Goal: Task Accomplishment & Management: Manage account settings

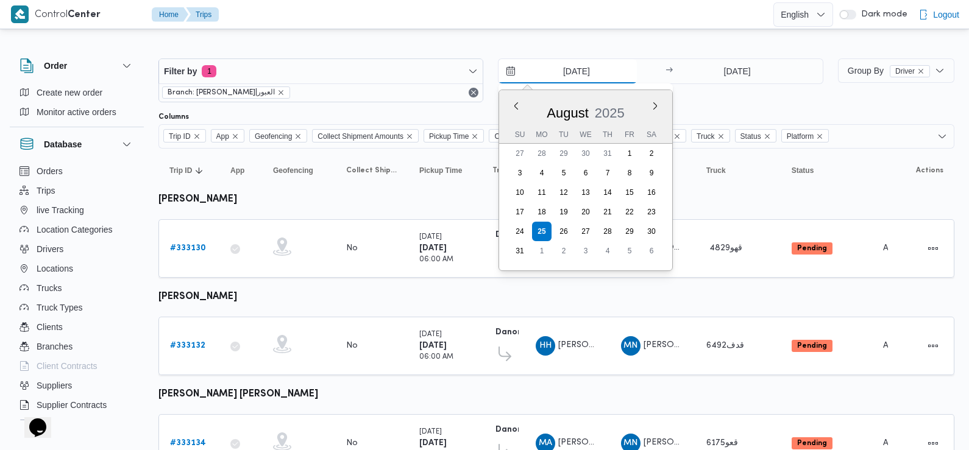
click at [565, 68] on input "25/8/2025" at bounding box center [567, 71] width 138 height 24
click at [480, 104] on div "Filter by 1 Branch: دانون|العبور 25/8/2025 Previous Month Next month August 202…" at bounding box center [490, 80] width 679 height 58
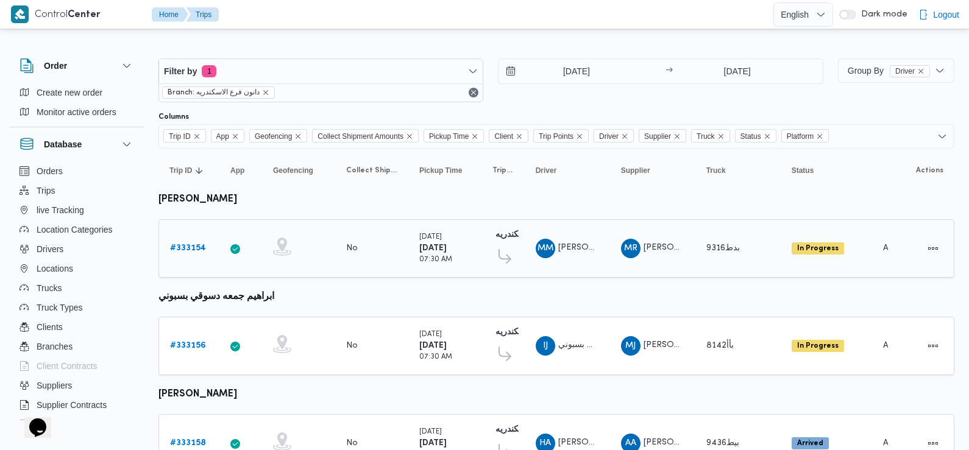
click at [194, 248] on b "# 333154" at bounding box center [188, 248] width 36 height 8
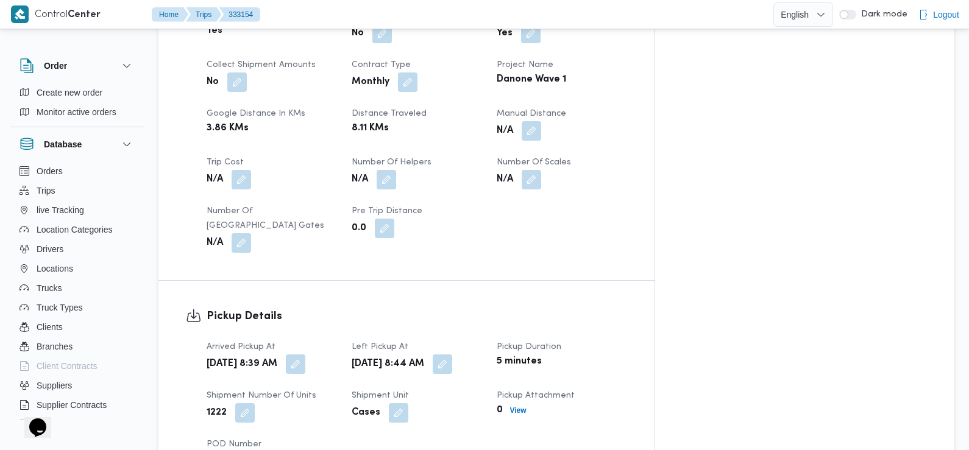
scroll to position [589, 0]
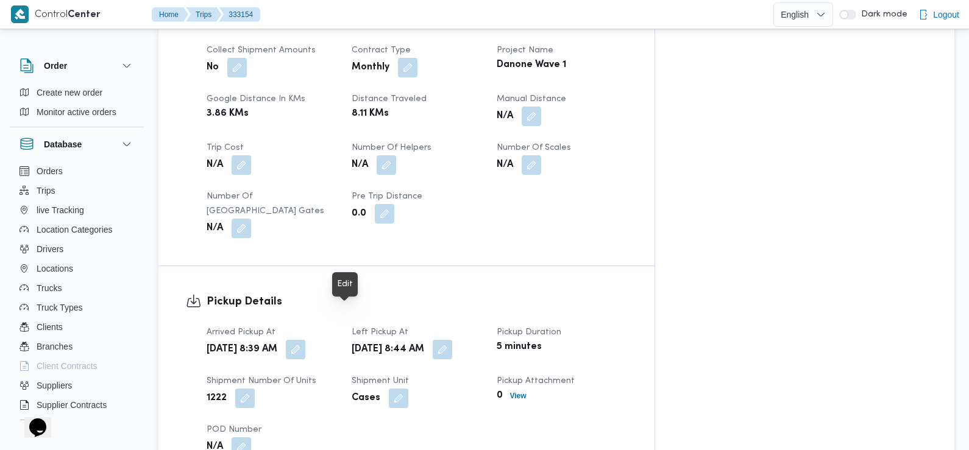
click at [305, 340] on span at bounding box center [293, 349] width 26 height 19
click at [305, 339] on button "button" at bounding box center [295, 348] width 19 height 19
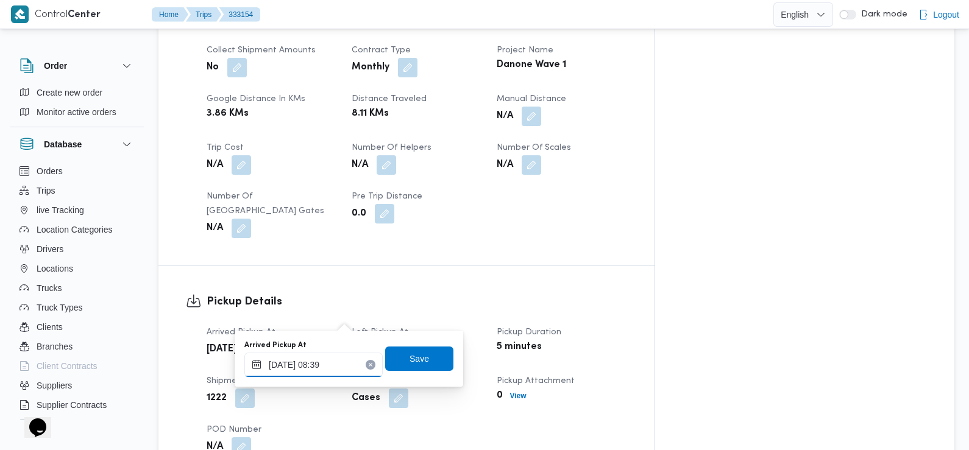
click at [331, 370] on input "25/08/2025 08:39" at bounding box center [313, 365] width 138 height 24
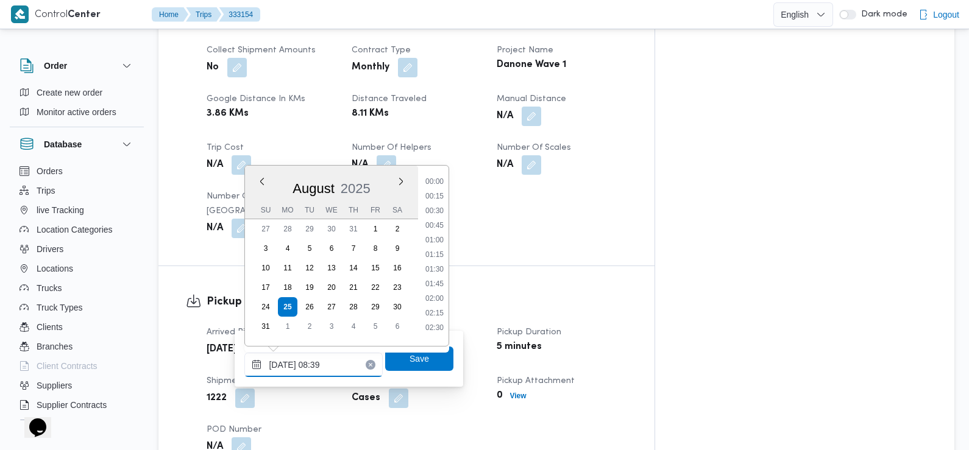
scroll to position [413, 0]
click at [441, 193] on li "07:15" at bounding box center [434, 192] width 28 height 12
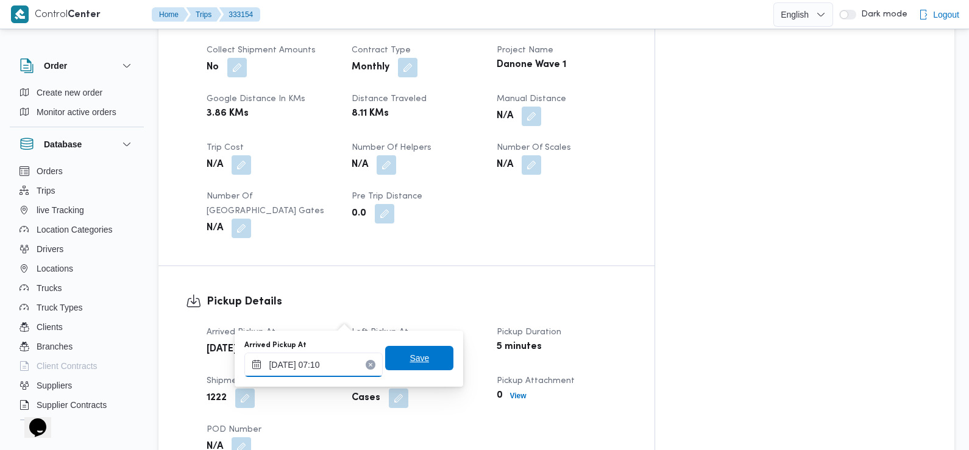
type input "25/08/2025 07:10"
click at [421, 350] on span "Save" at bounding box center [419, 358] width 68 height 24
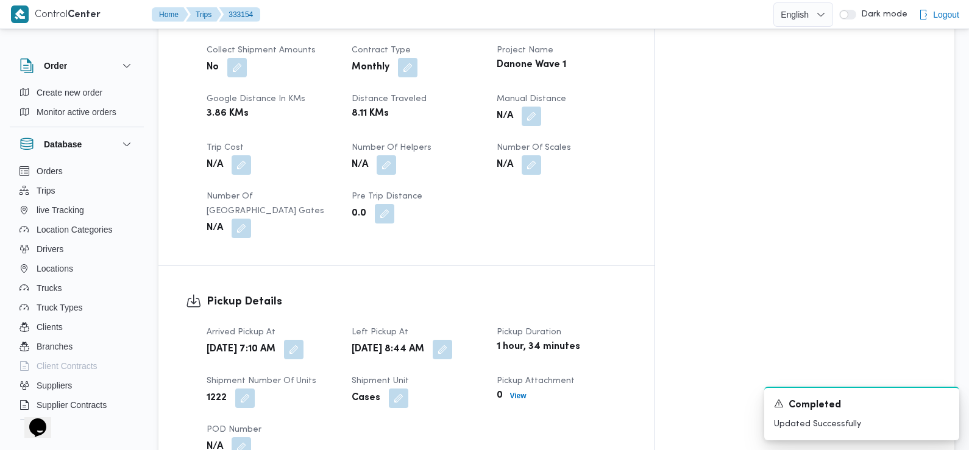
scroll to position [0, 0]
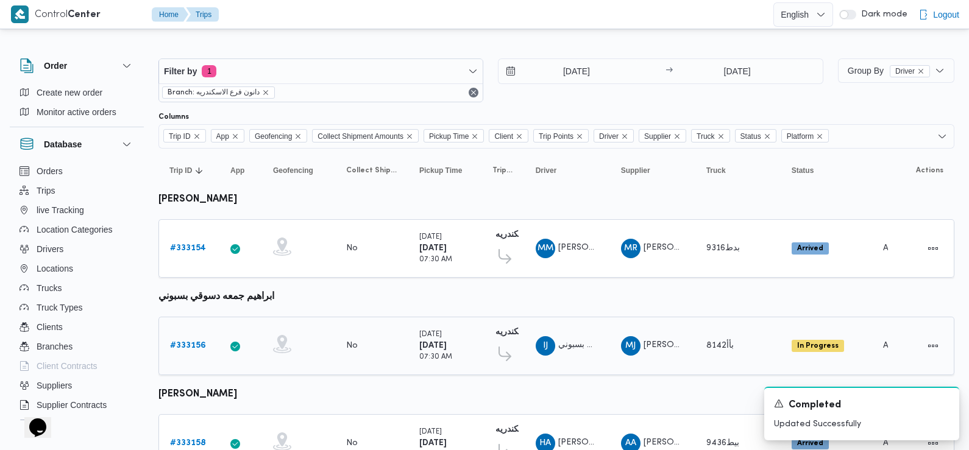
click at [186, 344] on b "# 333156" at bounding box center [188, 346] width 36 height 8
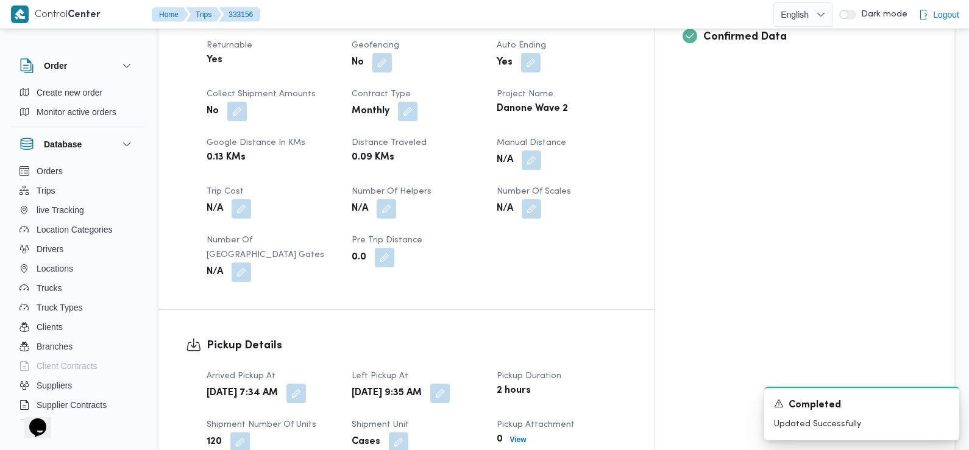
scroll to position [548, 0]
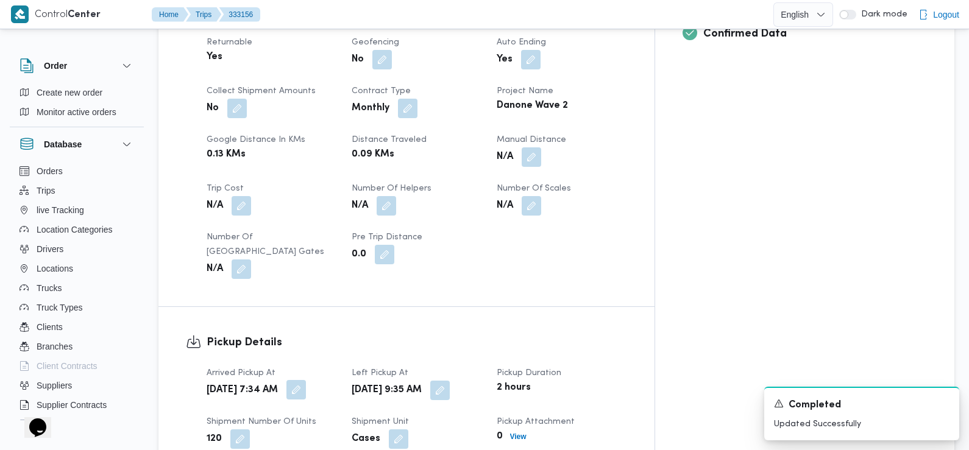
click at [306, 380] on button "button" at bounding box center [295, 389] width 19 height 19
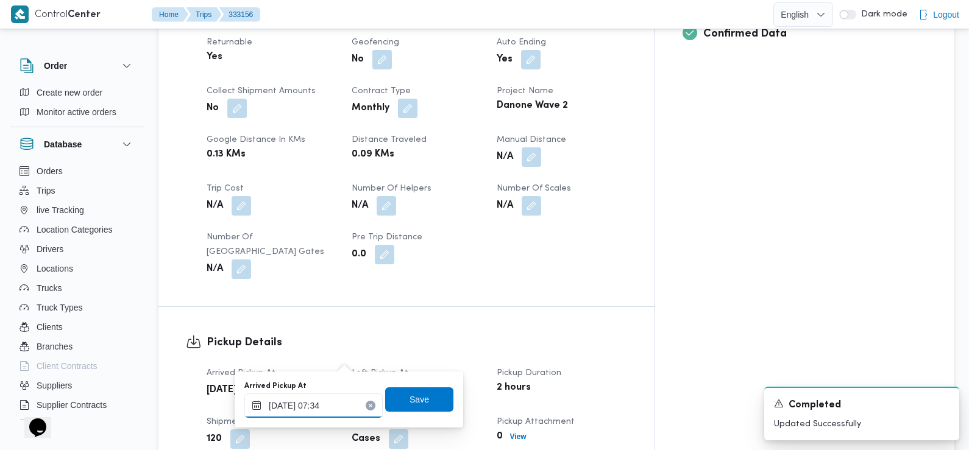
click at [336, 412] on input "25/08/2025 07:34" at bounding box center [313, 406] width 138 height 24
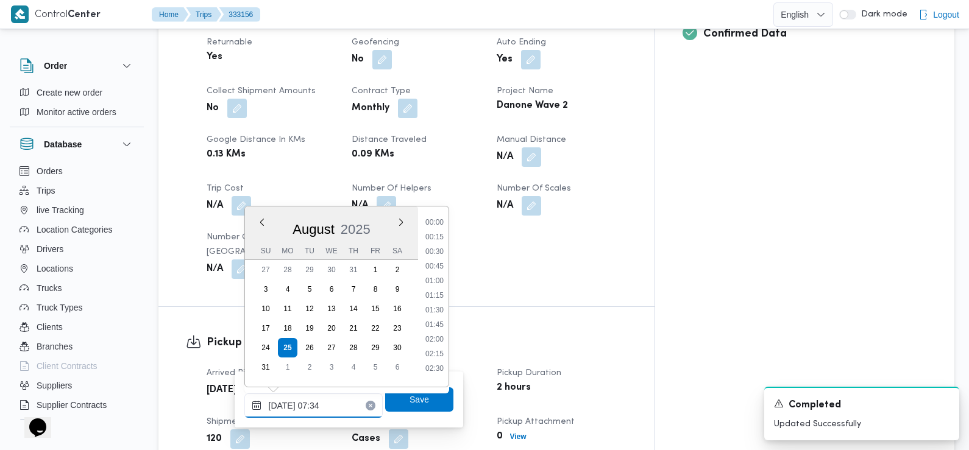
scroll to position [355, 0]
click at [437, 292] on li "07:15" at bounding box center [434, 292] width 28 height 12
type input "25/08/2025 07:15"
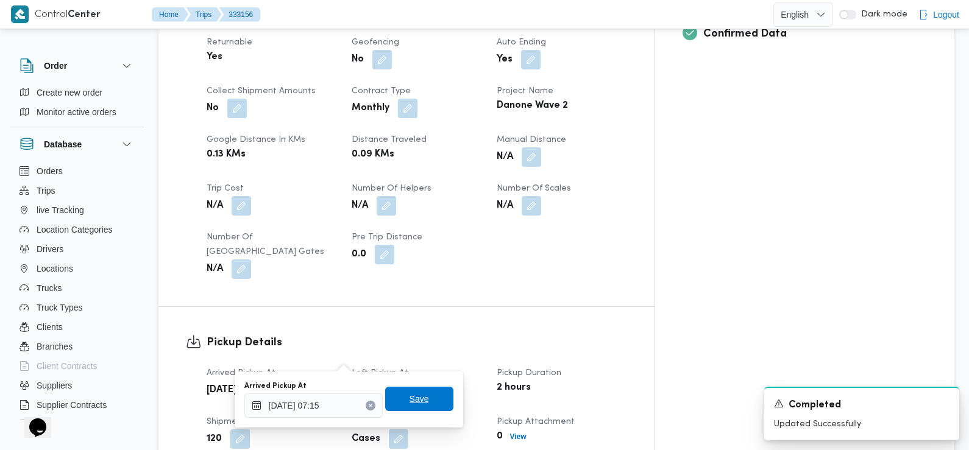
click at [412, 404] on span "Save" at bounding box center [418, 399] width 19 height 15
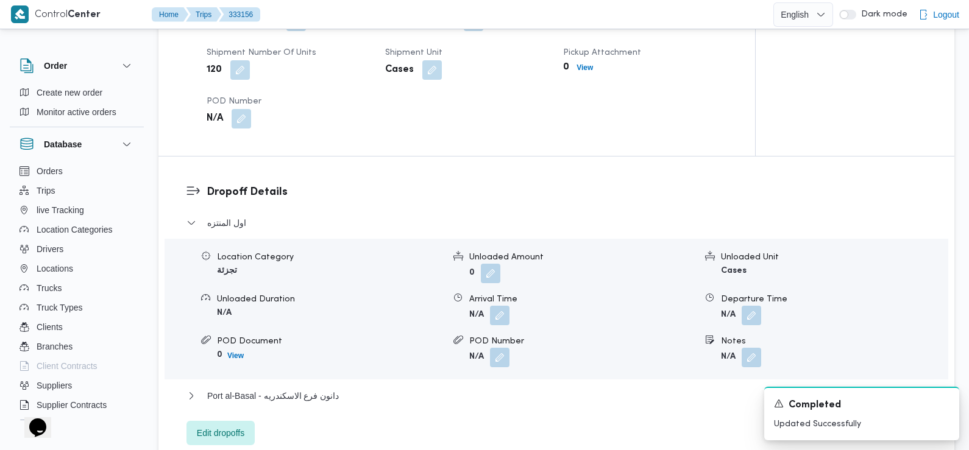
scroll to position [918, 0]
drag, startPoint x: 418, startPoint y: 341, endPoint x: 426, endPoint y: 436, distance: 95.4
drag, startPoint x: 426, startPoint y: 436, endPoint x: 341, endPoint y: 171, distance: 278.4
click at [341, 183] on dl "Dropoff Details اول المنتزه Location Category تجزئة Unloaded Amount 0 Unloaded …" at bounding box center [567, 313] width 720 height 261
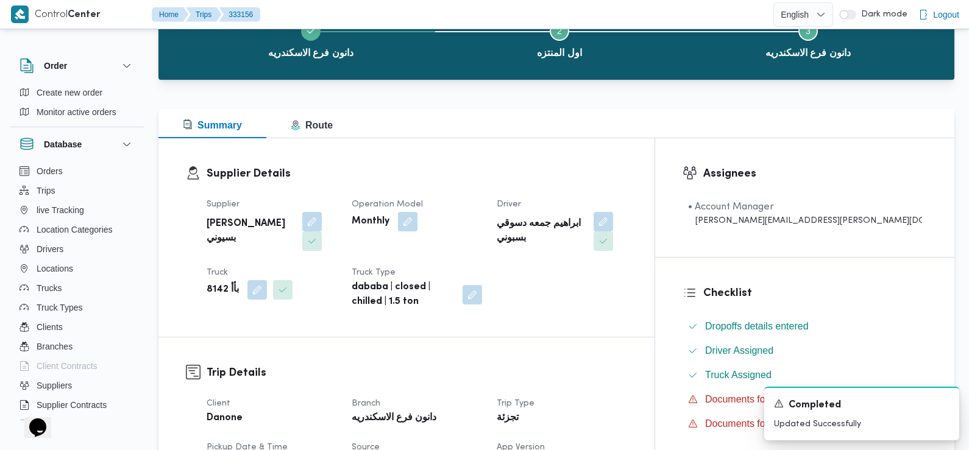
scroll to position [0, 0]
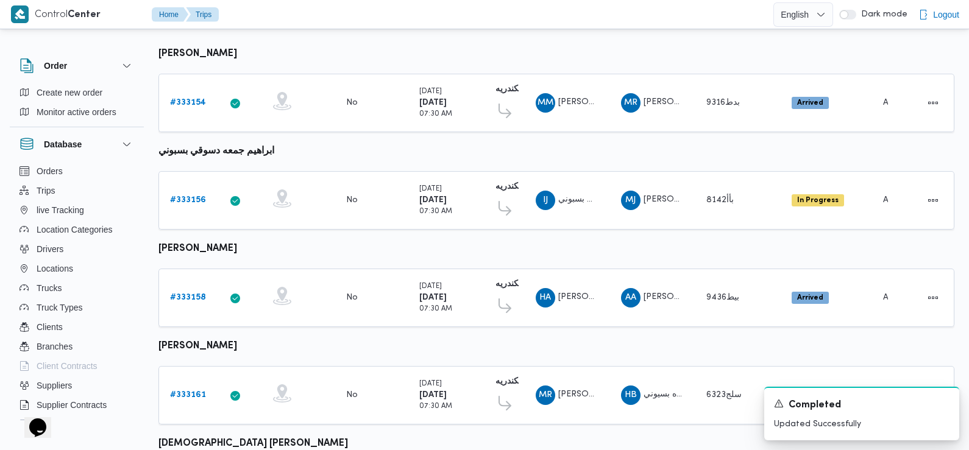
scroll to position [158, 0]
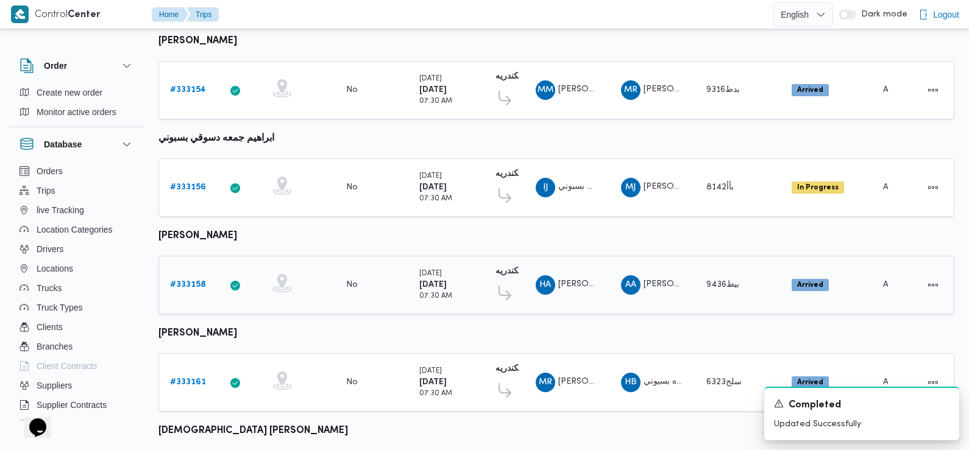
click at [199, 281] on b "# 333158" at bounding box center [188, 285] width 36 height 8
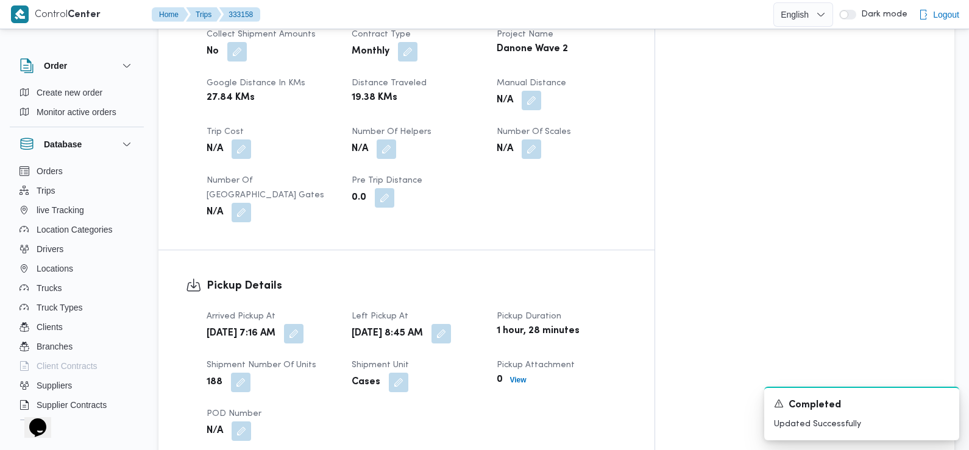
scroll to position [609, 0]
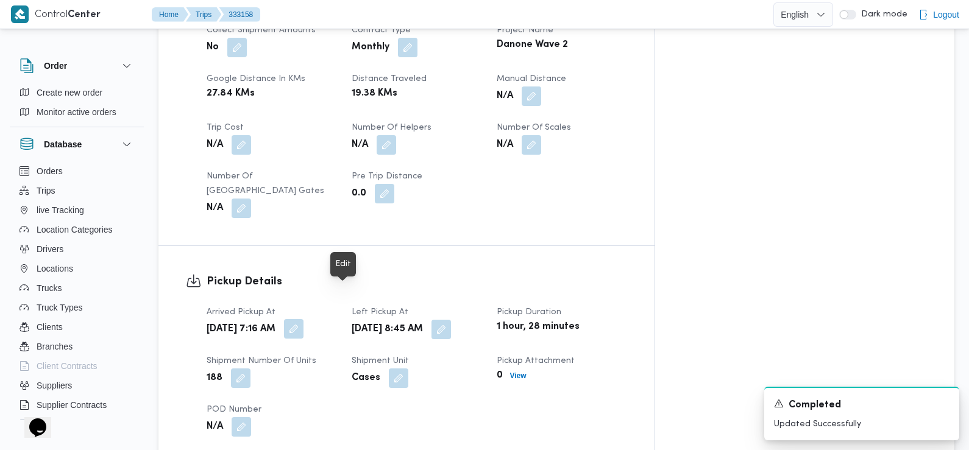
click at [303, 319] on button "button" at bounding box center [293, 328] width 19 height 19
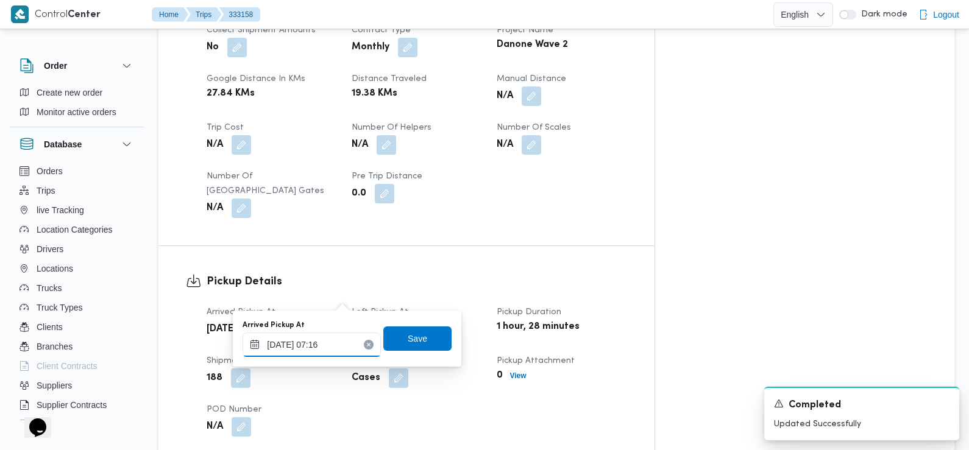
click at [318, 344] on input "25/08/2025 07:16" at bounding box center [311, 345] width 138 height 24
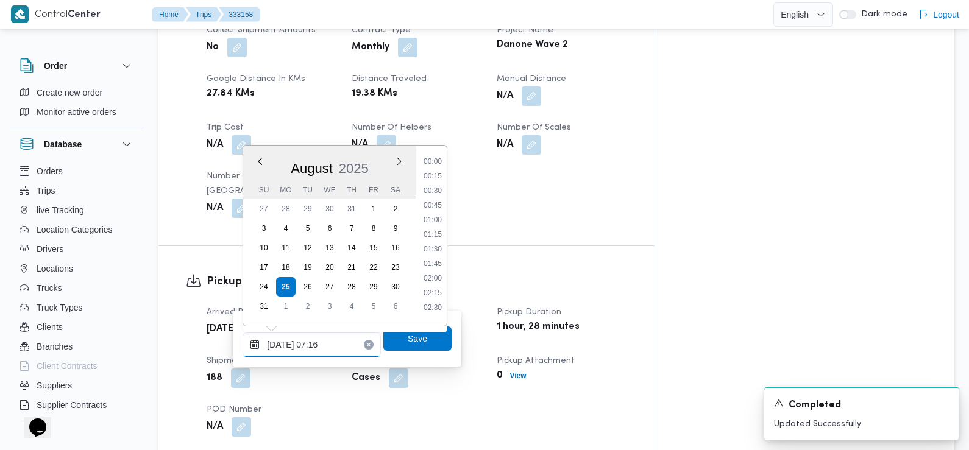
scroll to position [340, 0]
click at [434, 230] on li "07:00" at bounding box center [433, 231] width 28 height 12
type input "25/08/2025 07:00"
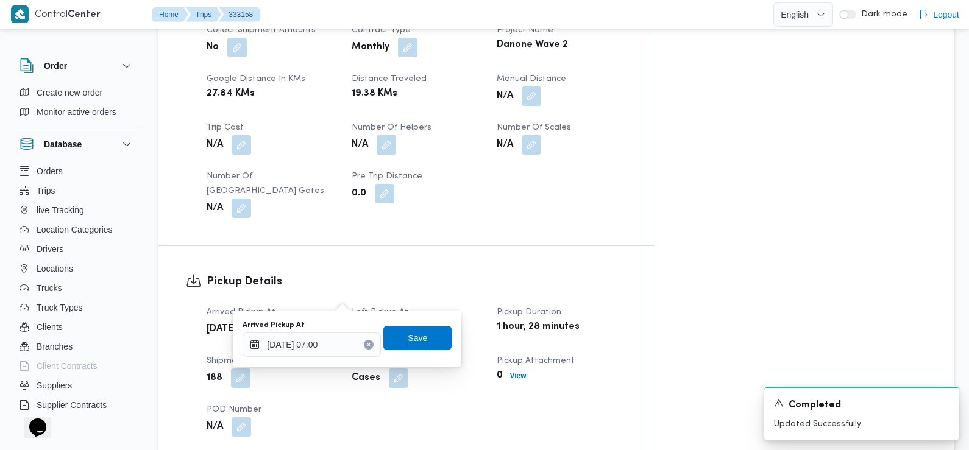
click at [420, 333] on span "Save" at bounding box center [417, 338] width 68 height 24
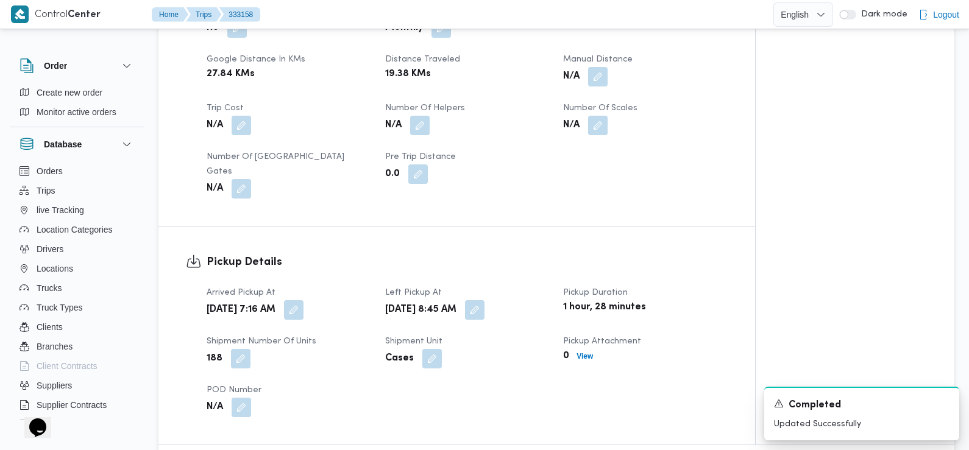
scroll to position [0, 0]
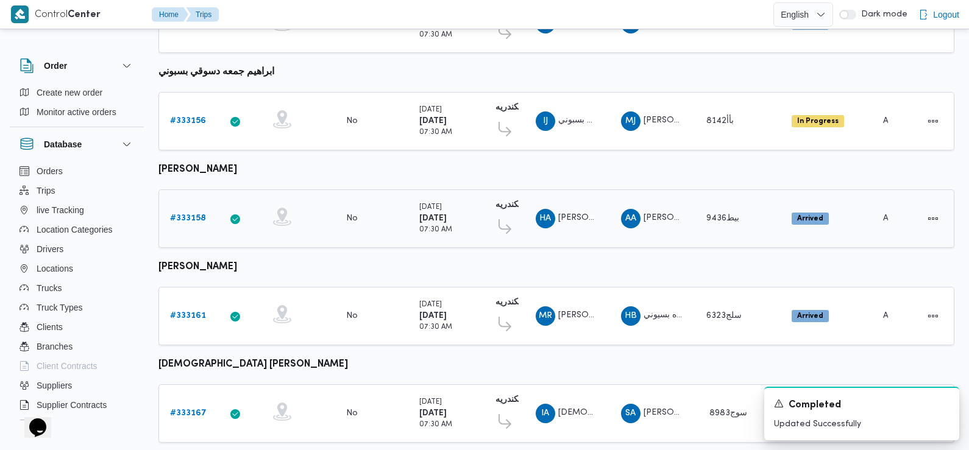
scroll to position [248, 0]
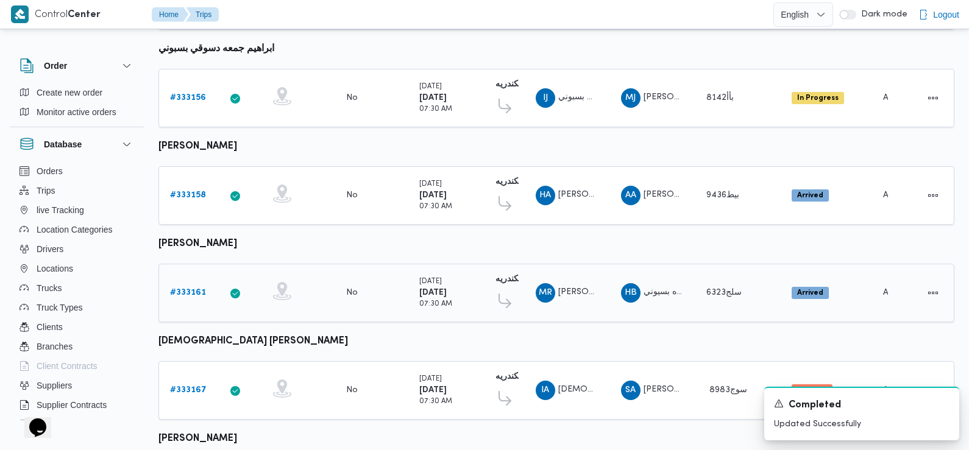
click at [185, 290] on b "# 333161" at bounding box center [188, 293] width 36 height 8
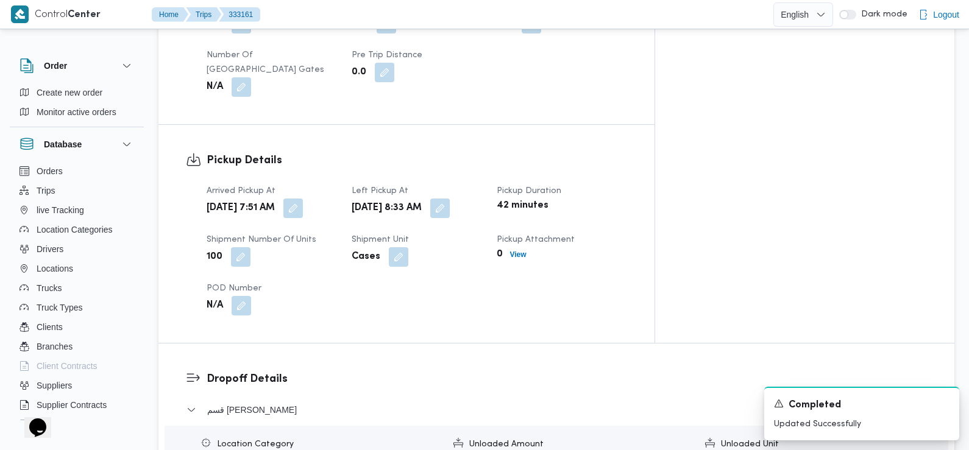
scroll to position [776, 0]
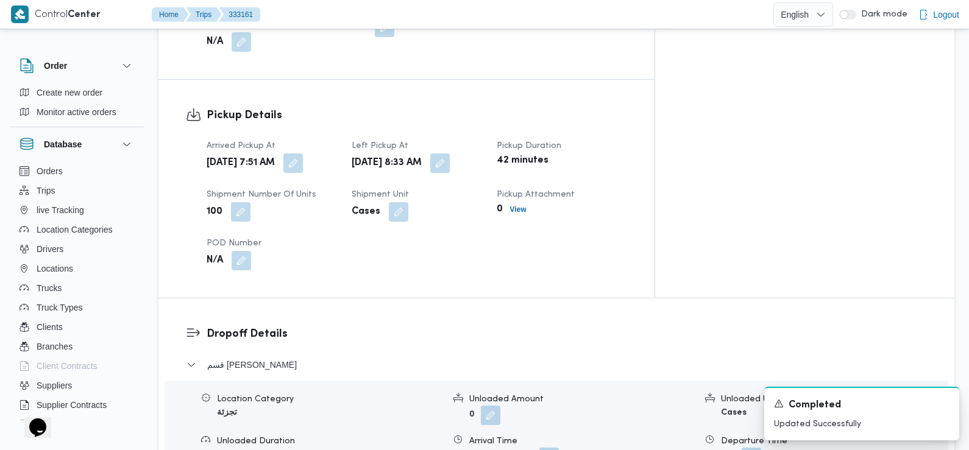
click at [352, 142] on div "Arrived Pickup At Mon, Aug 25, 2025 7:51 AM Left Pickup At Mon, Aug 25, 2025 8:…" at bounding box center [416, 205] width 435 height 146
click at [303, 153] on button "button" at bounding box center [292, 162] width 19 height 19
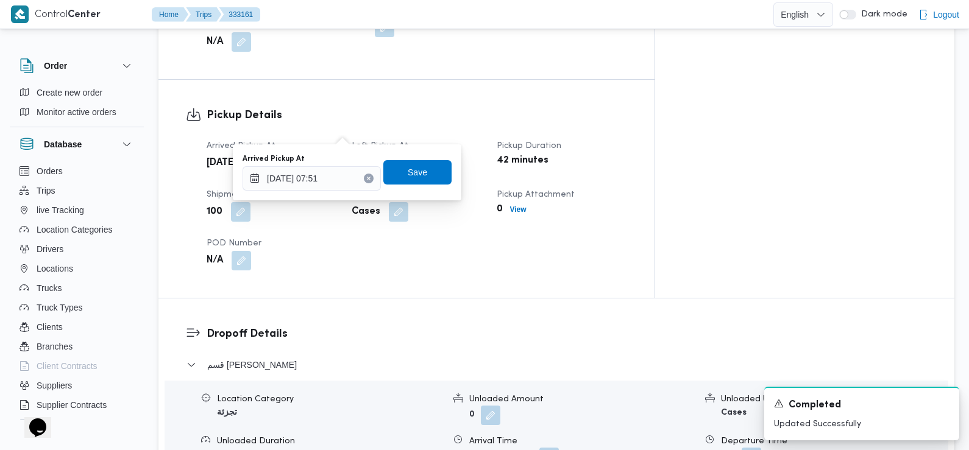
click at [338, 194] on div "You are in a dialog. To close this dialog, hit escape. Arrived Pickup At 25/08/…" at bounding box center [347, 172] width 228 height 56
click at [332, 186] on input "25/08/2025 07:51" at bounding box center [311, 178] width 138 height 24
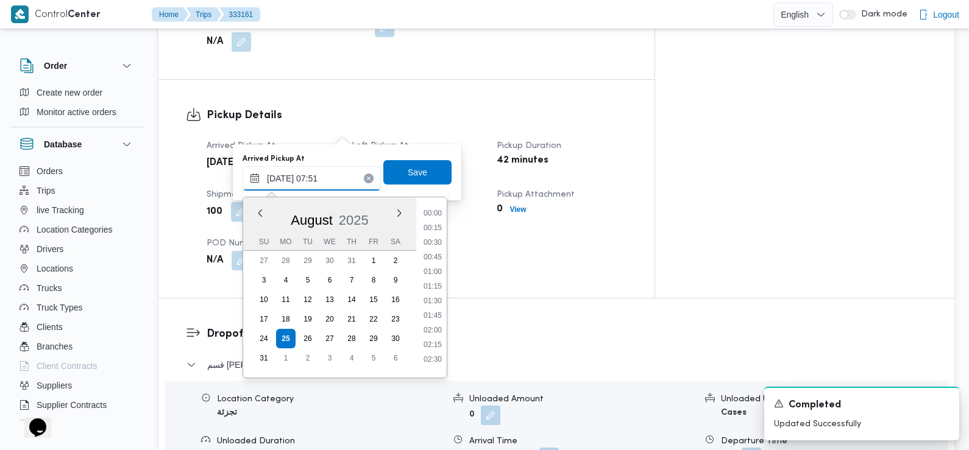
scroll to position [369, 0]
click at [434, 280] on li "07:30" at bounding box center [433, 283] width 28 height 12
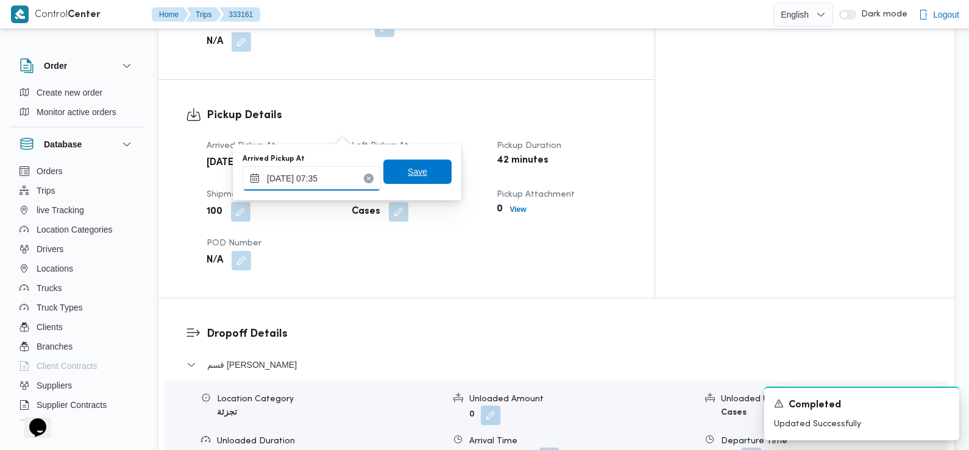
type input "25/08/2025 07:35"
click at [412, 169] on span "Save" at bounding box center [417, 171] width 19 height 15
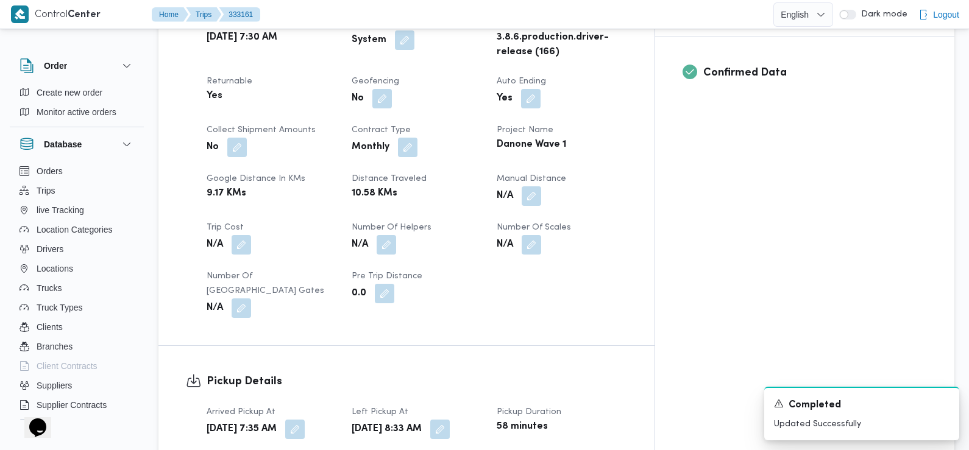
scroll to position [0, 0]
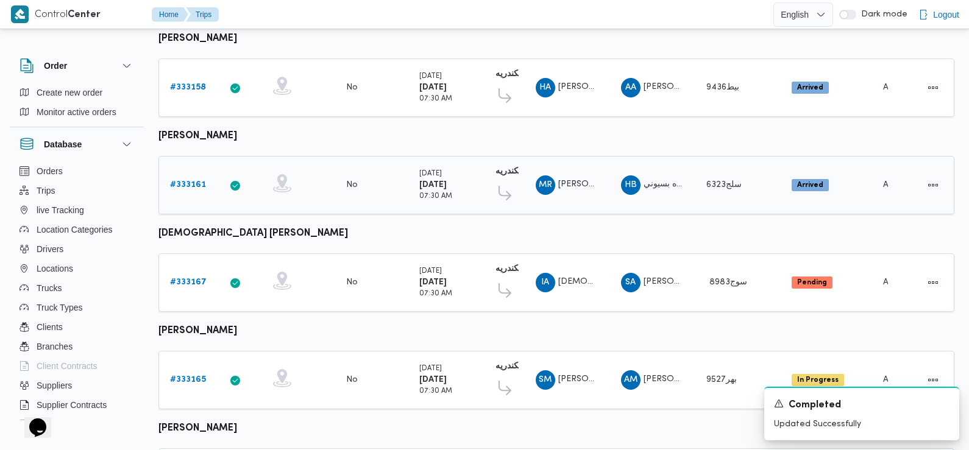
scroll to position [360, 0]
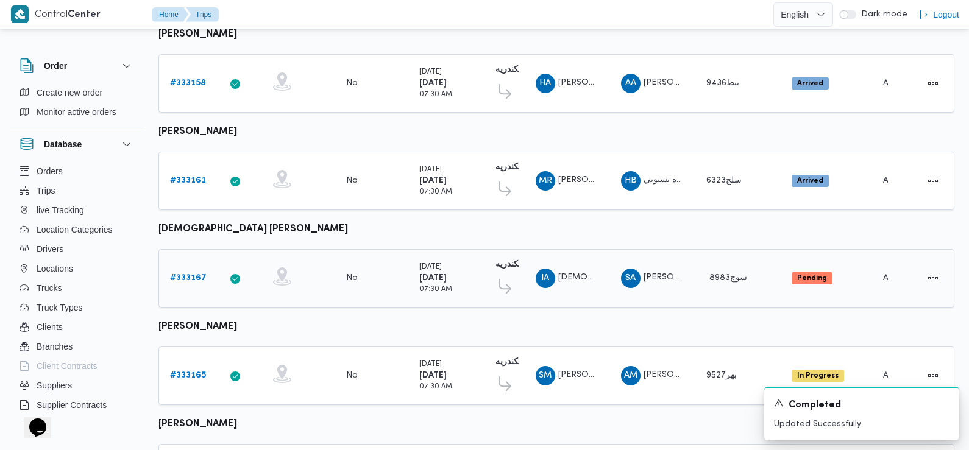
click at [185, 274] on b "# 333167" at bounding box center [188, 278] width 37 height 8
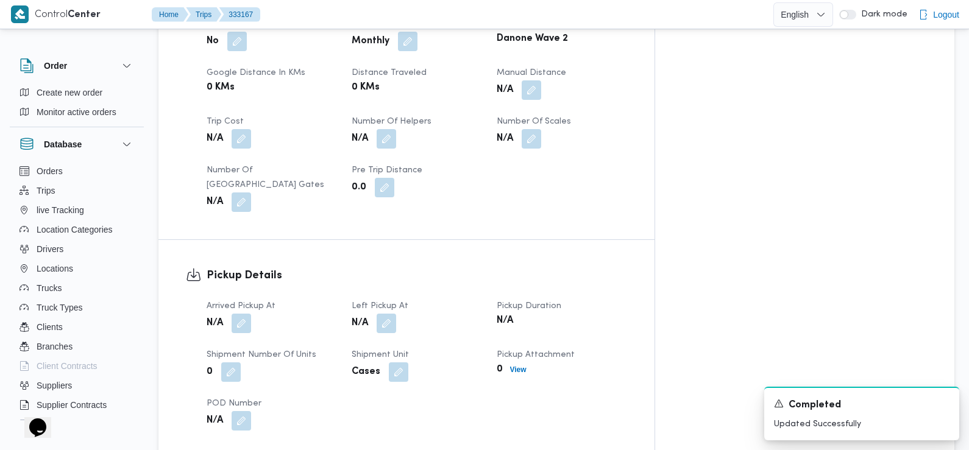
scroll to position [693, 0]
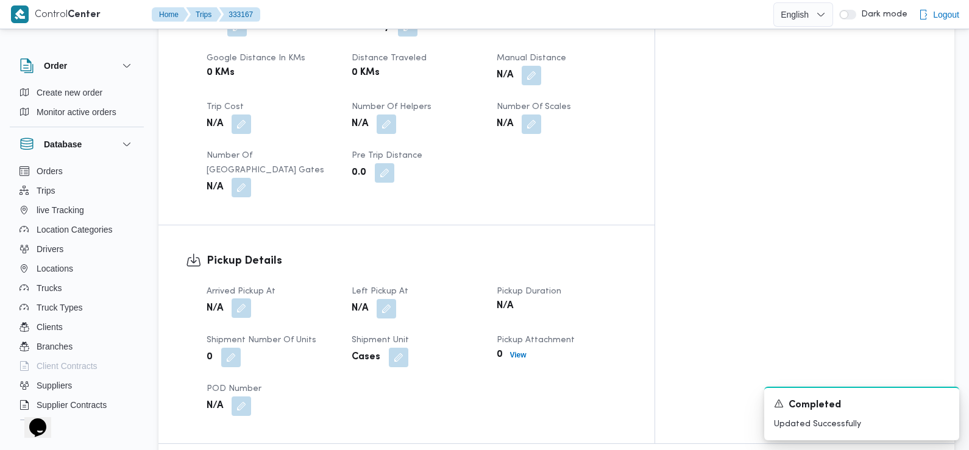
click at [244, 299] on button "button" at bounding box center [240, 308] width 19 height 19
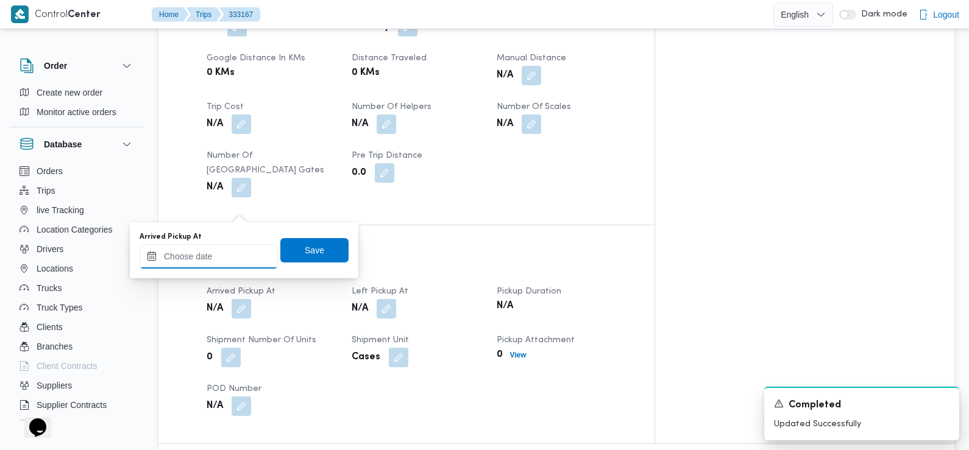
click at [238, 246] on input "Arrived Pickup At" at bounding box center [209, 256] width 138 height 24
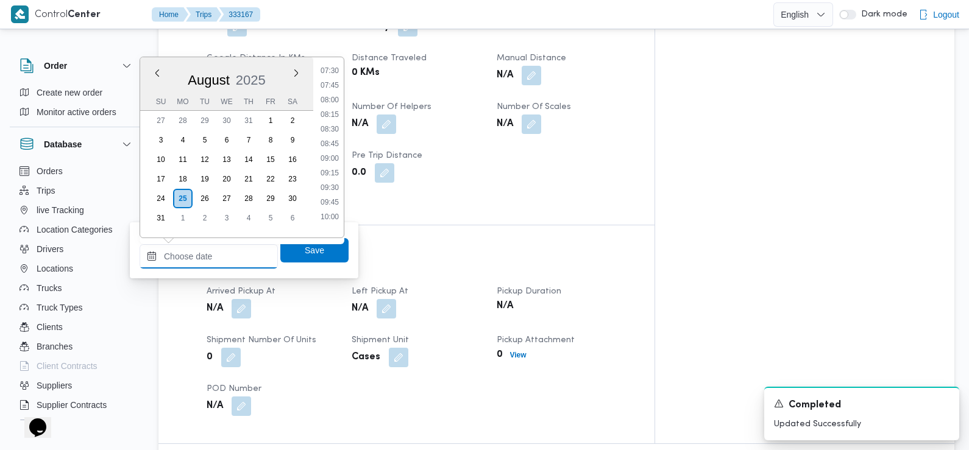
scroll to position [439, 0]
drag, startPoint x: 329, startPoint y: 87, endPoint x: 331, endPoint y: 107, distance: 19.6
click at [329, 87] on li "07:45" at bounding box center [330, 87] width 28 height 12
type input "25/08/2025 07:45"
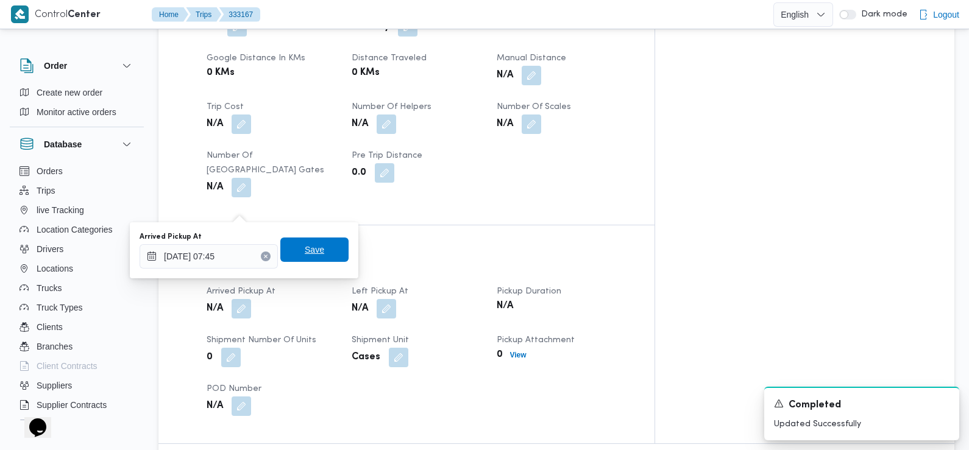
click at [316, 242] on span "Save" at bounding box center [314, 250] width 68 height 24
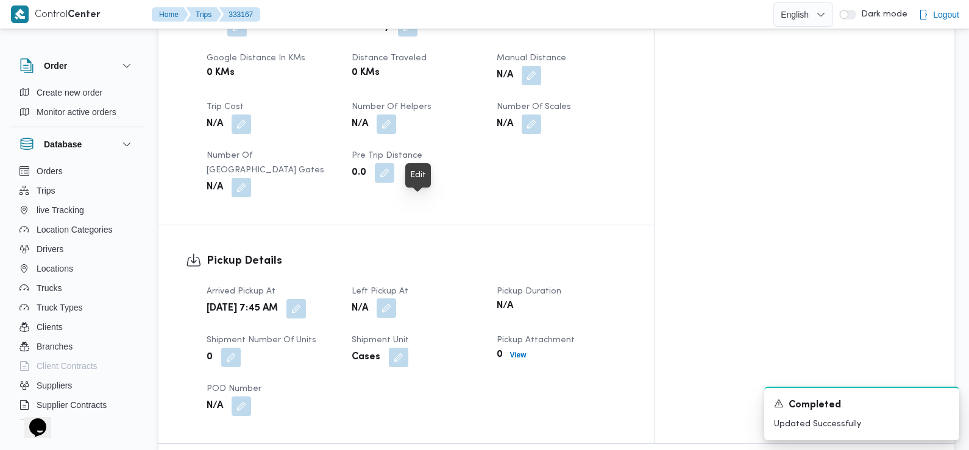
click at [396, 299] on button "button" at bounding box center [385, 308] width 19 height 19
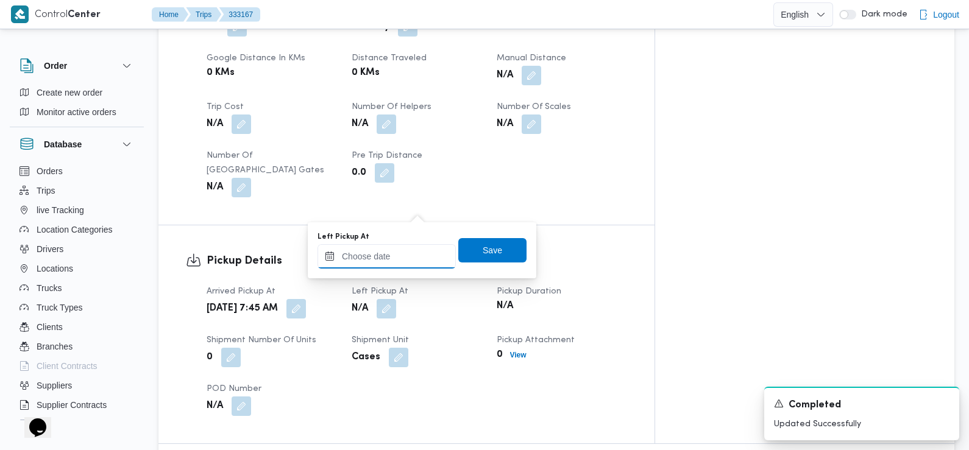
click at [398, 265] on input "Left Pickup At" at bounding box center [386, 256] width 138 height 24
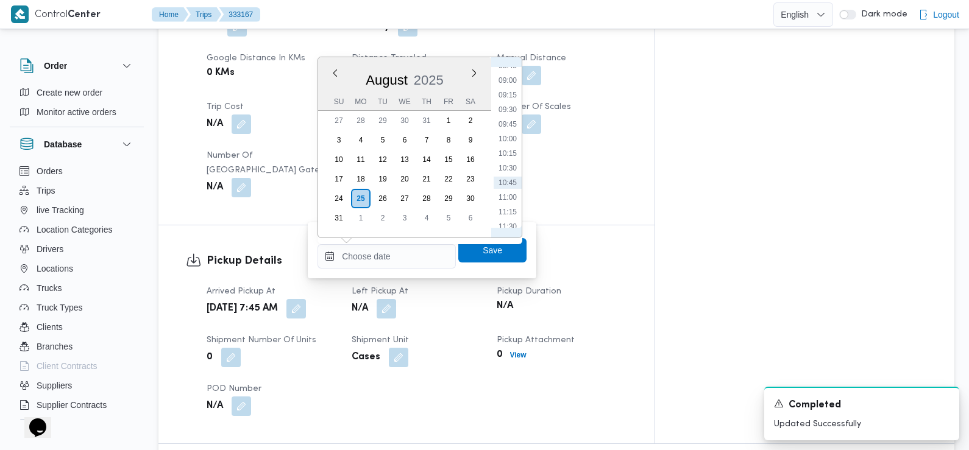
scroll to position [516, 0]
drag, startPoint x: 512, startPoint y: 154, endPoint x: 507, endPoint y: 113, distance: 41.0
click at [512, 150] on li "10:15" at bounding box center [507, 156] width 28 height 12
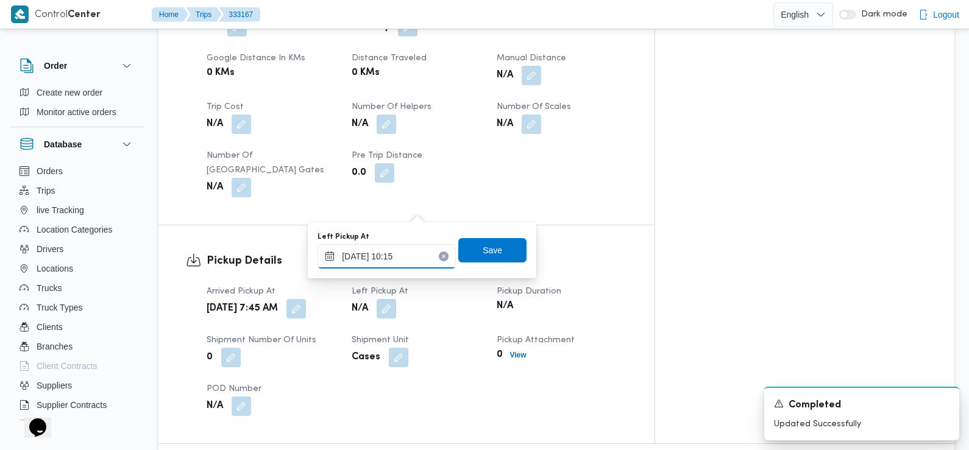
click at [394, 261] on input "25/08/2025 10:15" at bounding box center [386, 256] width 138 height 24
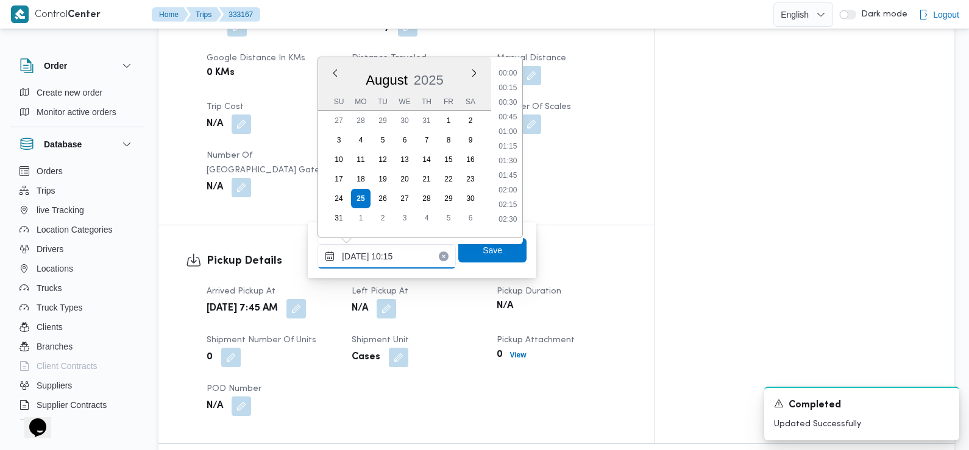
scroll to position [515, 0]
click at [514, 116] on li "09:30" at bounding box center [508, 113] width 28 height 12
type input "[DATE] 09:30"
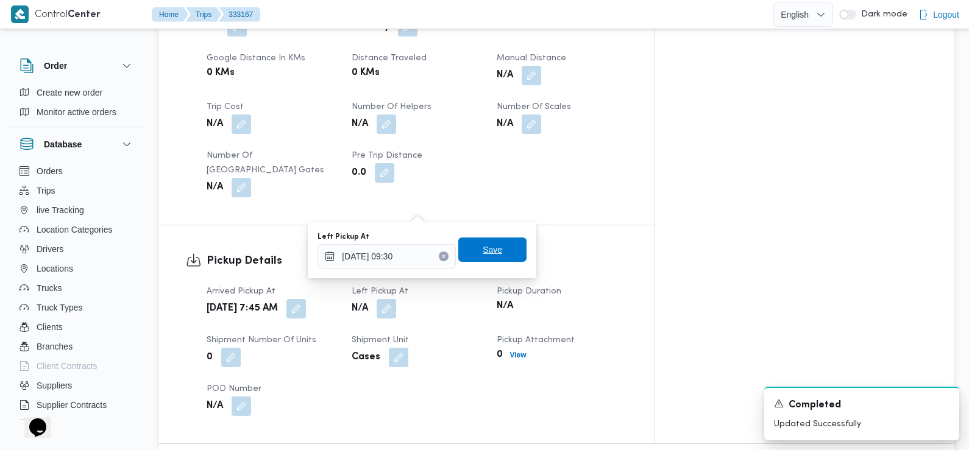
click at [496, 248] on span "Save" at bounding box center [492, 250] width 68 height 24
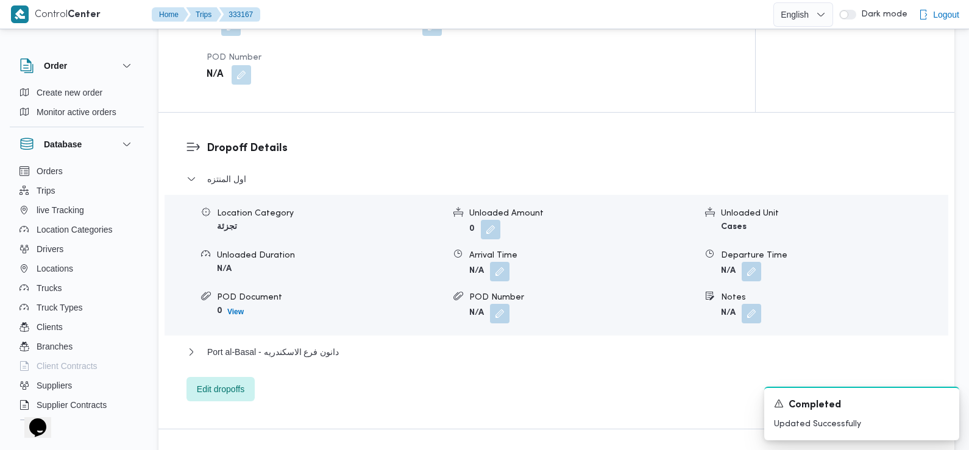
scroll to position [957, 0]
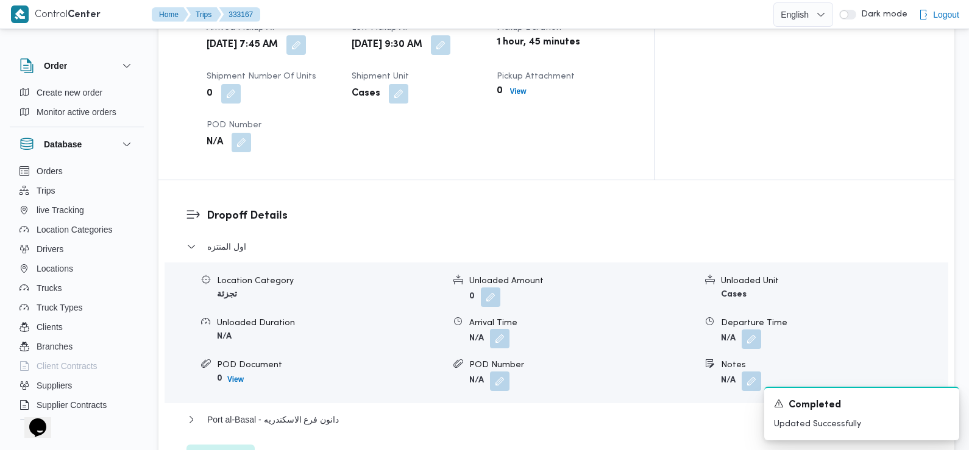
click at [498, 329] on button "button" at bounding box center [499, 338] width 19 height 19
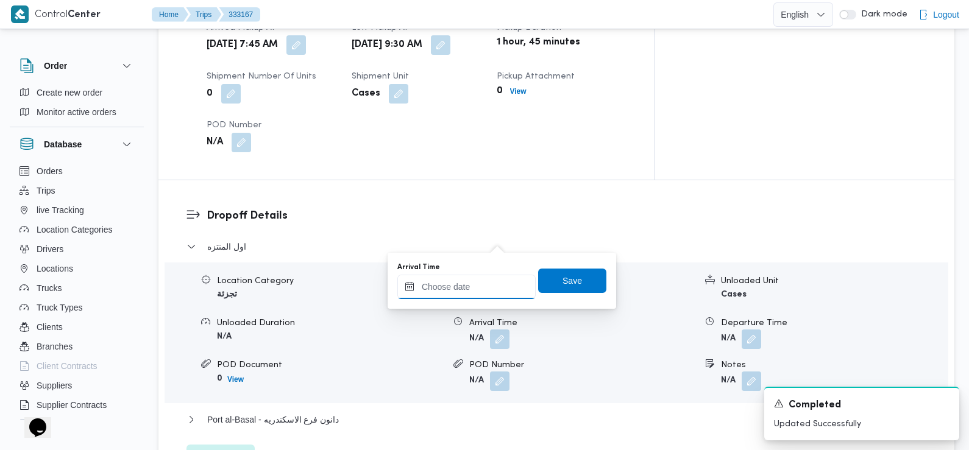
click at [491, 288] on input "Arrival Time" at bounding box center [466, 287] width 138 height 24
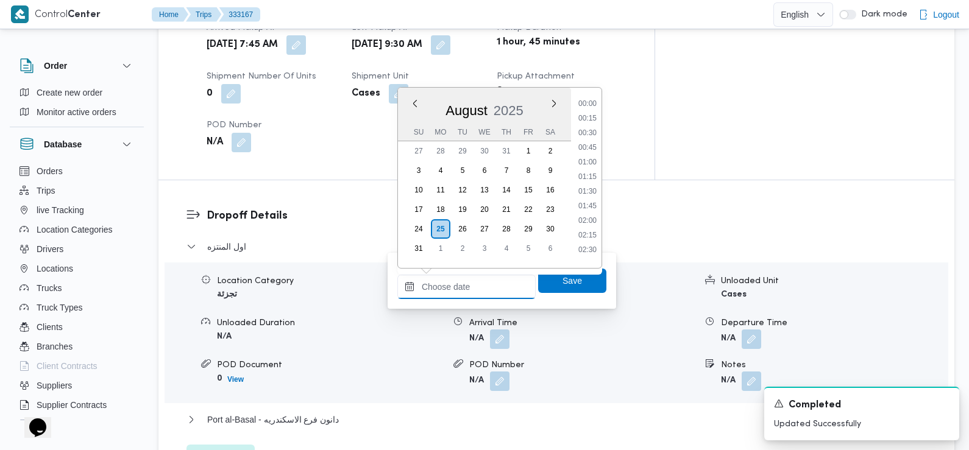
scroll to position [545, 0]
click at [586, 171] on li "10:30" at bounding box center [587, 173] width 28 height 12
type input "25/08/2025 10:30"
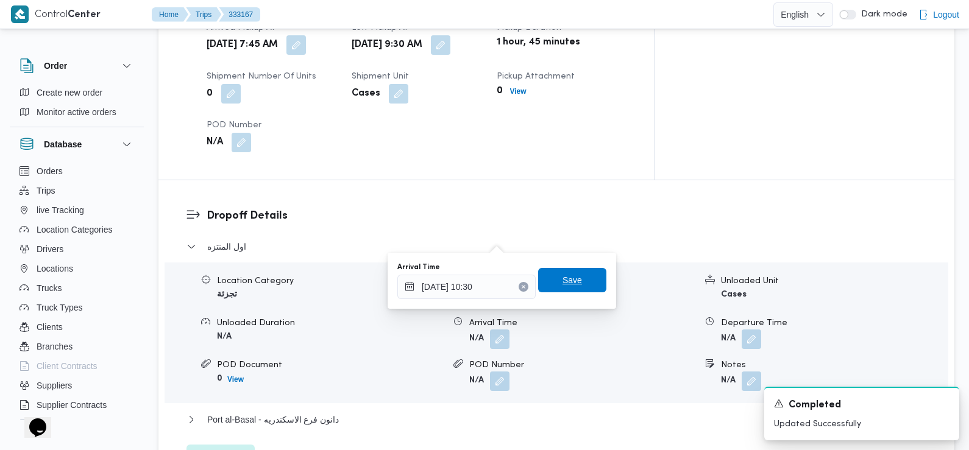
click at [572, 281] on span "Save" at bounding box center [572, 280] width 68 height 24
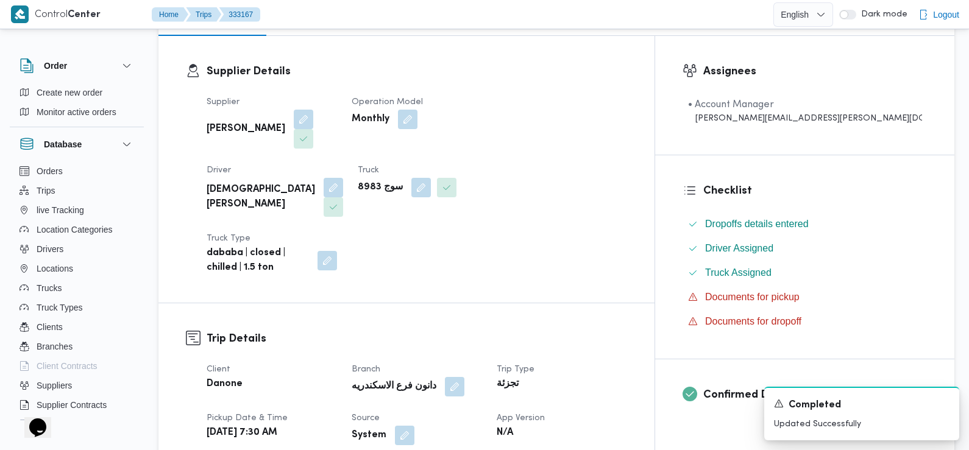
scroll to position [191, 0]
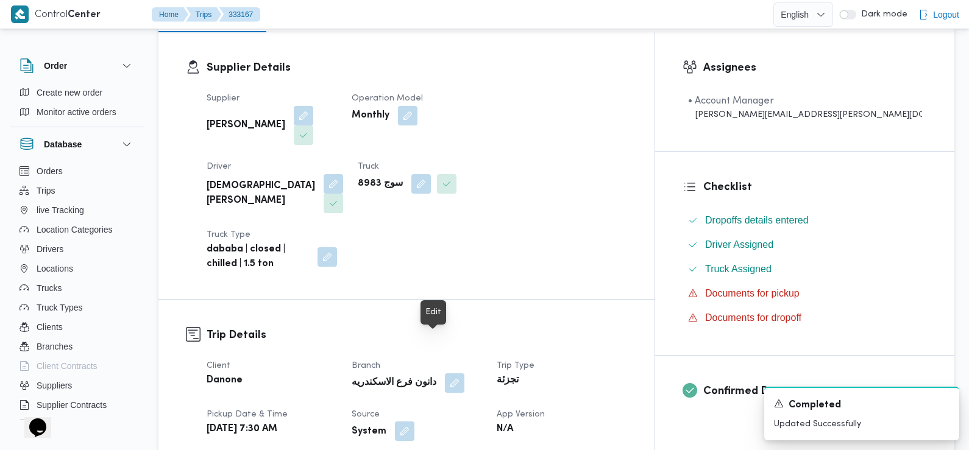
click at [414, 422] on button "button" at bounding box center [404, 431] width 19 height 19
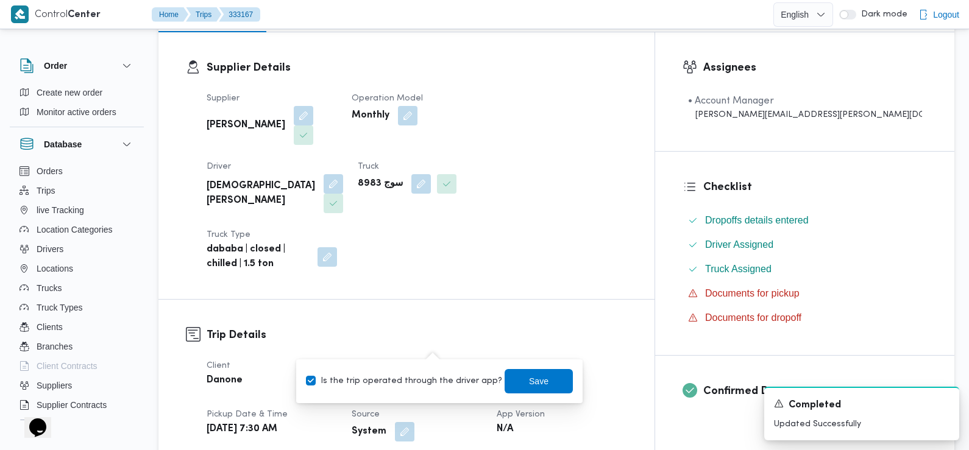
click at [422, 389] on div "Is the trip operated through the driver app? Save" at bounding box center [439, 381] width 269 height 27
click at [419, 381] on label "Is the trip operated through the driver app?" at bounding box center [404, 381] width 196 height 15
checkbox input "false"
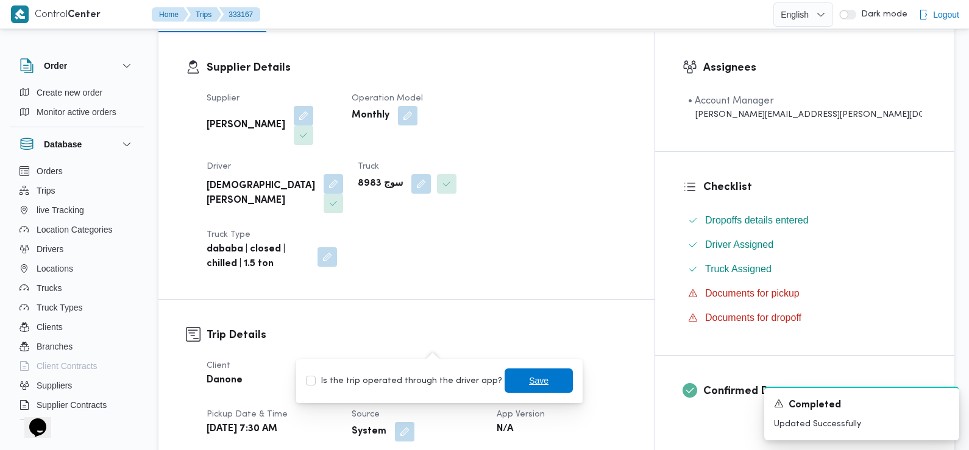
click at [511, 380] on span "Save" at bounding box center [538, 381] width 68 height 24
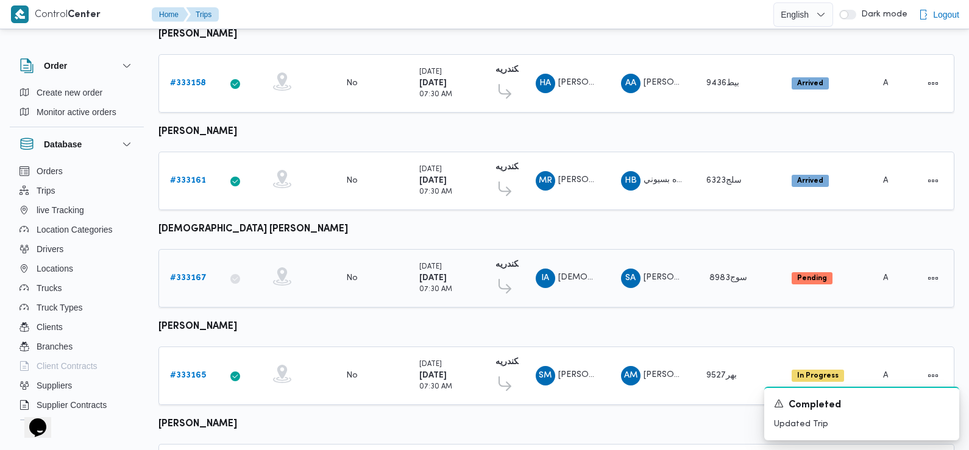
scroll to position [442, 0]
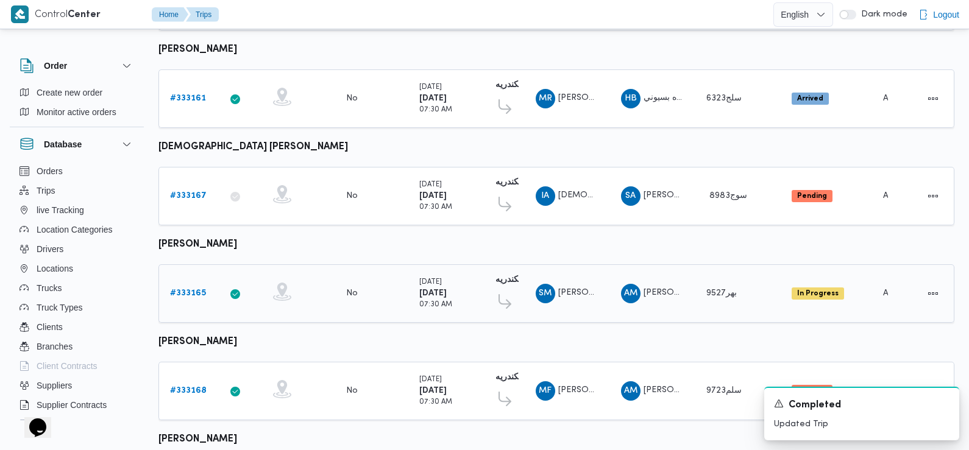
click at [195, 289] on b "# 333165" at bounding box center [188, 293] width 36 height 8
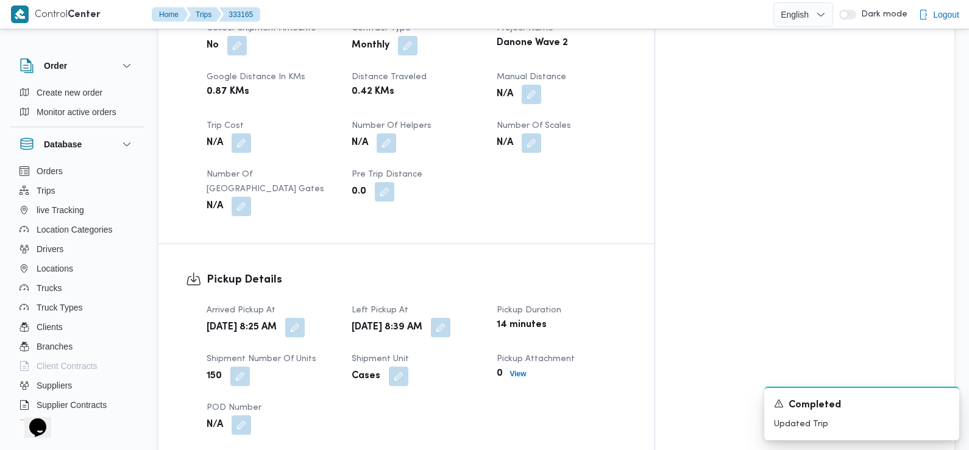
scroll to position [625, 0]
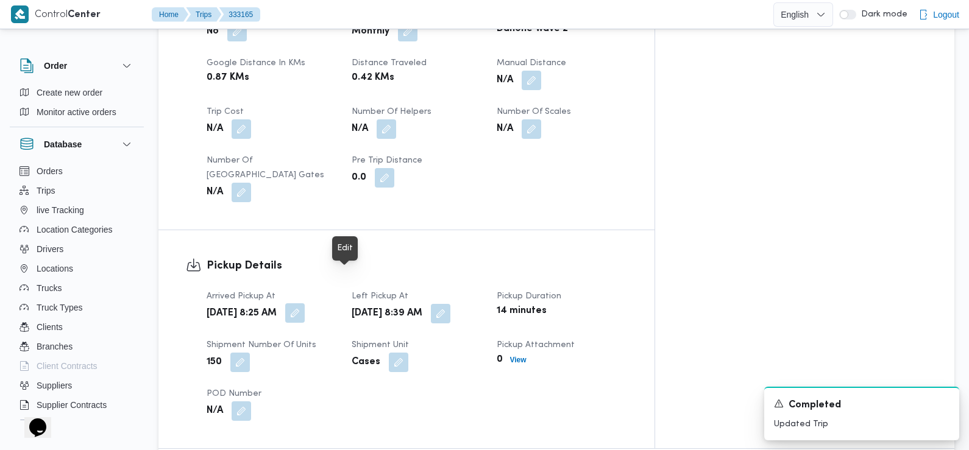
click at [305, 303] on button "button" at bounding box center [294, 312] width 19 height 19
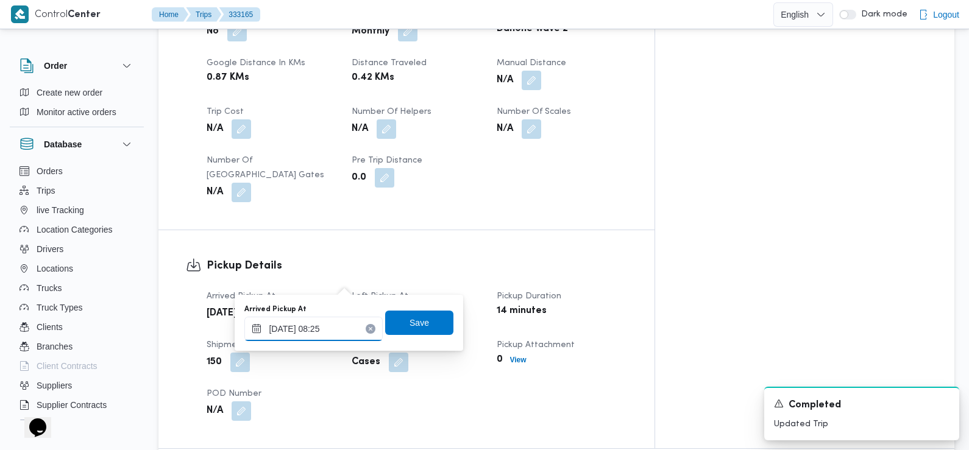
click at [320, 326] on input "25/08/2025 08:25" at bounding box center [313, 329] width 138 height 24
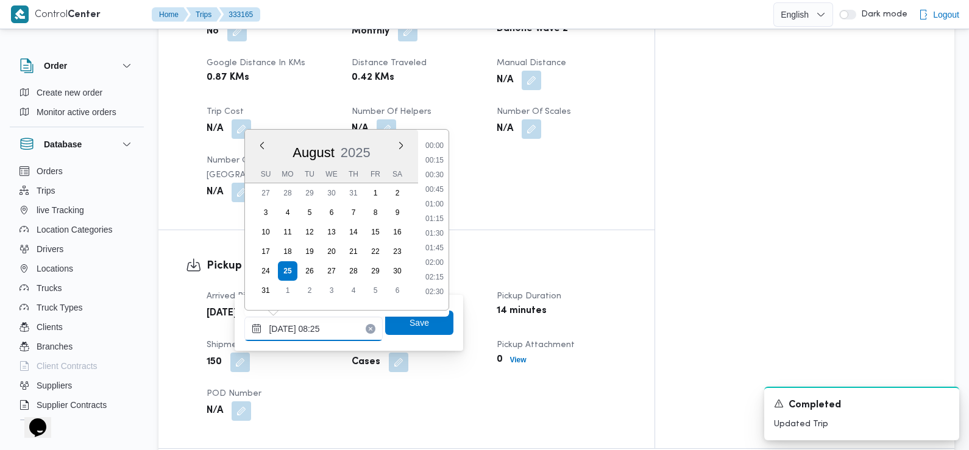
scroll to position [398, 0]
click at [439, 187] on li "07:30" at bounding box center [434, 186] width 28 height 12
type input "[DATE] 07:30"
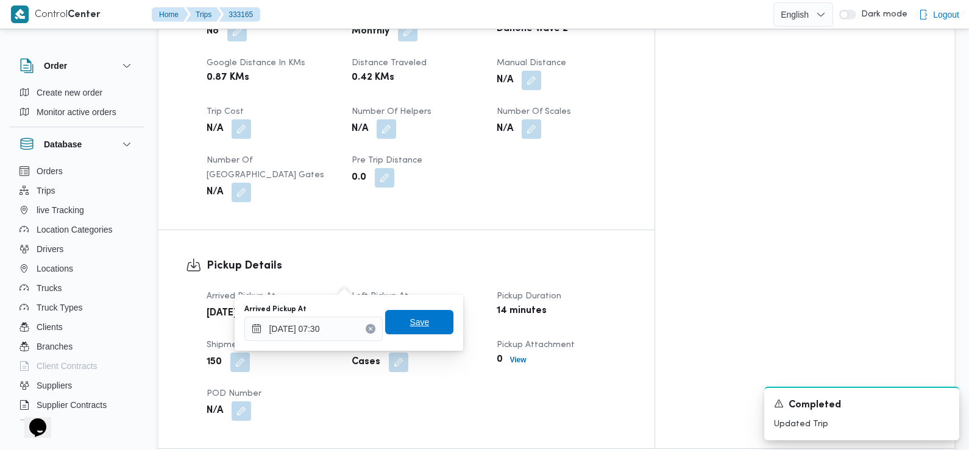
click at [420, 323] on span "Save" at bounding box center [419, 322] width 68 height 24
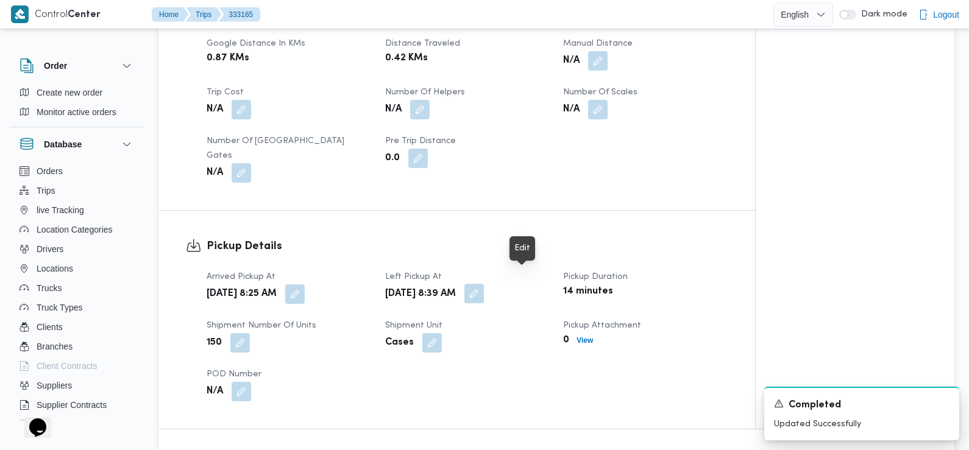
click at [484, 284] on button "button" at bounding box center [473, 293] width 19 height 19
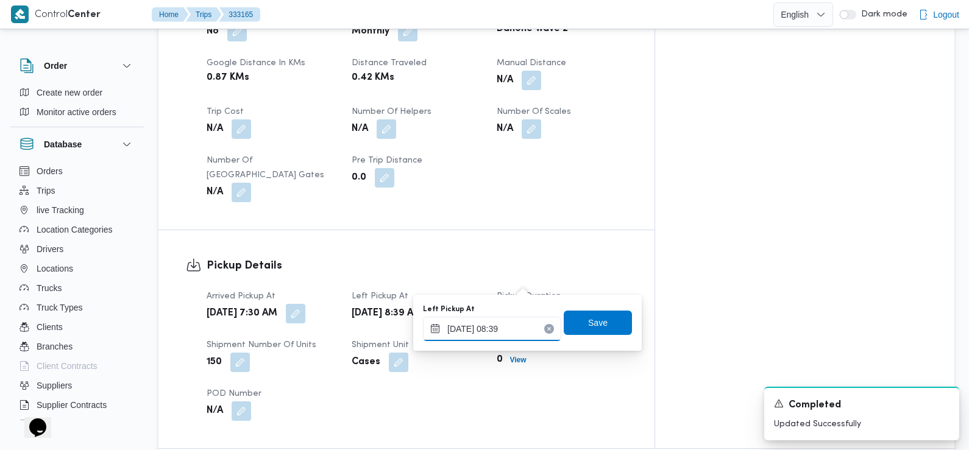
click at [517, 327] on input "25/08/2025 08:39" at bounding box center [492, 329] width 138 height 24
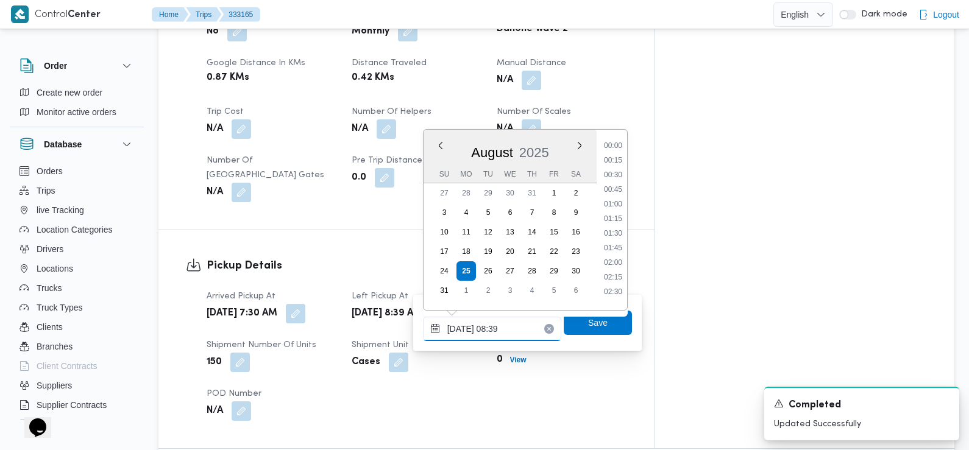
scroll to position [413, 0]
click at [616, 261] on li "09:00" at bounding box center [613, 259] width 28 height 12
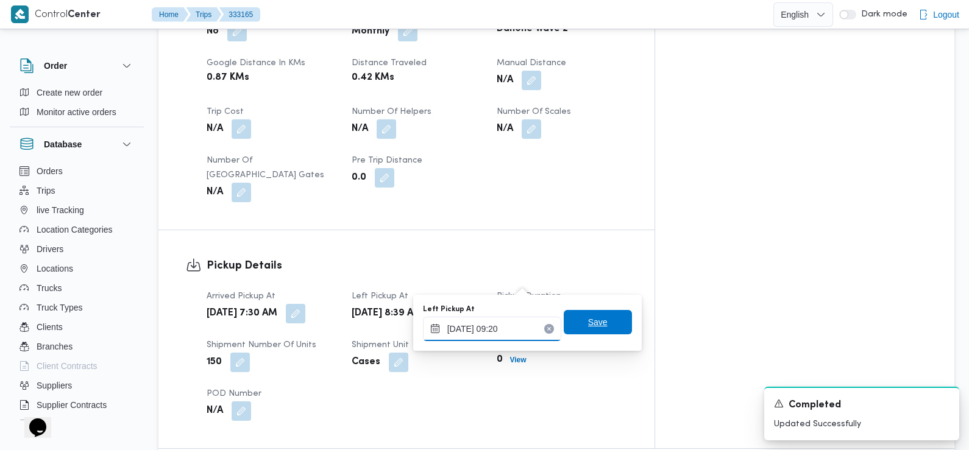
type input "25/08/2025 09:20"
click at [598, 313] on span "Save" at bounding box center [598, 322] width 68 height 24
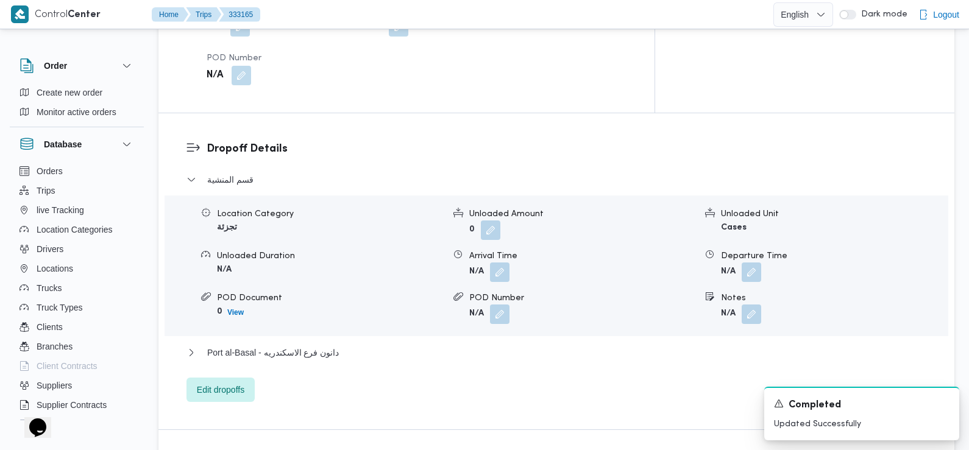
scroll to position [962, 0]
click at [500, 261] on button "button" at bounding box center [499, 270] width 19 height 19
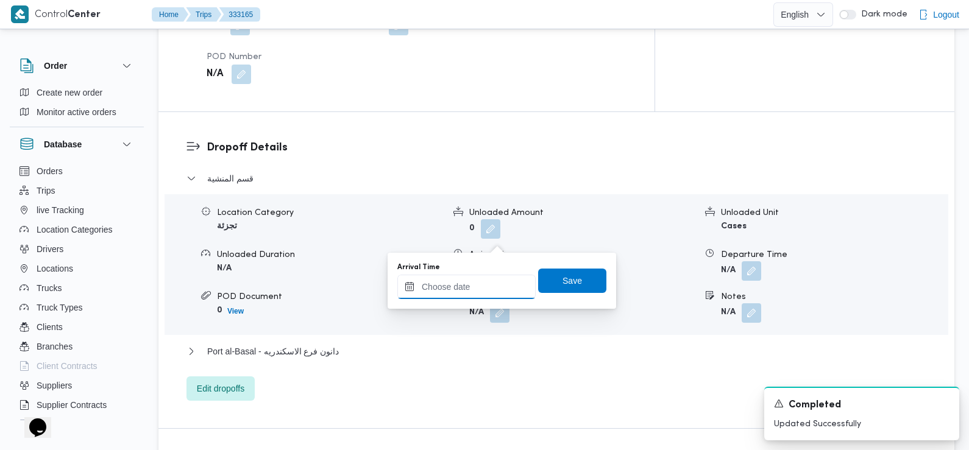
click at [489, 283] on input "Arrival Time" at bounding box center [466, 287] width 138 height 24
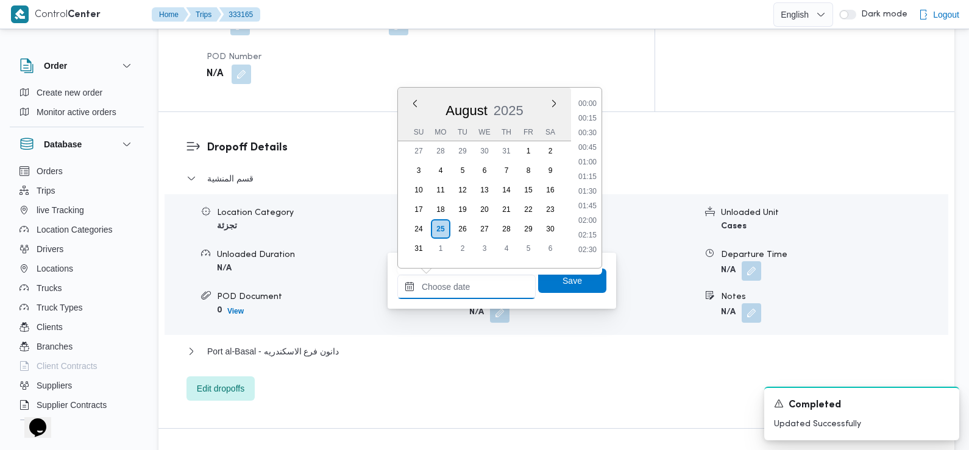
scroll to position [545, 0]
click at [588, 161] on li "10:15" at bounding box center [587, 158] width 28 height 12
type input "25/08/2025 10:15"
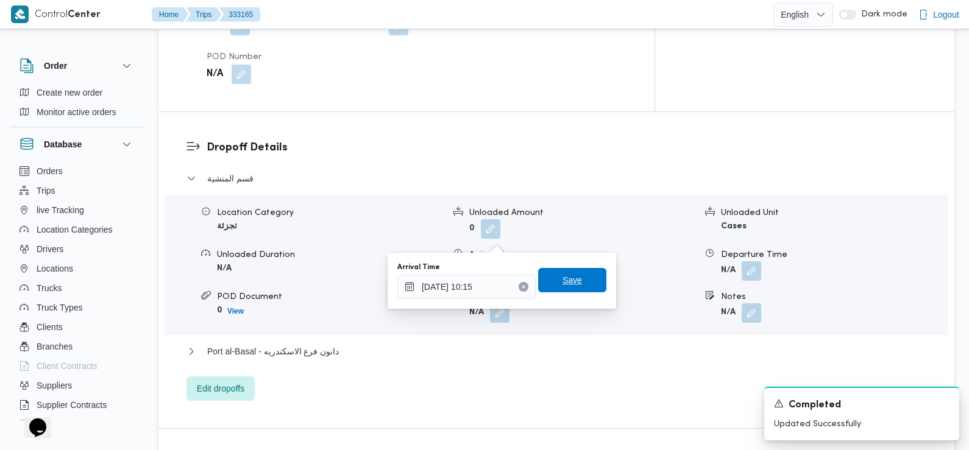
click at [575, 280] on span "Save" at bounding box center [572, 280] width 68 height 24
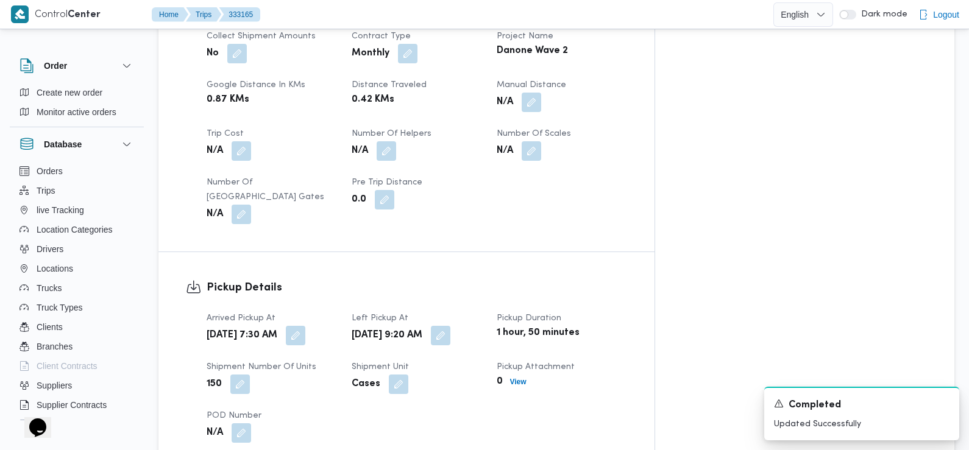
scroll to position [0, 0]
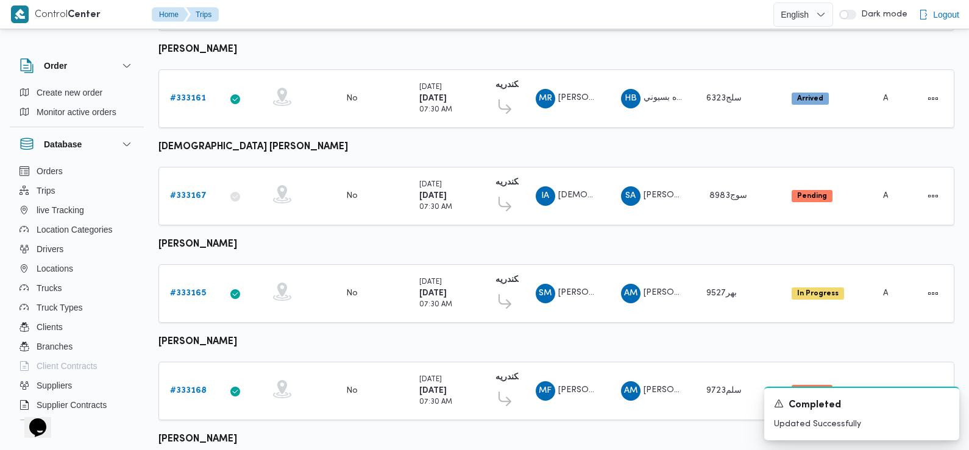
scroll to position [555, 0]
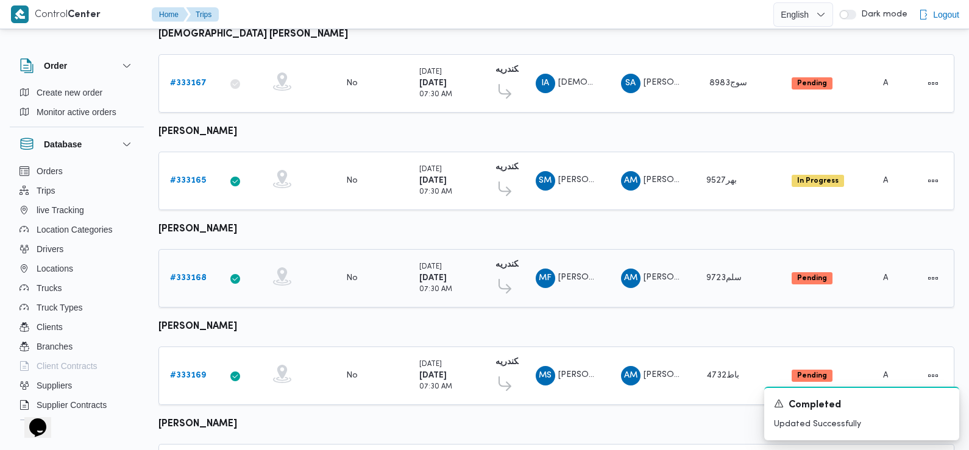
click at [184, 274] on b "# 333168" at bounding box center [188, 278] width 37 height 8
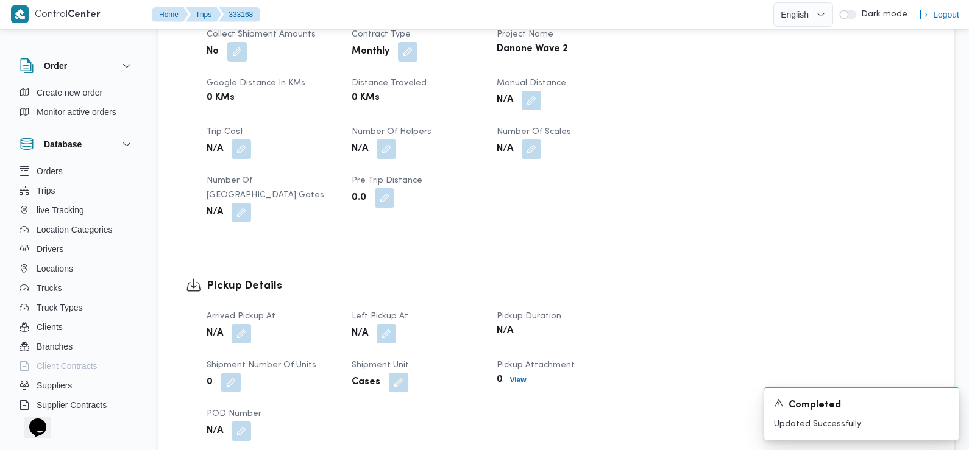
scroll to position [669, 0]
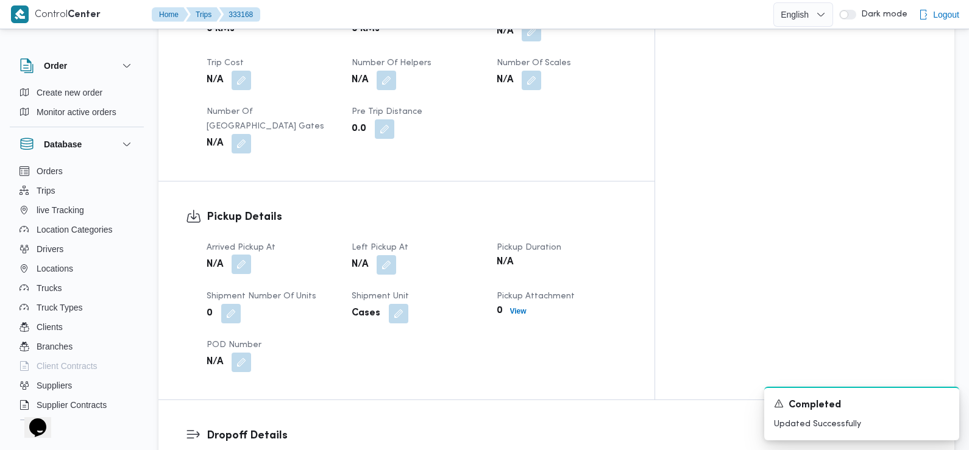
click at [241, 255] on button "button" at bounding box center [240, 264] width 19 height 19
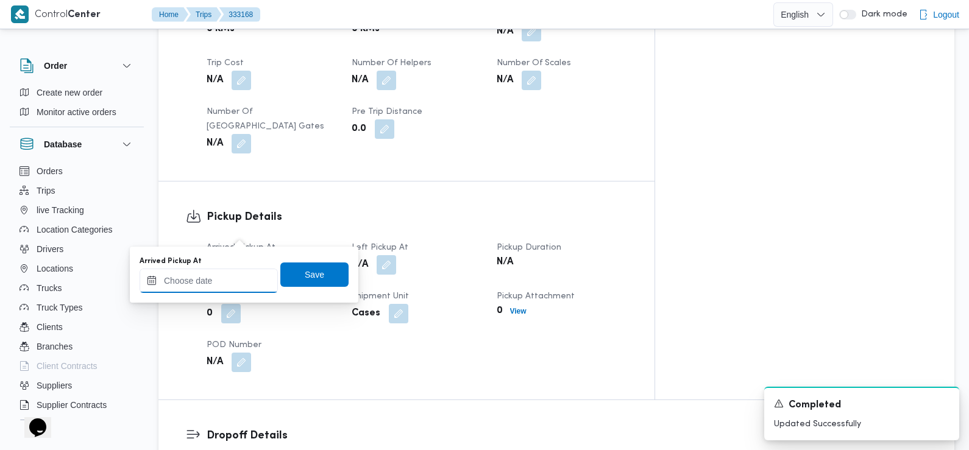
click at [241, 281] on input "Arrived Pickup At" at bounding box center [209, 281] width 138 height 24
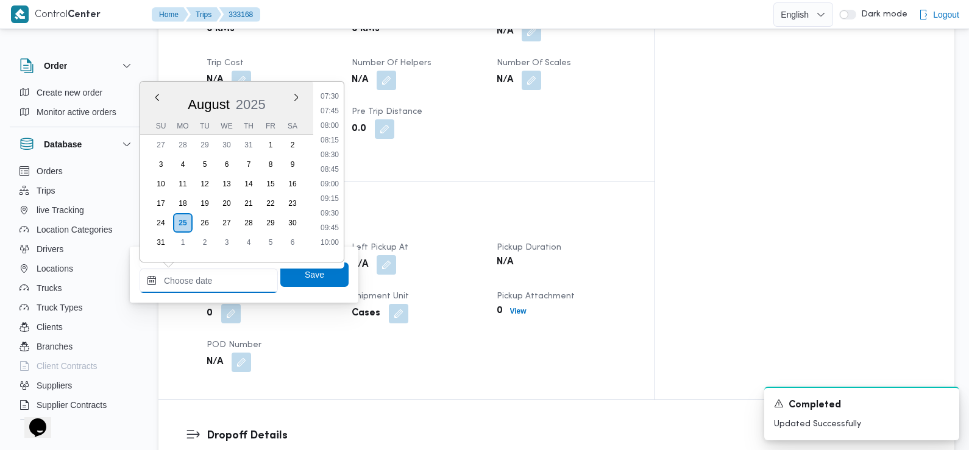
scroll to position [439, 0]
click at [333, 98] on li "07:30" at bounding box center [330, 97] width 28 height 12
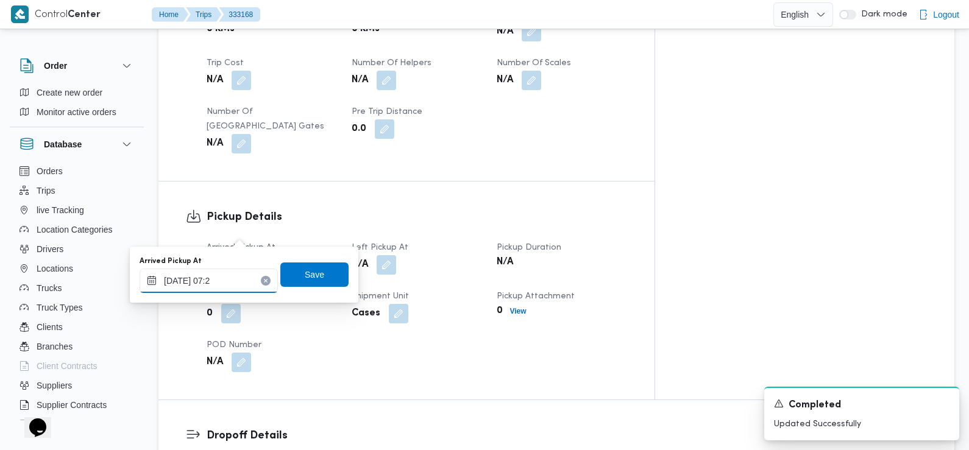
type input "25/08/2025 07:25"
click at [305, 271] on span "Save" at bounding box center [314, 274] width 19 height 15
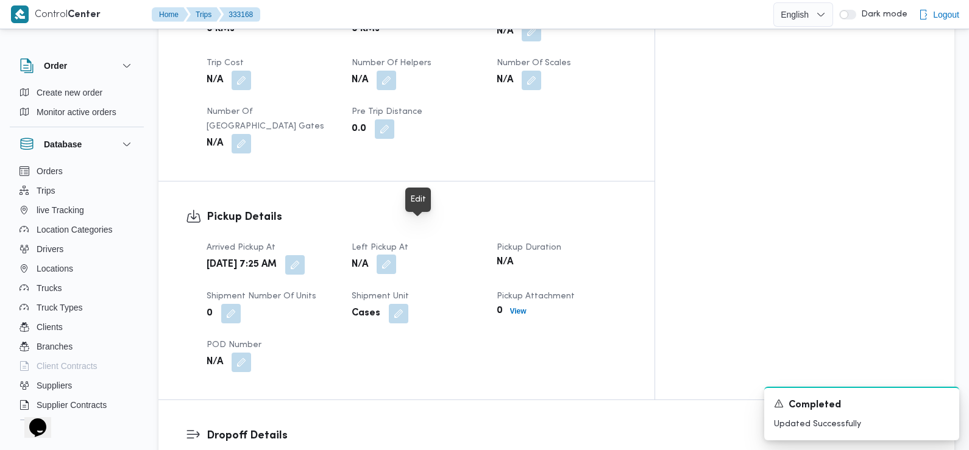
click at [396, 255] on button "button" at bounding box center [385, 264] width 19 height 19
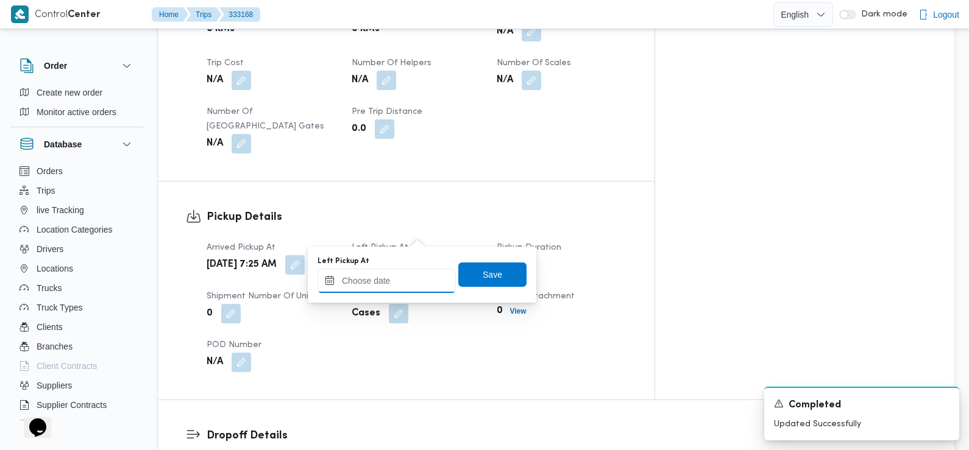
click at [412, 280] on input "Left Pickup At" at bounding box center [386, 281] width 138 height 24
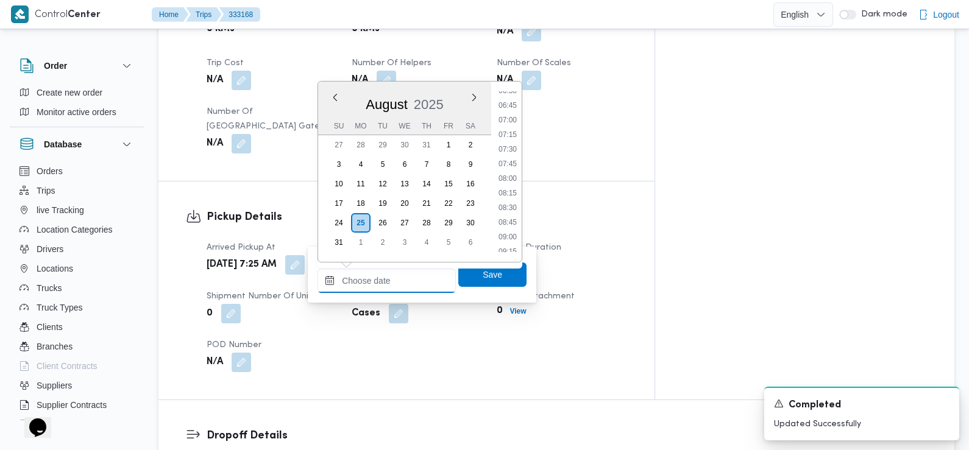
scroll to position [386, 0]
click at [509, 234] on li "09:00" at bounding box center [507, 237] width 28 height 12
type input "[DATE] 09:00"
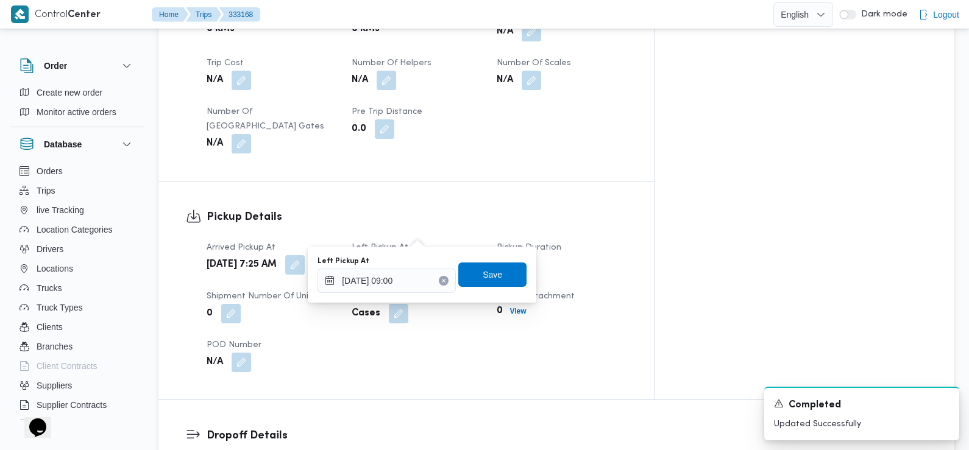
click at [489, 288] on div "Left Pickup At 25/08/2025 09:00 Save" at bounding box center [421, 274] width 211 height 39
click at [485, 263] on span "Save" at bounding box center [492, 274] width 68 height 24
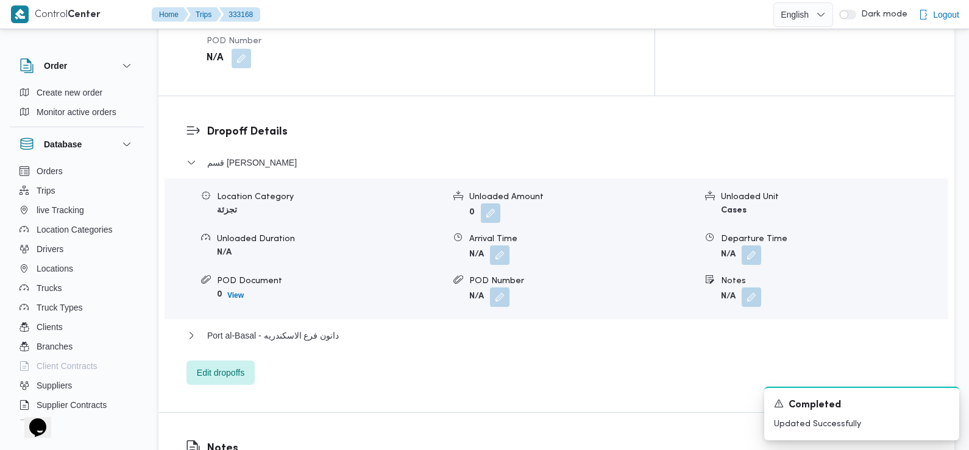
scroll to position [974, 0]
click at [491, 244] on button "button" at bounding box center [499, 253] width 19 height 19
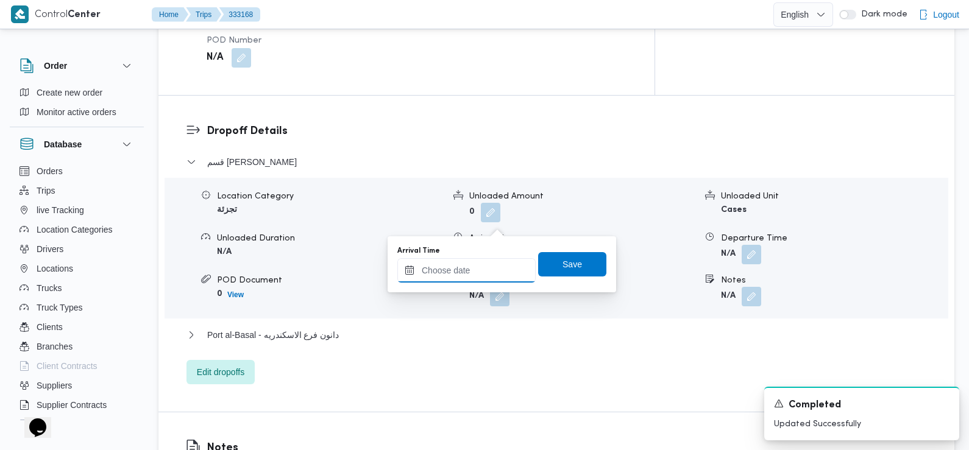
click at [485, 277] on input "Arrival Time" at bounding box center [466, 270] width 138 height 24
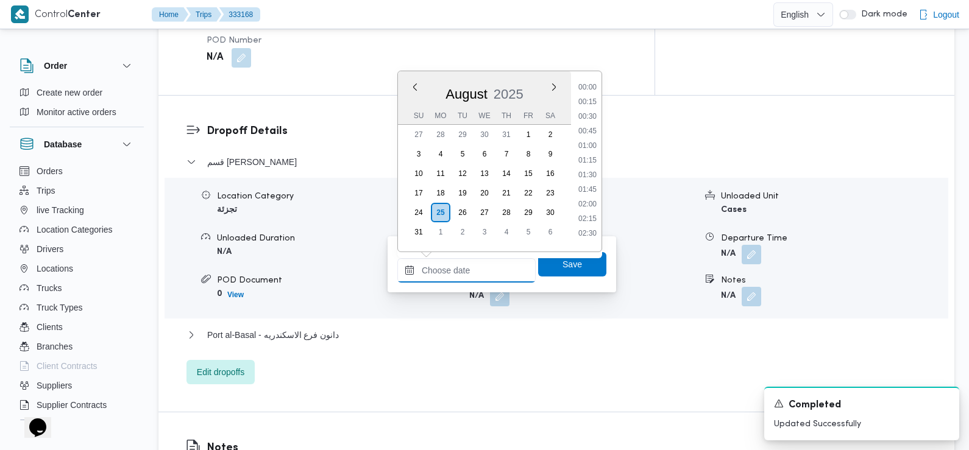
scroll to position [545, 0]
click at [591, 129] on li "10:00" at bounding box center [587, 127] width 28 height 12
type input "25/08/2025 10:00"
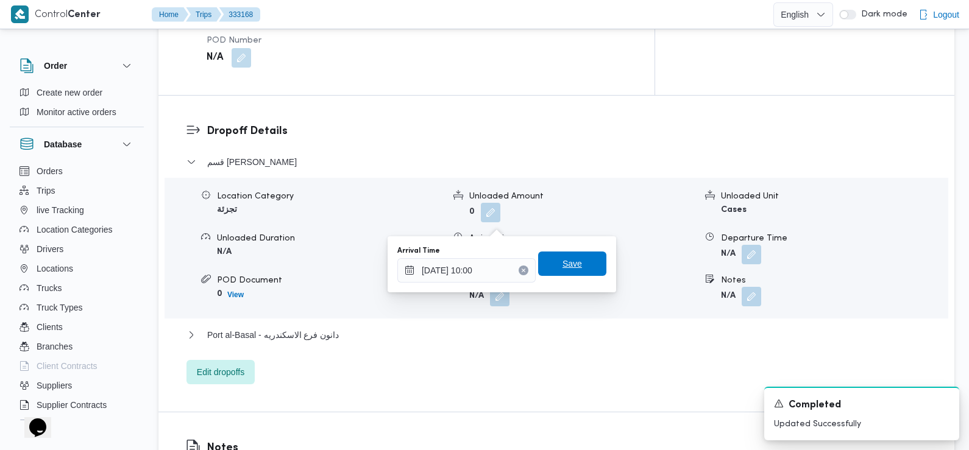
click at [578, 265] on span "Save" at bounding box center [572, 264] width 68 height 24
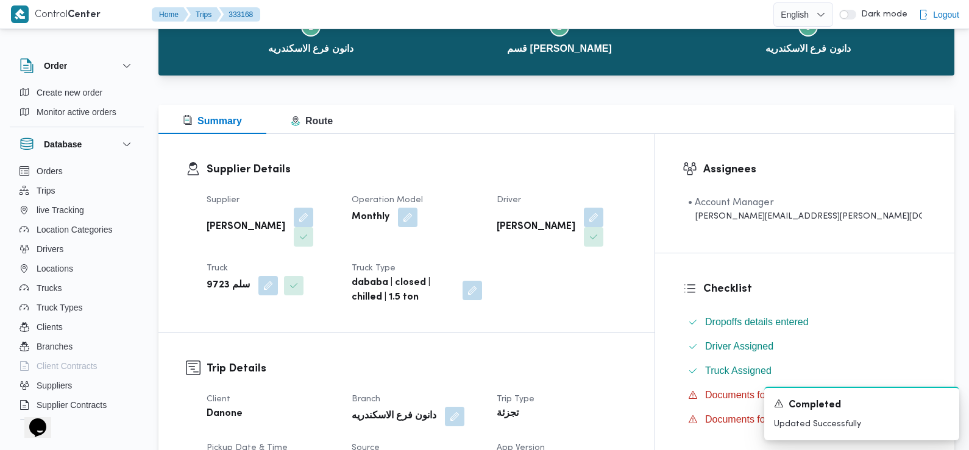
scroll to position [268, 0]
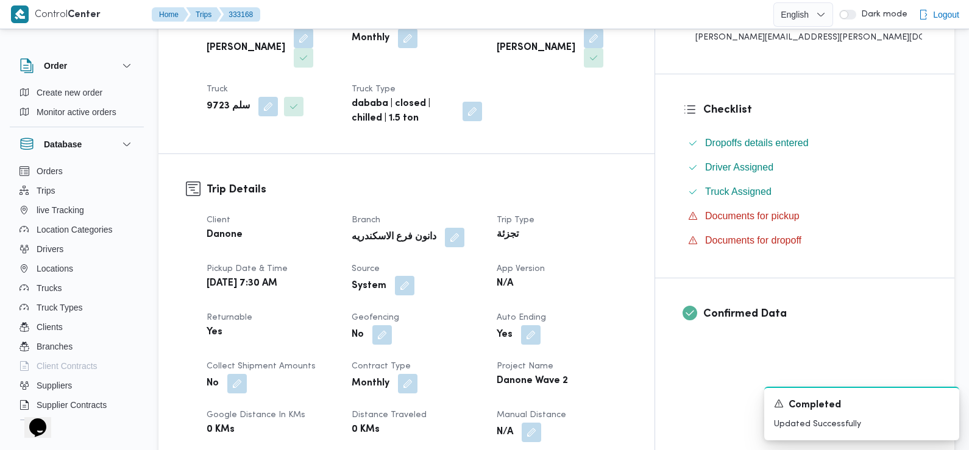
click at [414, 276] on button "button" at bounding box center [404, 285] width 19 height 19
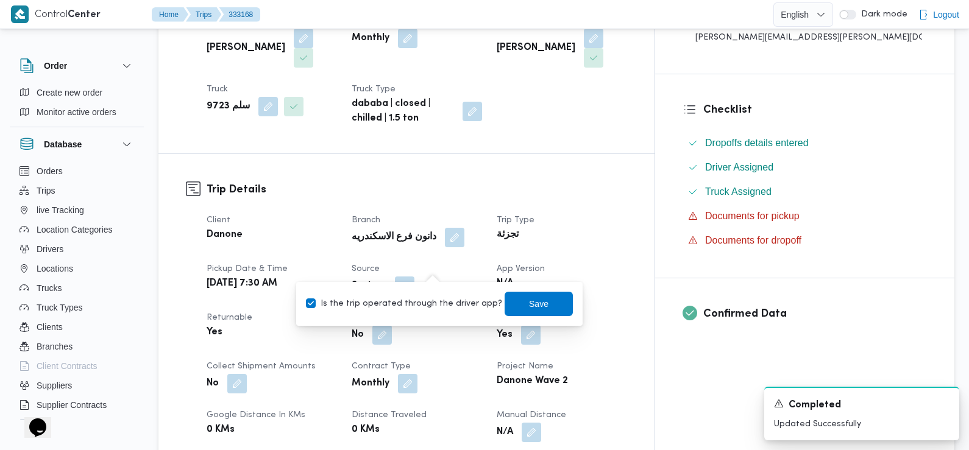
click at [435, 302] on label "Is the trip operated through the driver app?" at bounding box center [404, 304] width 196 height 15
checkbox input "false"
click at [529, 299] on span "Save" at bounding box center [538, 303] width 19 height 15
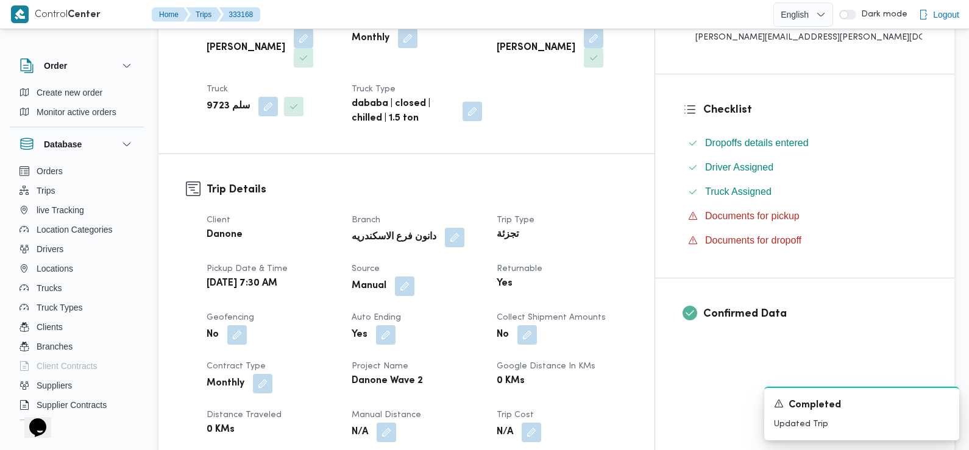
scroll to position [0, 0]
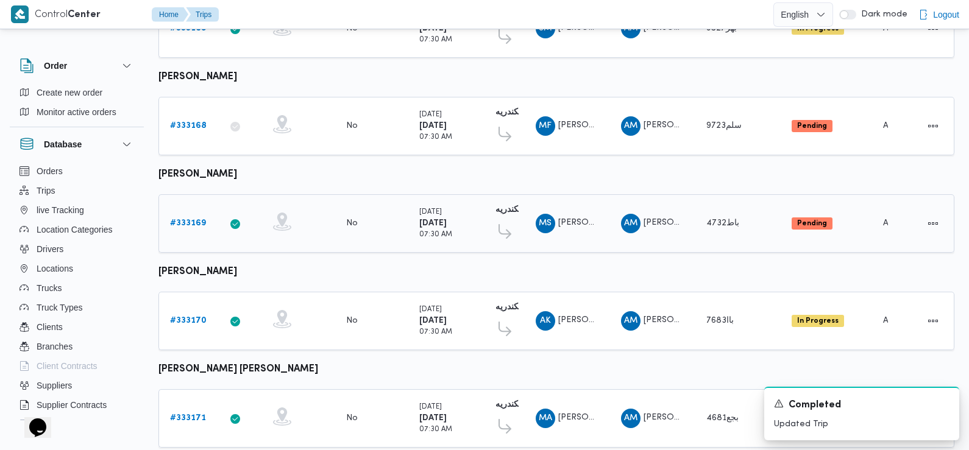
scroll to position [707, 0]
click at [194, 220] on b "# 333169" at bounding box center [188, 224] width 36 height 8
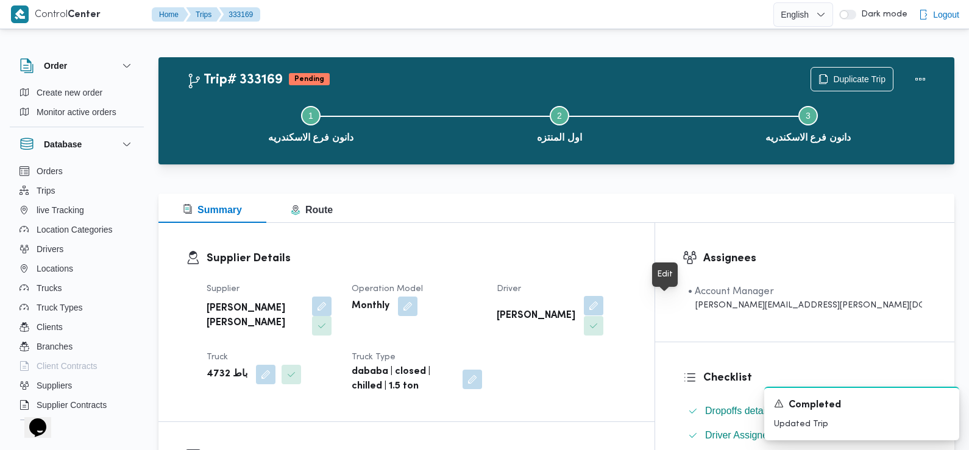
click at [603, 306] on button "button" at bounding box center [593, 305] width 19 height 19
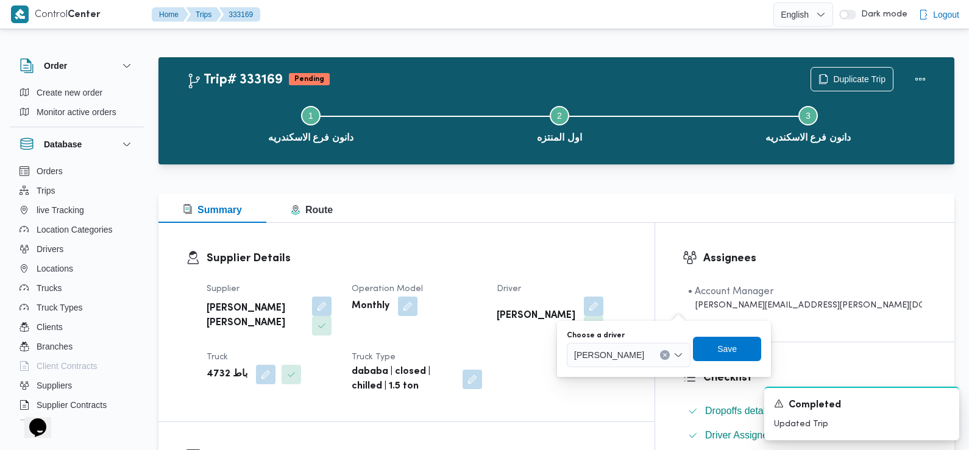
click at [657, 342] on div "Choose a driver محمد صبحي محمد اسماعيل" at bounding box center [629, 349] width 124 height 37
click at [657, 347] on div "محمد صبحي محمد اسماعيل" at bounding box center [629, 355] width 124 height 24
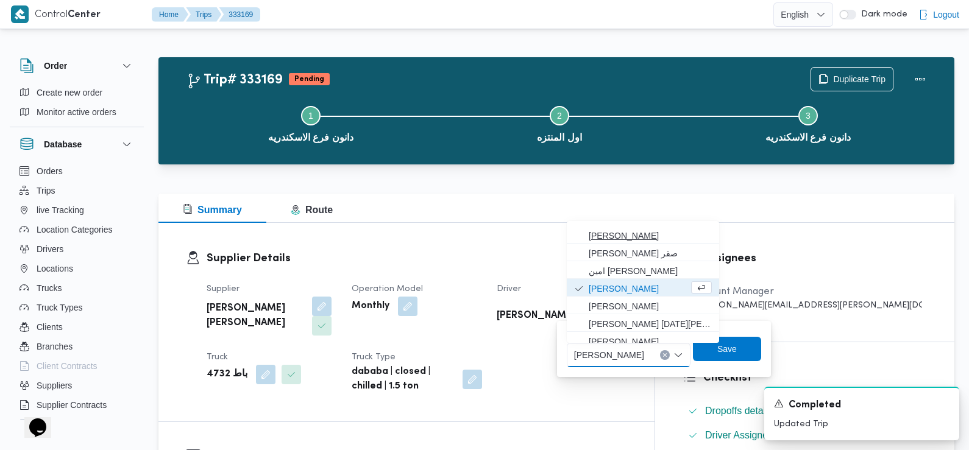
scroll to position [269, 0]
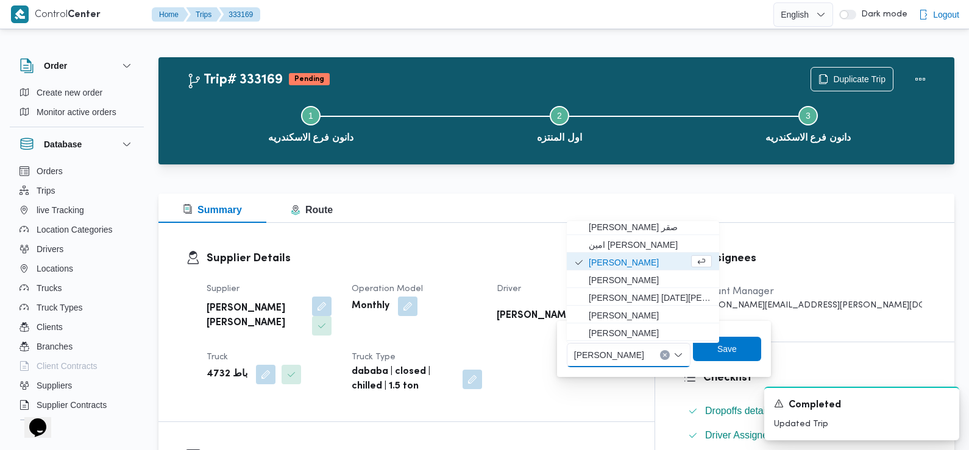
click at [644, 351] on span "محمد صبحي محمد اسماعيل" at bounding box center [609, 354] width 70 height 13
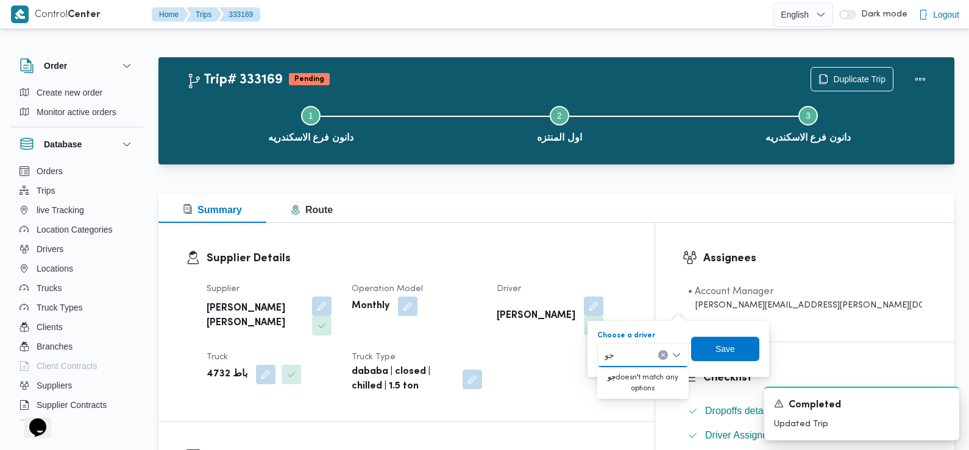
type input "ج"
click at [482, 325] on div "Operation Model Monthly" at bounding box center [417, 309] width 130 height 54
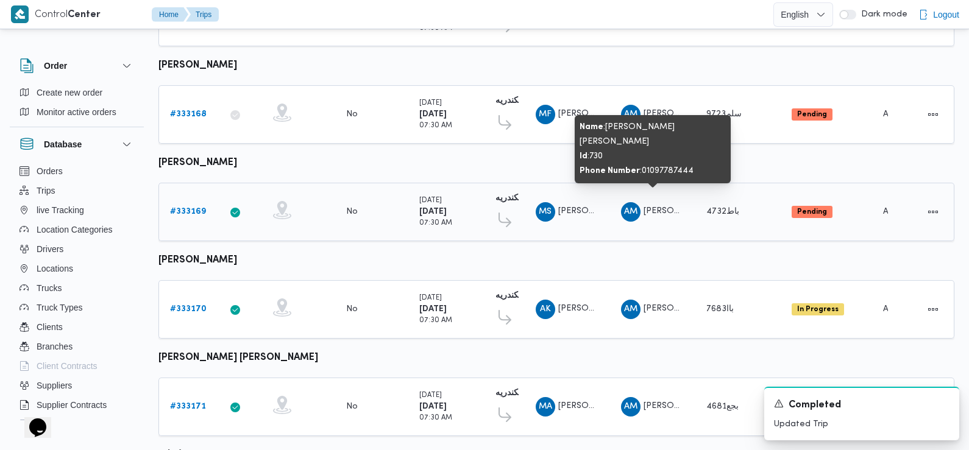
scroll to position [1023, 0]
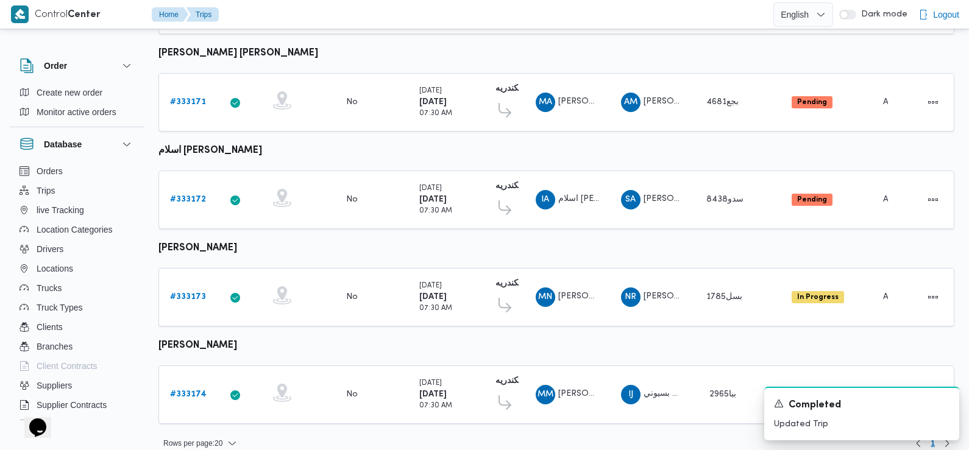
click at [237, 341] on b "محمد محمود عبدالجواد علي محمود حسن" at bounding box center [197, 345] width 79 height 9
copy tbody "محمد محمود عبدالجواد علي محمود حسن Trip ID"
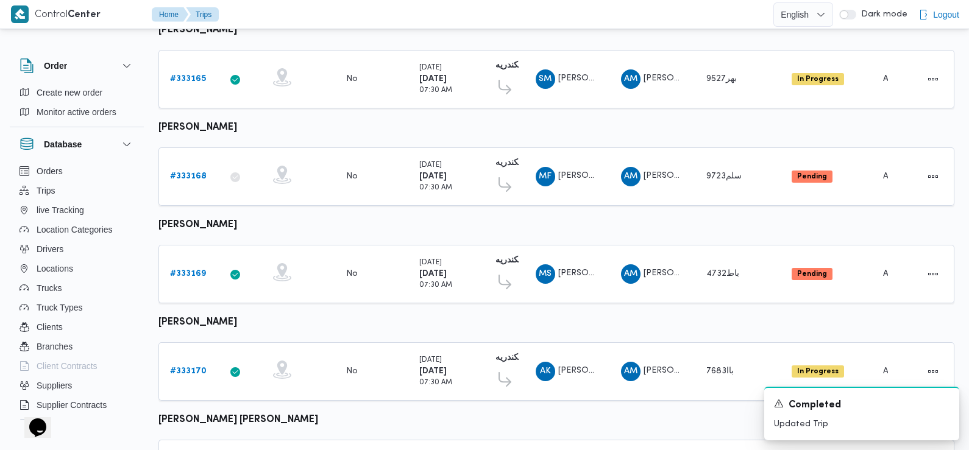
scroll to position [666, 0]
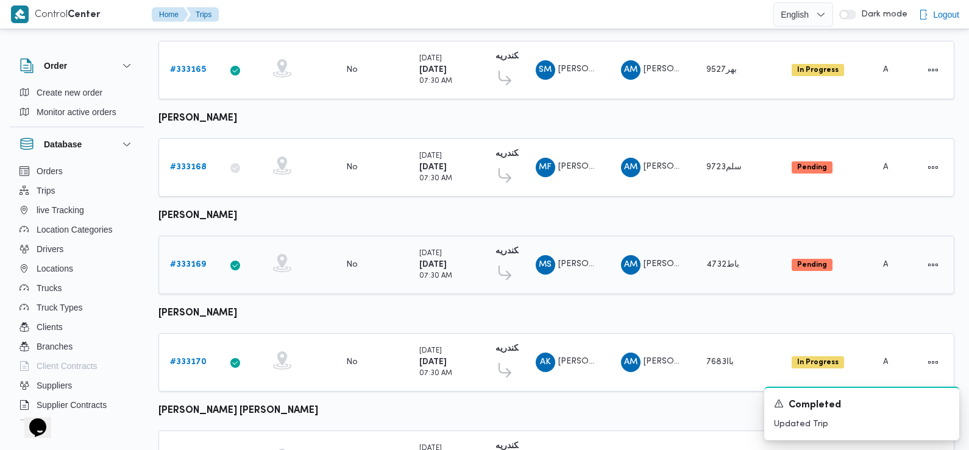
click at [194, 261] on b "# 333169" at bounding box center [188, 265] width 36 height 8
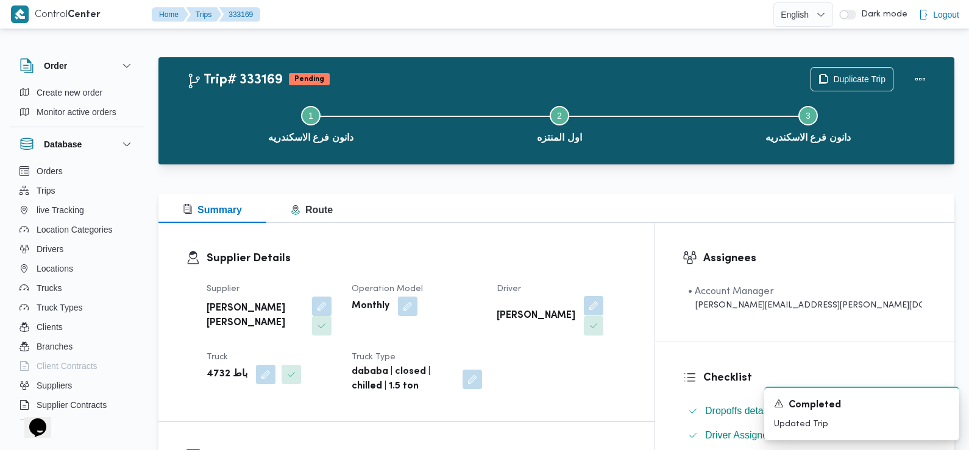
click at [603, 303] on button "button" at bounding box center [593, 305] width 19 height 19
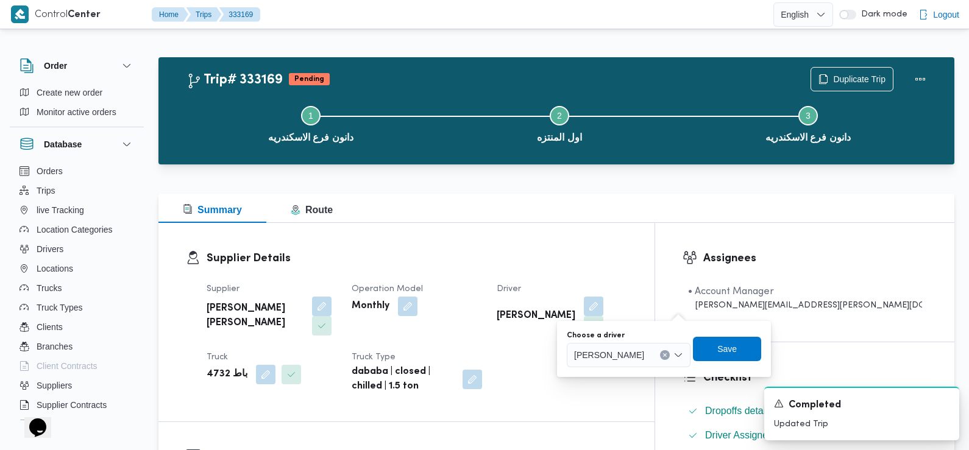
click at [653, 369] on div "Choose a driver محمد صبحي محمد اسماعيل Save" at bounding box center [663, 349] width 197 height 39
click at [644, 357] on span "محمد صبحي محمد اسماعيل" at bounding box center [609, 354] width 70 height 13
type input "ا"
type input "ع"
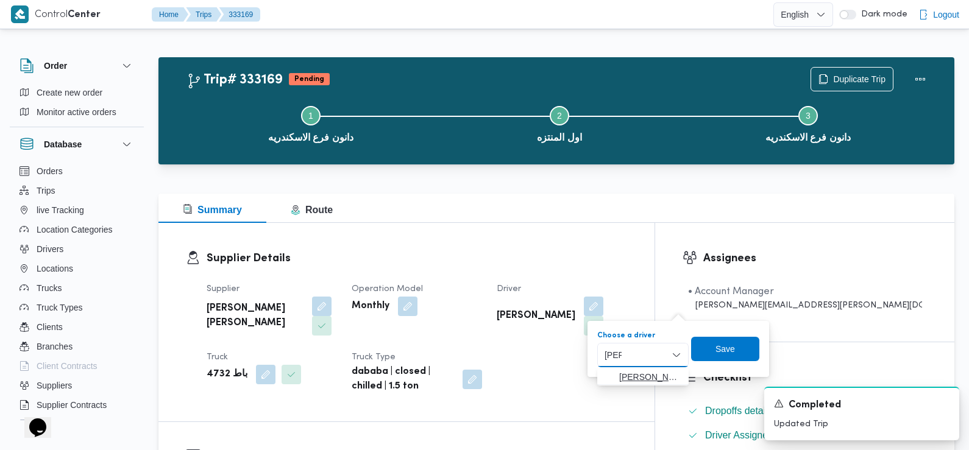
type input "جواد"
click at [650, 379] on span "محمد محمود عبدال جواد علي محمود حسن" at bounding box center [650, 377] width 62 height 15
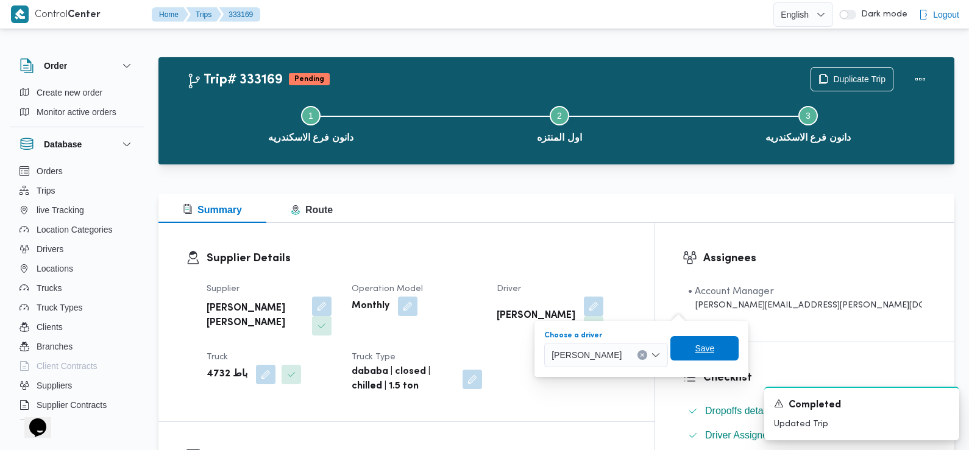
click at [738, 344] on span "Save" at bounding box center [704, 348] width 68 height 24
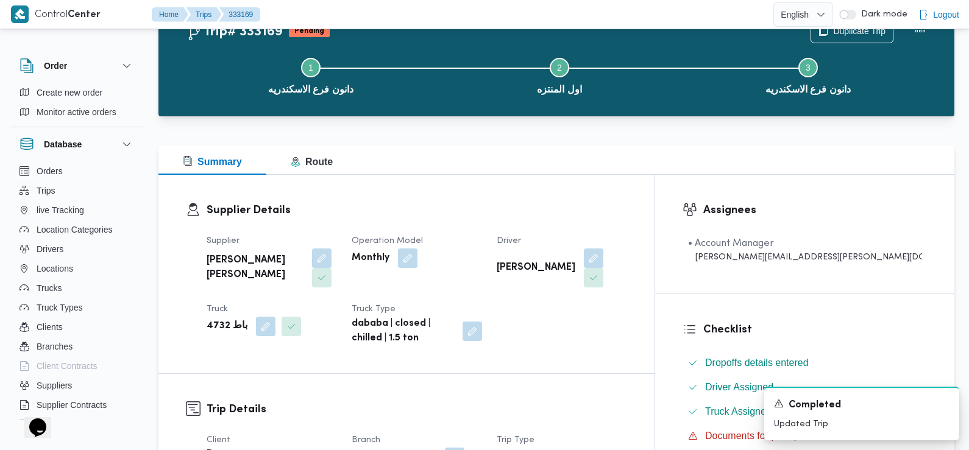
scroll to position [317, 0]
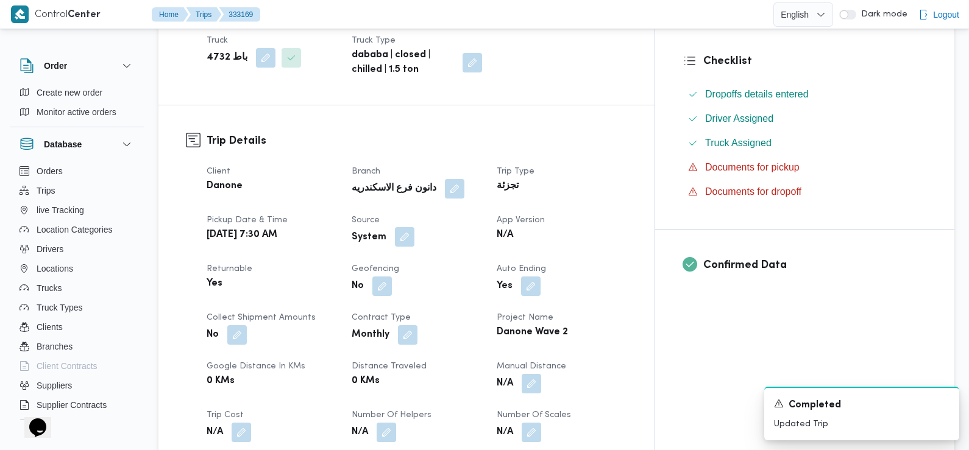
click at [414, 235] on button "button" at bounding box center [404, 236] width 19 height 19
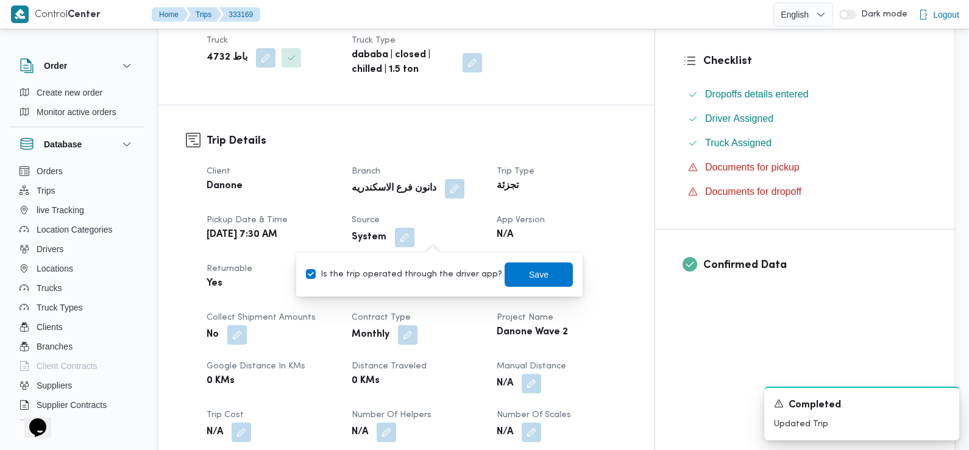
click at [427, 276] on label "Is the trip operated through the driver app?" at bounding box center [404, 274] width 196 height 15
checkbox input "false"
click at [529, 272] on span "Save" at bounding box center [538, 274] width 19 height 15
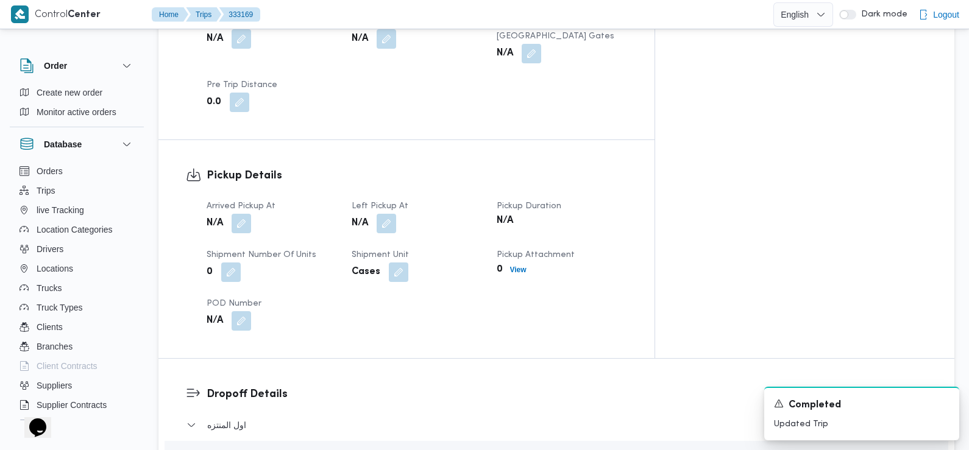
scroll to position [719, 0]
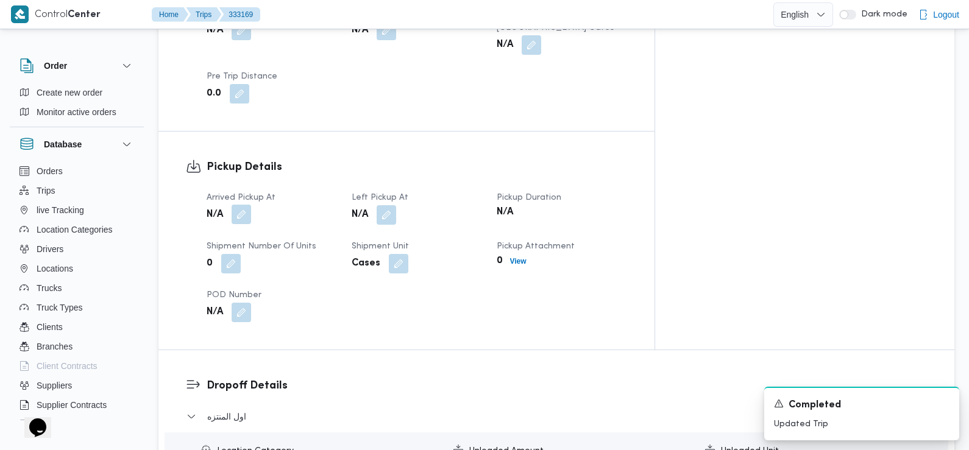
click at [242, 207] on button "button" at bounding box center [240, 214] width 19 height 19
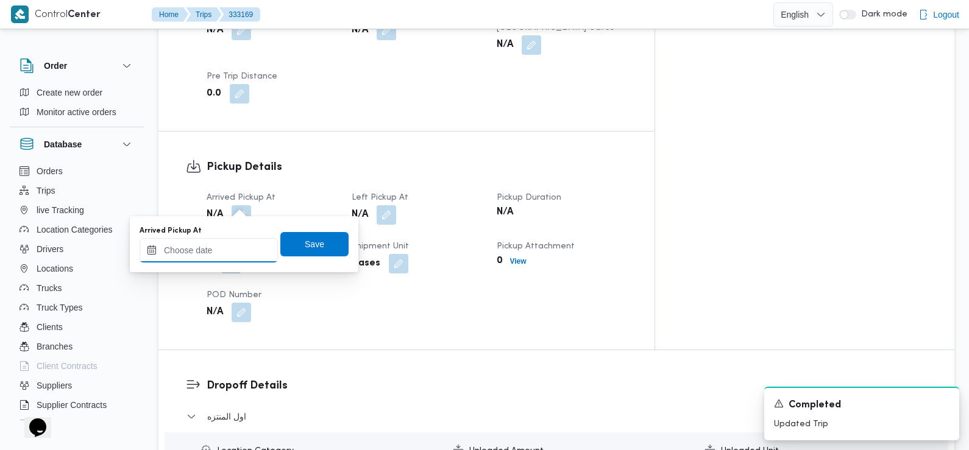
click at [225, 256] on input "Arrived Pickup At" at bounding box center [209, 250] width 138 height 24
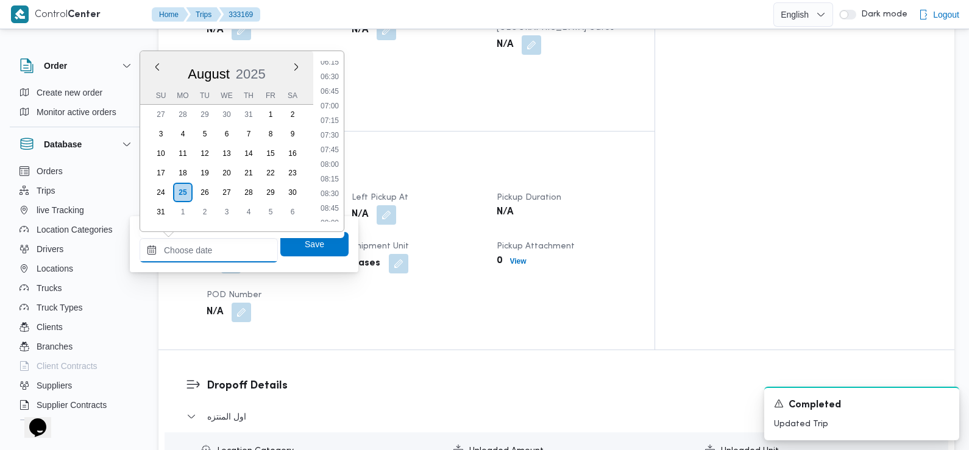
scroll to position [369, 0]
click at [333, 140] on li "07:30" at bounding box center [330, 137] width 28 height 12
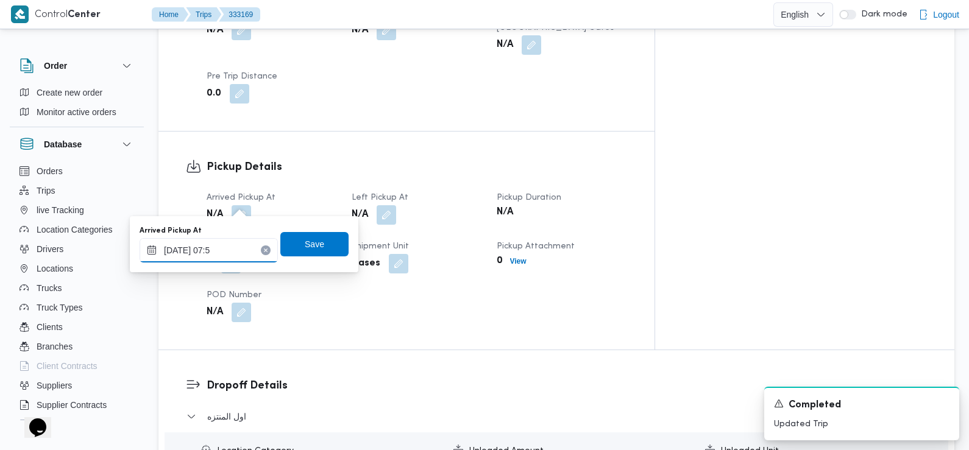
type input "25/08/2025 07:50"
click at [311, 247] on span "Save" at bounding box center [314, 244] width 19 height 15
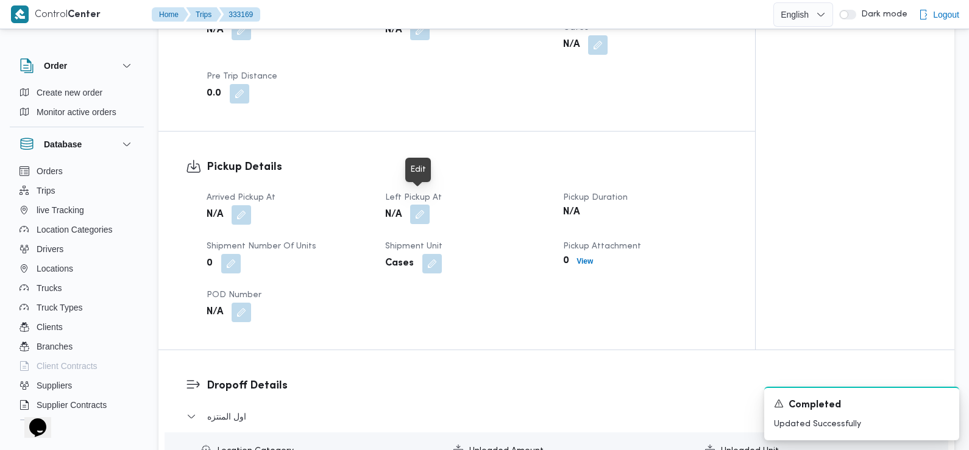
click at [419, 205] on button "button" at bounding box center [419, 214] width 19 height 19
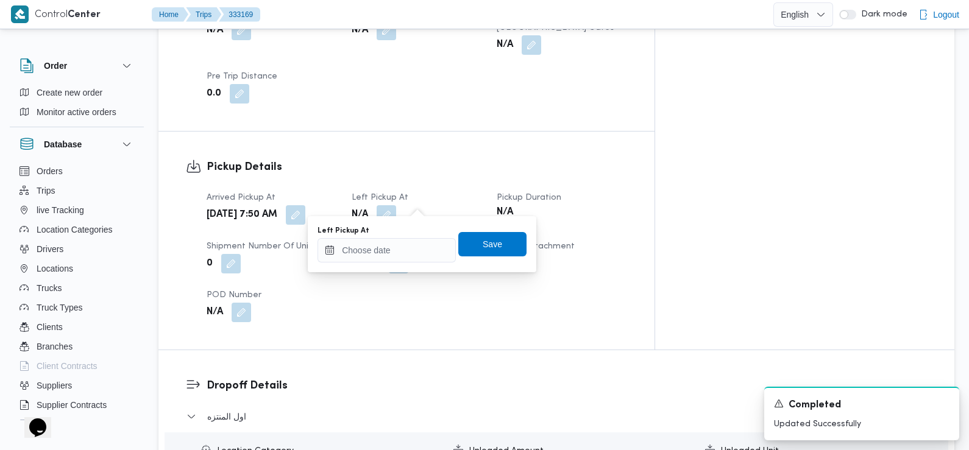
click at [413, 231] on div "Left Pickup At" at bounding box center [386, 231] width 138 height 10
click at [411, 238] on div at bounding box center [386, 250] width 138 height 24
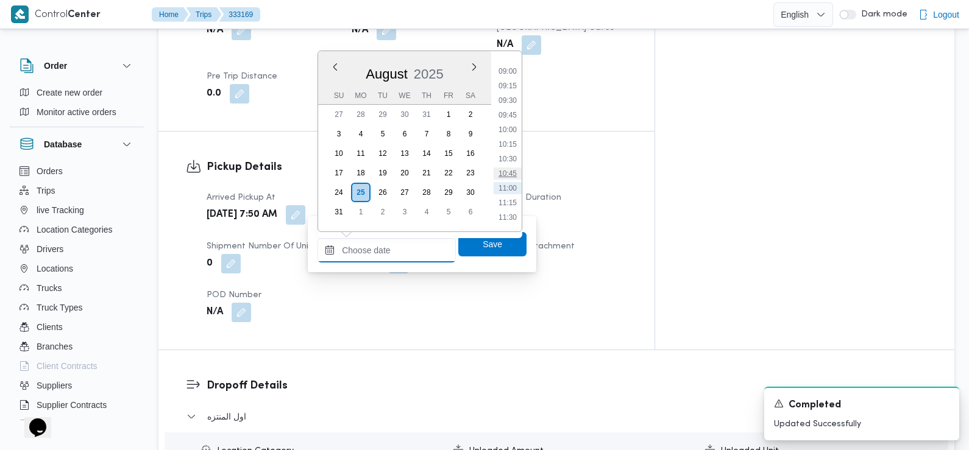
scroll to position [518, 0]
click at [511, 102] on li "09:30" at bounding box center [507, 104] width 28 height 12
type input "[DATE] 09:30"
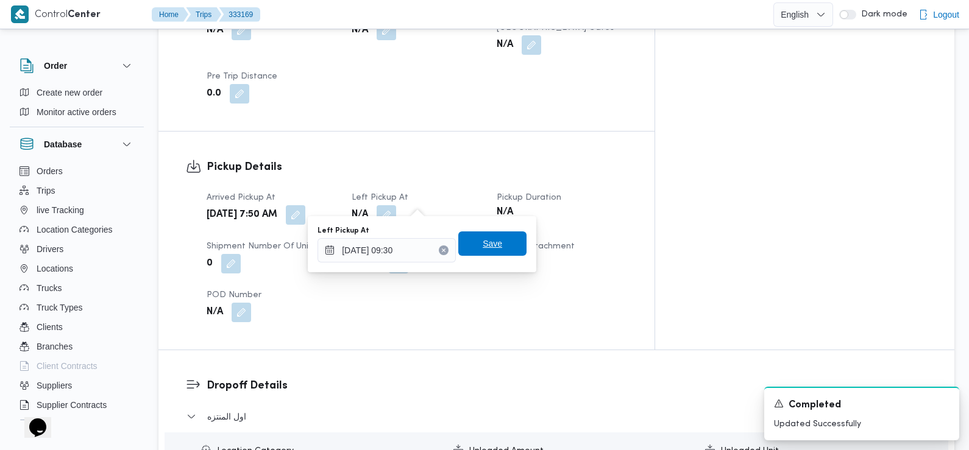
click at [489, 250] on span "Save" at bounding box center [491, 243] width 19 height 15
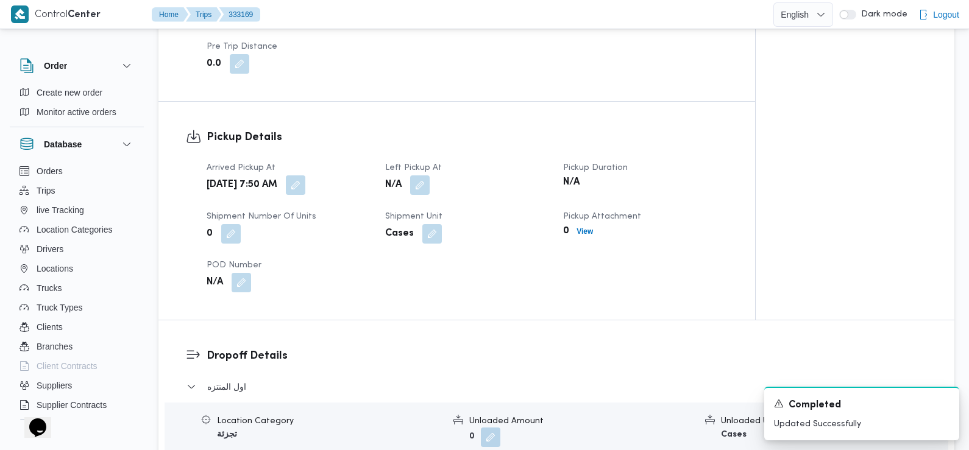
scroll to position [914, 0]
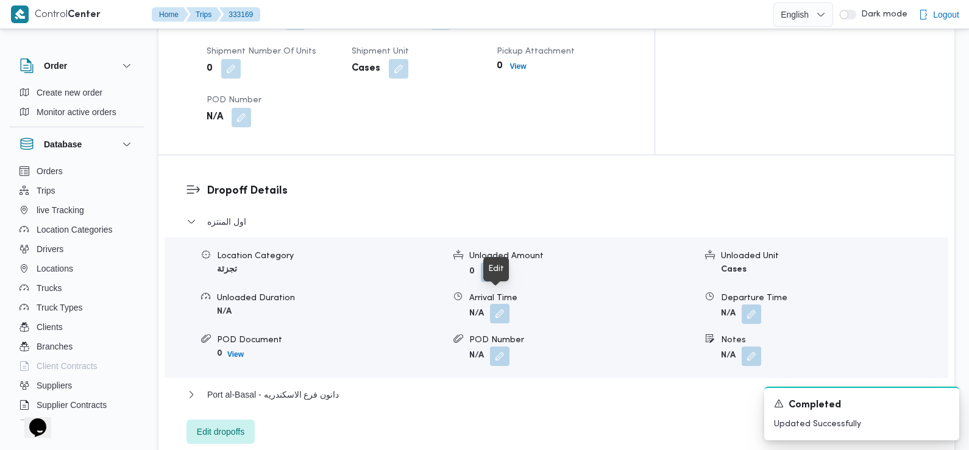
click at [498, 304] on button "button" at bounding box center [499, 313] width 19 height 19
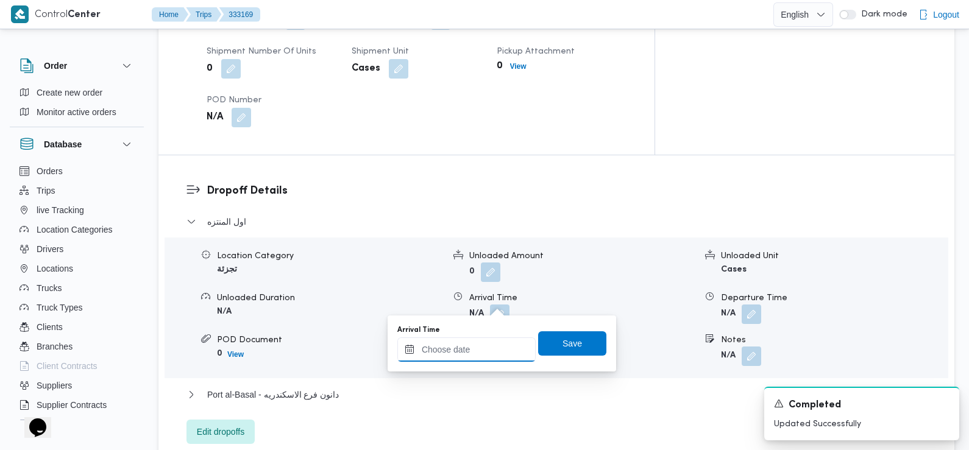
click at [492, 353] on input "Arrival Time" at bounding box center [466, 349] width 138 height 24
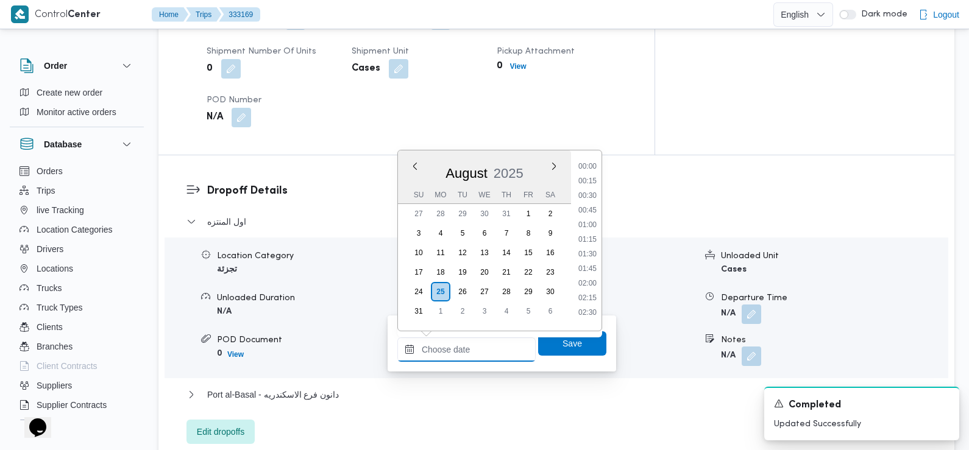
scroll to position [559, 0]
click at [585, 191] on li "10:00" at bounding box center [587, 192] width 28 height 12
type input "25/08/2025 10:00"
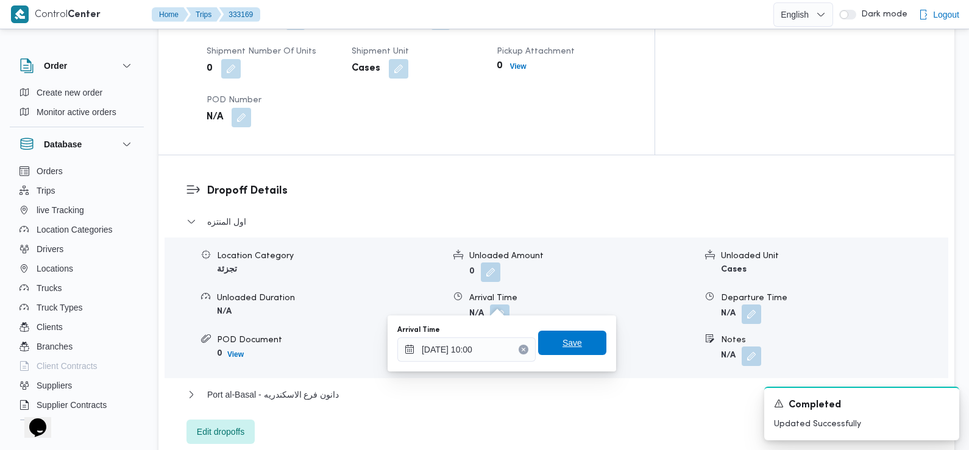
click at [568, 341] on span "Save" at bounding box center [571, 343] width 19 height 15
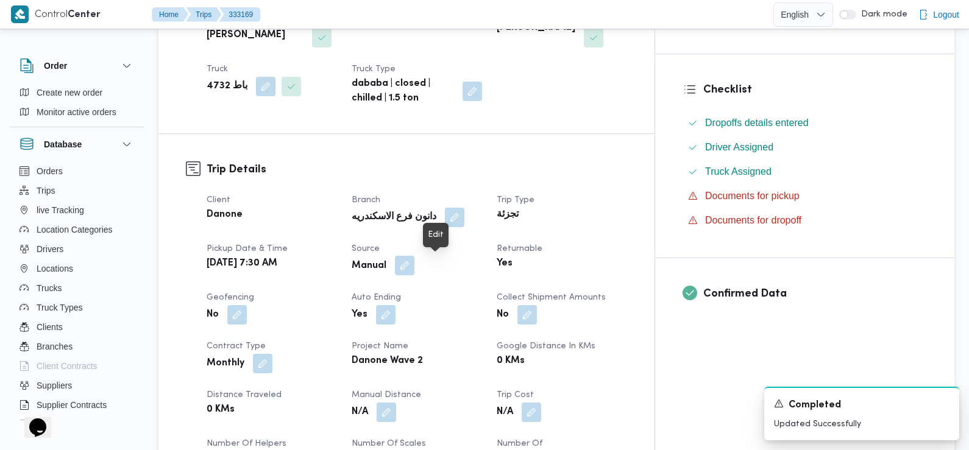
scroll to position [0, 0]
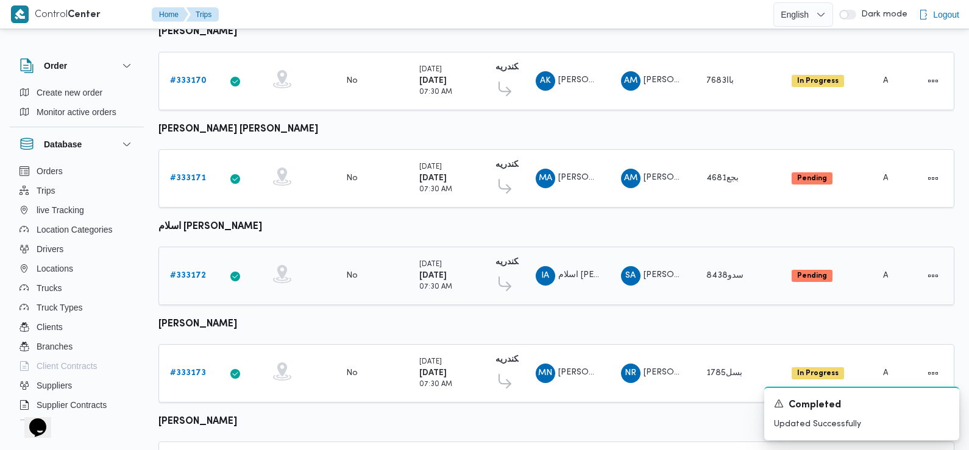
scroll to position [997, 0]
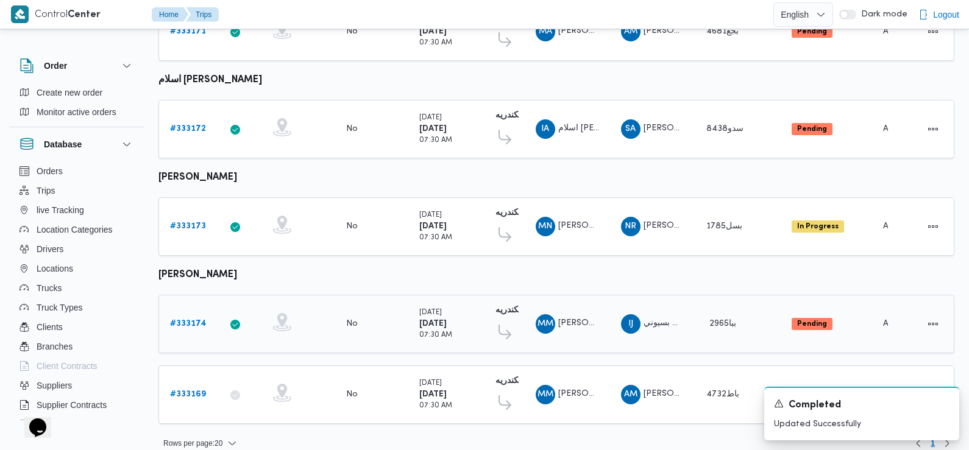
click at [190, 320] on b "# 333174" at bounding box center [188, 324] width 37 height 8
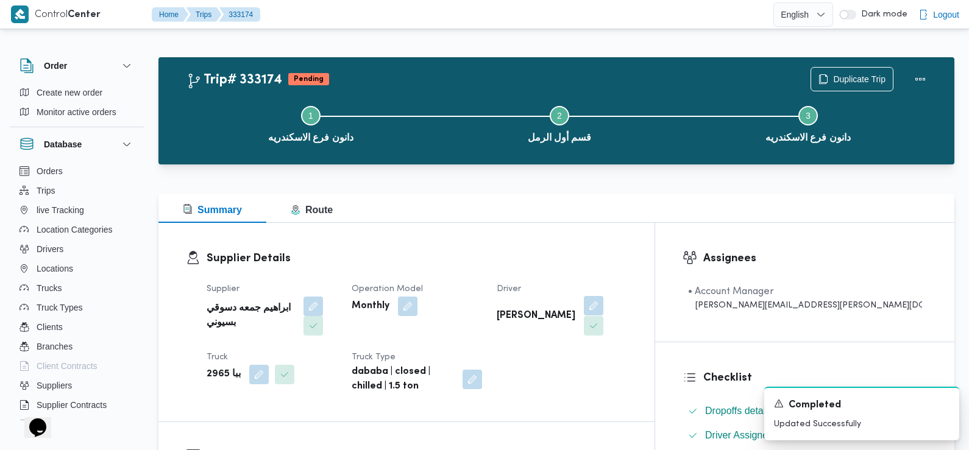
click at [603, 304] on button "button" at bounding box center [593, 305] width 19 height 19
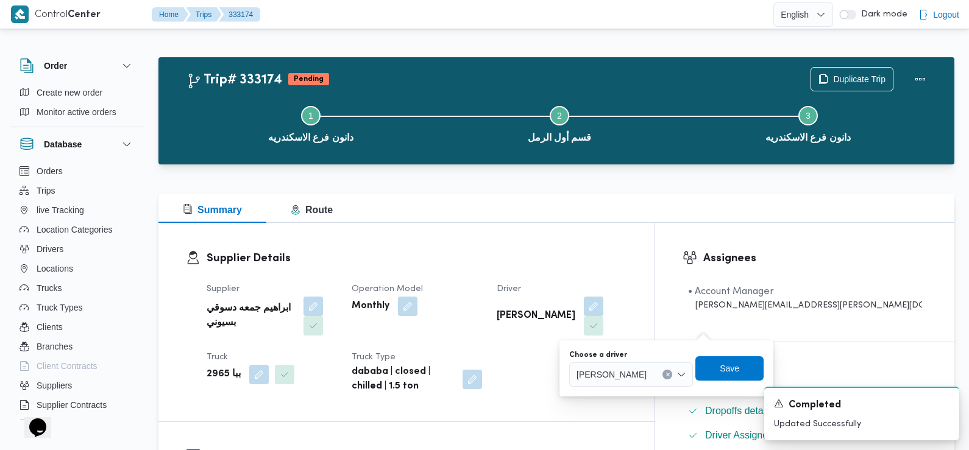
click at [646, 373] on span "محمد محمود عبدالجواد علي محمود حسن" at bounding box center [611, 373] width 70 height 13
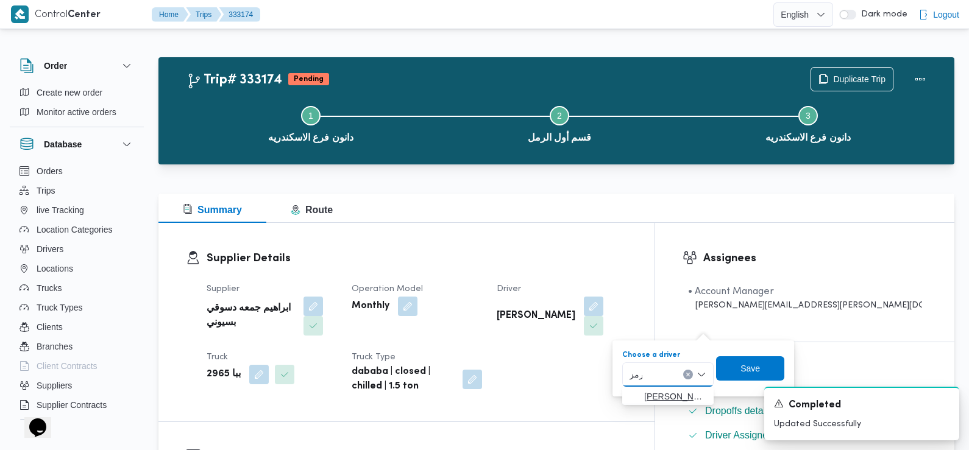
type input "رمز"
click at [663, 392] on span "احمد رمز ي عبدالحميد كامل" at bounding box center [675, 396] width 62 height 15
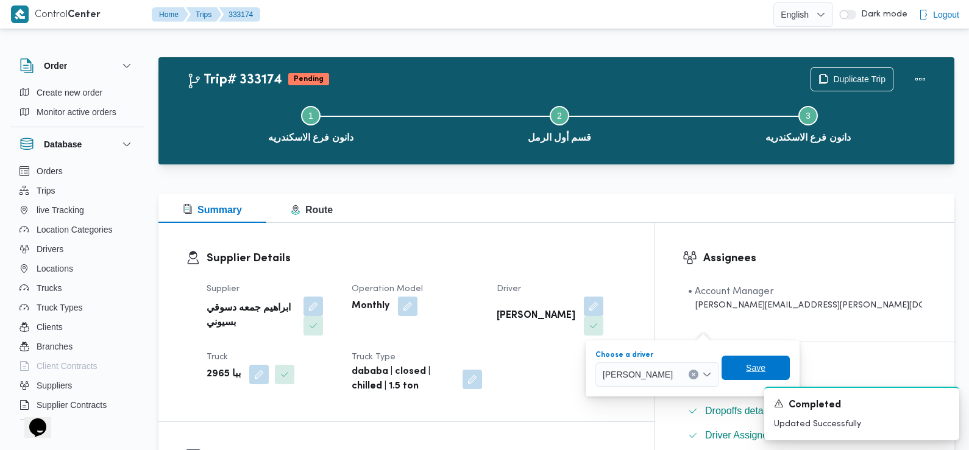
click at [762, 372] on span "Save" at bounding box center [755, 368] width 68 height 24
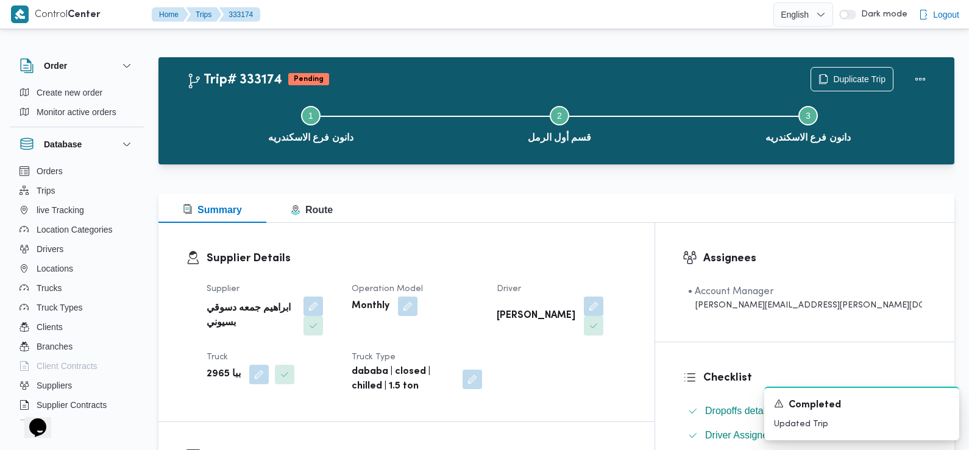
scroll to position [292, 0]
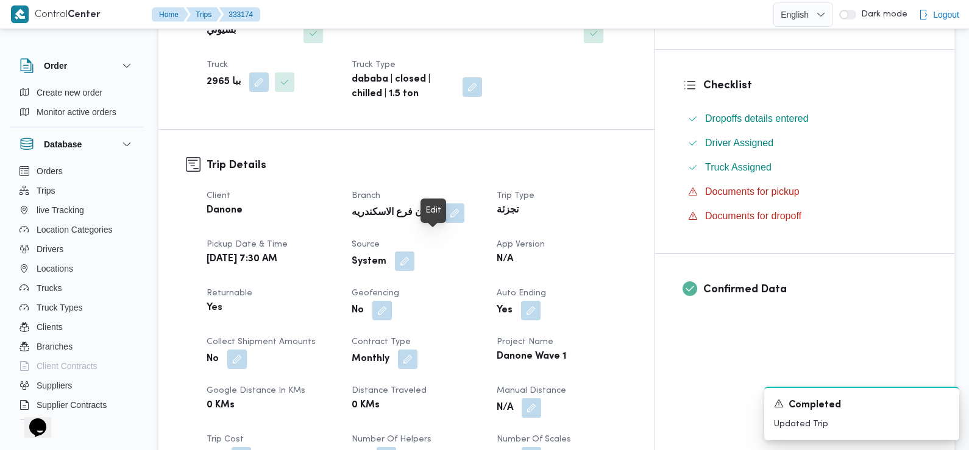
click at [414, 252] on button "button" at bounding box center [404, 261] width 19 height 19
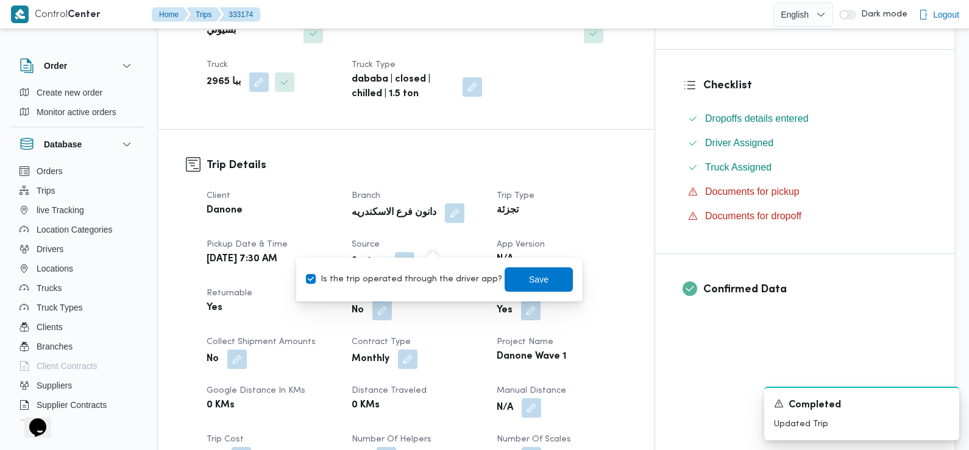
click at [437, 288] on div "Is the trip operated through the driver app? Save" at bounding box center [439, 279] width 269 height 27
click at [439, 280] on label "Is the trip operated through the driver app?" at bounding box center [404, 279] width 196 height 15
checkbox input "false"
click at [504, 280] on span "Save" at bounding box center [538, 279] width 68 height 24
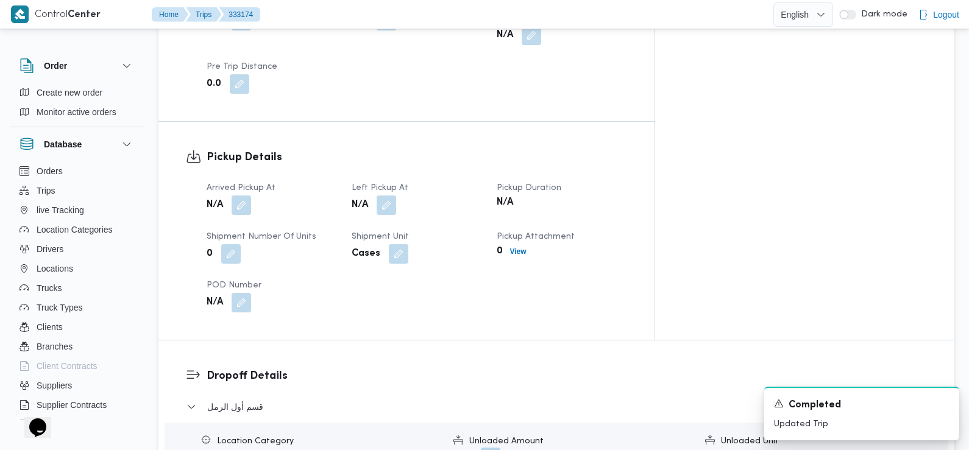
scroll to position [731, 0]
click at [243, 193] on button "button" at bounding box center [240, 202] width 19 height 19
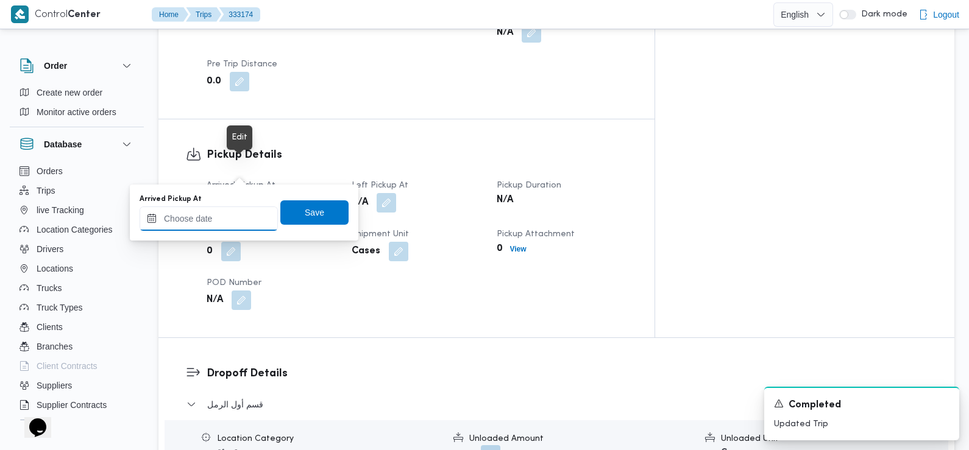
click at [241, 207] on input "Arrived Pickup At" at bounding box center [209, 219] width 138 height 24
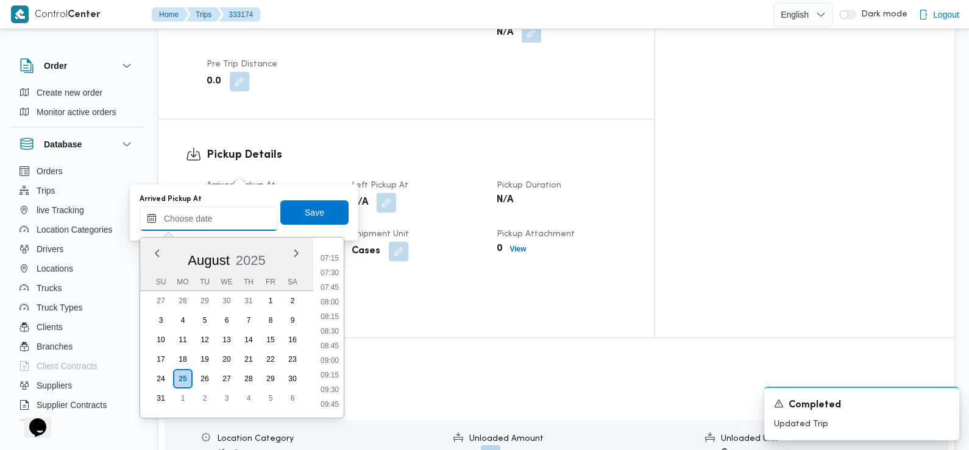
scroll to position [369, 0]
click at [334, 314] on li "07:15" at bounding box center [330, 309] width 28 height 12
type input "25/08/2025 07:15"
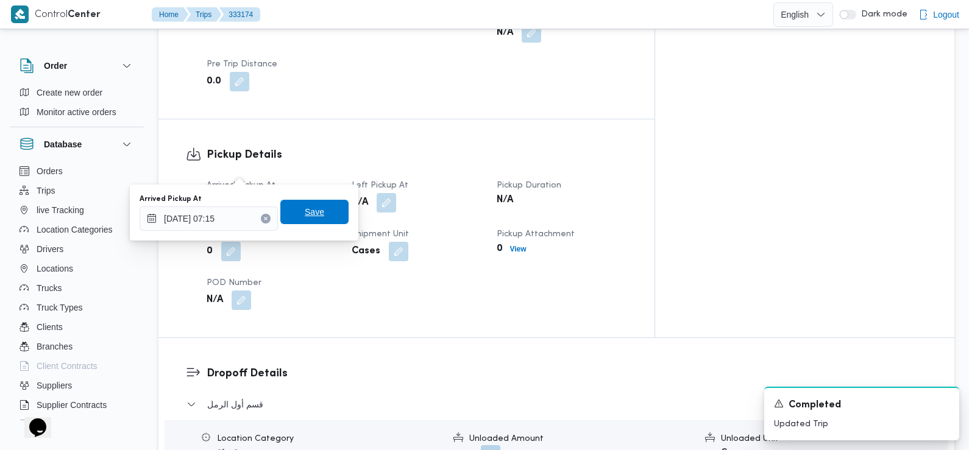
click at [313, 213] on span "Save" at bounding box center [314, 212] width 19 height 15
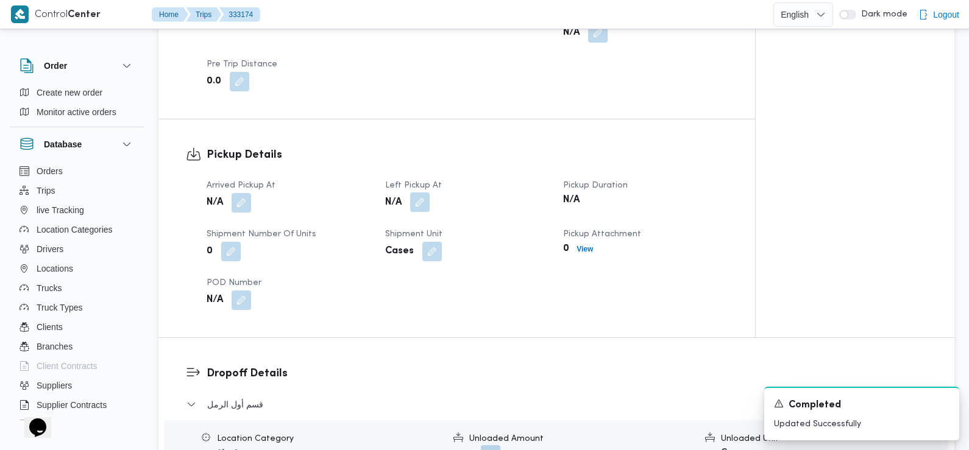
click at [417, 193] on button "button" at bounding box center [419, 202] width 19 height 19
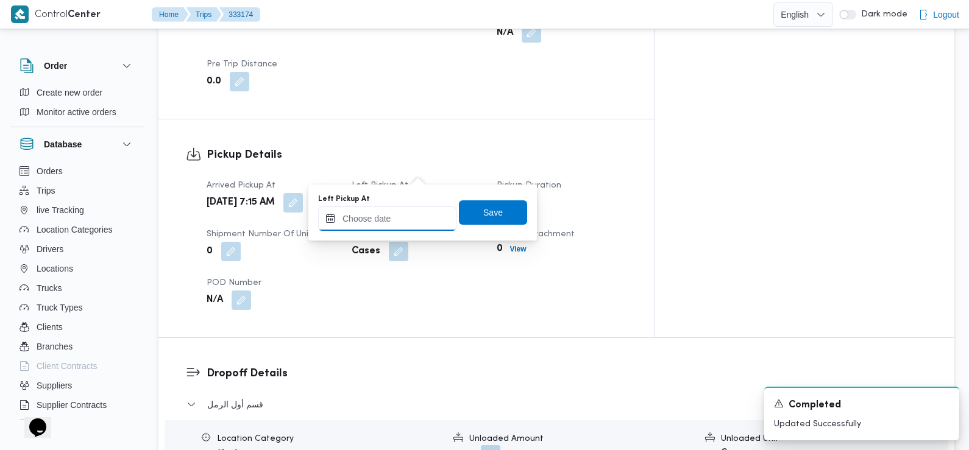
click at [411, 221] on input "Left Pickup At" at bounding box center [387, 219] width 138 height 24
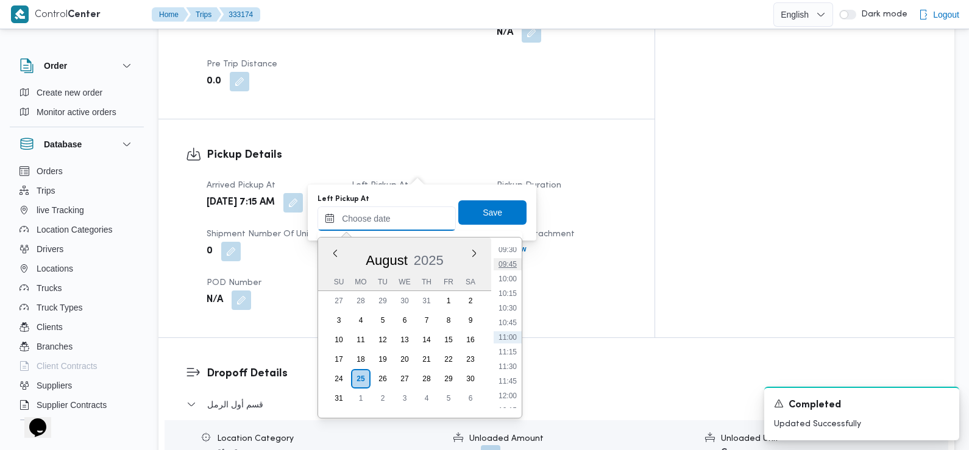
scroll to position [547, 0]
click at [507, 250] on li "09:15" at bounding box center [507, 247] width 28 height 12
type input "25/08/2025 09:15"
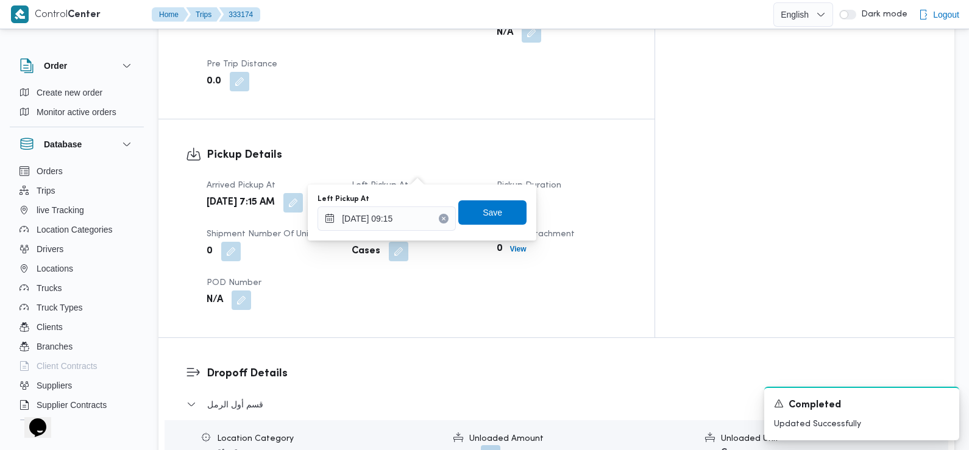
click at [506, 226] on div "Left Pickup At 25/08/2025 09:15 Save" at bounding box center [421, 212] width 211 height 39
click at [503, 217] on span "Save" at bounding box center [492, 212] width 68 height 24
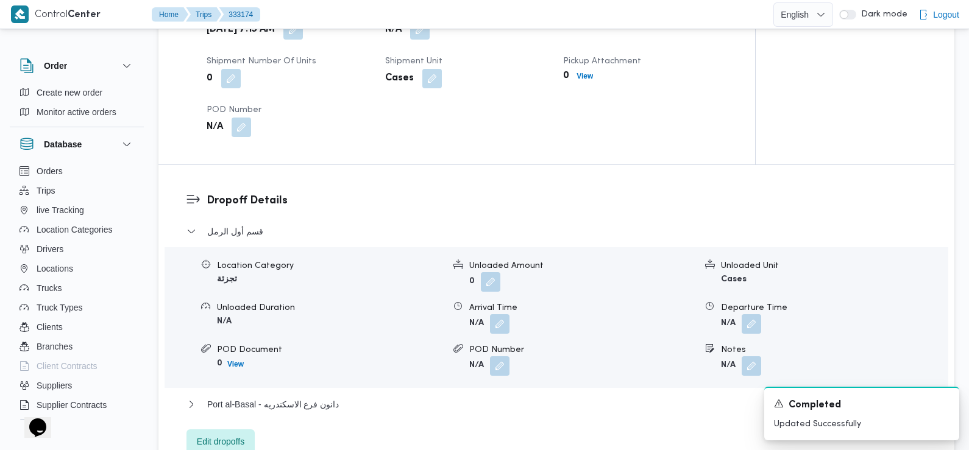
scroll to position [946, 0]
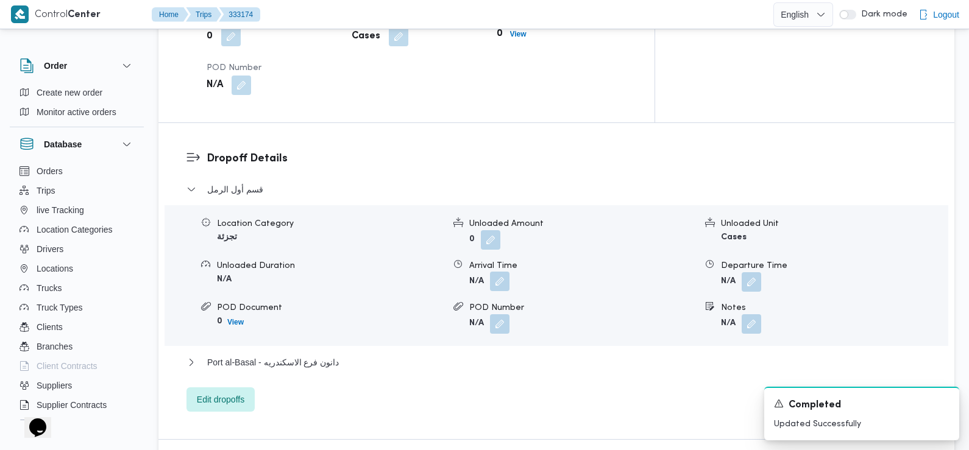
click at [501, 272] on button "button" at bounding box center [499, 281] width 19 height 19
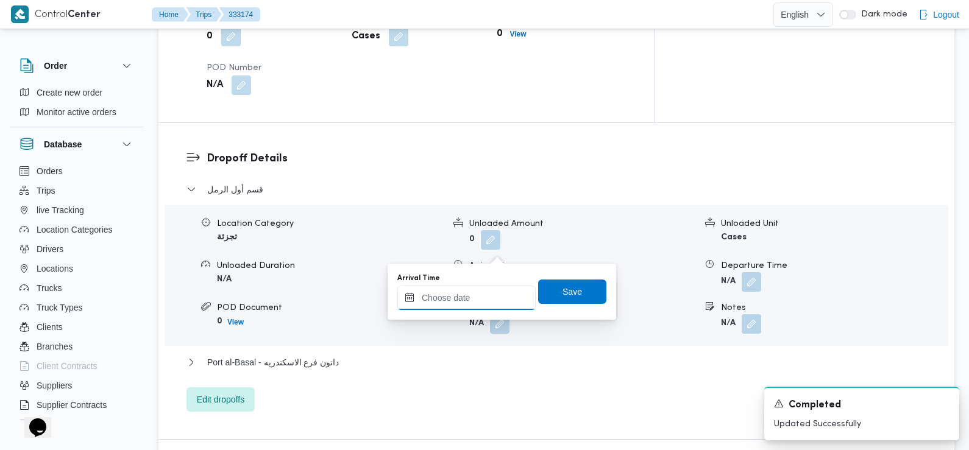
click at [489, 290] on div at bounding box center [466, 298] width 138 height 24
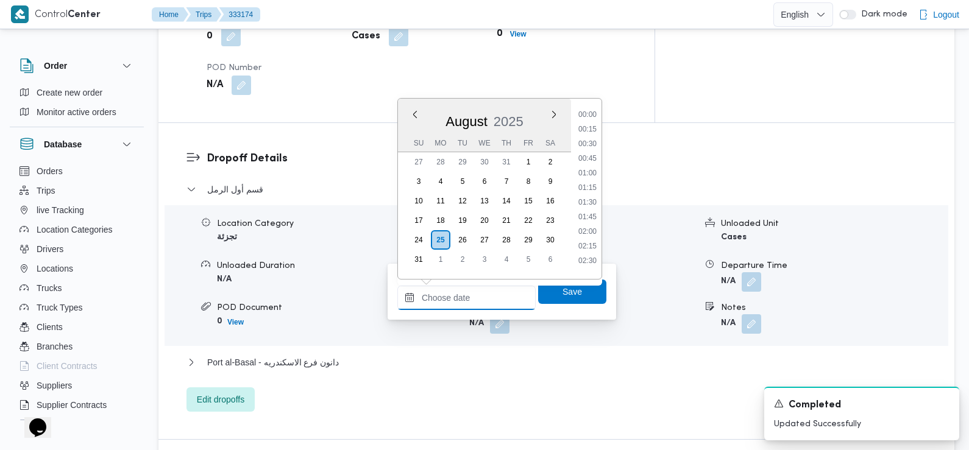
scroll to position [559, 0]
click at [592, 108] on div "Time 00:00 00:15 00:30 00:45 01:00 01:15 01:30 01:45 02:00 02:15 02:30 02:45 03…" at bounding box center [586, 189] width 30 height 180
click at [592, 114] on li "09:30" at bounding box center [587, 111] width 28 height 12
type input "[DATE] 09:30"
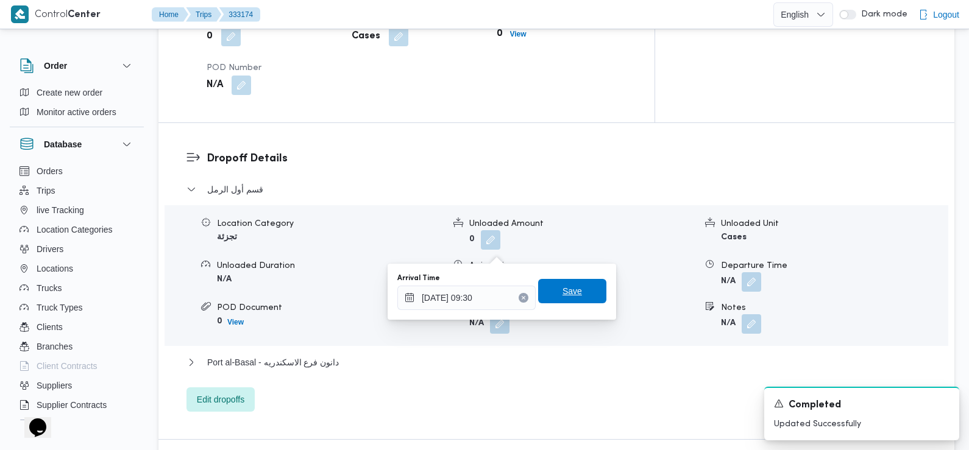
click at [562, 294] on span "Save" at bounding box center [571, 291] width 19 height 15
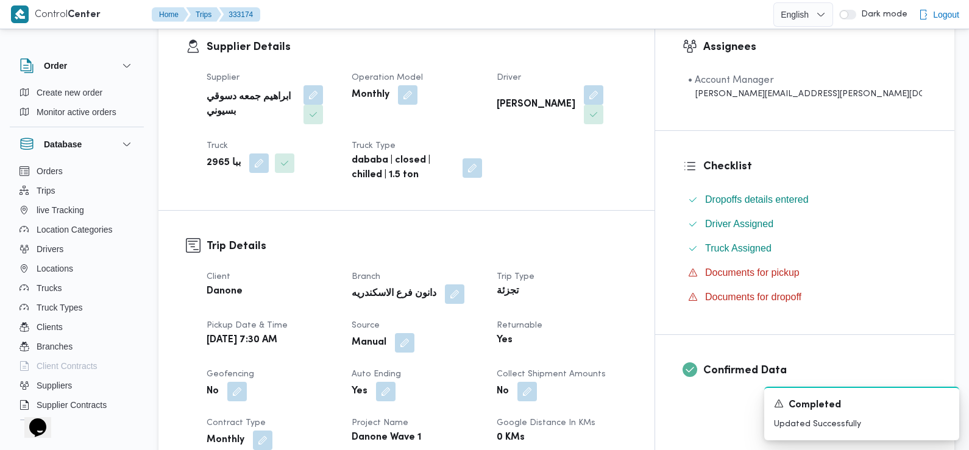
scroll to position [0, 0]
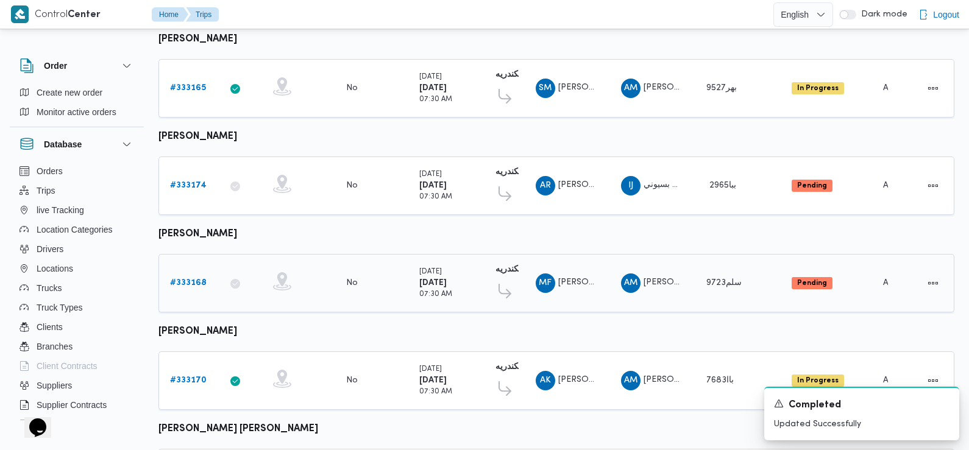
scroll to position [648, 0]
click at [193, 278] on b "# 333168" at bounding box center [188, 282] width 37 height 8
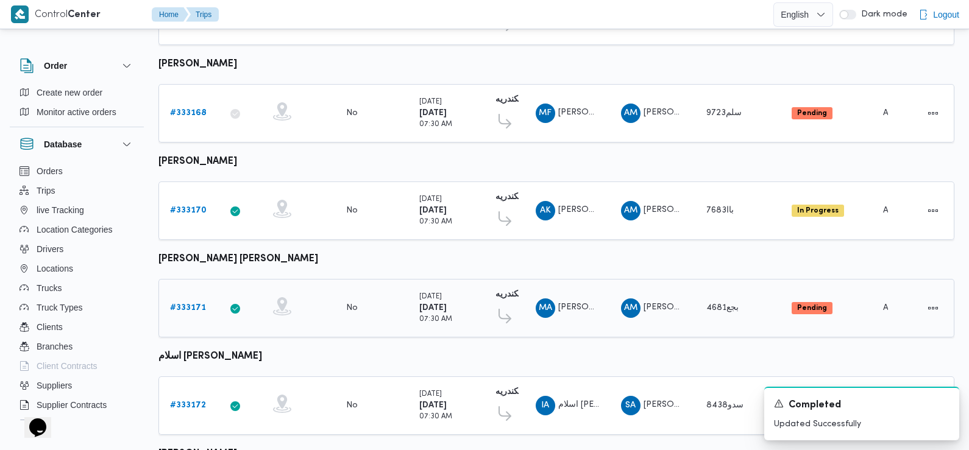
scroll to position [745, 0]
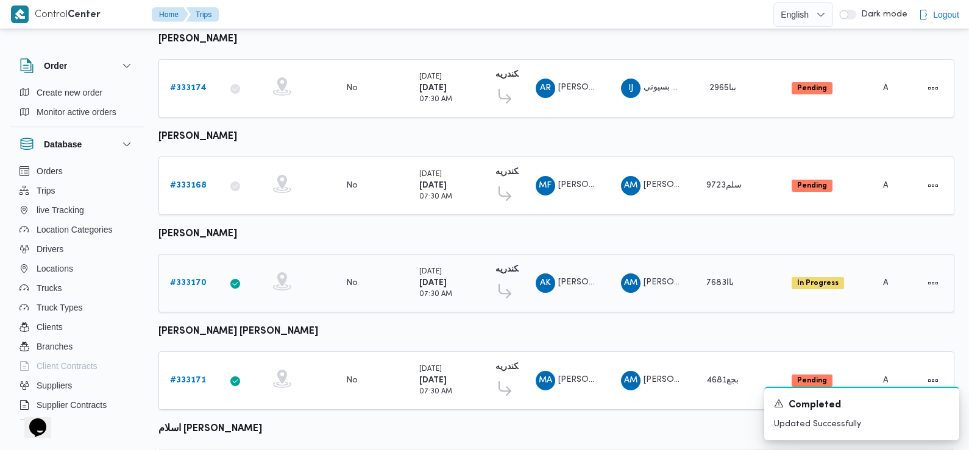
click at [194, 279] on b "# 333170" at bounding box center [188, 283] width 37 height 8
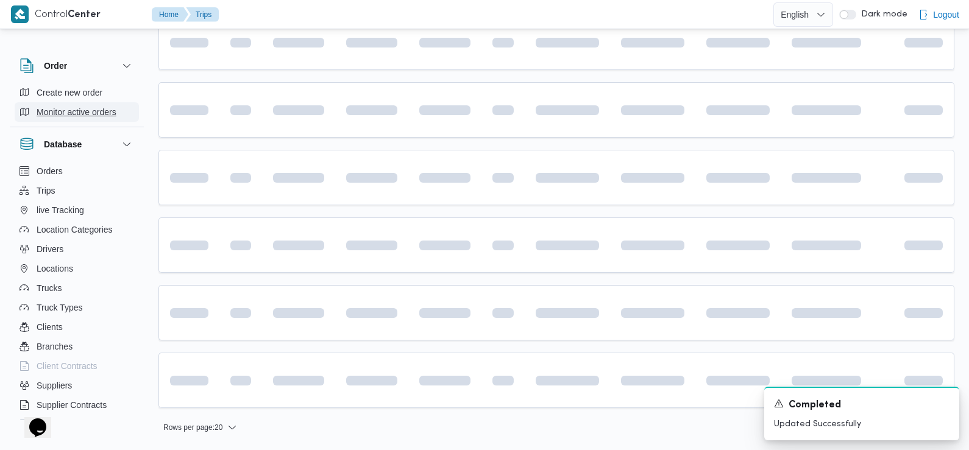
scroll to position [850, 0]
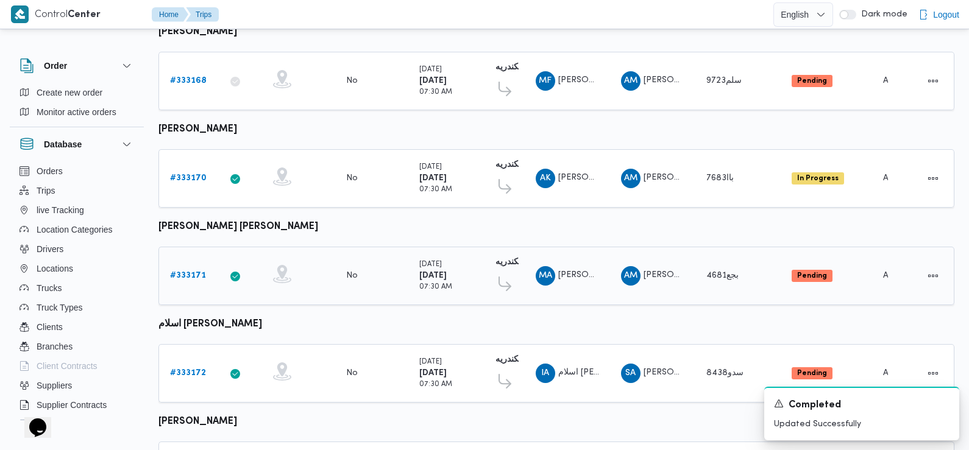
click at [189, 272] on b "# 333171" at bounding box center [188, 276] width 36 height 8
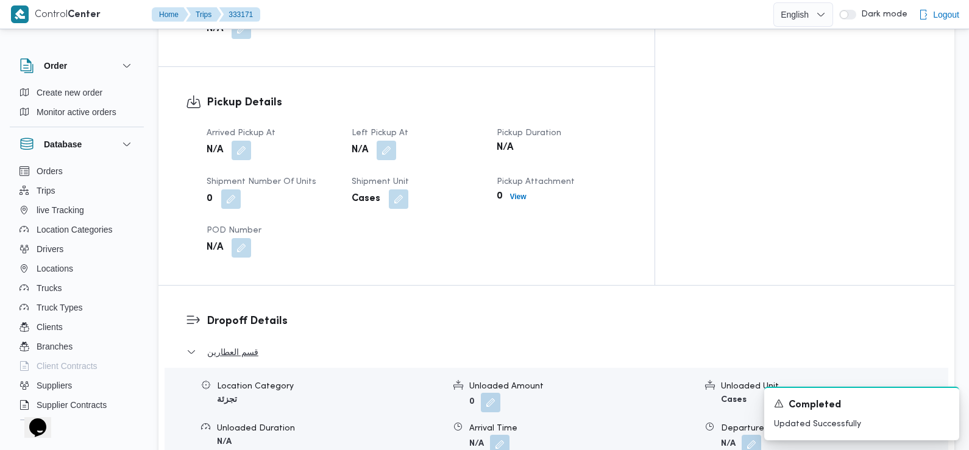
scroll to position [781, 0]
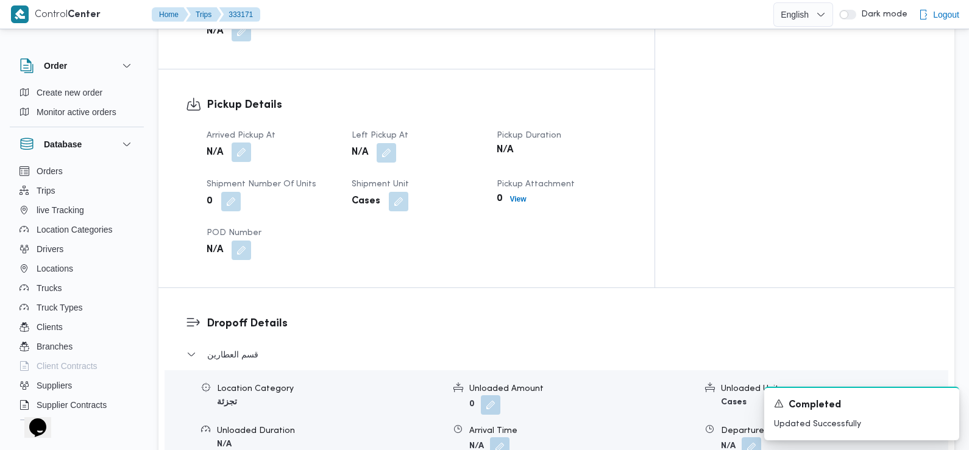
click at [240, 143] on button "button" at bounding box center [240, 152] width 19 height 19
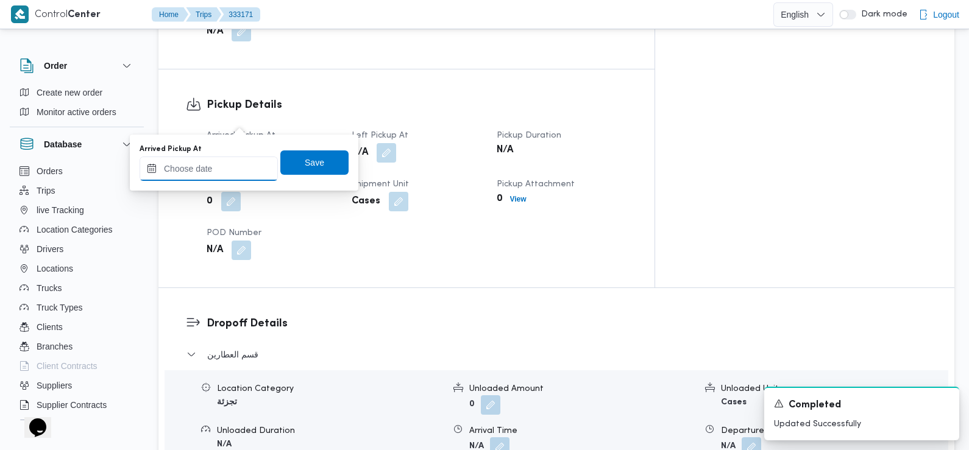
click at [238, 161] on input "Arrived Pickup At" at bounding box center [209, 169] width 138 height 24
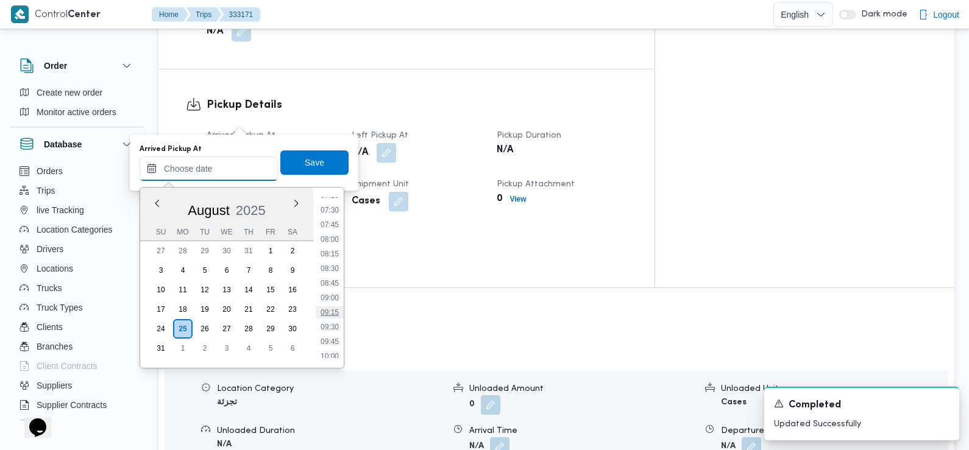
scroll to position [417, 0]
click at [331, 224] on li "07:30" at bounding box center [330, 225] width 28 height 12
type input "[DATE] 07:30"
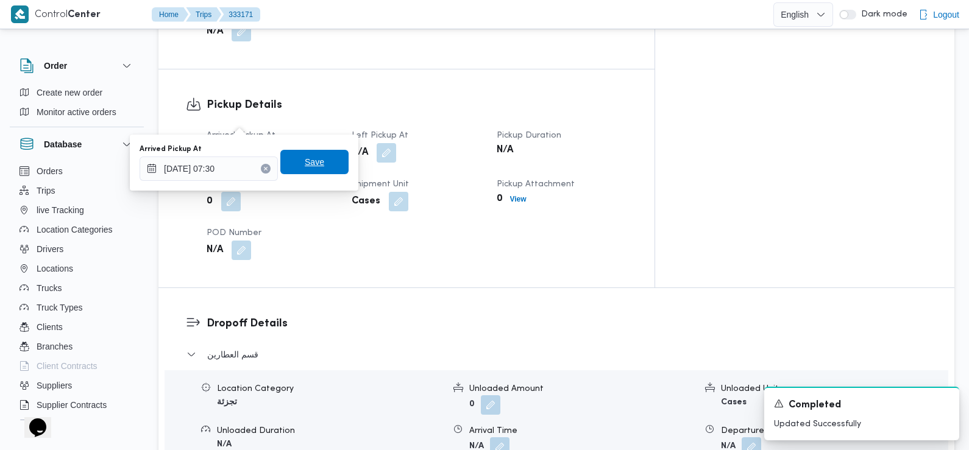
click at [320, 154] on span "Save" at bounding box center [314, 162] width 68 height 24
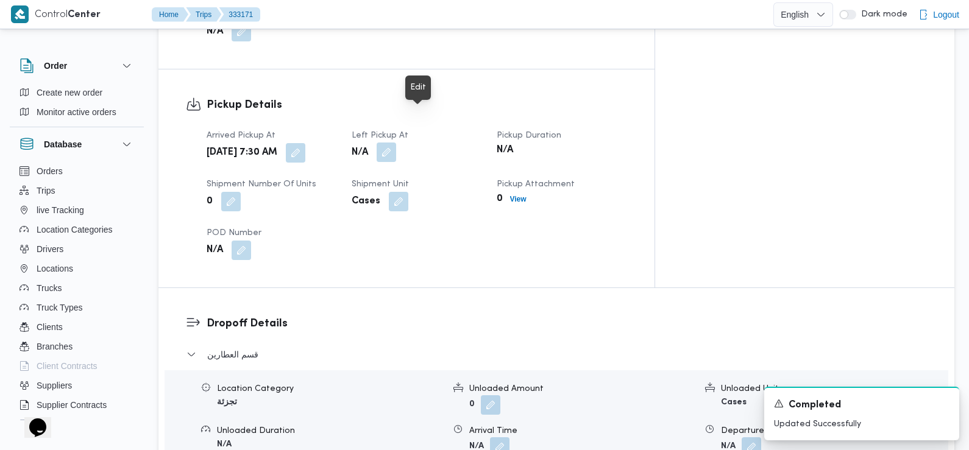
click at [396, 143] on button "button" at bounding box center [385, 152] width 19 height 19
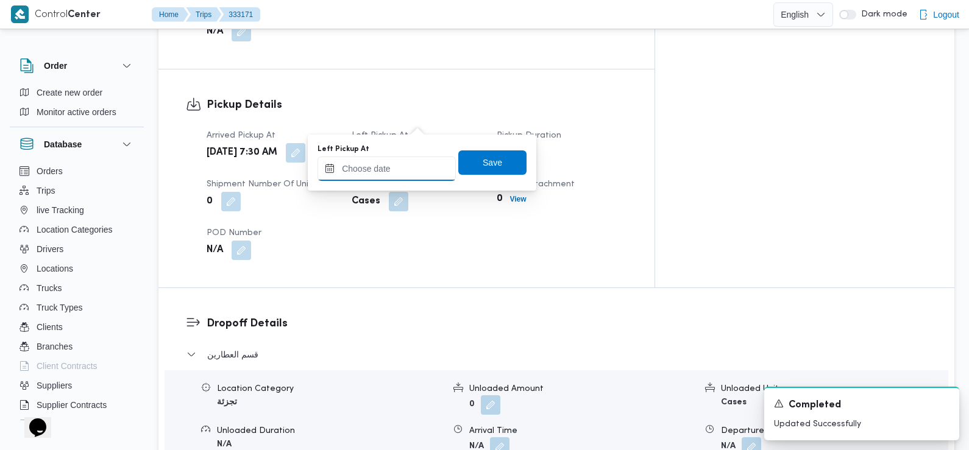
click at [412, 169] on input "Left Pickup At" at bounding box center [386, 169] width 138 height 24
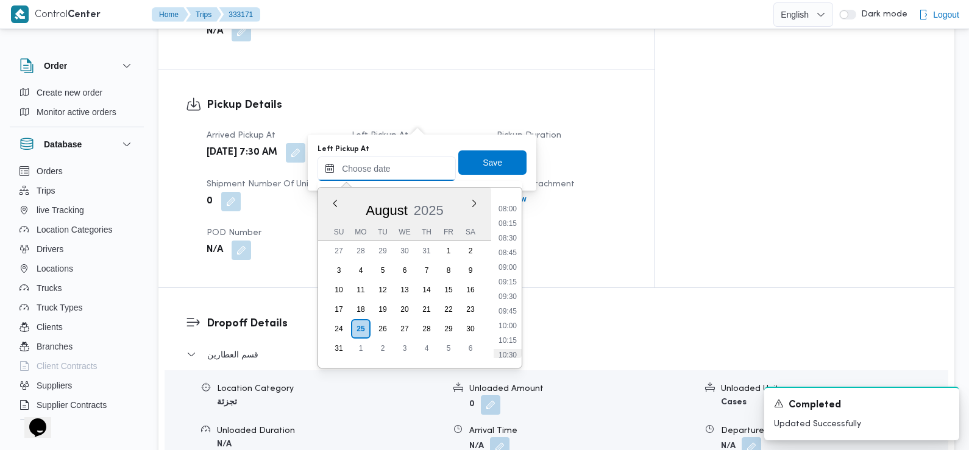
scroll to position [462, 0]
click at [517, 268] on li "09:00" at bounding box center [507, 268] width 28 height 12
type input "[DATE] 09:00"
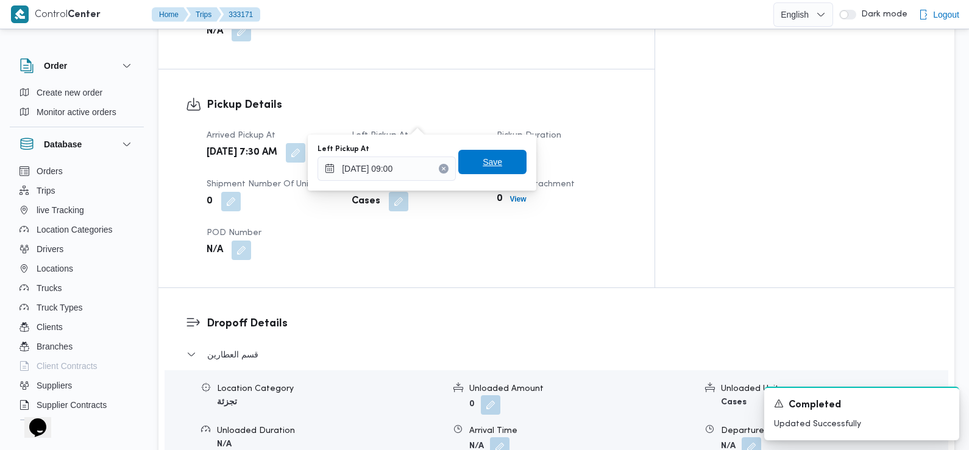
click at [508, 167] on span "Save" at bounding box center [492, 162] width 68 height 24
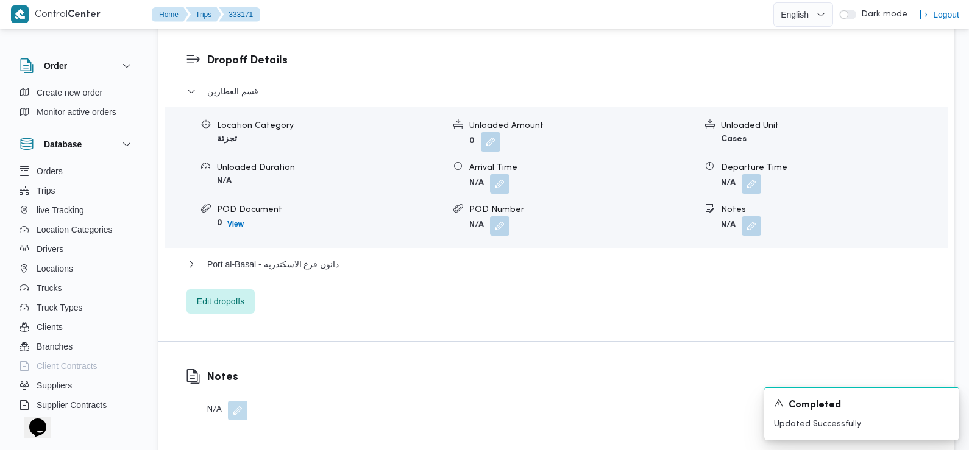
scroll to position [1045, 0]
click at [504, 173] on button "button" at bounding box center [499, 182] width 19 height 19
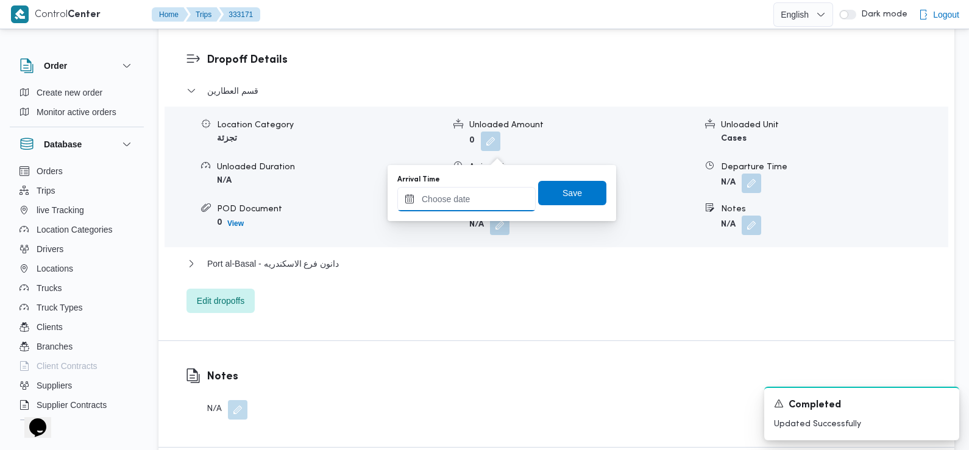
click at [507, 201] on input "Arrival Time" at bounding box center [466, 199] width 138 height 24
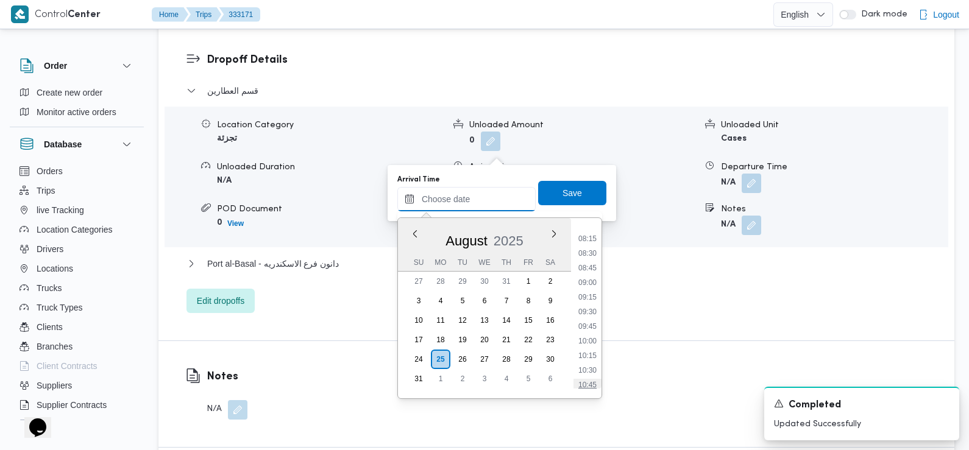
scroll to position [474, 0]
click at [587, 318] on li "09:30" at bounding box center [587, 315] width 28 height 12
type input "[DATE] 09:30"
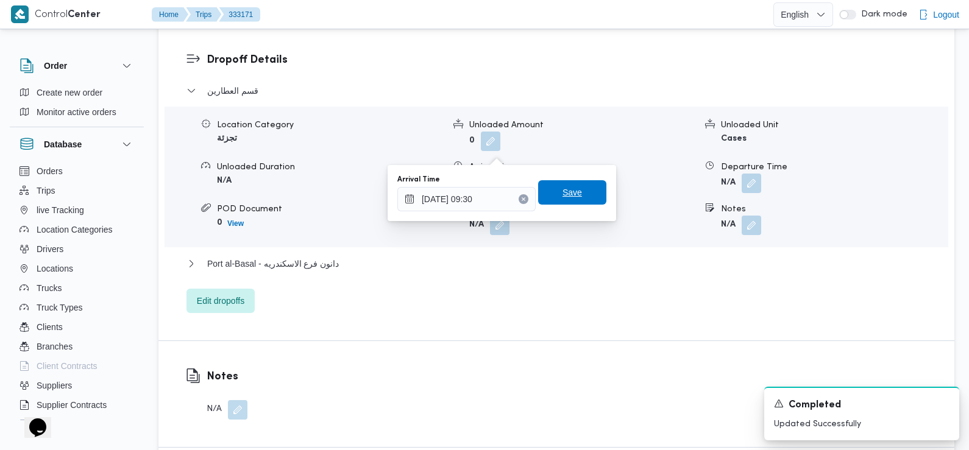
click at [576, 199] on span "Save" at bounding box center [572, 192] width 68 height 24
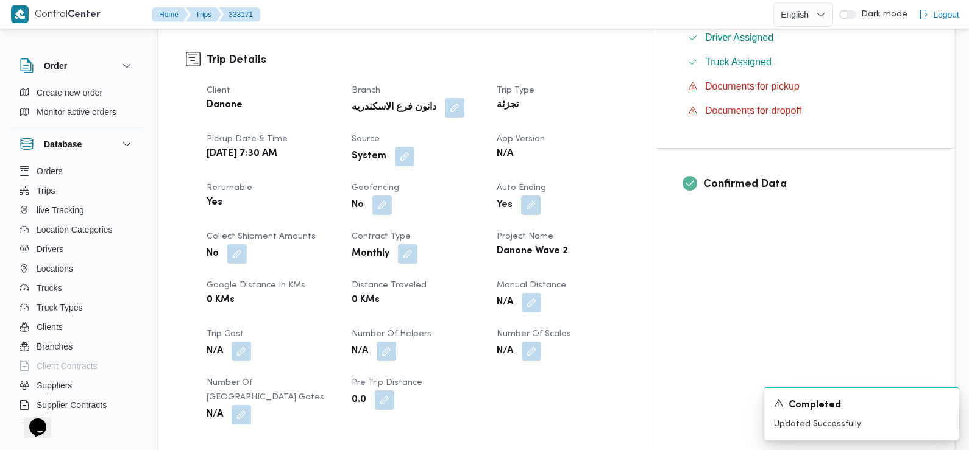
scroll to position [342, 0]
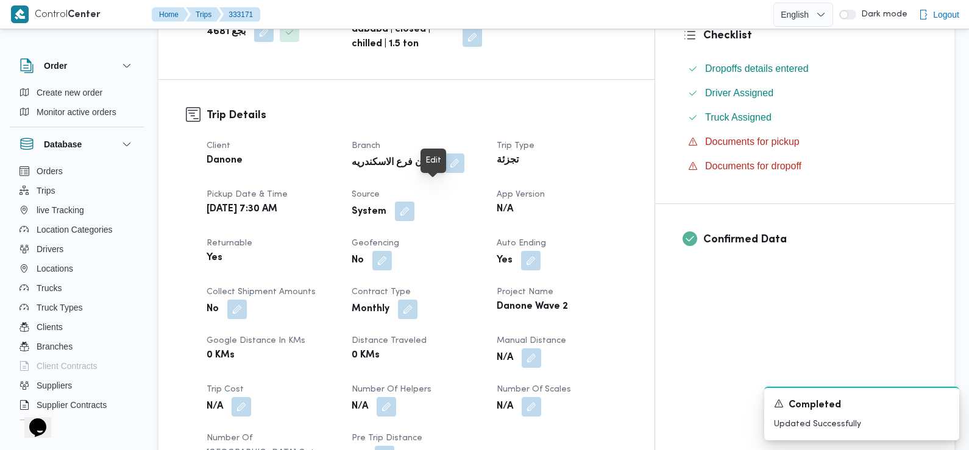
click at [414, 202] on button "button" at bounding box center [404, 211] width 19 height 19
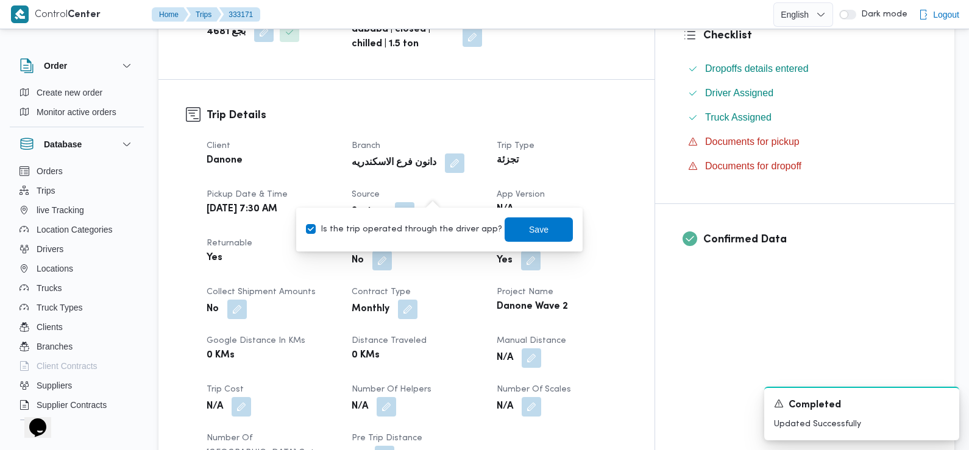
click at [420, 233] on label "Is the trip operated through the driver app?" at bounding box center [404, 229] width 196 height 15
checkbox input "false"
click at [506, 230] on span "Save" at bounding box center [538, 229] width 68 height 24
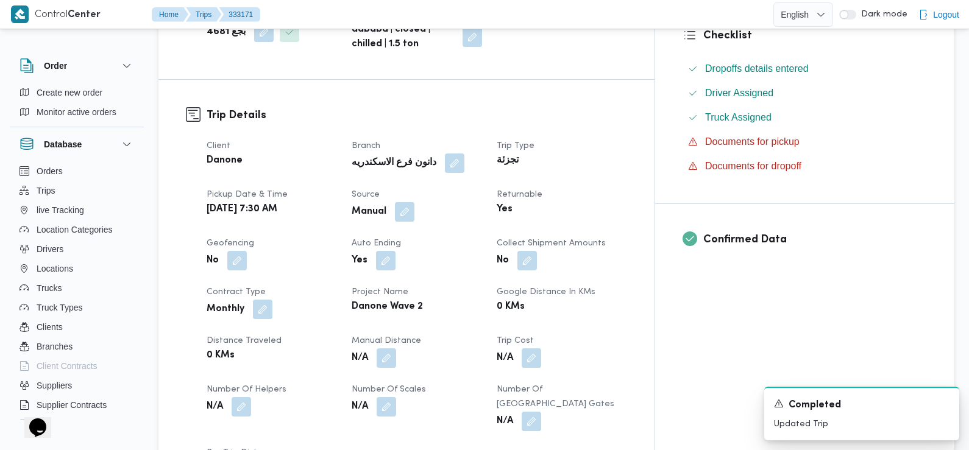
scroll to position [0, 0]
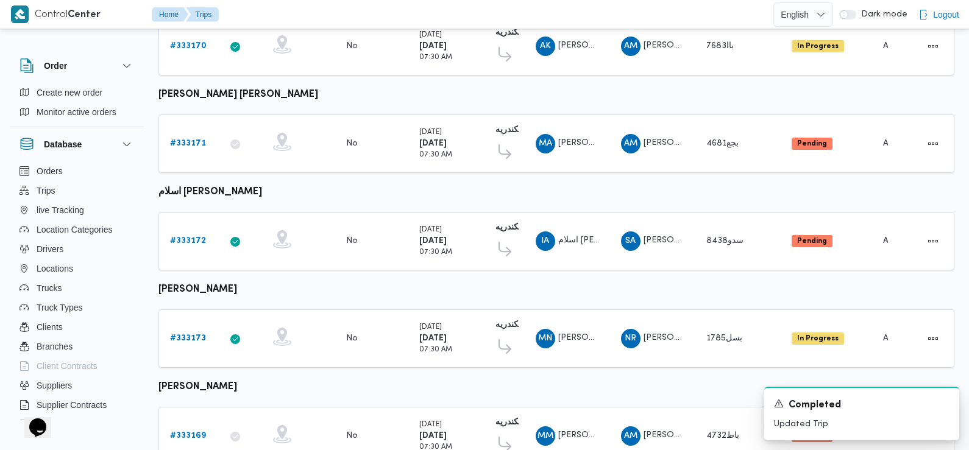
scroll to position [1023, 0]
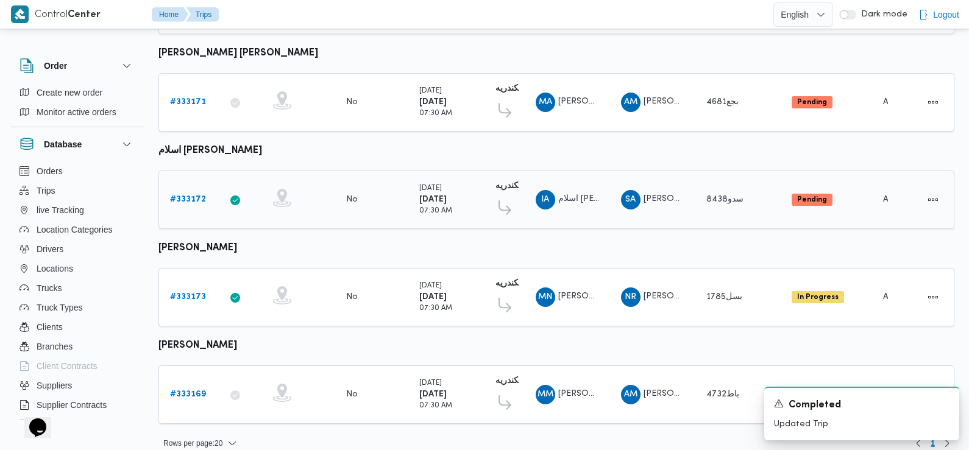
click at [190, 196] on b "# 333172" at bounding box center [188, 200] width 36 height 8
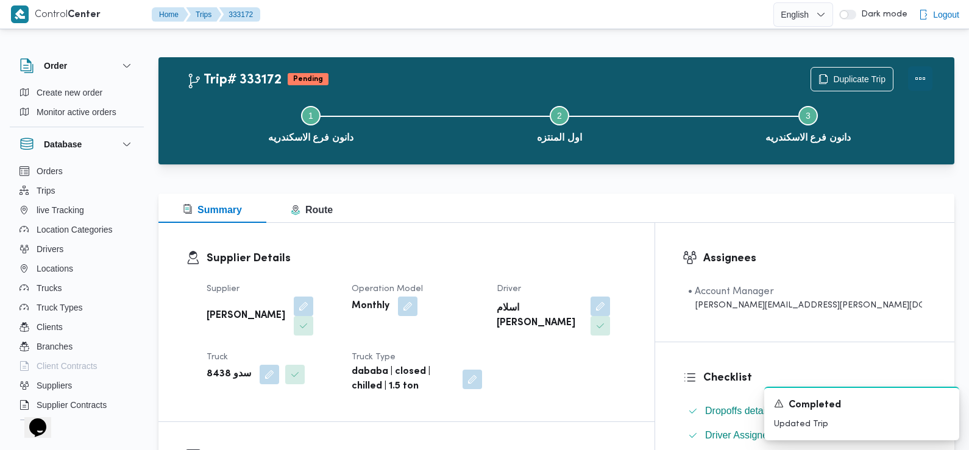
click at [923, 82] on button "Actions" at bounding box center [920, 78] width 24 height 24
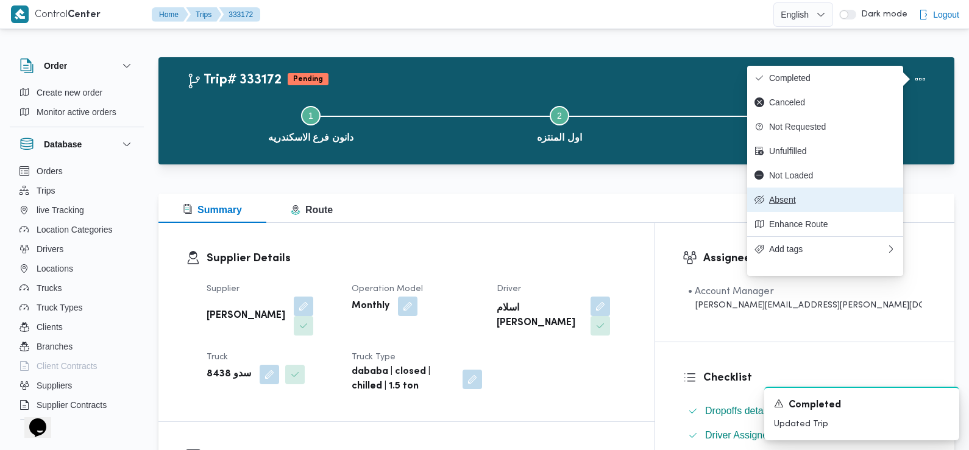
click at [793, 212] on button "Absent" at bounding box center [825, 200] width 156 height 24
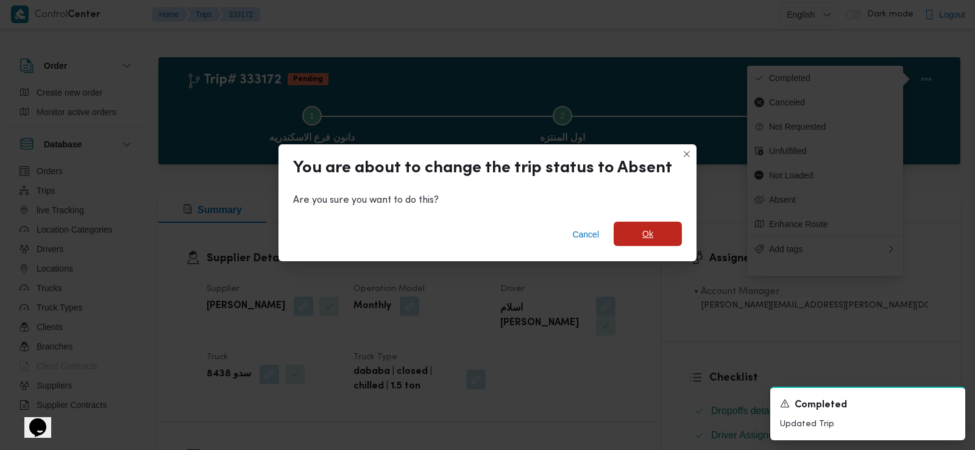
click at [655, 238] on span "Ok" at bounding box center [647, 234] width 68 height 24
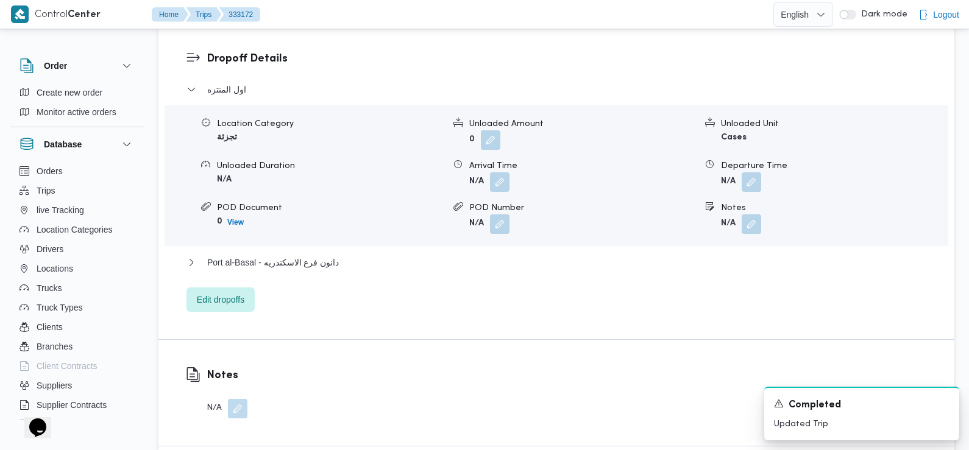
scroll to position [1072, 0]
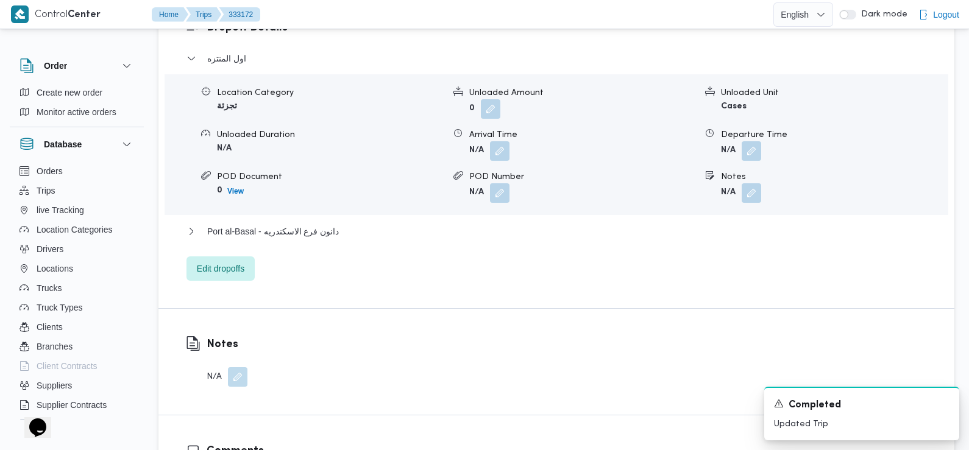
click at [246, 367] on button "button" at bounding box center [237, 376] width 19 height 19
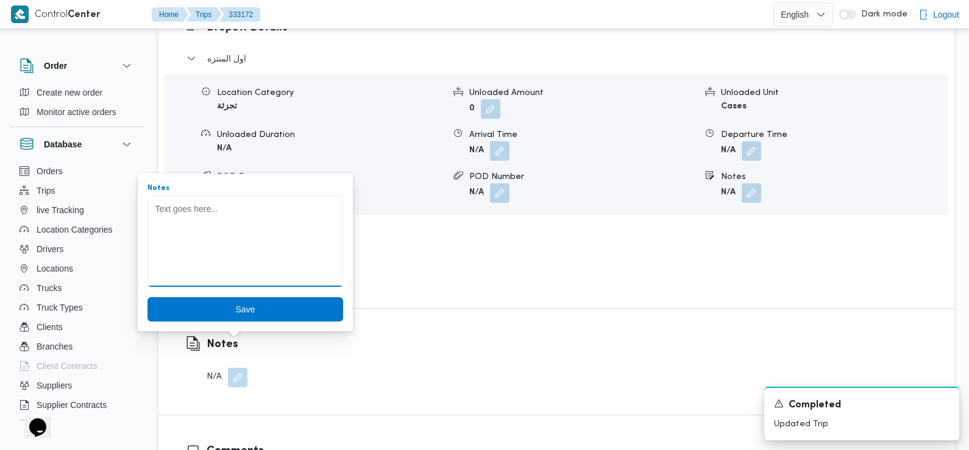
click at [282, 256] on textarea "Notes" at bounding box center [245, 241] width 196 height 91
type textarea "السواق عمل مشكله ومدي الحركه فضي العربيه"
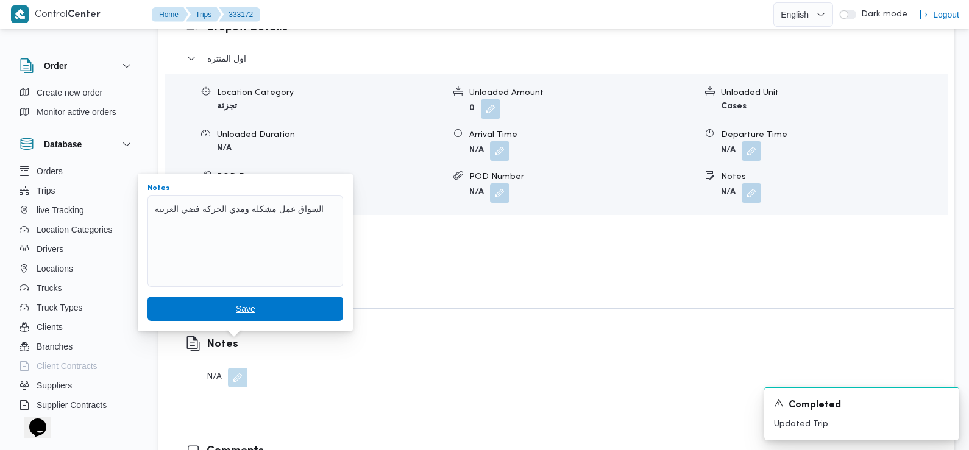
click at [241, 305] on span "Save" at bounding box center [245, 309] width 19 height 15
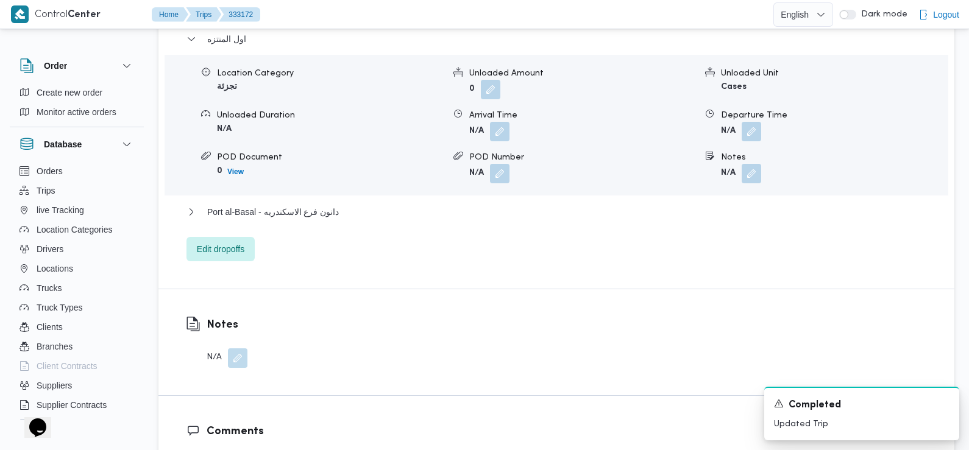
scroll to position [0, 0]
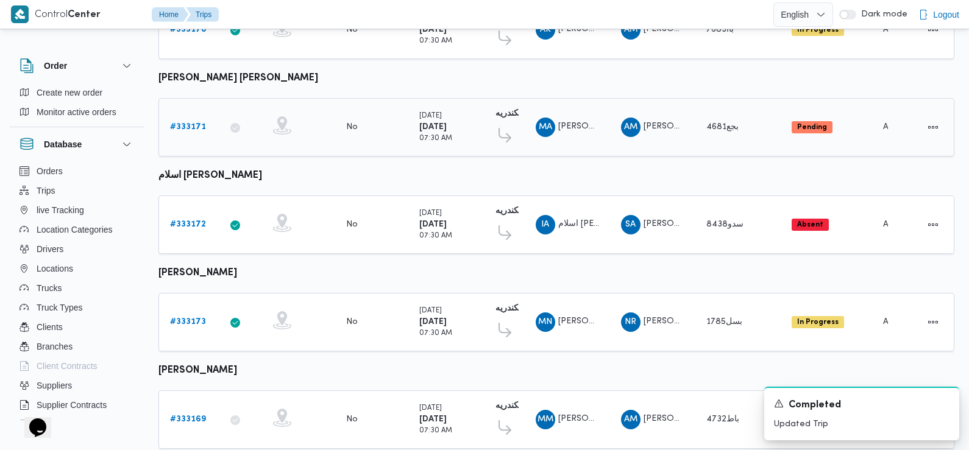
scroll to position [1023, 0]
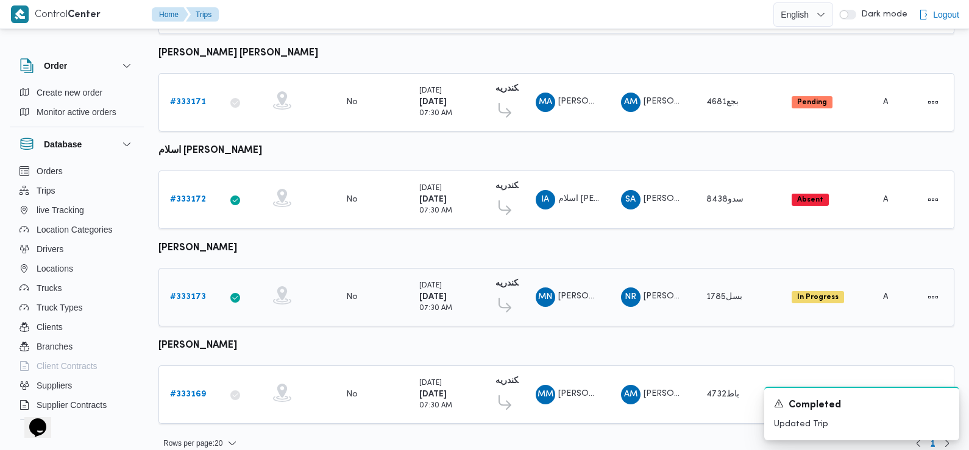
click at [189, 293] on b "# 333173" at bounding box center [188, 297] width 36 height 8
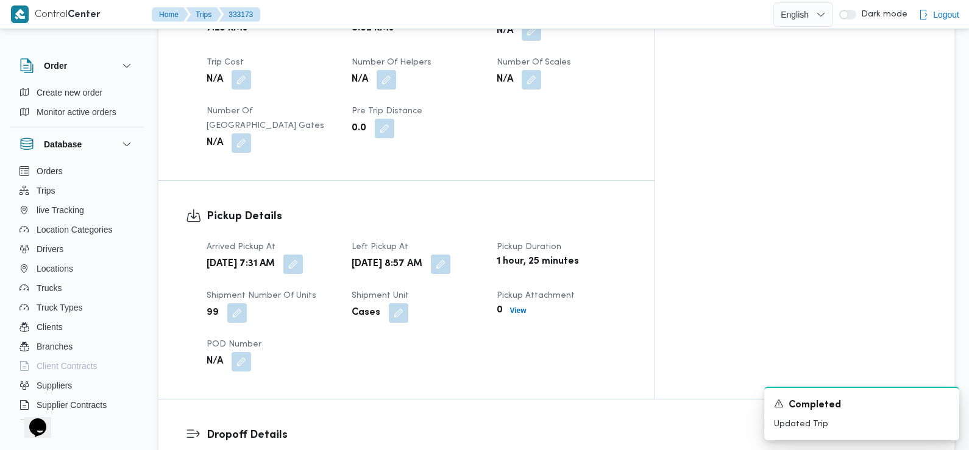
scroll to position [687, 0]
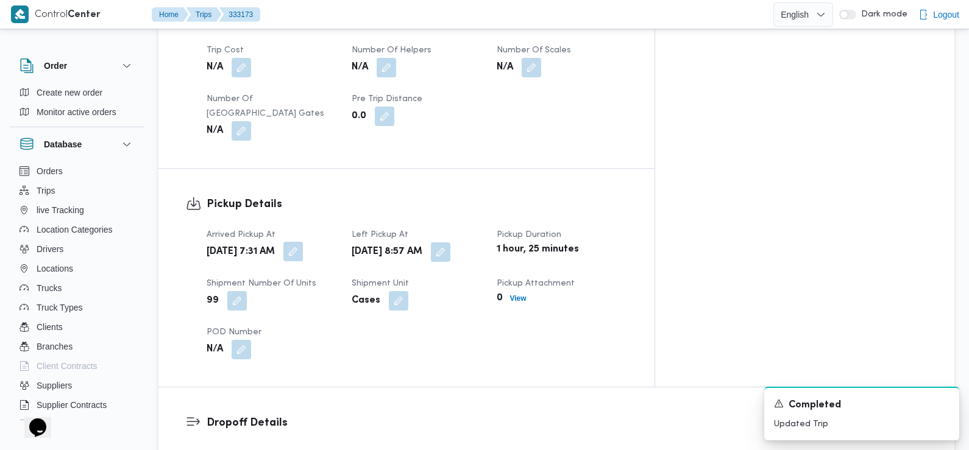
click at [303, 242] on button "button" at bounding box center [292, 251] width 19 height 19
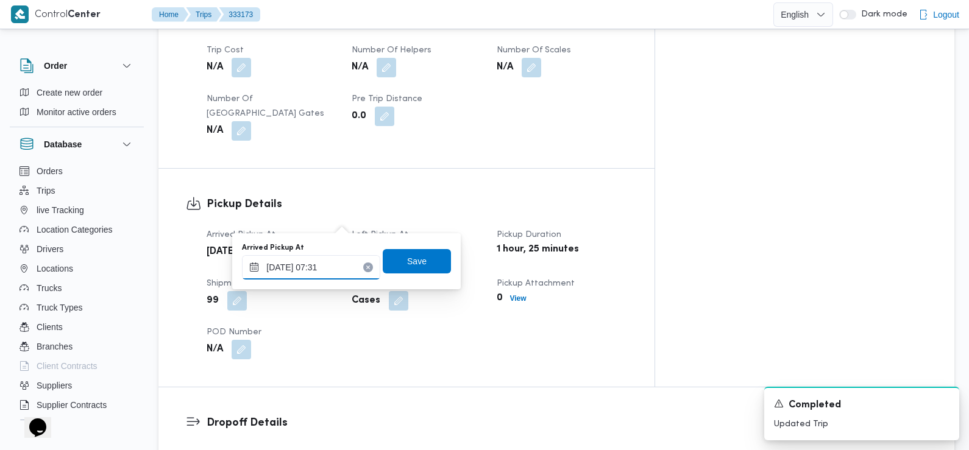
click at [340, 270] on input "25/08/2025 07:31" at bounding box center [311, 267] width 138 height 24
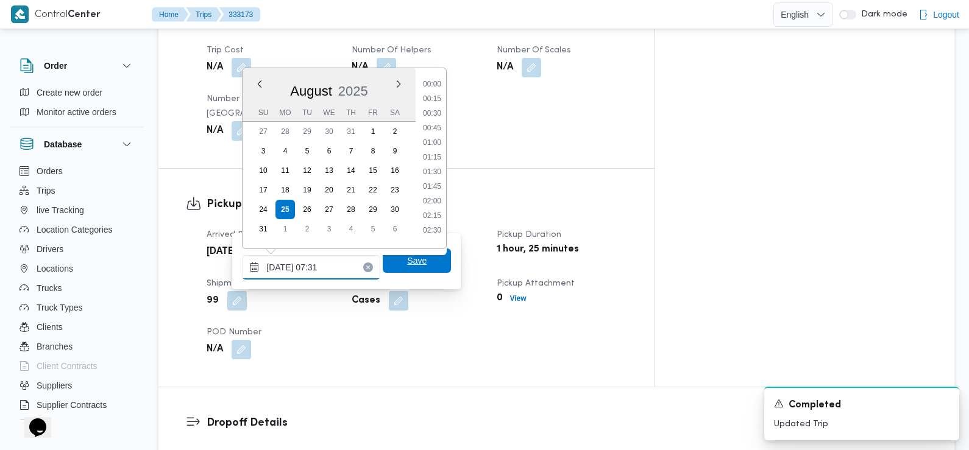
scroll to position [355, 0]
click at [439, 149] on li "07:15" at bounding box center [432, 153] width 28 height 12
type input "25/08/2025 07:15"
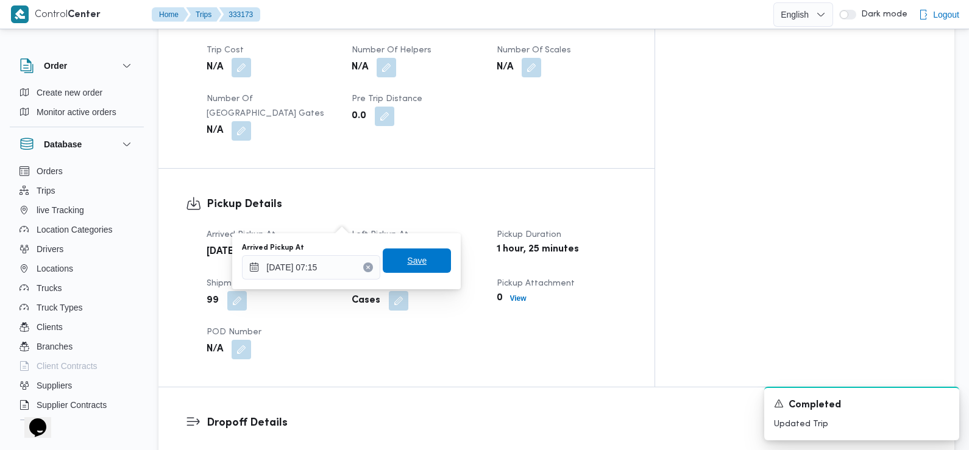
click at [406, 270] on span "Save" at bounding box center [417, 261] width 68 height 24
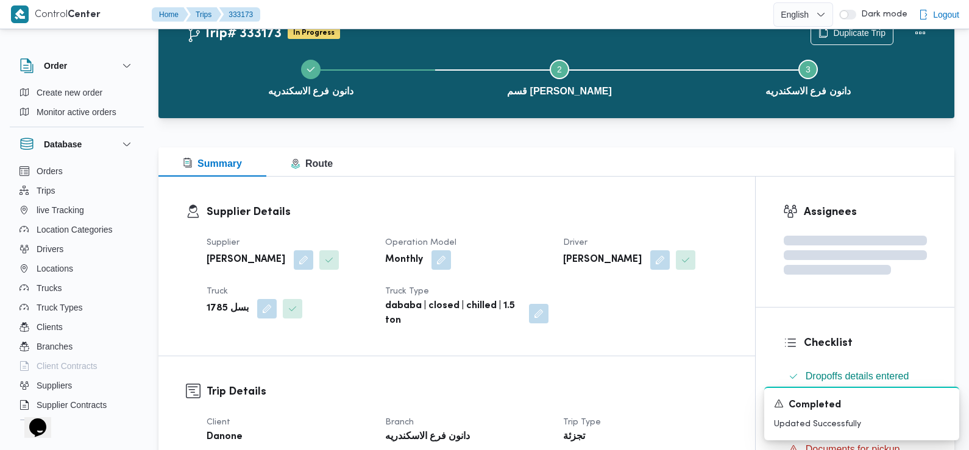
scroll to position [0, 0]
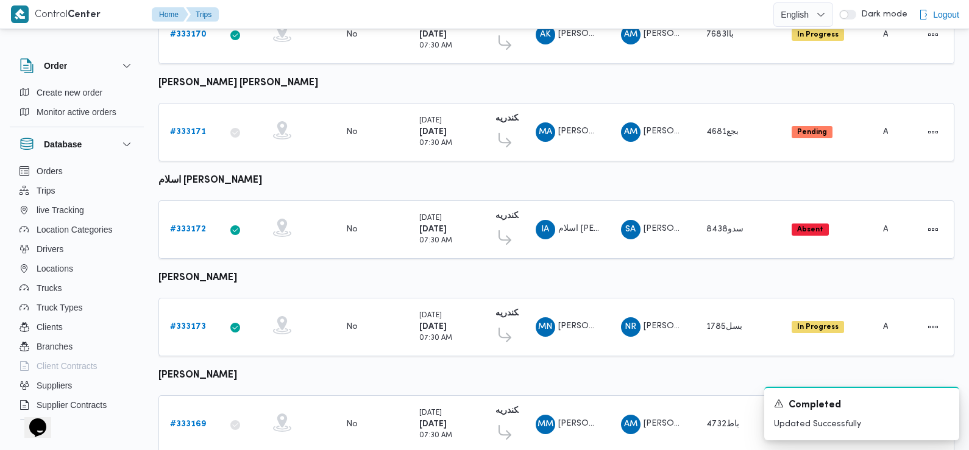
scroll to position [1023, 0]
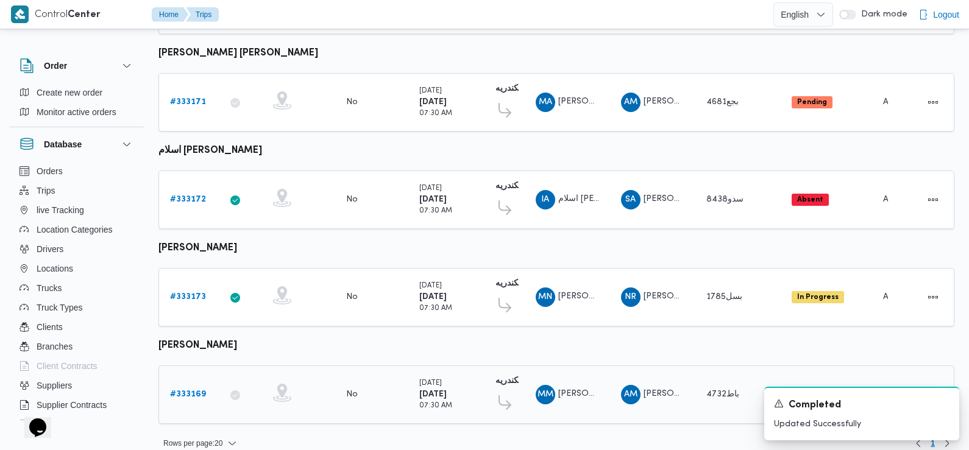
click at [192, 390] on b "# 333169" at bounding box center [188, 394] width 36 height 8
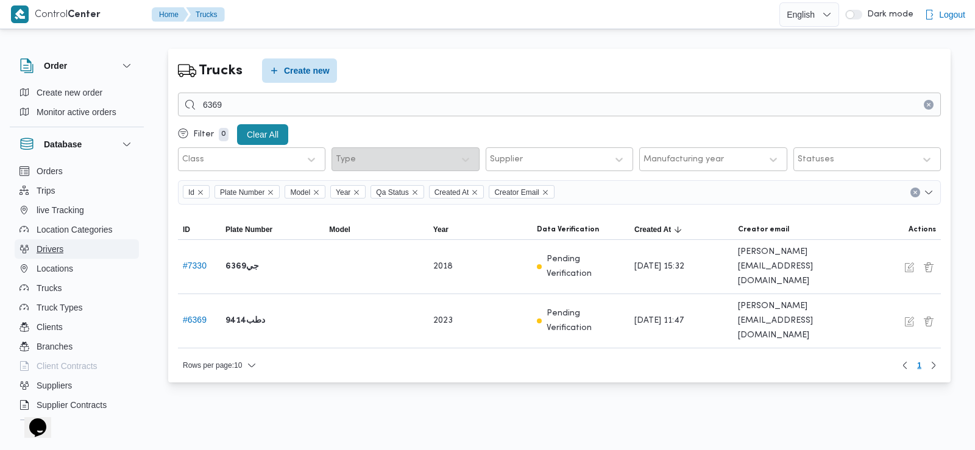
click at [60, 246] on span "Drivers" at bounding box center [50, 249] width 27 height 15
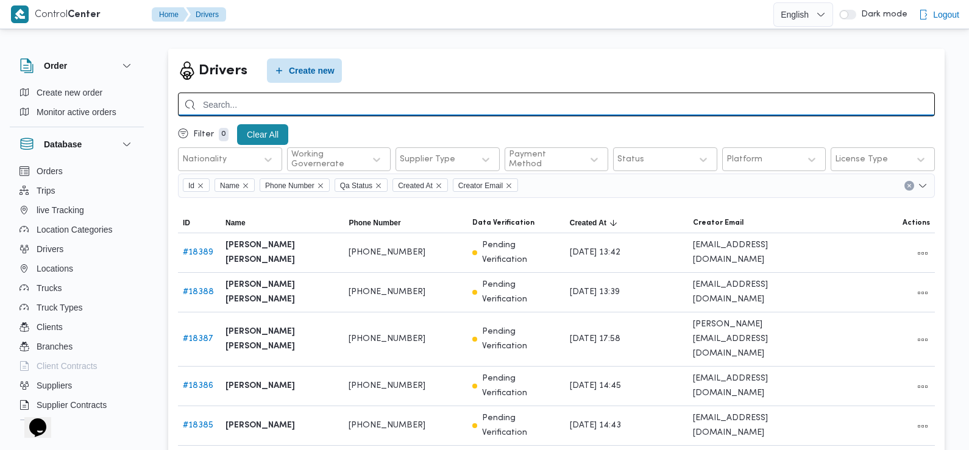
click at [336, 108] on input "search" at bounding box center [556, 105] width 757 height 24
type input "احمد رمزي عبدالحميد"
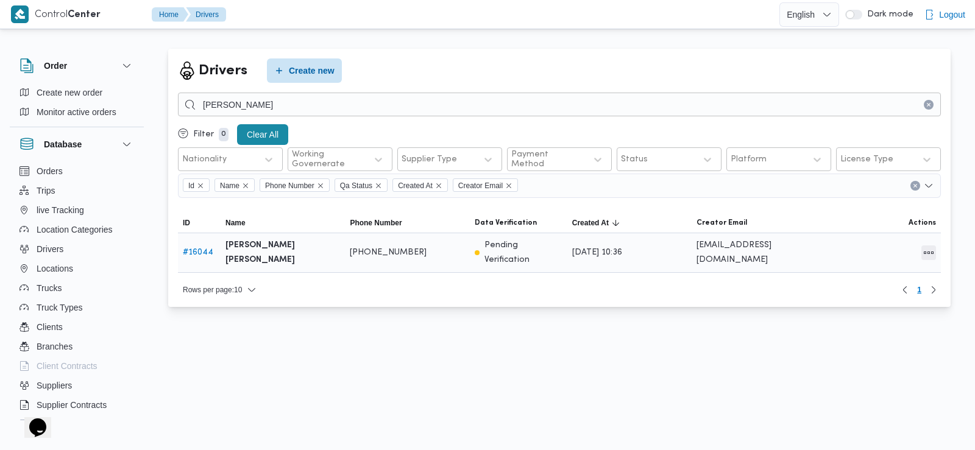
click at [924, 246] on button "All actions" at bounding box center [928, 253] width 15 height 15
click at [871, 247] on span "Edit" at bounding box center [889, 247] width 39 height 10
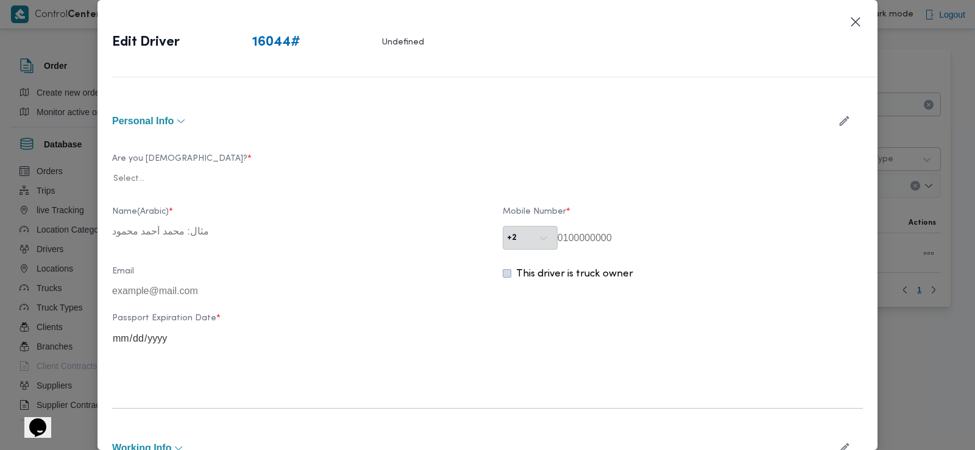
type input "احمد رمزي عبدالحميد كامل"
type input "01271156901"
type input "2027-09-24"
type input "2033-11-10"
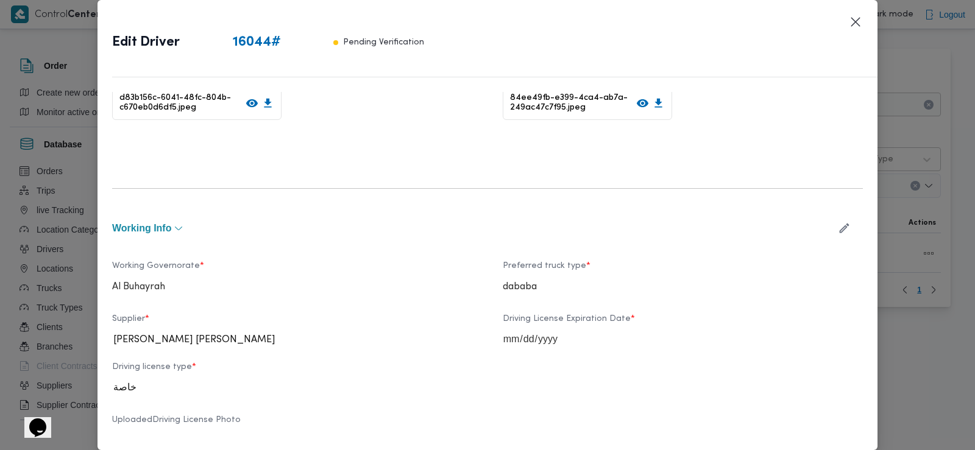
scroll to position [337, 0]
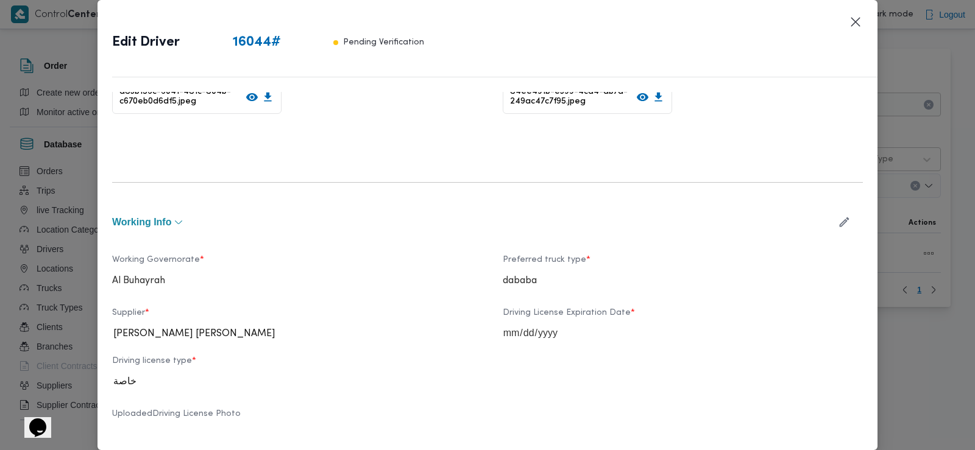
click at [838, 221] on icon "button" at bounding box center [844, 222] width 13 height 13
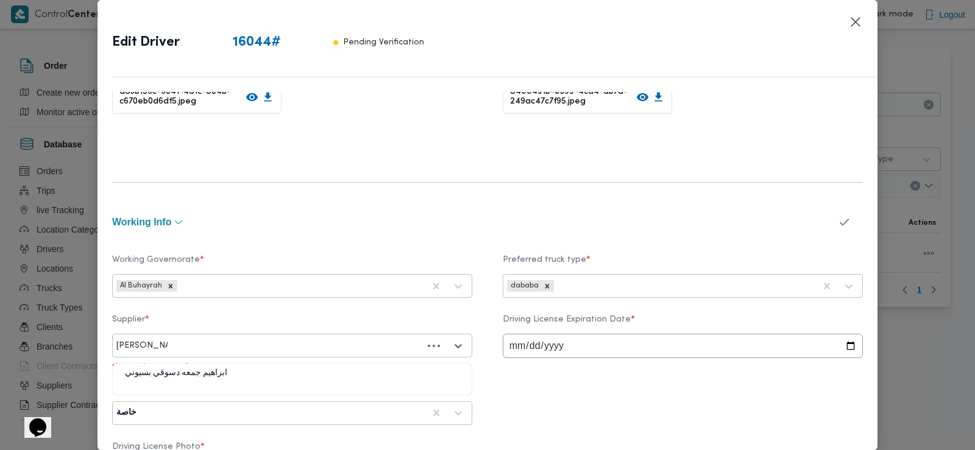
type input "ابراهيم جمعه د"
click at [311, 369] on div "ابراهيم جمعه دسوقي بسيوني" at bounding box center [292, 377] width 359 height 21
click at [838, 220] on icon "button" at bounding box center [844, 222] width 13 height 13
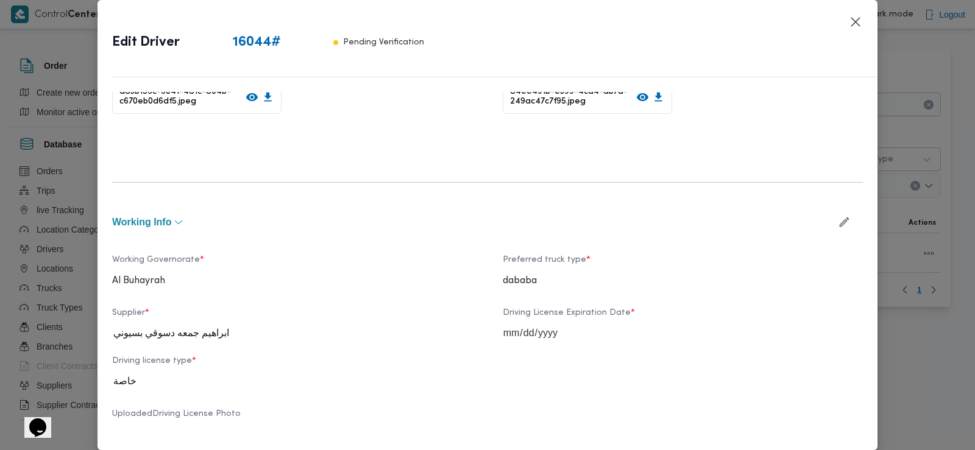
scroll to position [731, 0]
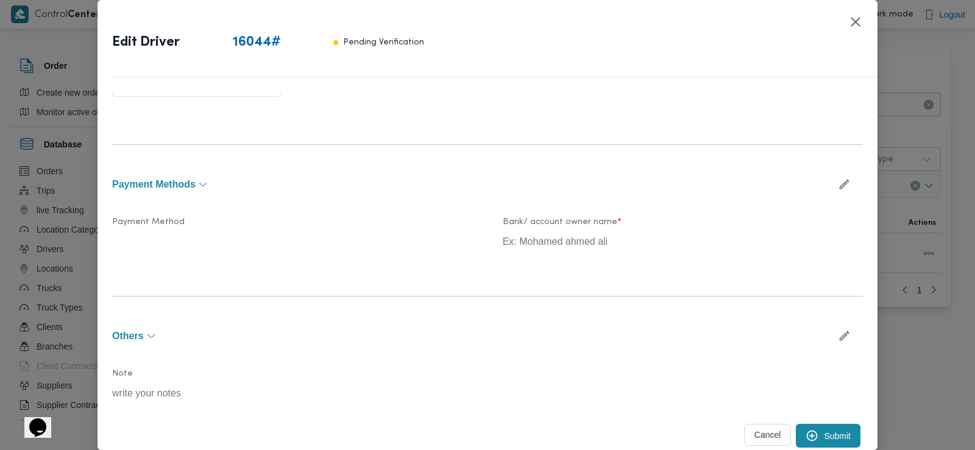
click at [821, 439] on button "Submit" at bounding box center [828, 436] width 65 height 24
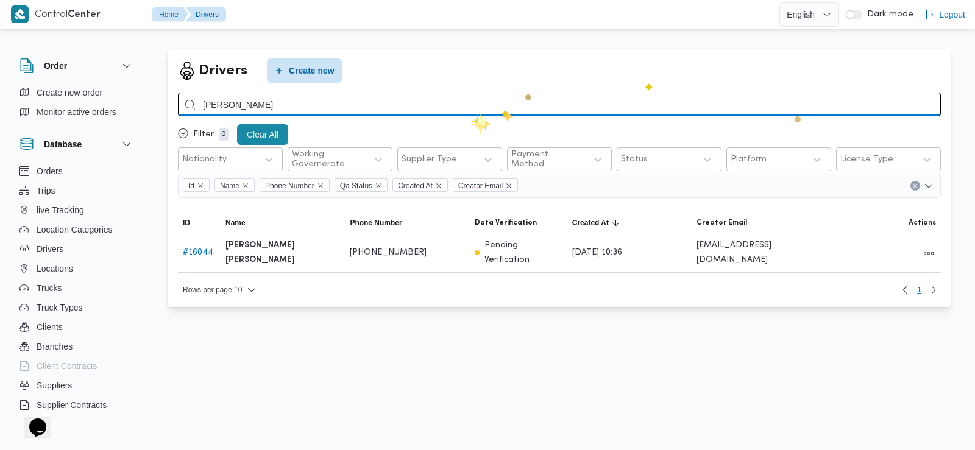
click at [468, 111] on input "[PERSON_NAME]" at bounding box center [559, 105] width 763 height 24
type input "محمد حسن مصطف"
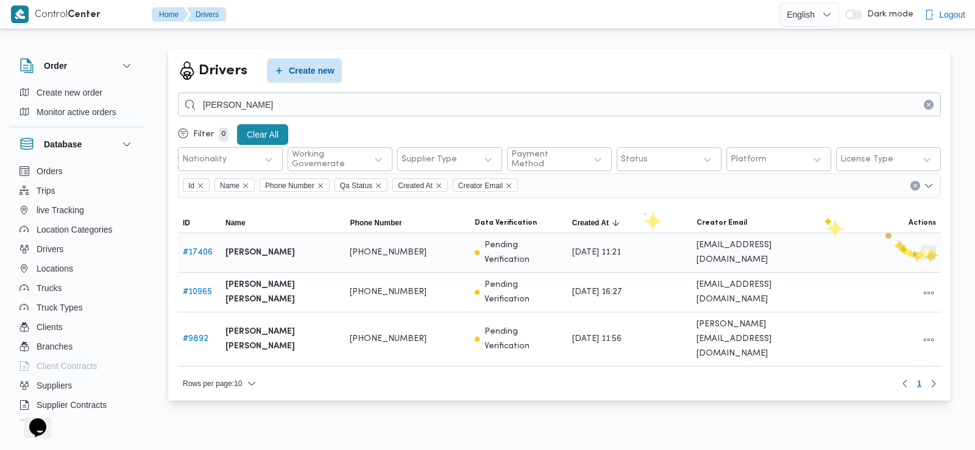
click at [928, 249] on button "All actions" at bounding box center [928, 253] width 15 height 15
click at [861, 249] on icon "button" at bounding box center [860, 247] width 9 height 10
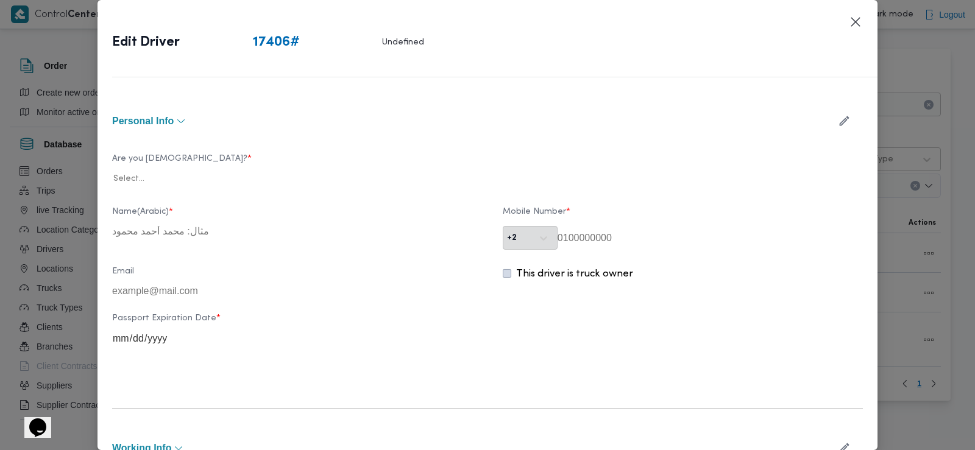
type input "محمد حسن مصطفي"
type input "01123594095"
type input "2029-11-22"
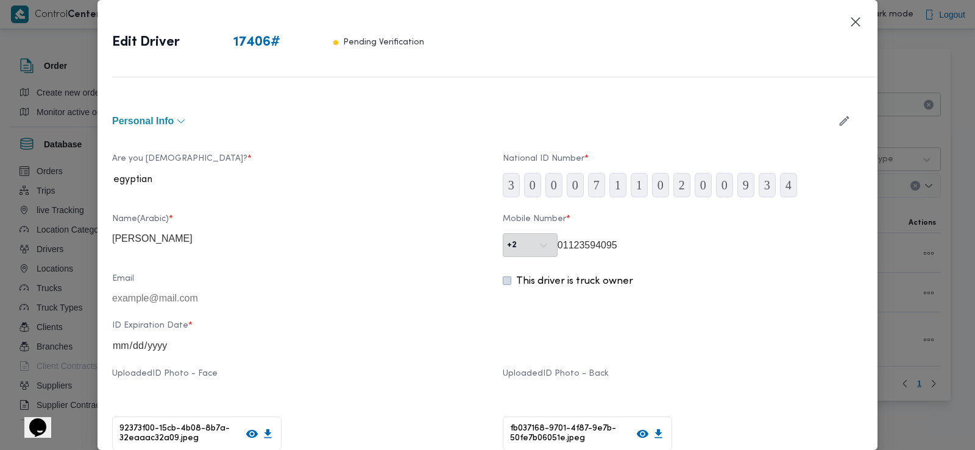
click at [847, 17] on header "Edit Driver 17406 # Pending Verification" at bounding box center [502, 46] width 780 height 63
click at [856, 19] on button "Closes this modal window" at bounding box center [855, 21] width 15 height 15
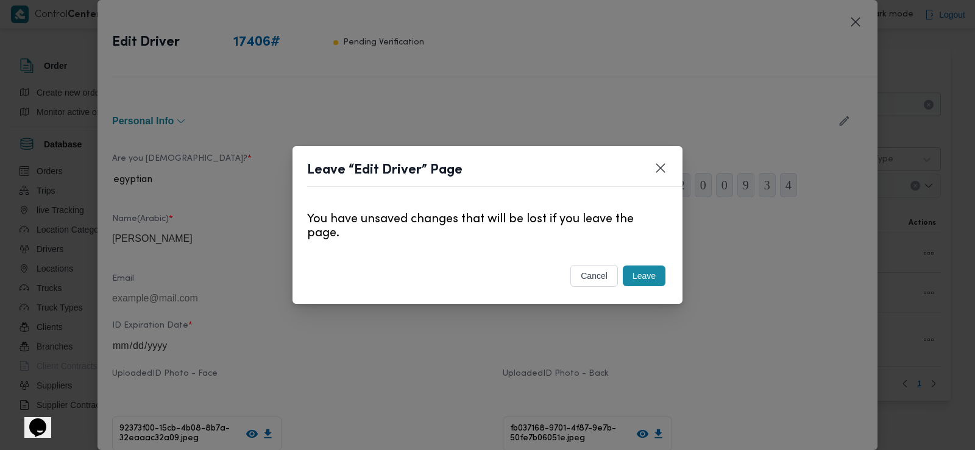
click at [646, 277] on button "Leave" at bounding box center [644, 276] width 43 height 21
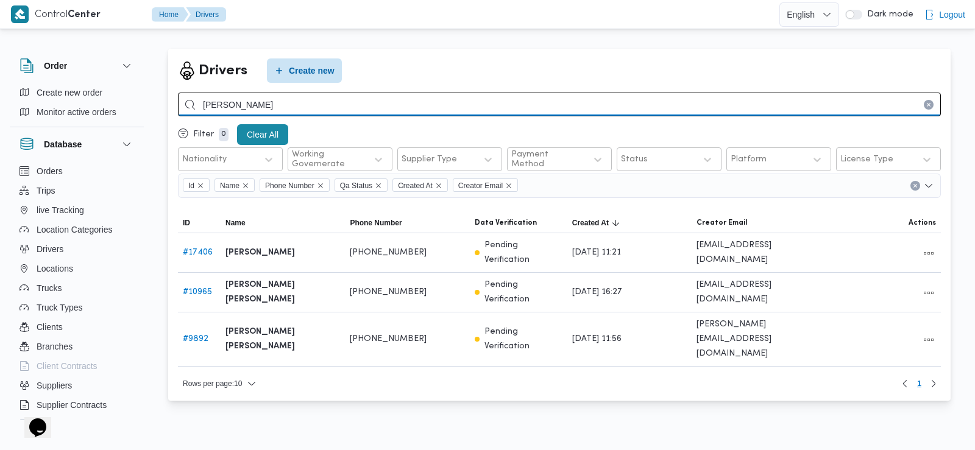
click at [280, 102] on input "محمد حسن مصطف" at bounding box center [559, 105] width 763 height 24
paste input "[PERSON_NAME] علي [PERSON_NAME]"
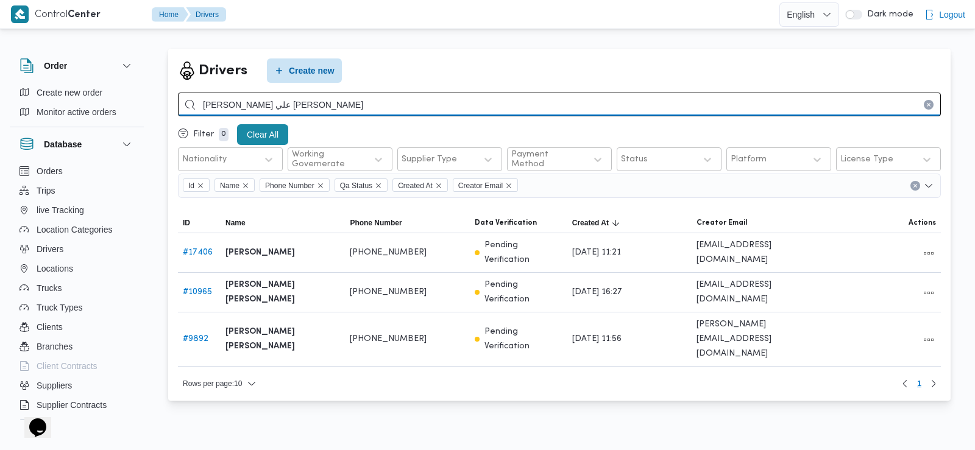
type input "[PERSON_NAME] علي [PERSON_NAME]"
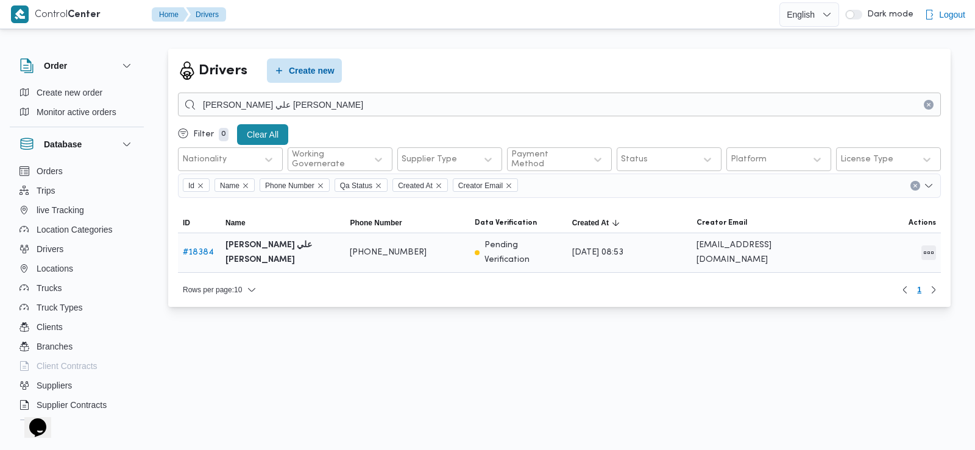
click at [927, 256] on button "All actions" at bounding box center [928, 253] width 15 height 15
click at [883, 257] on span "Edit" at bounding box center [889, 252] width 39 height 10
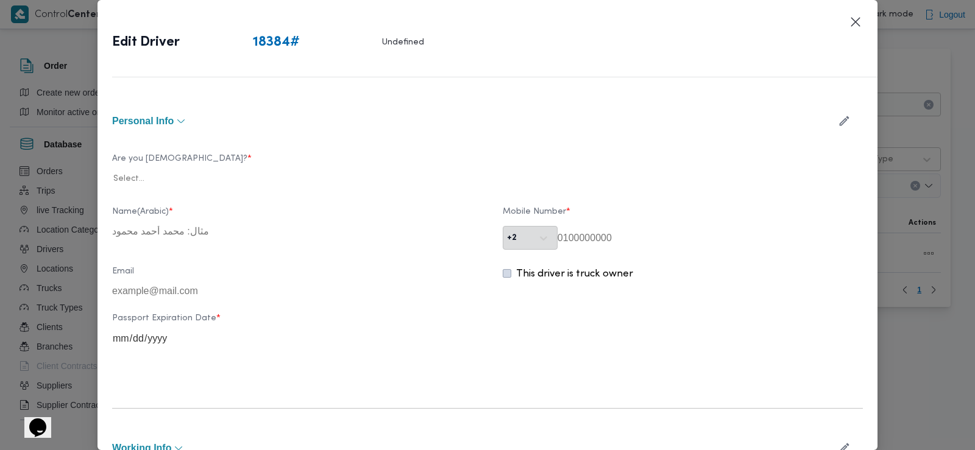
type input "[PERSON_NAME] علي [PERSON_NAME]"
type input "01203488327"
type input "[DATE]"
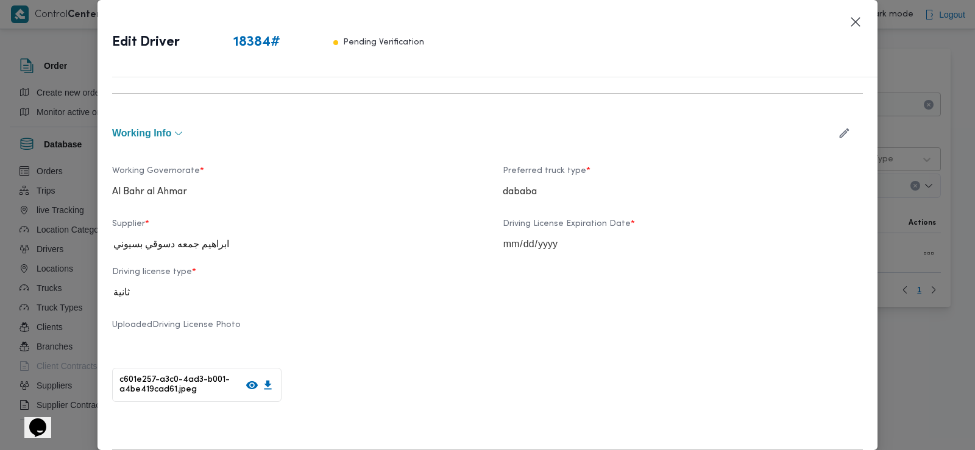
scroll to position [426, 0]
click at [839, 130] on icon "button" at bounding box center [844, 133] width 10 height 10
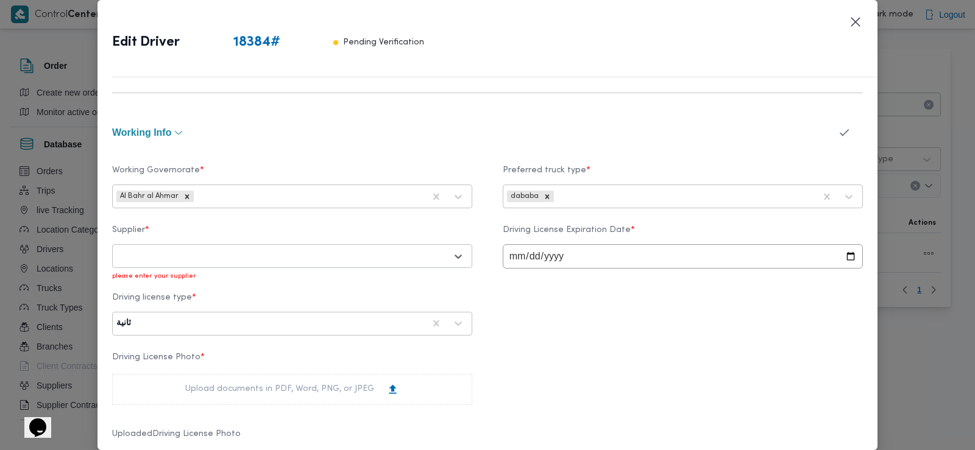
click at [390, 254] on div at bounding box center [281, 256] width 330 height 12
type input "ا"
type input "عطالله"
type input "احمد محمد عبدالعاط"
click at [238, 278] on div "[PERSON_NAME] [PERSON_NAME]" at bounding box center [292, 288] width 359 height 21
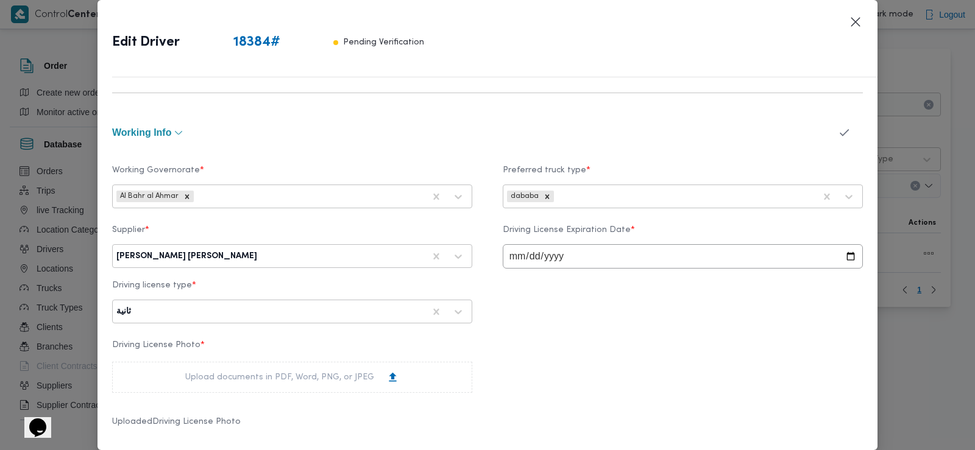
click at [838, 129] on icon "button" at bounding box center [844, 132] width 13 height 13
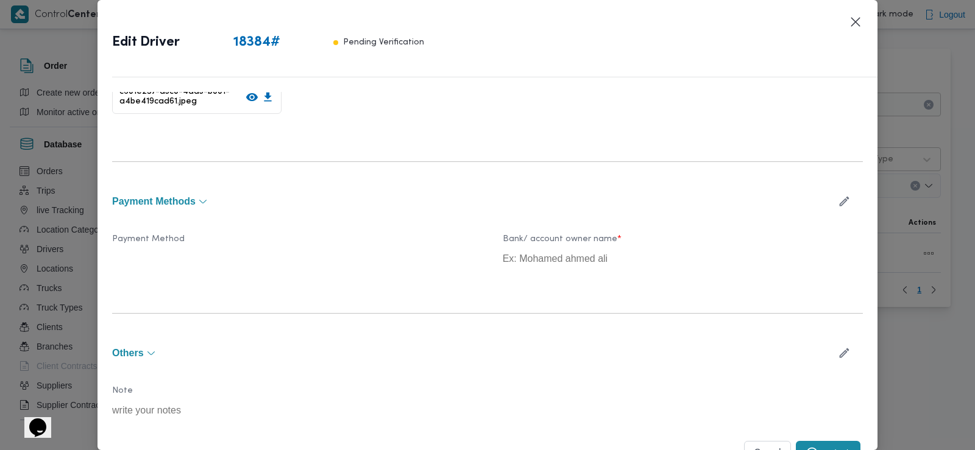
scroll to position [731, 0]
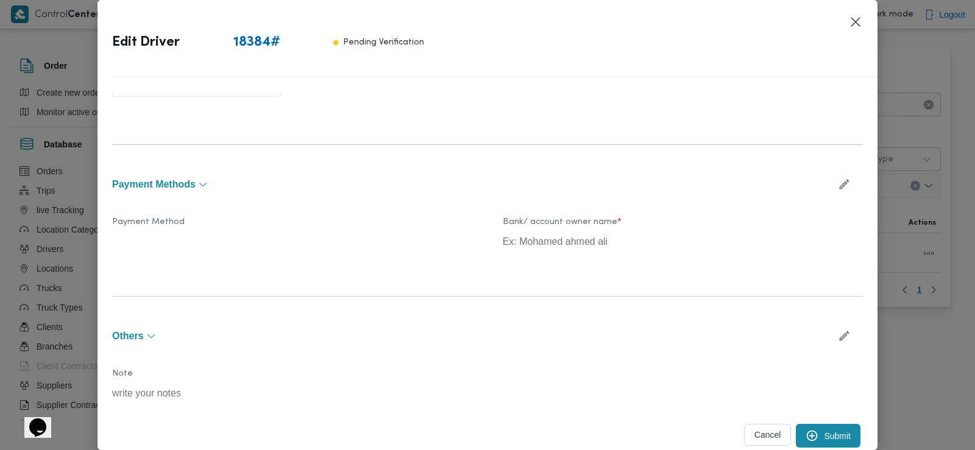
click at [824, 436] on button "Submit" at bounding box center [828, 436] width 65 height 24
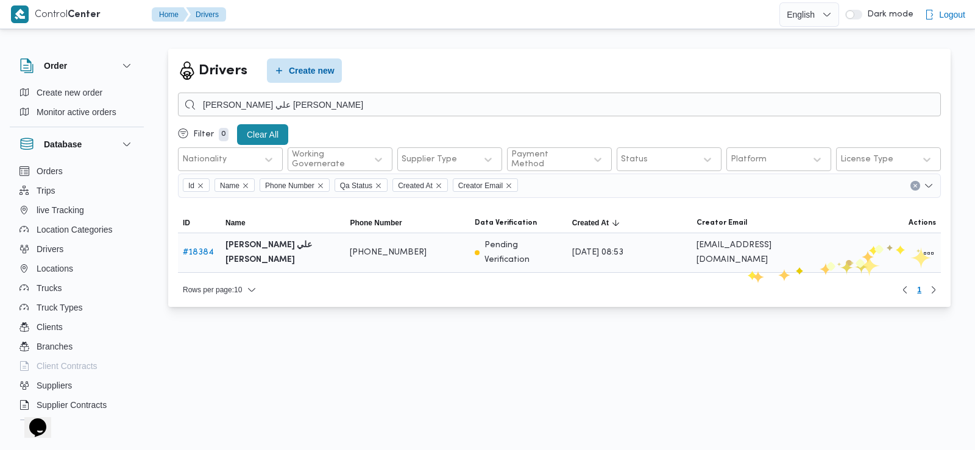
click at [920, 249] on div at bounding box center [878, 253] width 124 height 26
click at [930, 256] on button "All actions" at bounding box center [928, 253] width 15 height 15
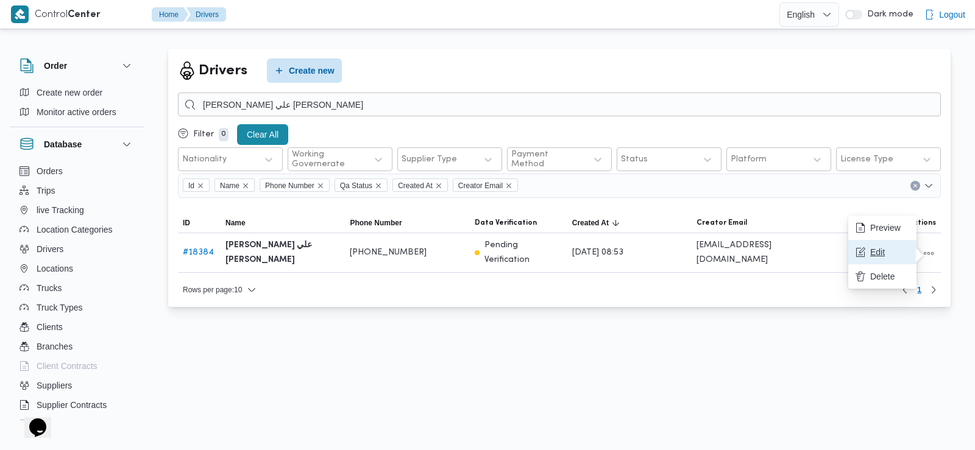
click at [872, 253] on span "Edit" at bounding box center [889, 252] width 39 height 10
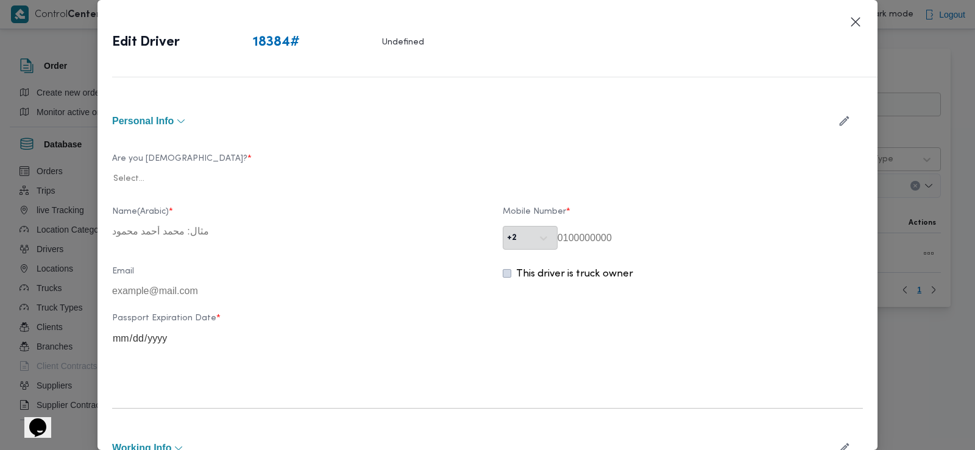
type input "[PERSON_NAME] علي [PERSON_NAME]"
type input "01203488327"
type input "[DATE]"
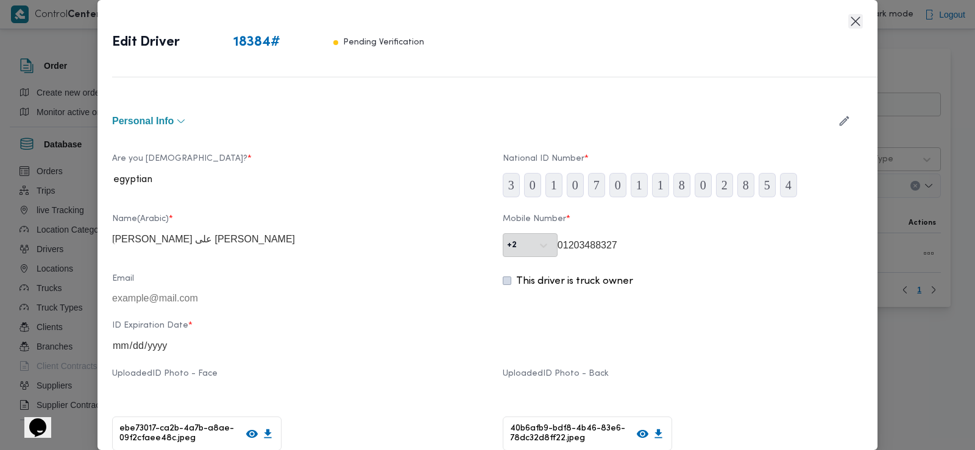
click at [854, 18] on button "Closes this modal window" at bounding box center [855, 21] width 15 height 15
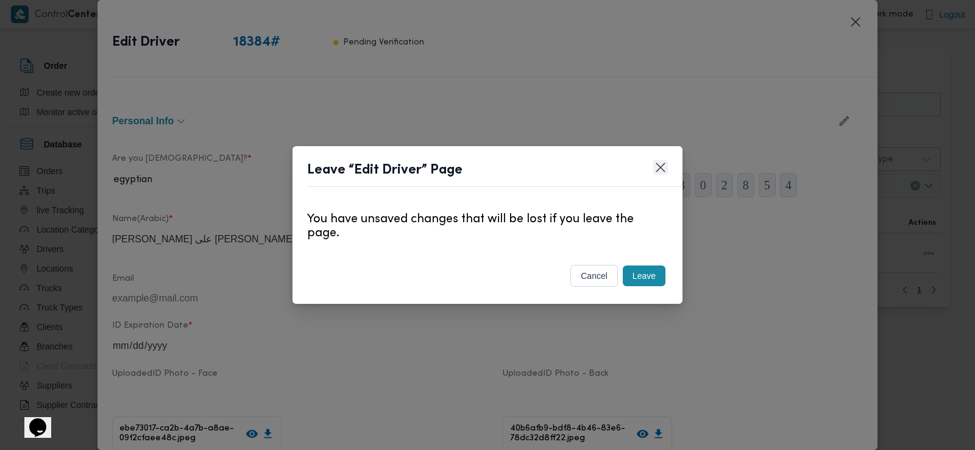
click at [658, 160] on div "Leave “Edit Driver” Page You have unsaved changes that will be lost if you leav…" at bounding box center [487, 225] width 390 height 158
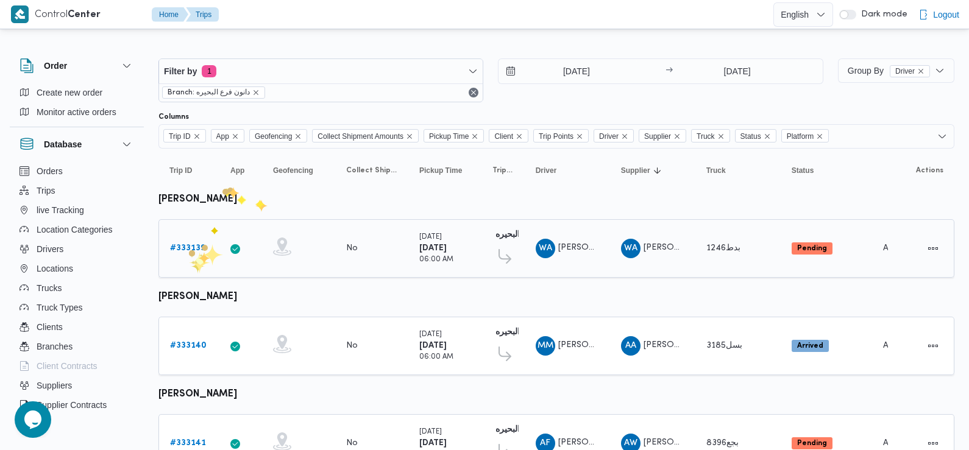
click at [189, 247] on b "# 333139" at bounding box center [187, 248] width 35 height 8
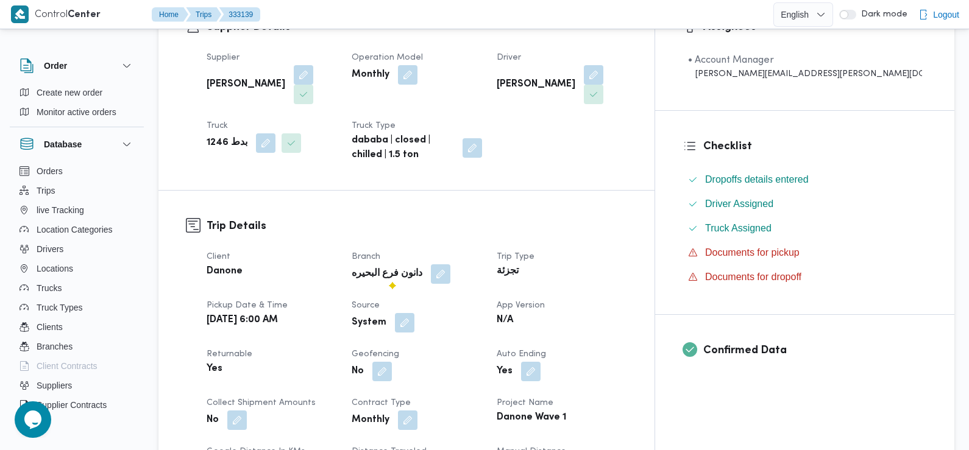
scroll to position [276, 0]
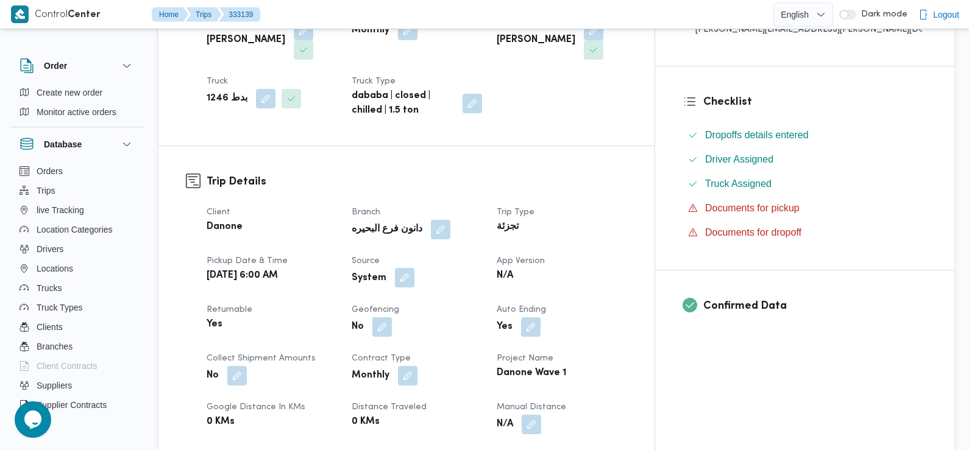
click at [414, 268] on button "button" at bounding box center [404, 277] width 19 height 19
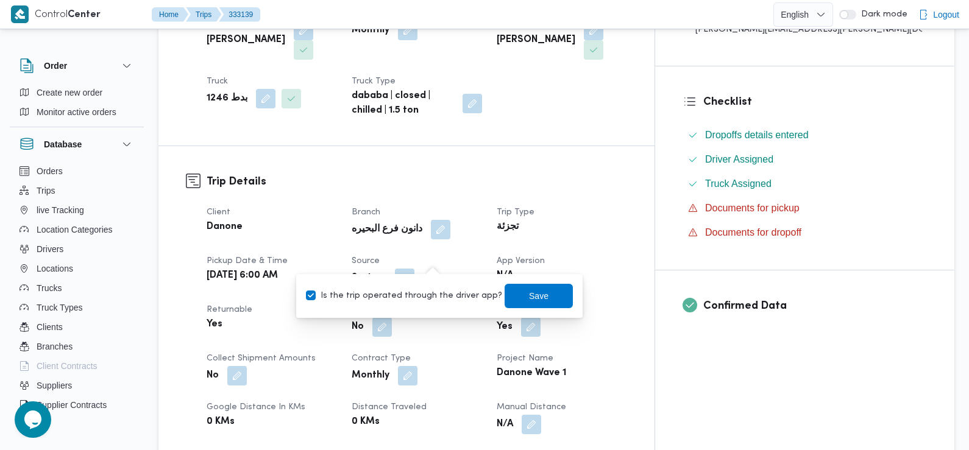
click at [436, 299] on label "Is the trip operated through the driver app?" at bounding box center [404, 296] width 196 height 15
checkbox input "false"
click at [532, 293] on span "Save" at bounding box center [538, 295] width 19 height 15
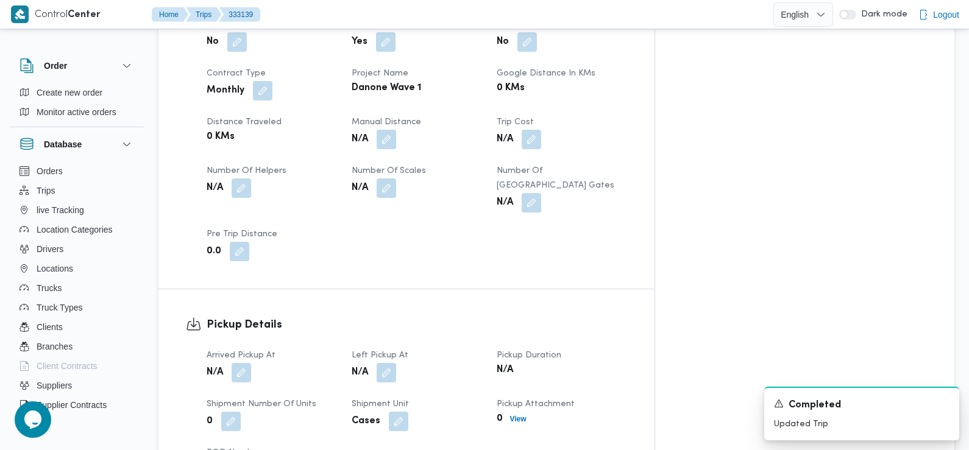
scroll to position [593, 0]
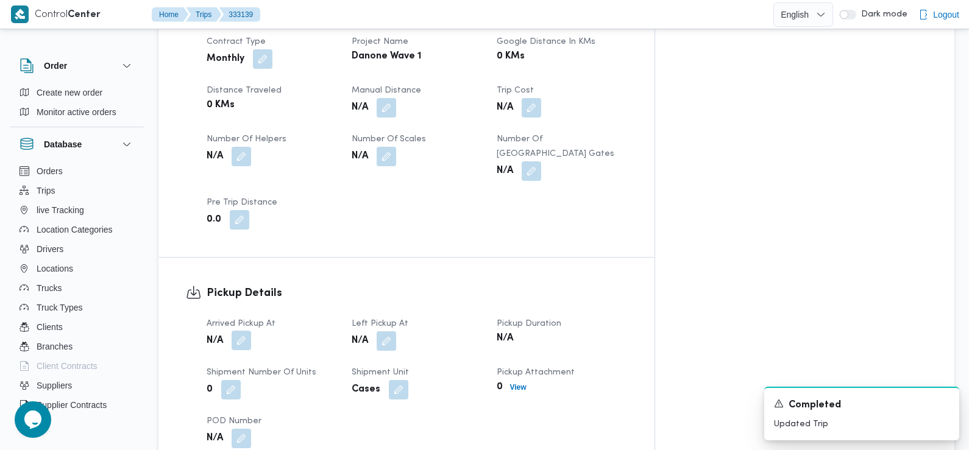
click at [238, 331] on button "button" at bounding box center [240, 340] width 19 height 19
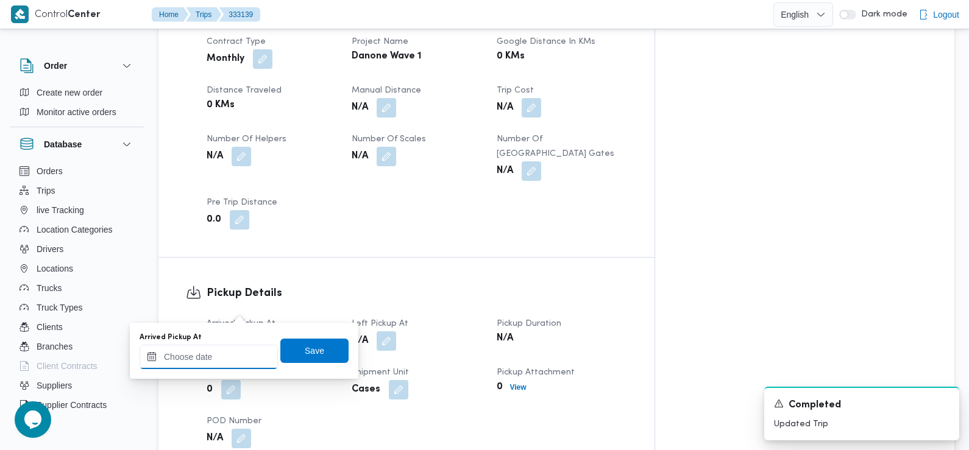
click at [236, 352] on input "Arrived Pickup At" at bounding box center [209, 357] width 138 height 24
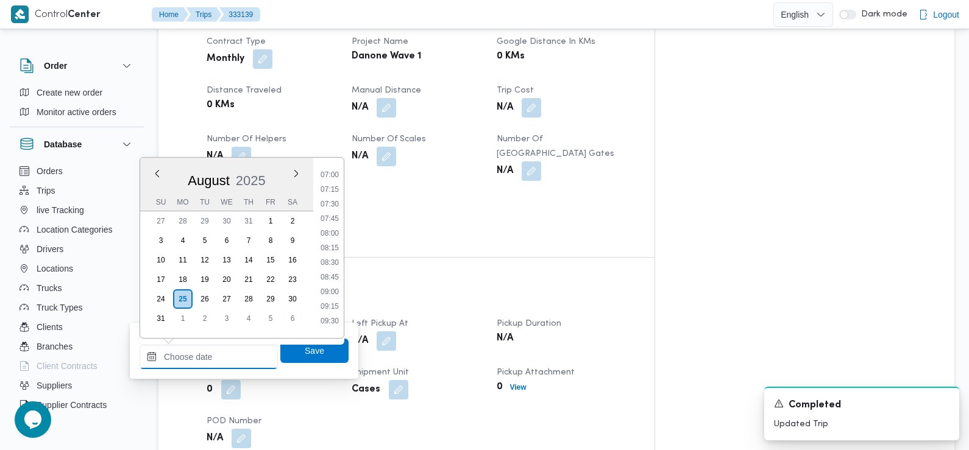
scroll to position [401, 0]
click at [334, 210] on li "07:30" at bounding box center [330, 211] width 28 height 12
type input "[DATE] 07:30"
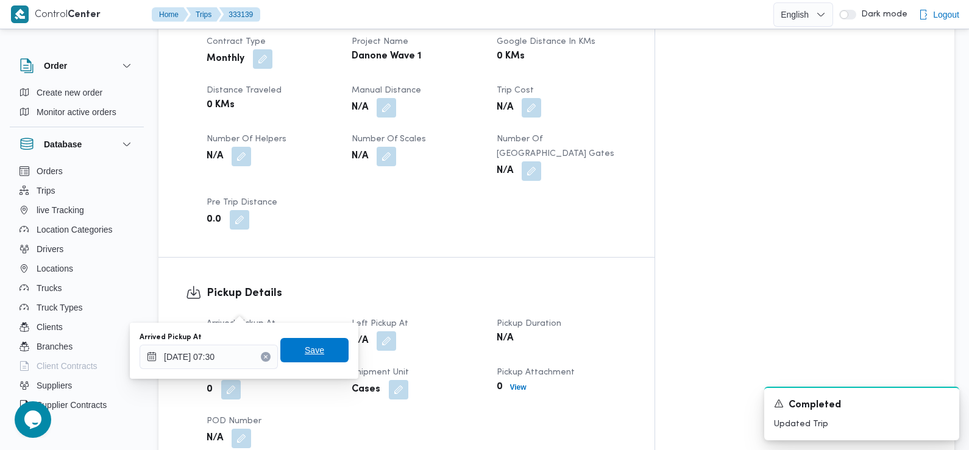
click at [321, 345] on span "Save" at bounding box center [314, 350] width 68 height 24
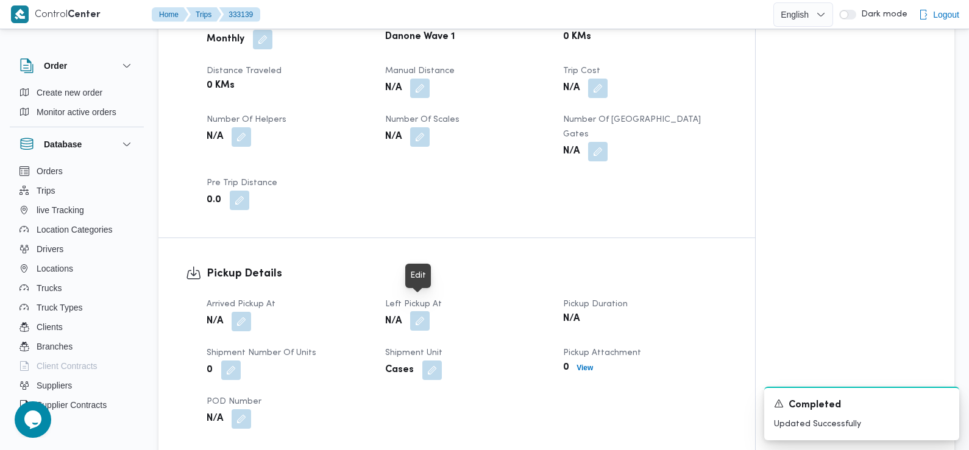
click at [423, 311] on button "button" at bounding box center [419, 320] width 19 height 19
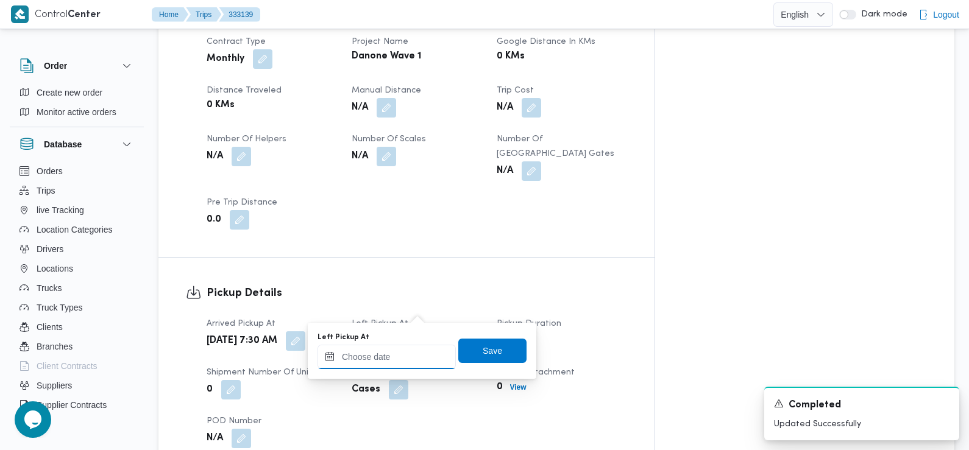
click at [405, 355] on input "Left Pickup At" at bounding box center [386, 357] width 138 height 24
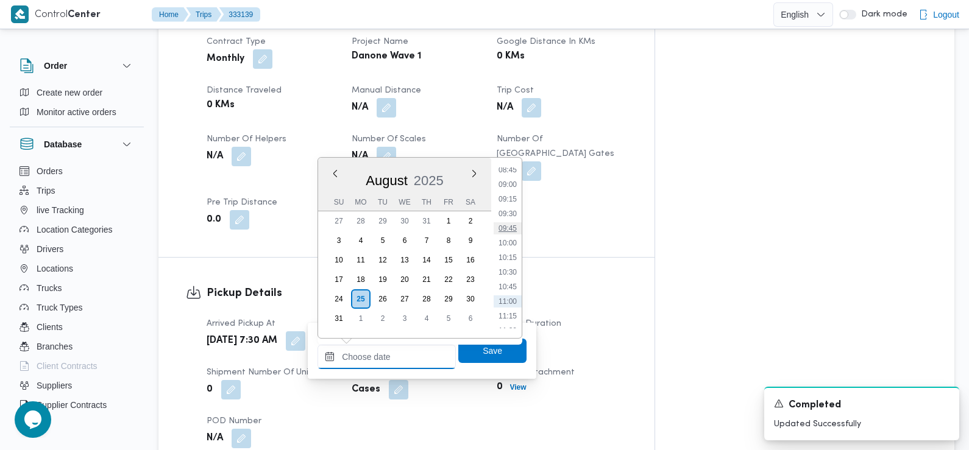
scroll to position [494, 0]
click at [509, 207] on li "09:00" at bounding box center [507, 206] width 28 height 12
type input "[DATE] 09:00"
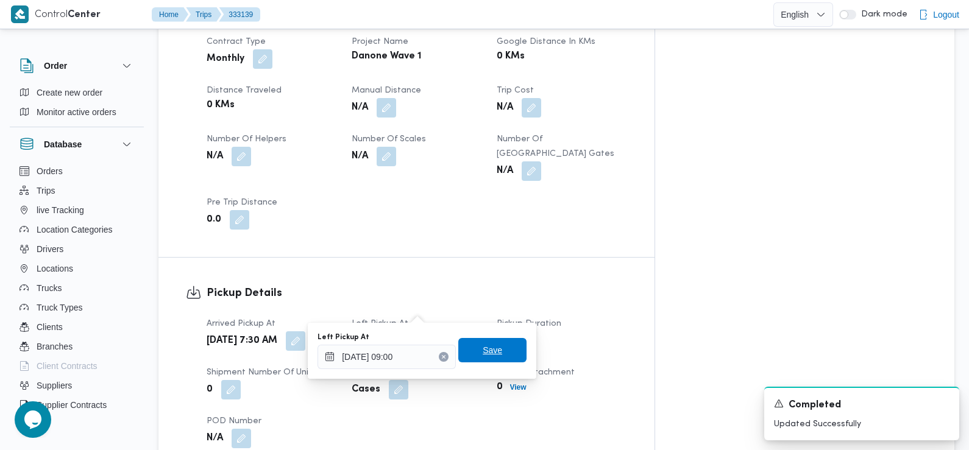
click at [484, 357] on span "Save" at bounding box center [491, 350] width 19 height 15
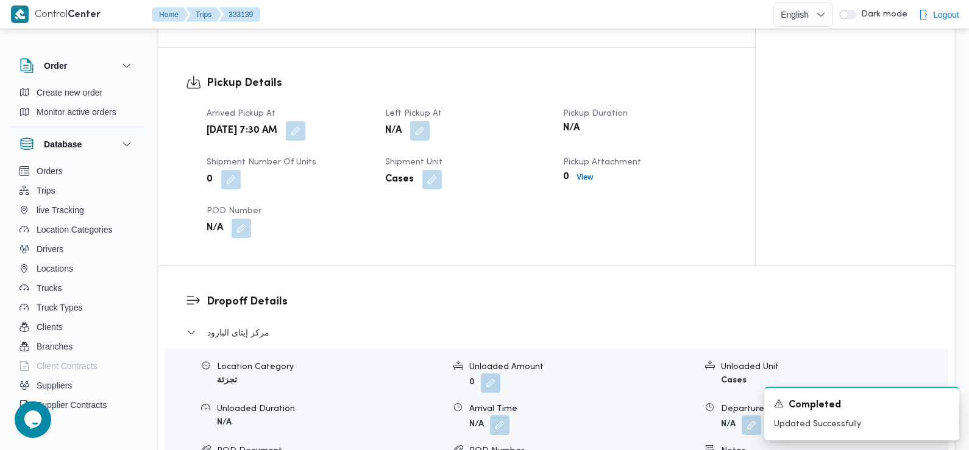
scroll to position [792, 0]
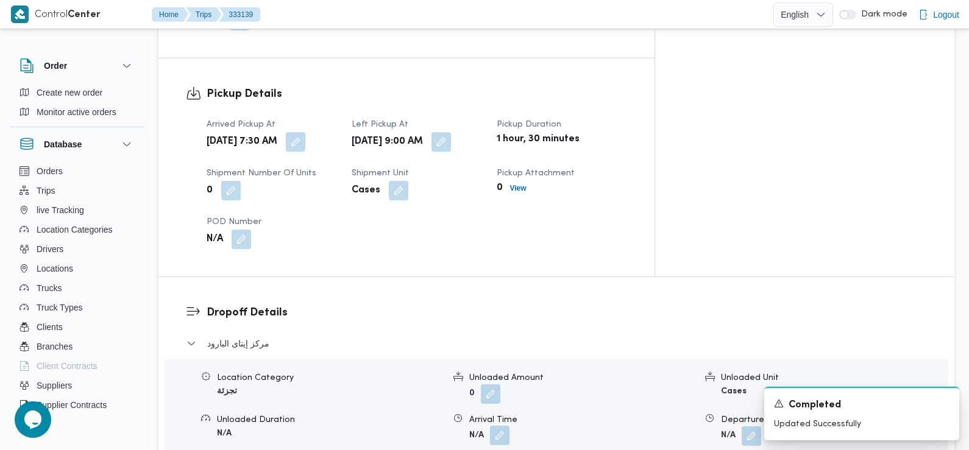
click at [504, 426] on button "button" at bounding box center [499, 435] width 19 height 19
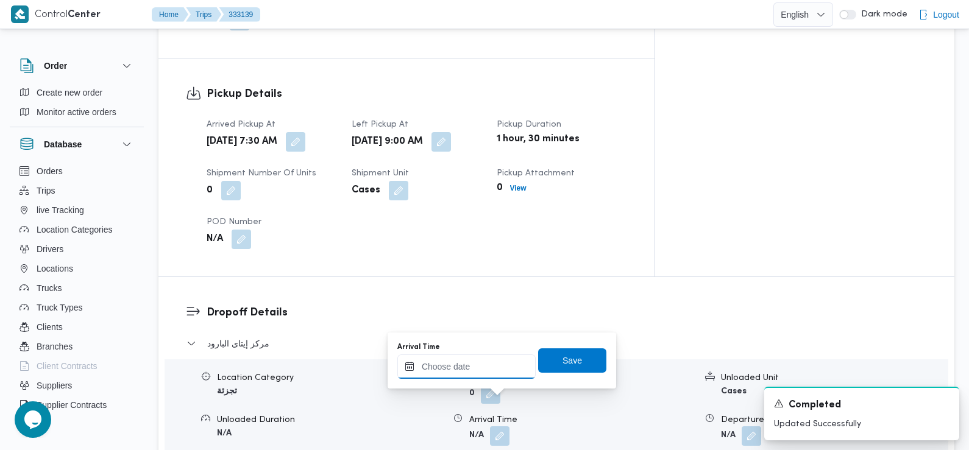
click at [484, 372] on input "Arrival Time" at bounding box center [466, 367] width 138 height 24
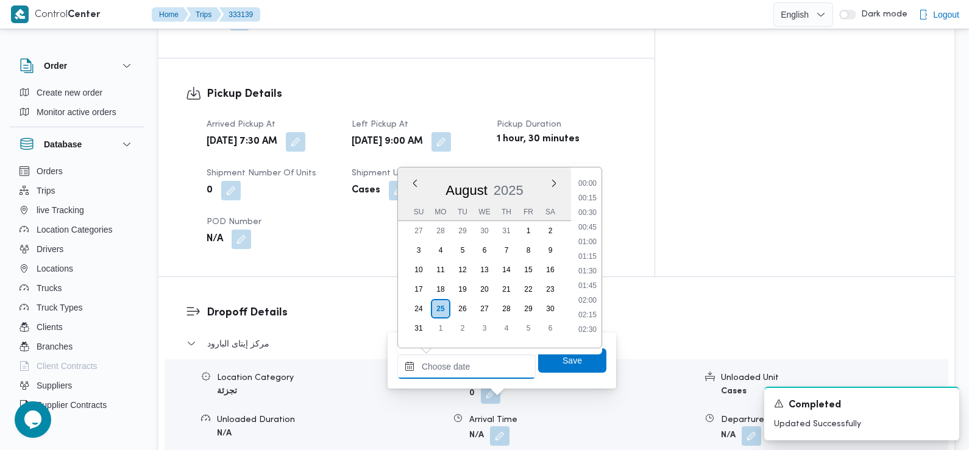
scroll to position [559, 0]
click at [590, 180] on li "09:30" at bounding box center [587, 180] width 28 height 12
type input "[DATE] 09:30"
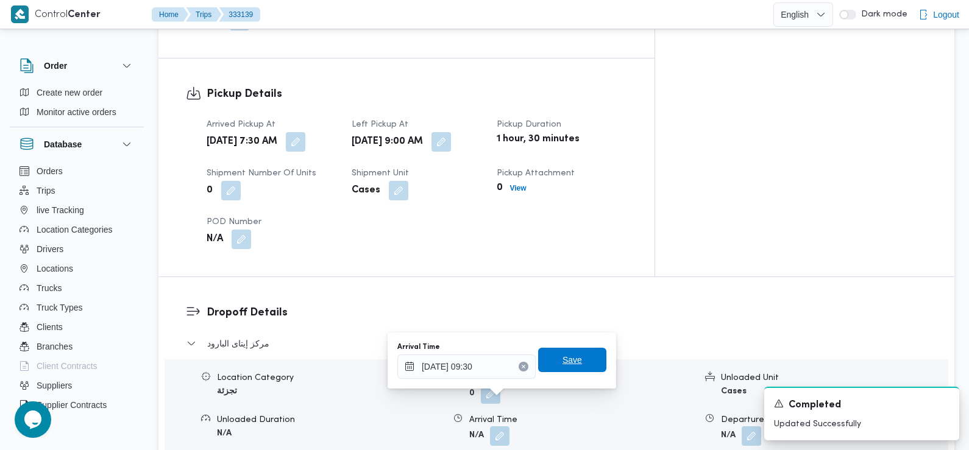
click at [582, 352] on span "Save" at bounding box center [572, 360] width 68 height 24
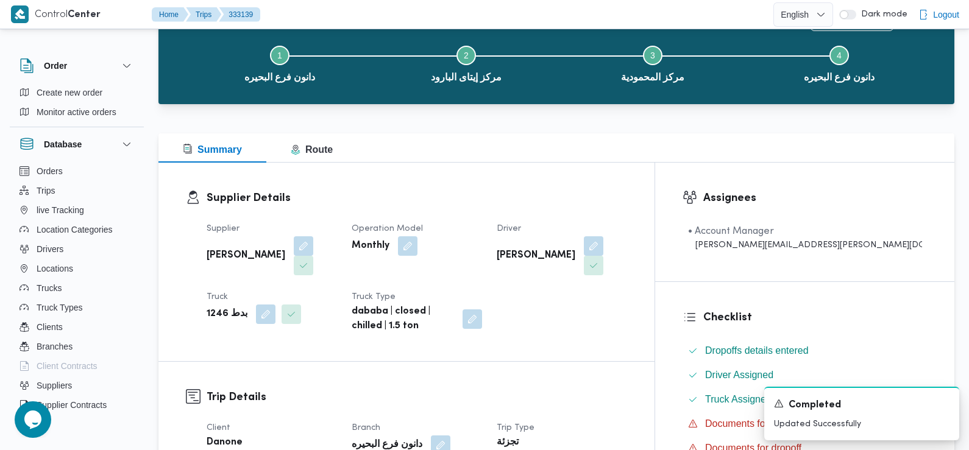
scroll to position [0, 0]
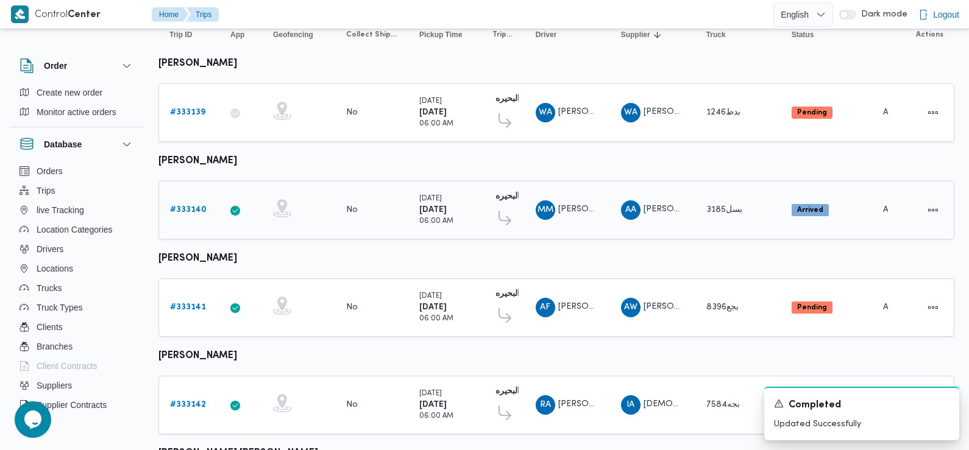
scroll to position [138, 0]
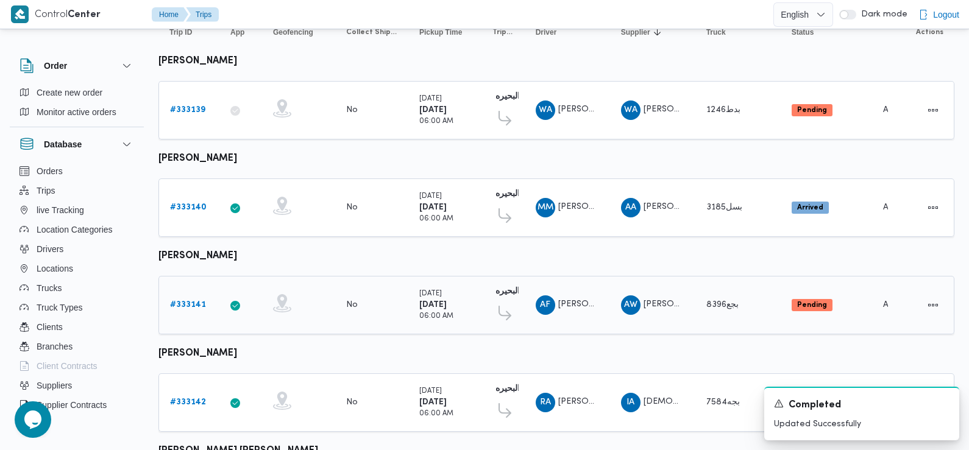
click at [194, 302] on b "# 333141" at bounding box center [188, 305] width 36 height 8
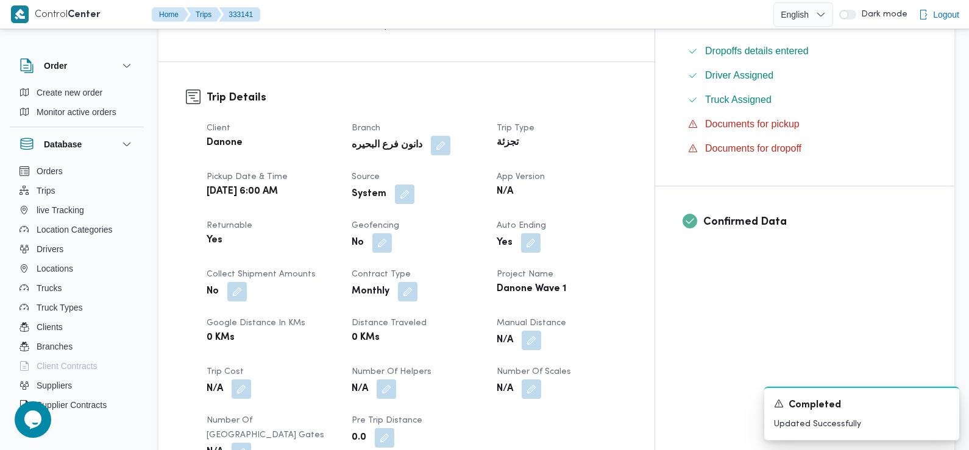
scroll to position [370, 0]
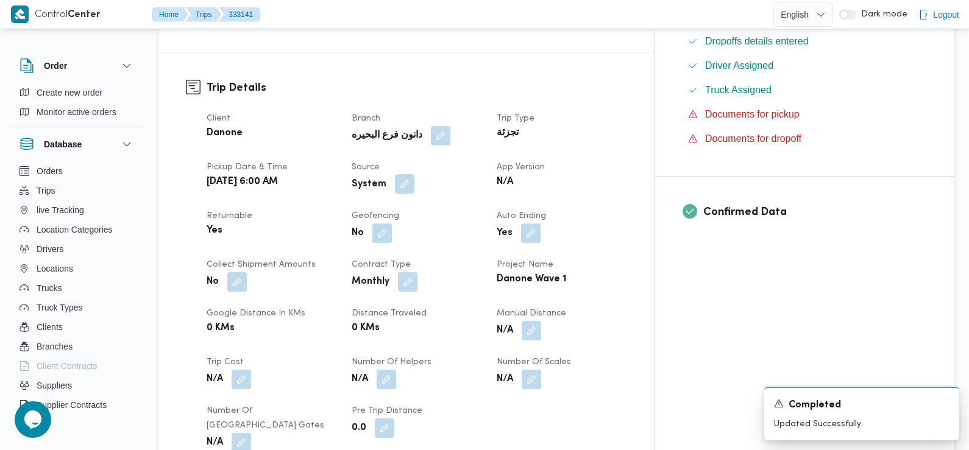
click at [414, 174] on button "button" at bounding box center [404, 183] width 19 height 19
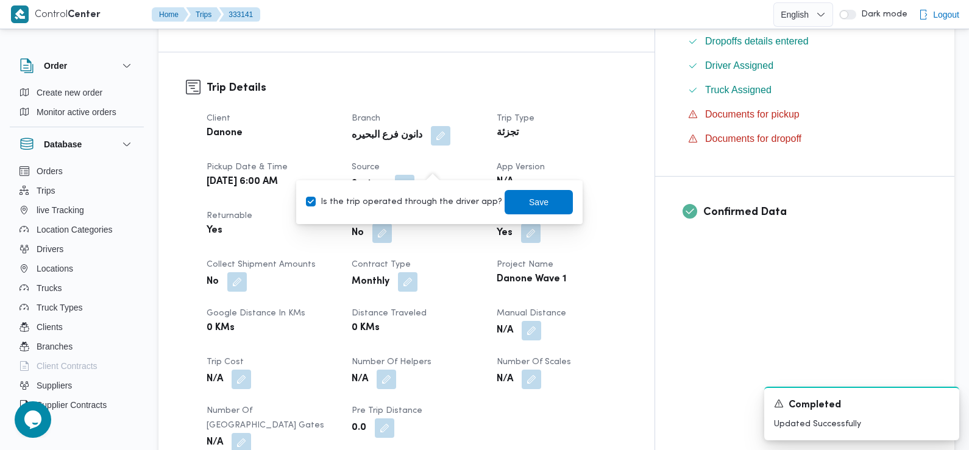
click at [428, 203] on label "Is the trip operated through the driver app?" at bounding box center [404, 202] width 196 height 15
checkbox input "false"
click at [529, 206] on span "Save" at bounding box center [538, 201] width 19 height 15
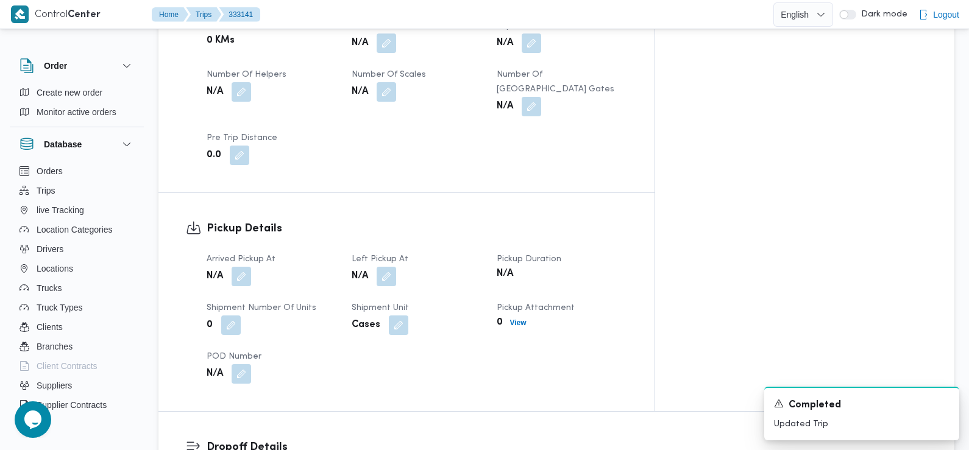
scroll to position [658, 0]
click at [247, 266] on button "button" at bounding box center [240, 275] width 19 height 19
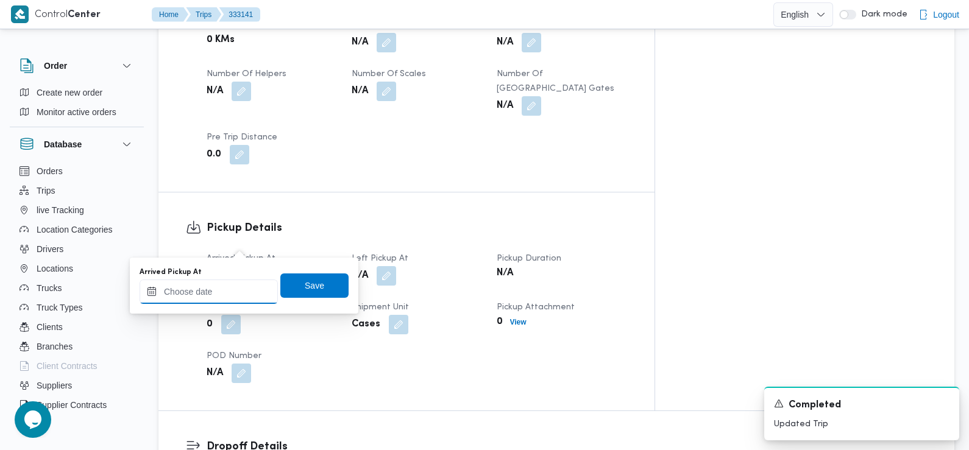
click at [228, 297] on input "Arrived Pickup At" at bounding box center [209, 292] width 138 height 24
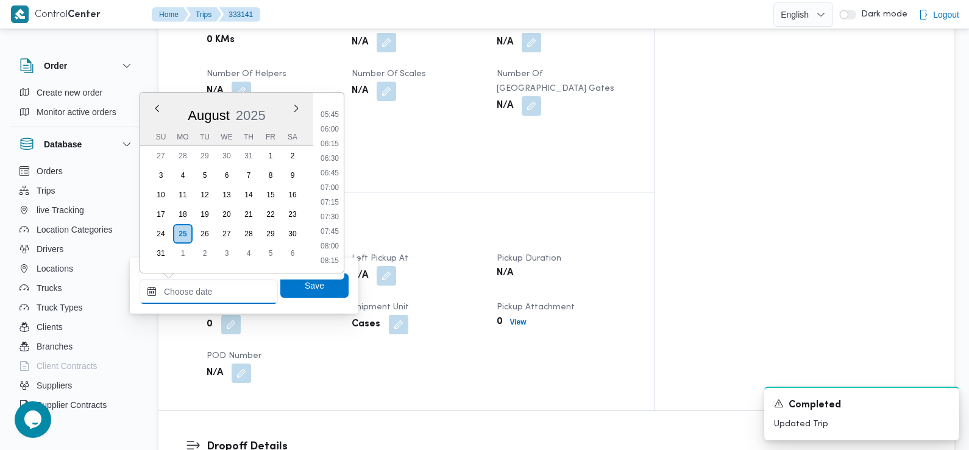
scroll to position [323, 0]
click at [329, 224] on li "07:30" at bounding box center [330, 223] width 28 height 12
type input "[DATE] 07:30"
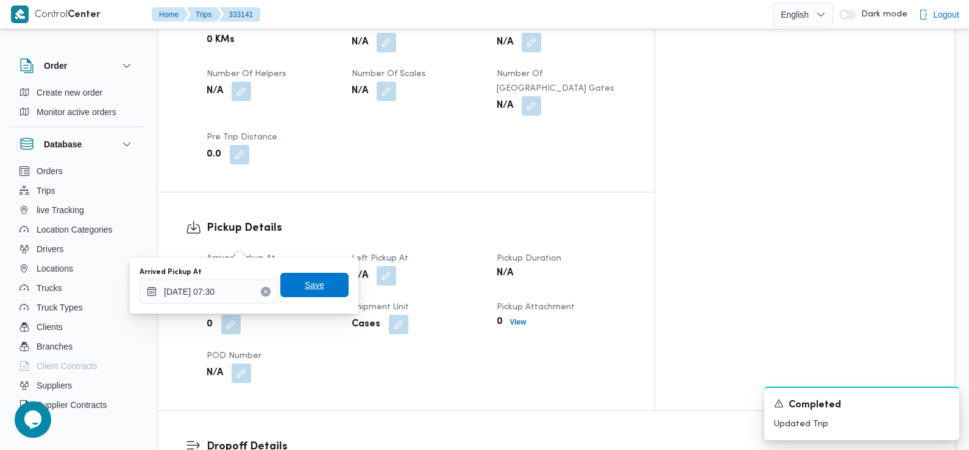
click at [317, 290] on span "Save" at bounding box center [314, 285] width 68 height 24
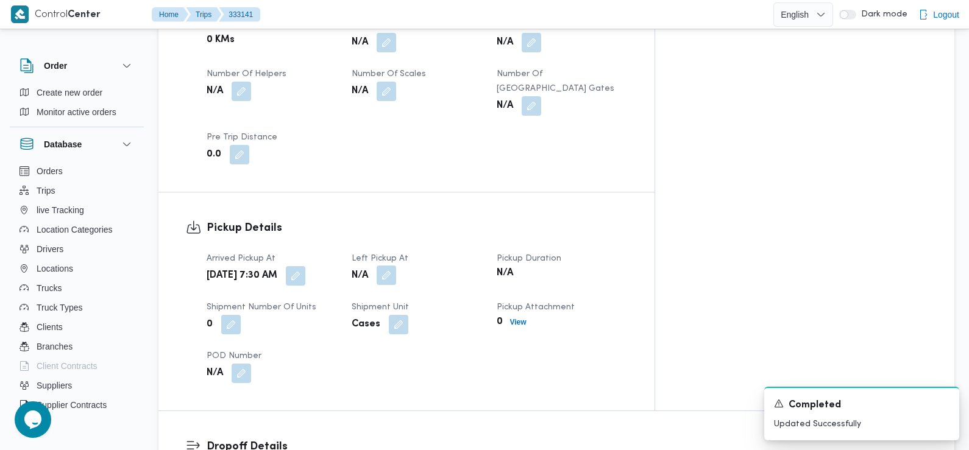
click at [396, 266] on button "button" at bounding box center [385, 275] width 19 height 19
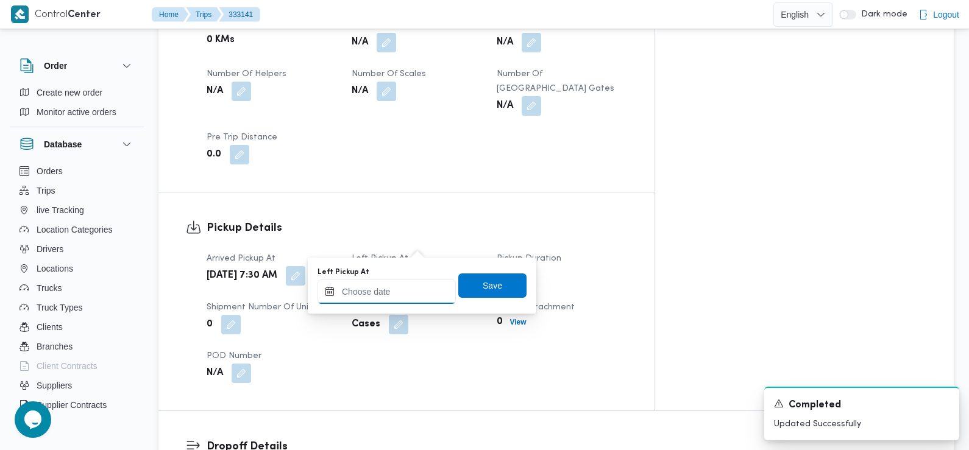
click at [420, 280] on input "Left Pickup At" at bounding box center [386, 292] width 138 height 24
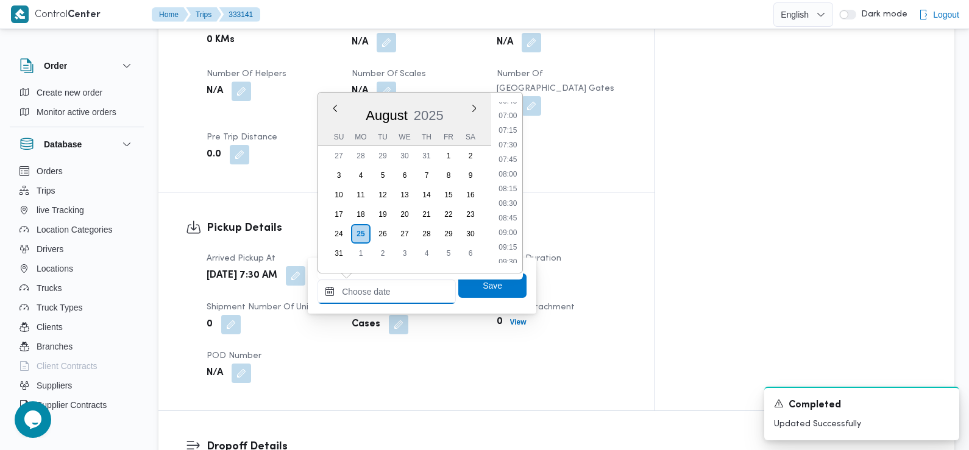
scroll to position [399, 0]
click at [507, 236] on li "09:00" at bounding box center [508, 236] width 28 height 12
type input "[DATE] 09:00"
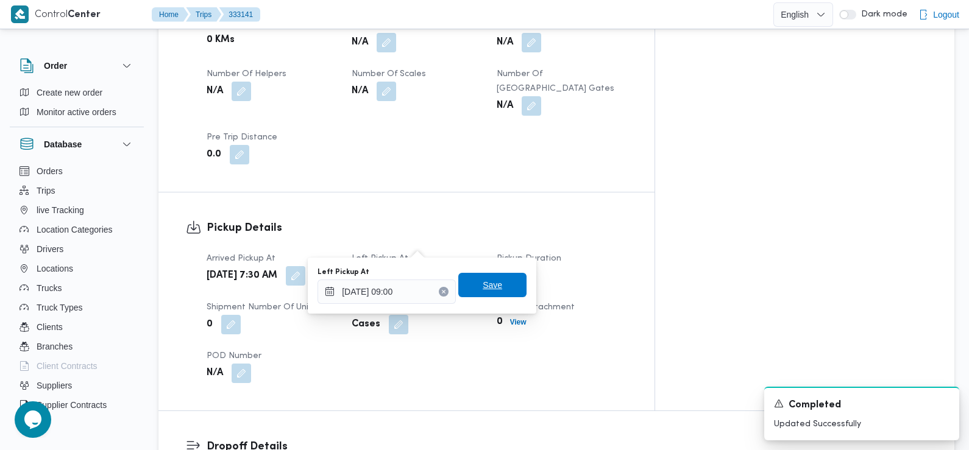
click at [498, 274] on span "Save" at bounding box center [492, 285] width 68 height 24
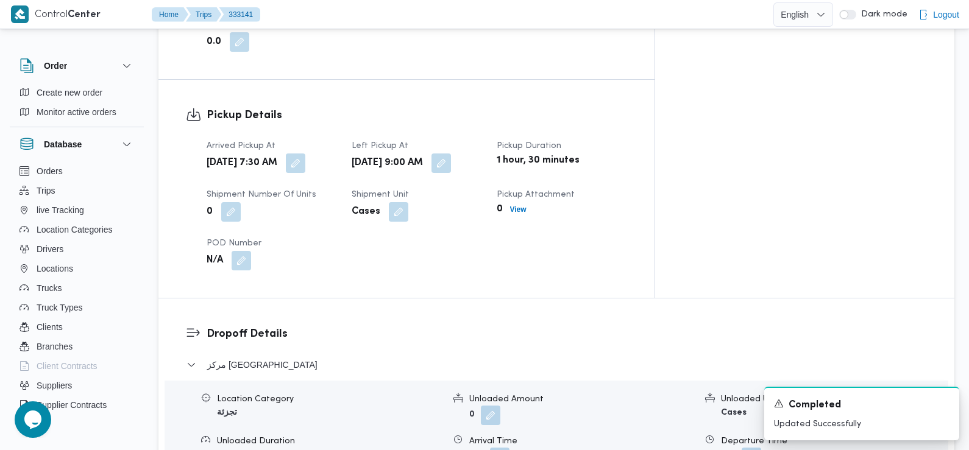
scroll to position [877, 0]
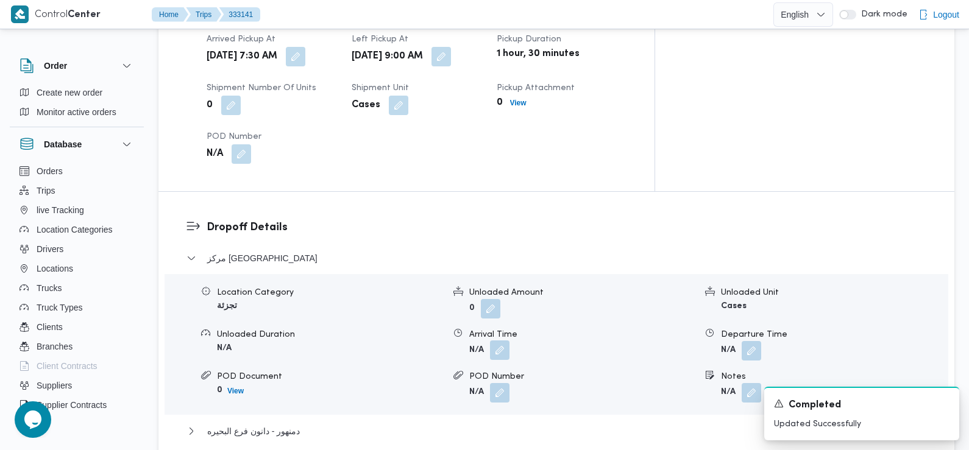
click at [500, 341] on button "button" at bounding box center [499, 350] width 19 height 19
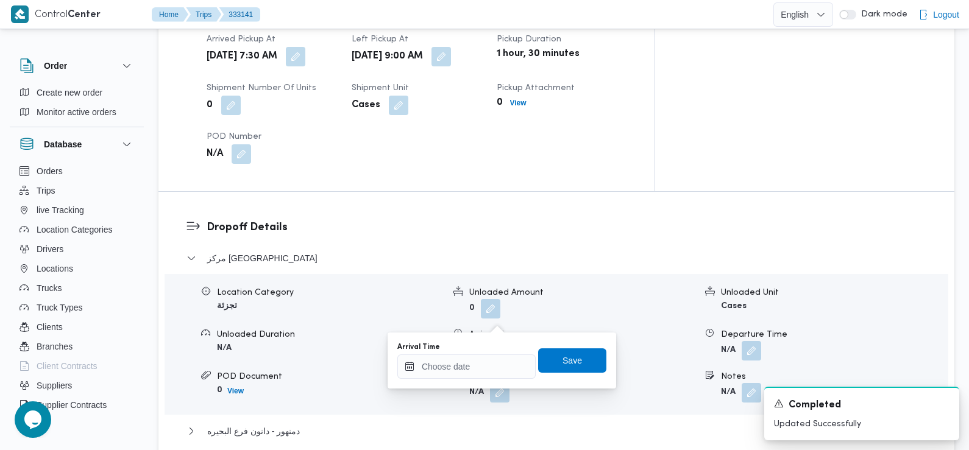
click at [478, 353] on div "Arrival Time" at bounding box center [466, 360] width 138 height 37
click at [475, 364] on input "Arrival Time" at bounding box center [466, 367] width 138 height 24
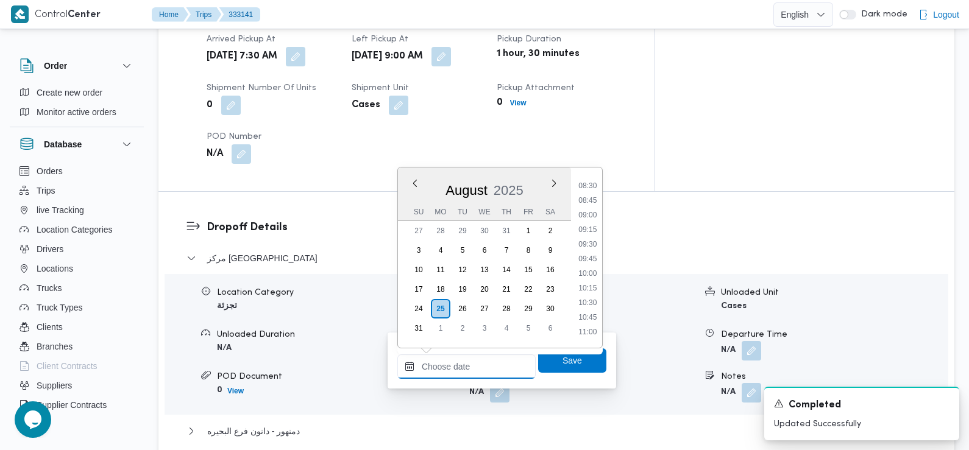
scroll to position [448, 0]
click at [592, 308] on li "09:45" at bounding box center [587, 306] width 28 height 12
type input "[DATE] 09:45"
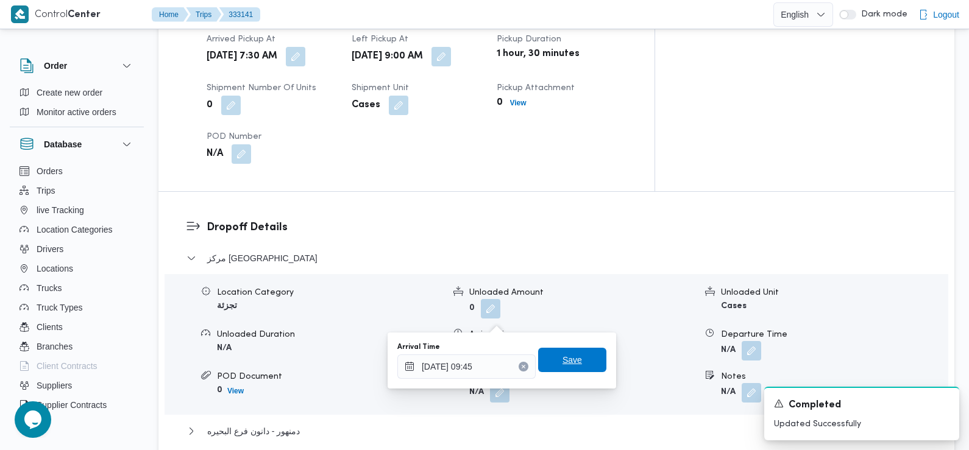
click at [577, 365] on span "Save" at bounding box center [572, 360] width 68 height 24
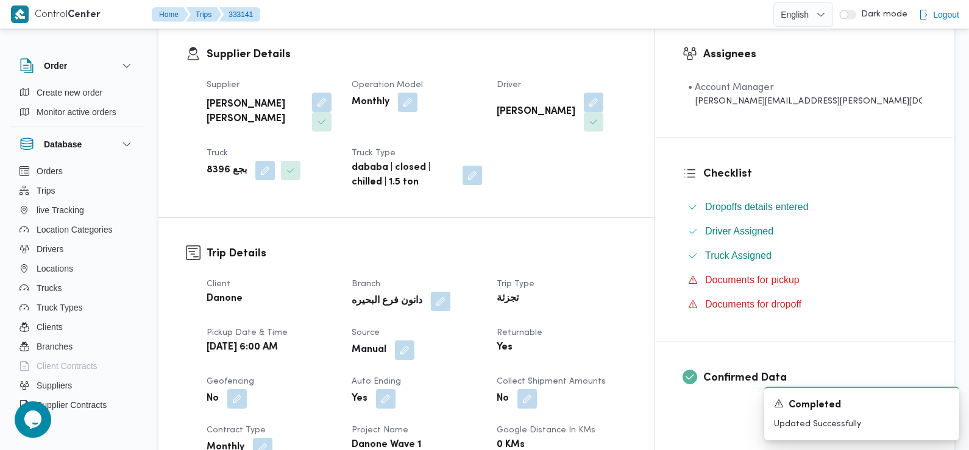
scroll to position [0, 0]
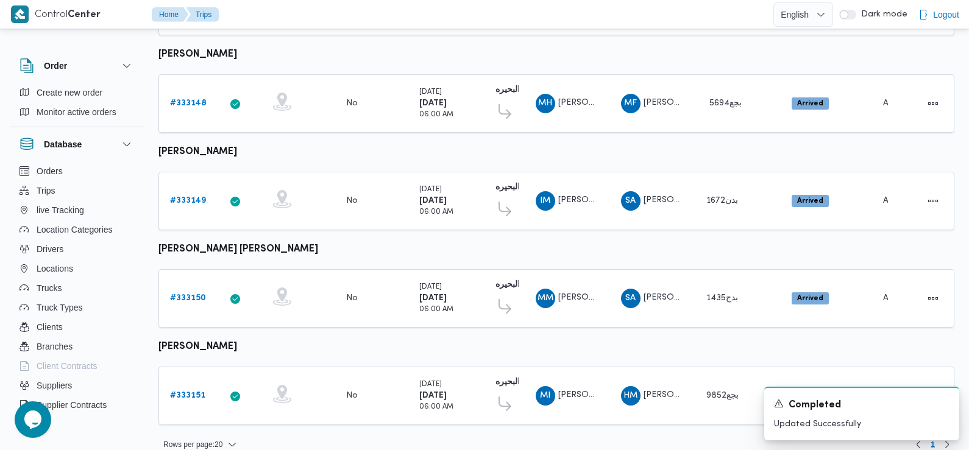
scroll to position [1023, 0]
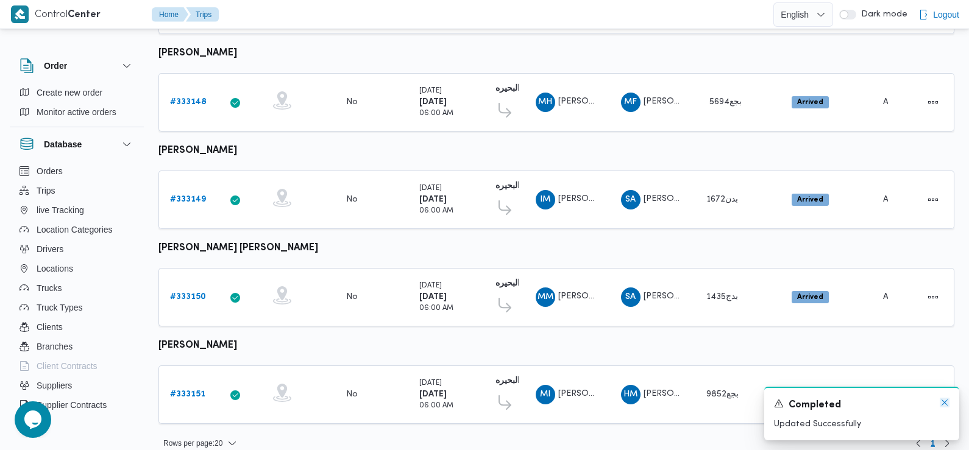
click at [942, 400] on icon "Dismiss toast" at bounding box center [944, 403] width 10 height 10
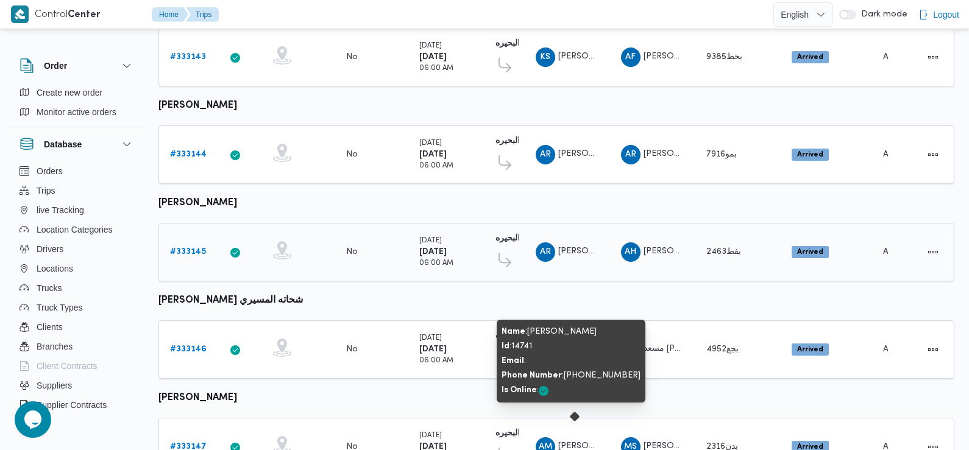
scroll to position [581, 0]
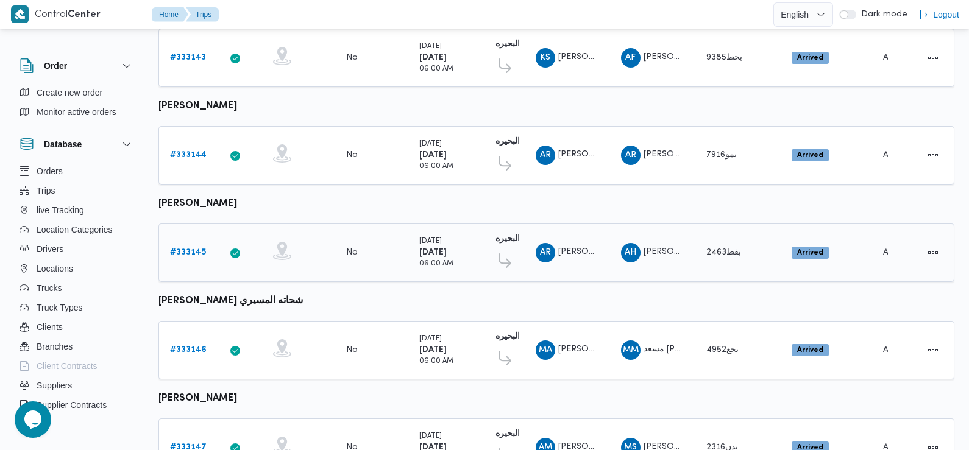
click at [188, 249] on b "# 333145" at bounding box center [188, 253] width 36 height 8
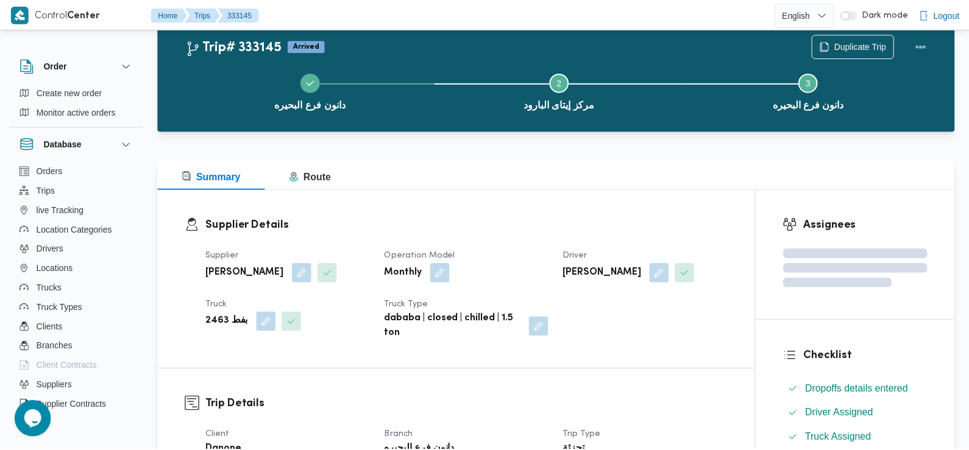
scroll to position [581, 0]
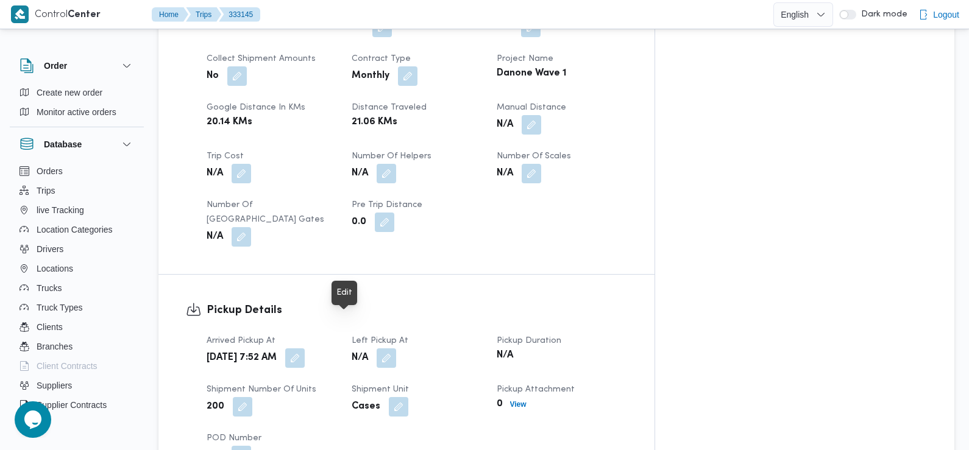
click at [338, 347] on div "Mon, Aug 25, 2025 7:52 AM" at bounding box center [271, 358] width 133 height 22
click at [305, 348] on button "button" at bounding box center [294, 357] width 19 height 19
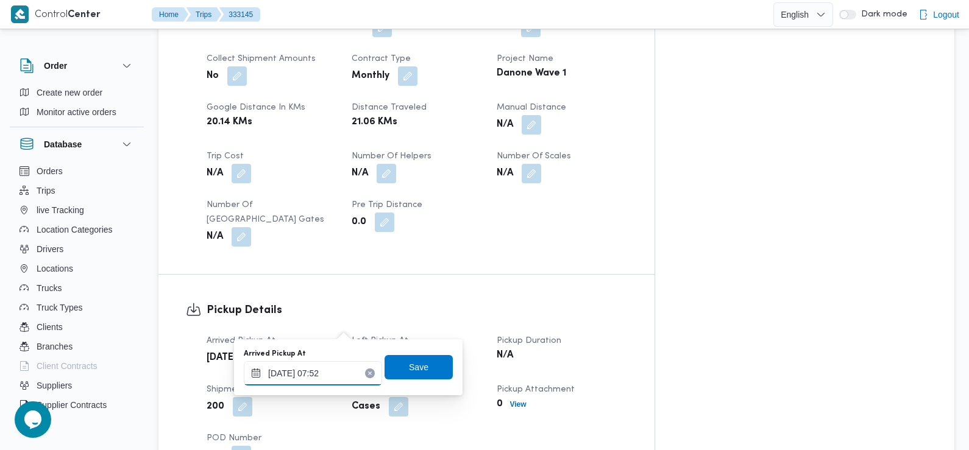
click at [349, 385] on input "25/08/2025 07:52" at bounding box center [313, 373] width 138 height 24
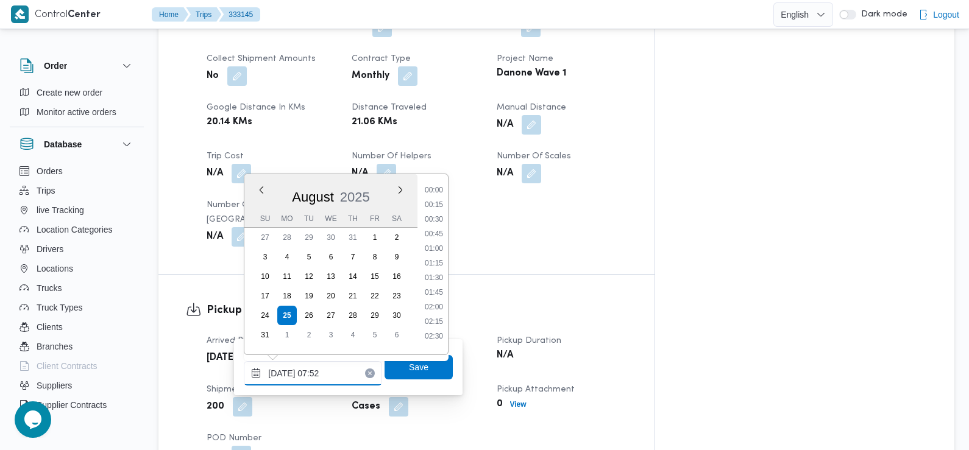
scroll to position [369, 0]
click at [436, 260] on li "07:30" at bounding box center [434, 259] width 28 height 12
type input "[DATE] 07:30"
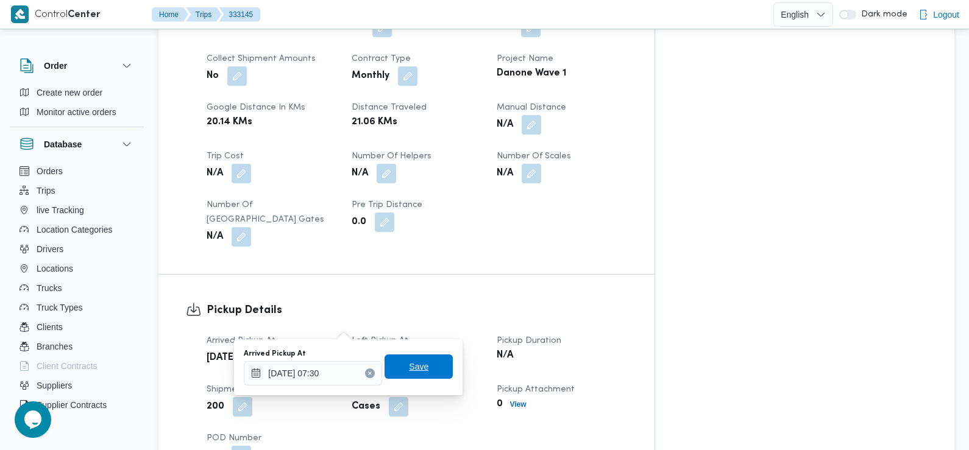
click at [409, 366] on span "Save" at bounding box center [418, 366] width 19 height 15
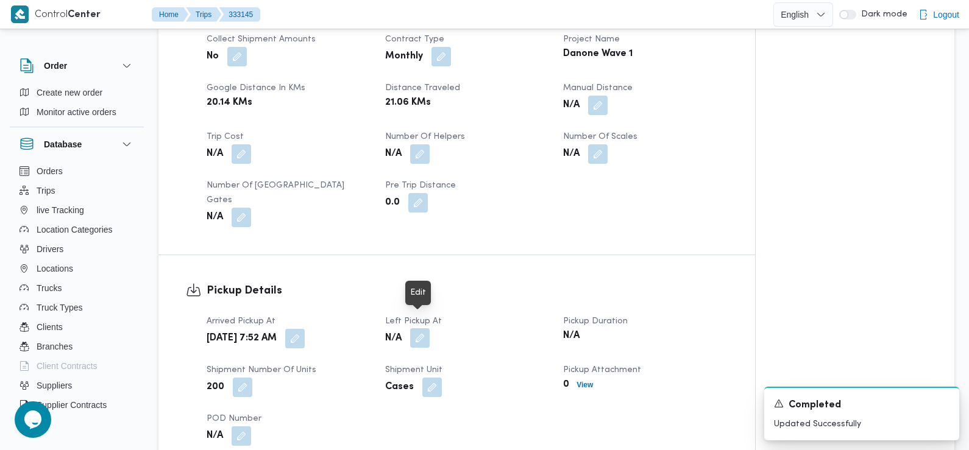
click at [423, 328] on button "button" at bounding box center [419, 337] width 19 height 19
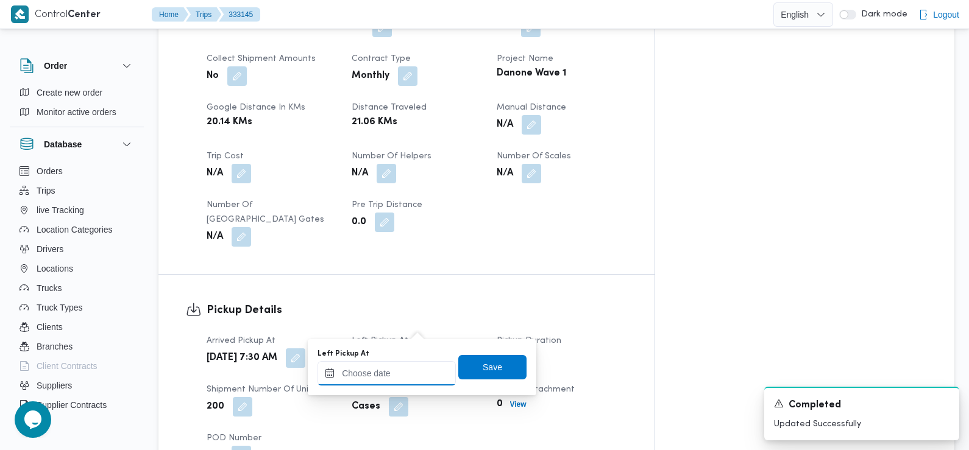
click at [417, 370] on input "Left Pickup At" at bounding box center [386, 373] width 138 height 24
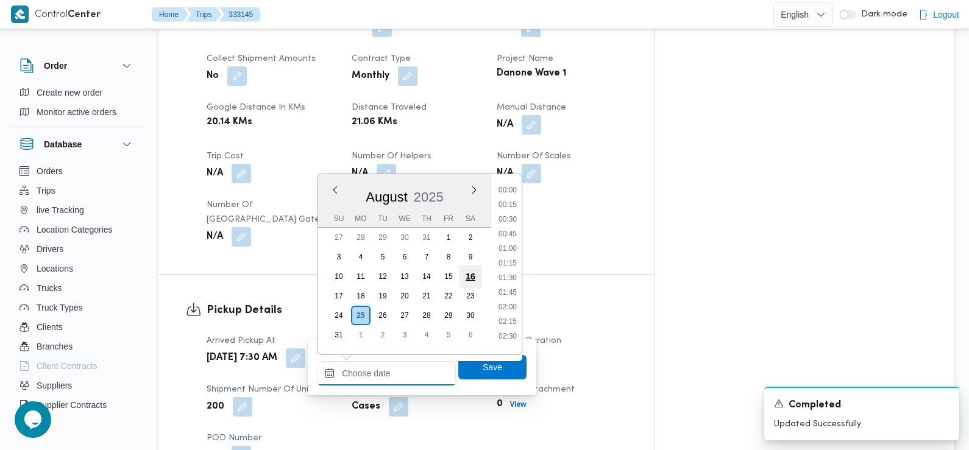
scroll to position [574, 0]
click at [507, 187] on li "09:45" at bounding box center [507, 186] width 28 height 12
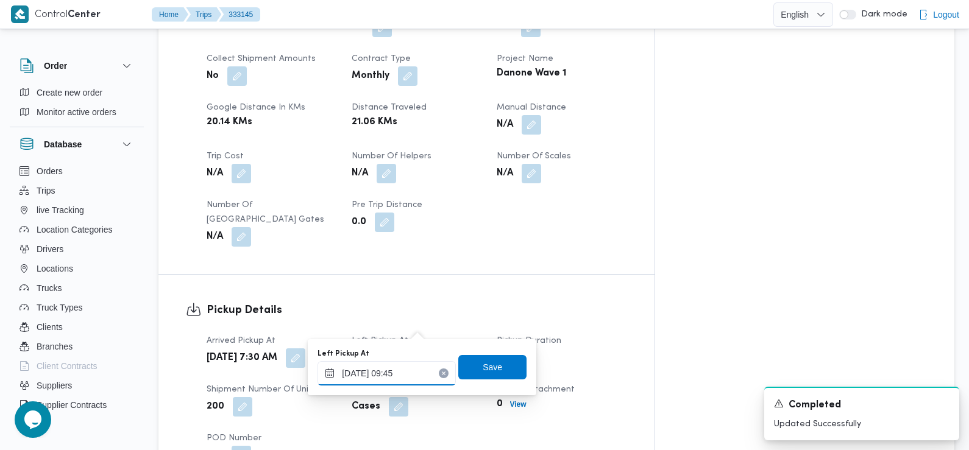
click at [408, 373] on input "[DATE] 09:45" at bounding box center [386, 373] width 138 height 24
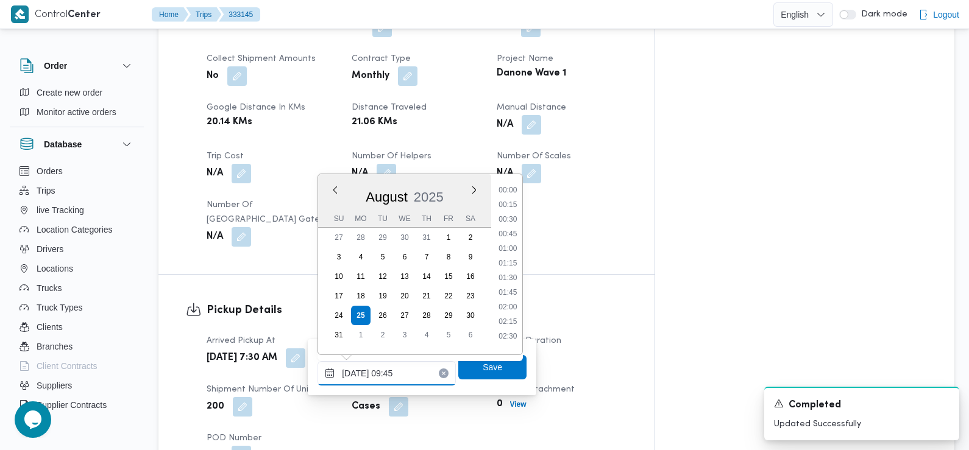
scroll to position [486, 0]
click at [514, 247] on li "09:15" at bounding box center [508, 245] width 28 height 12
type input "25/08/2025 09:15"
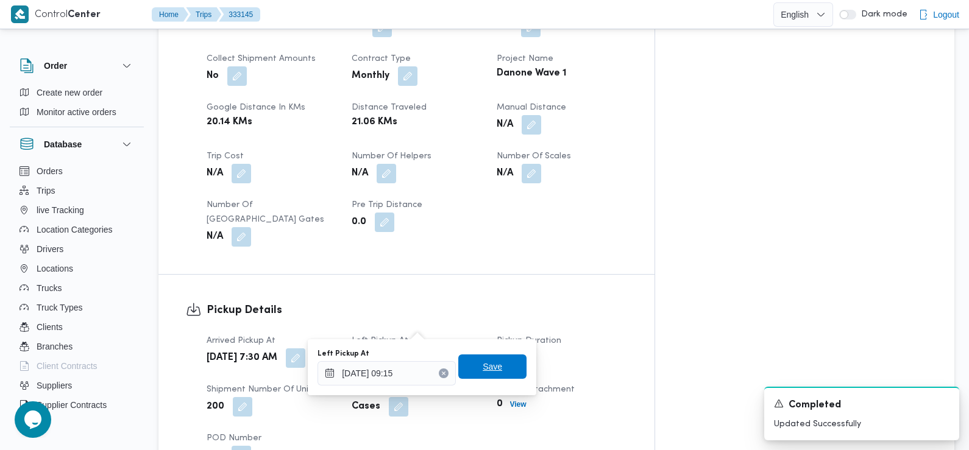
click at [472, 366] on span "Save" at bounding box center [492, 367] width 68 height 24
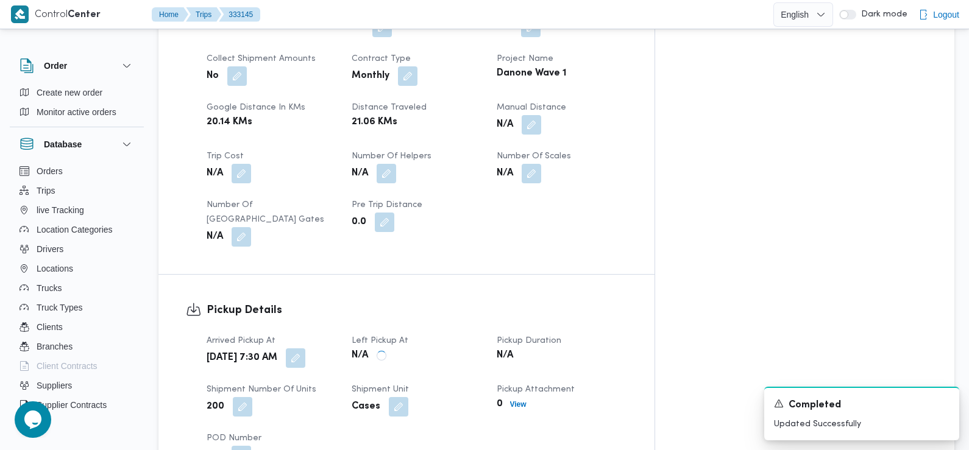
click at [472, 396] on div "Cases" at bounding box center [416, 407] width 133 height 22
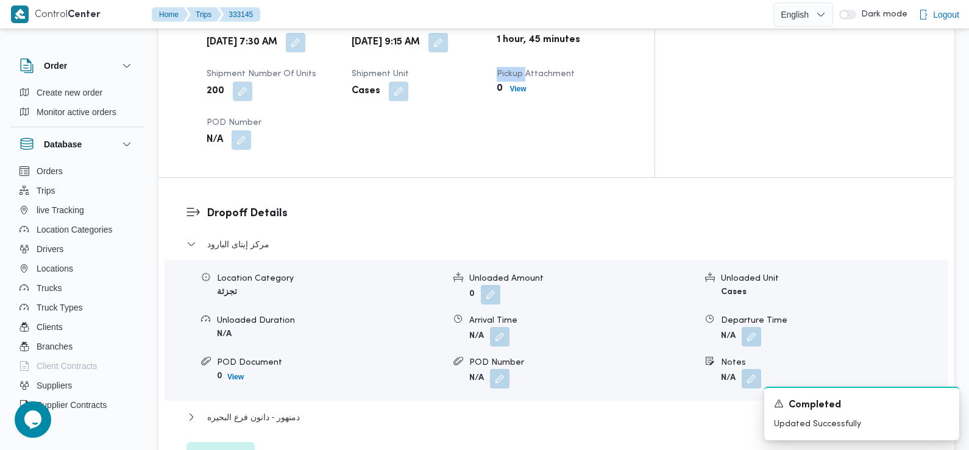
scroll to position [914, 0]
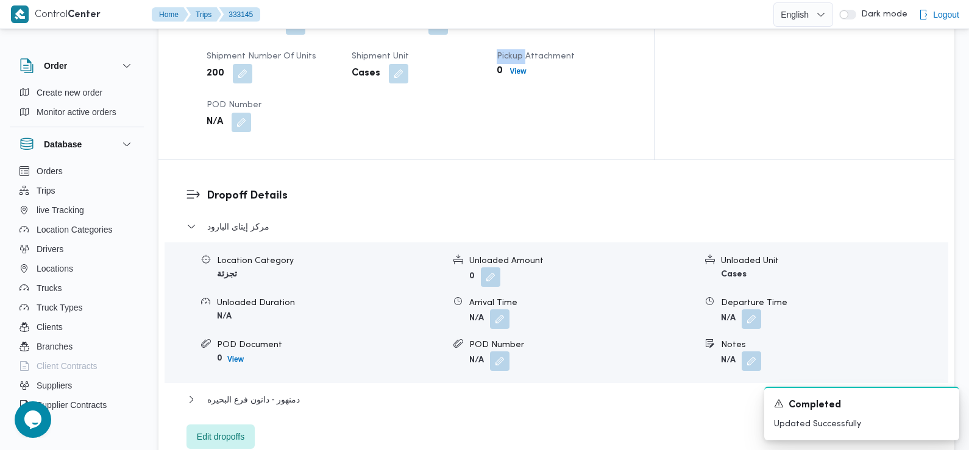
click at [489, 309] on span at bounding box center [497, 318] width 26 height 19
click at [495, 309] on button "button" at bounding box center [499, 318] width 19 height 19
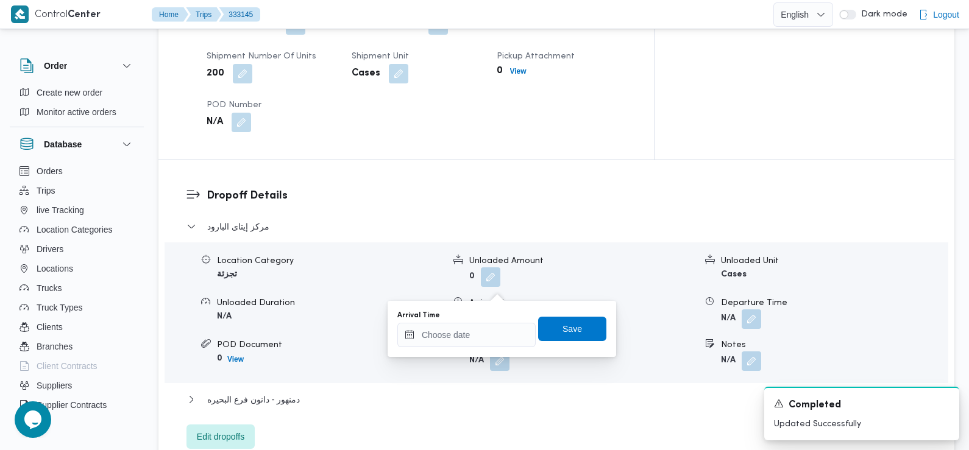
click at [481, 347] on div "Arrival Time Save" at bounding box center [501, 328] width 211 height 39
click at [478, 342] on input "Arrival Time" at bounding box center [466, 335] width 138 height 24
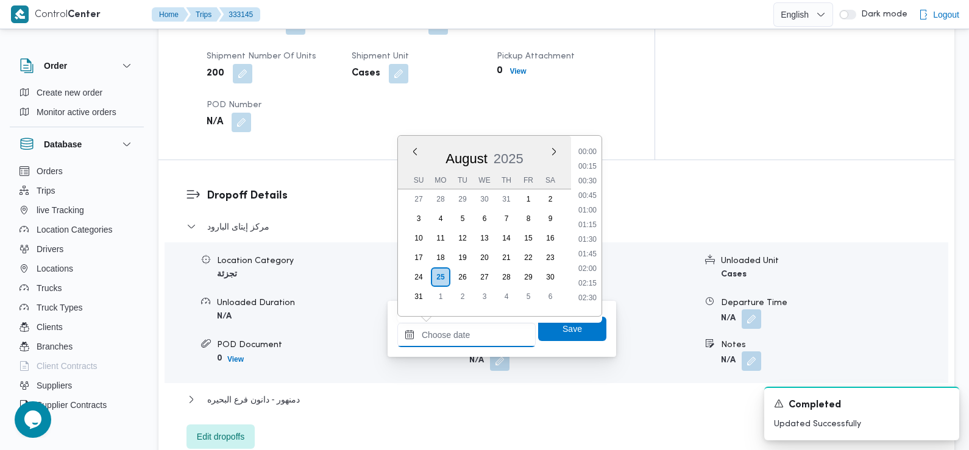
scroll to position [574, 0]
click at [590, 160] on li "10:00" at bounding box center [587, 163] width 28 height 12
type input "25/08/2025 10:00"
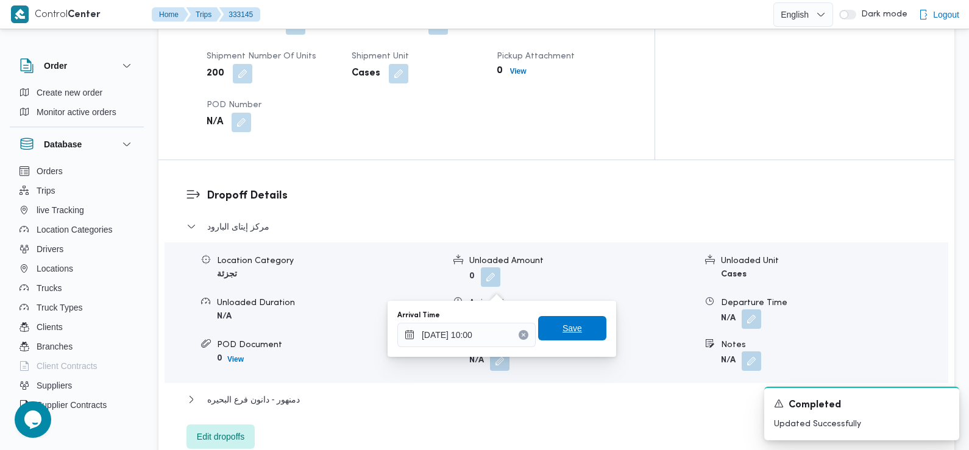
click at [562, 333] on span "Save" at bounding box center [571, 328] width 19 height 15
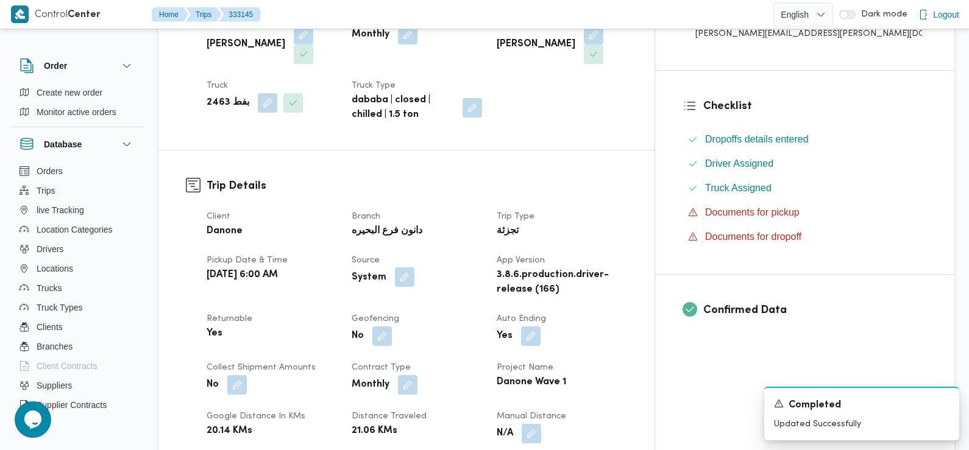
scroll to position [0, 0]
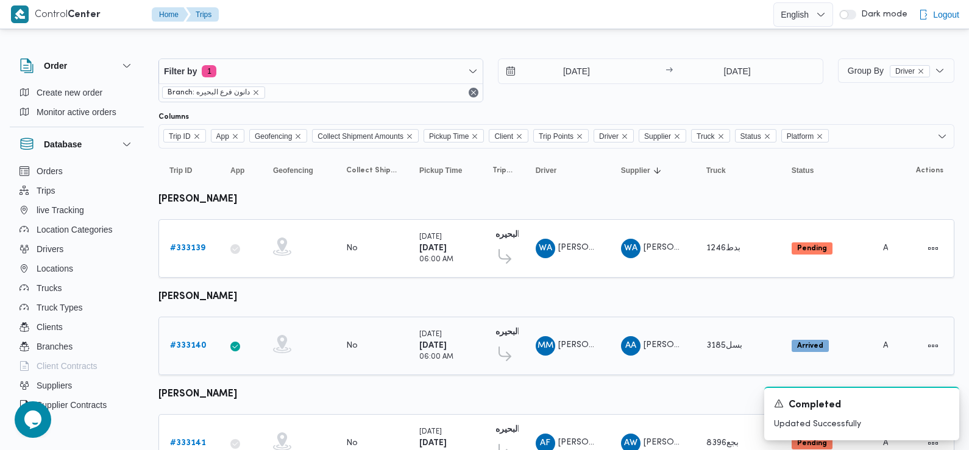
click at [194, 342] on b "# 333140" at bounding box center [188, 346] width 37 height 8
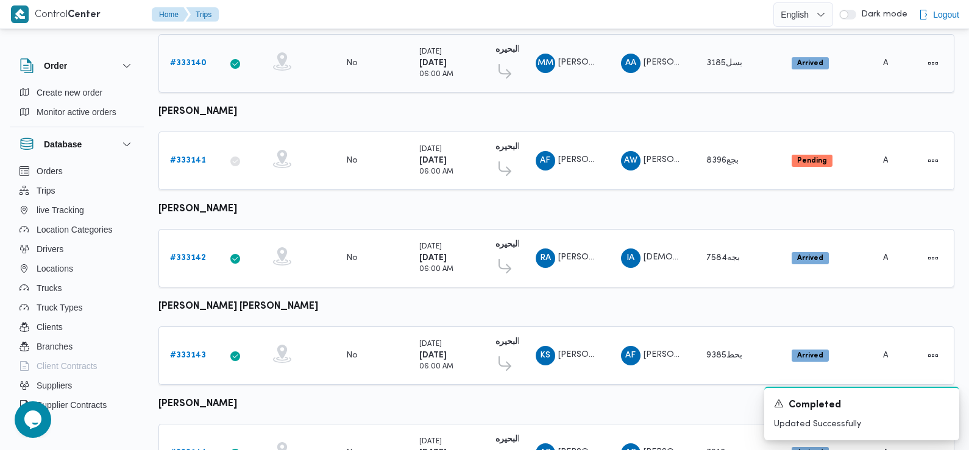
scroll to position [292, 0]
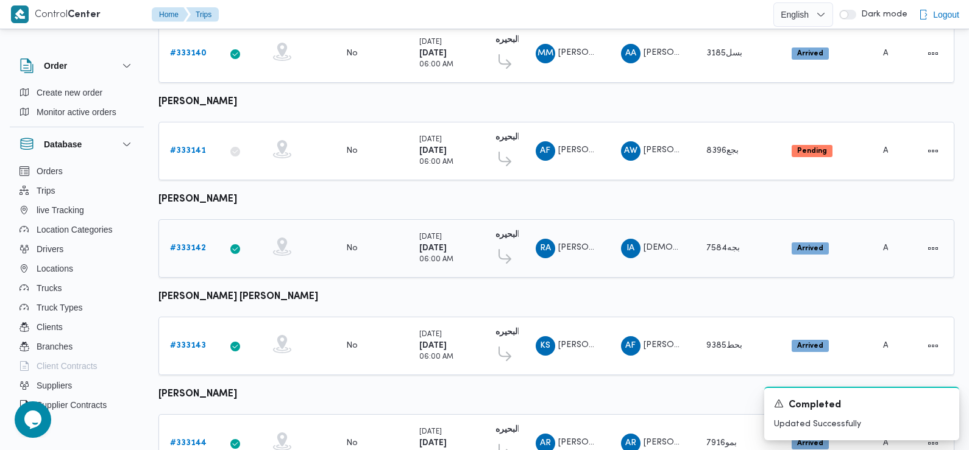
click at [192, 244] on b "# 333142" at bounding box center [188, 248] width 36 height 8
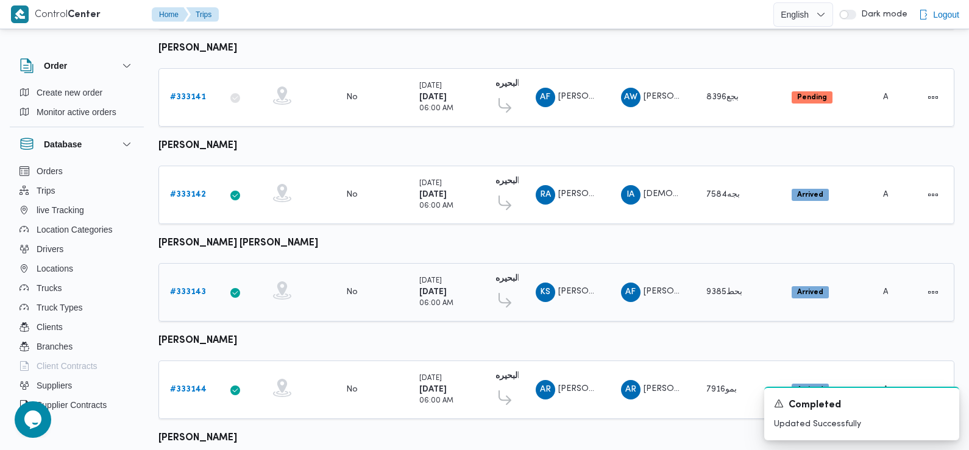
click at [193, 288] on b "# 333143" at bounding box center [188, 292] width 36 height 8
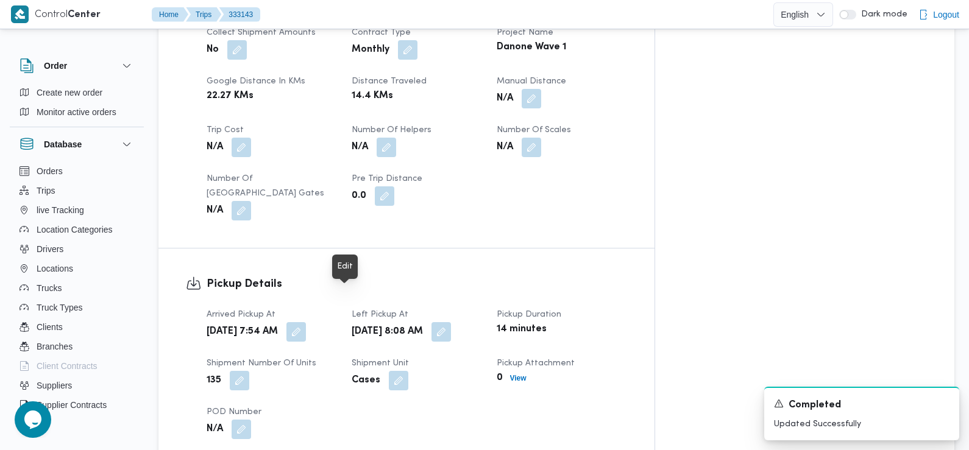
scroll to position [631, 0]
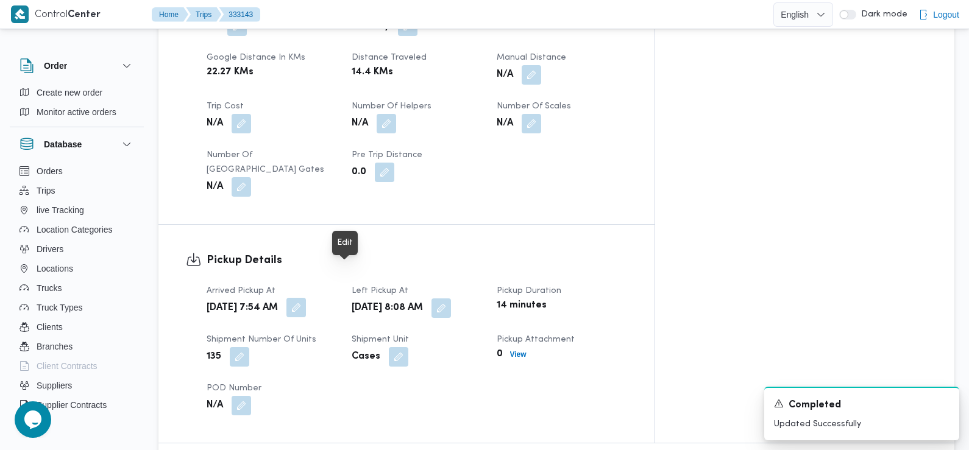
click at [306, 298] on button "button" at bounding box center [295, 307] width 19 height 19
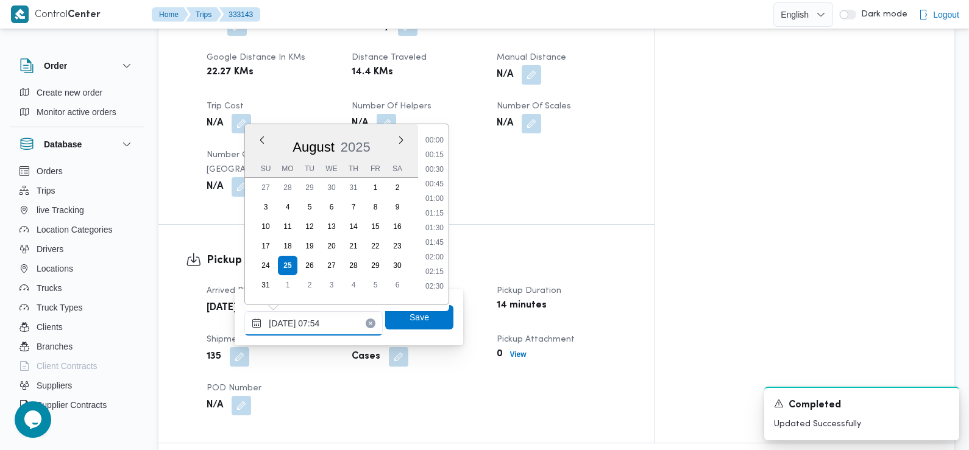
click at [334, 330] on input "25/08/2025 07:54" at bounding box center [313, 323] width 138 height 24
click at [438, 209] on li "07:30" at bounding box center [434, 209] width 28 height 12
type input "[DATE] 07:30"
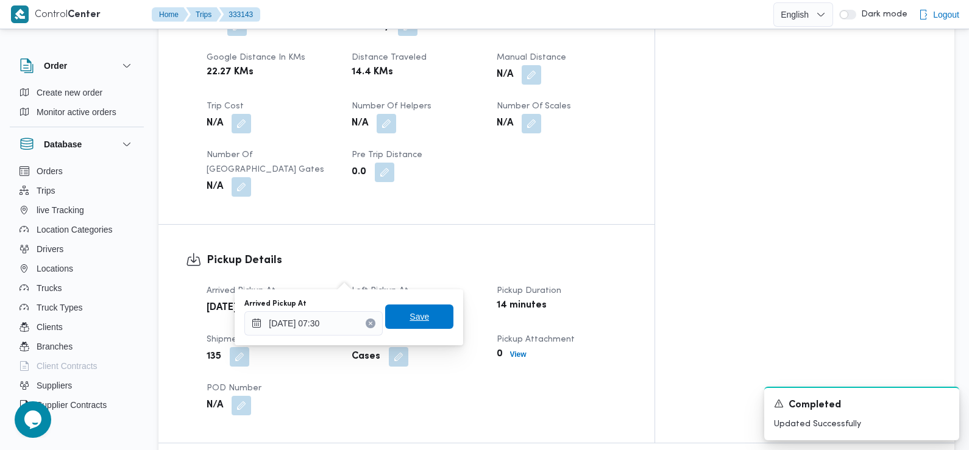
click at [419, 320] on span "Save" at bounding box center [419, 317] width 68 height 24
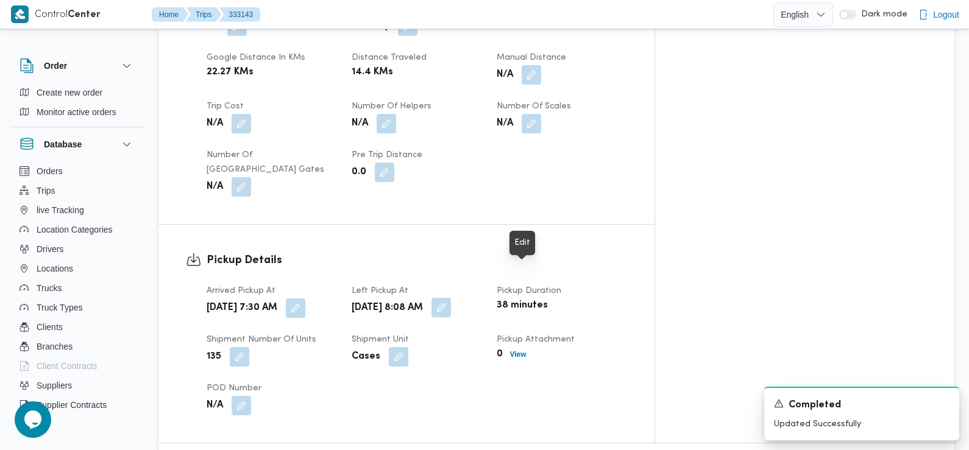
click at [451, 298] on button "button" at bounding box center [440, 307] width 19 height 19
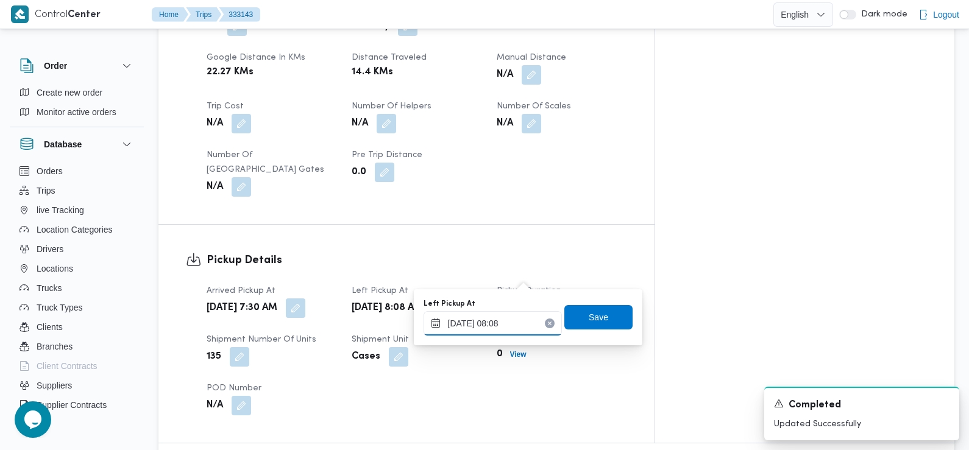
click at [507, 323] on input "25/08/2025 08:08" at bounding box center [492, 323] width 138 height 24
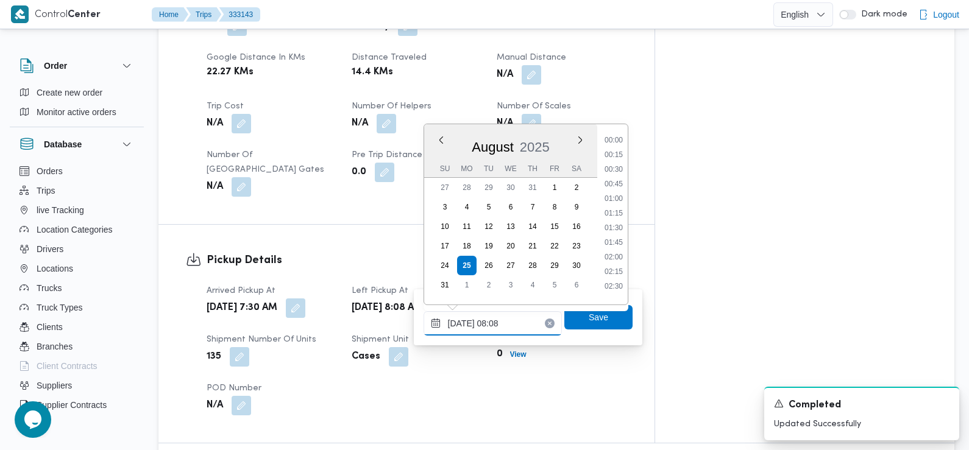
scroll to position [384, 0]
click at [615, 281] on li "09:00" at bounding box center [613, 283] width 28 height 12
type input "[DATE] 09:00"
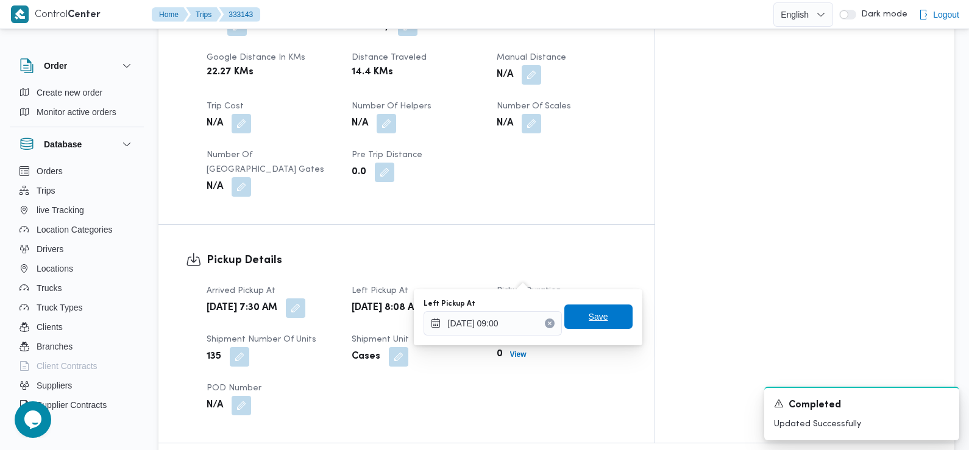
click at [588, 317] on span "Save" at bounding box center [597, 316] width 19 height 15
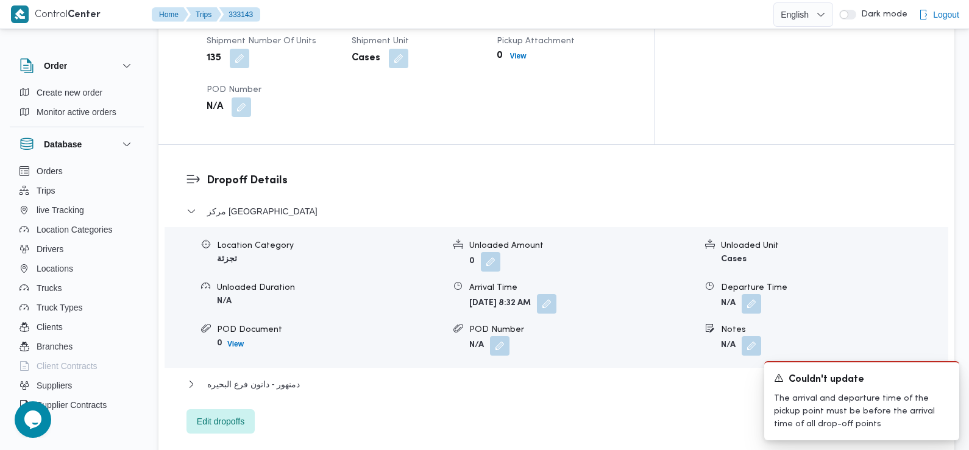
scroll to position [939, 0]
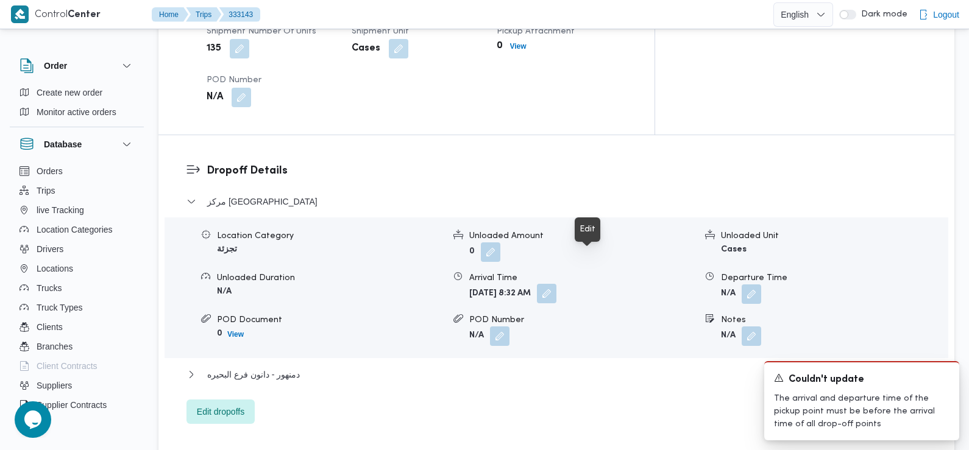
click at [556, 284] on button "button" at bounding box center [546, 293] width 19 height 19
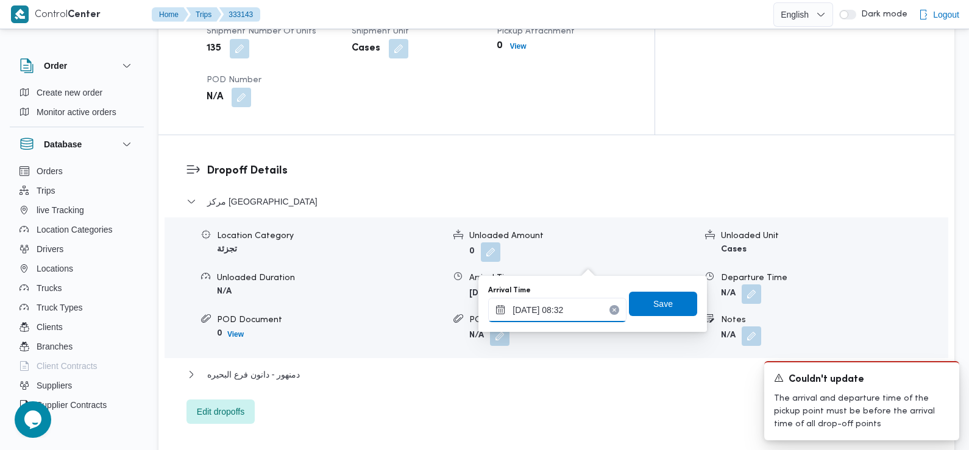
click at [581, 318] on input "25/08/2025 08:32" at bounding box center [557, 310] width 138 height 24
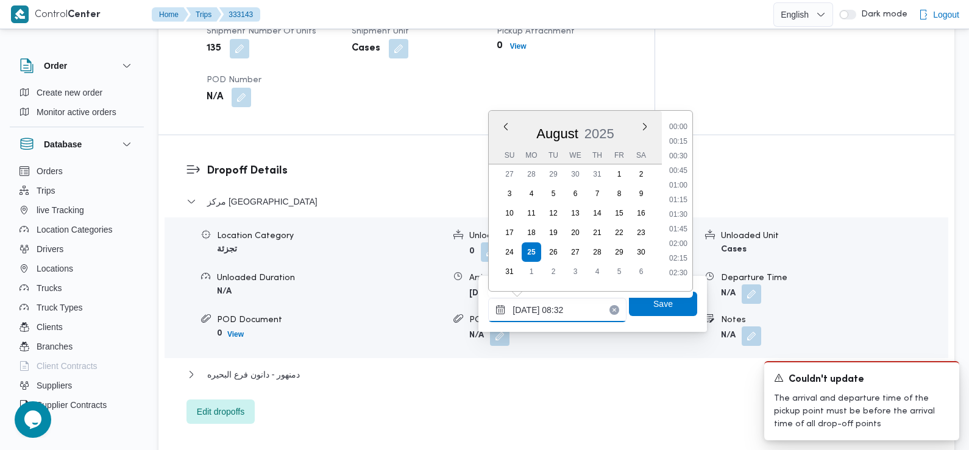
scroll to position [413, 0]
click at [680, 268] on li "09:30" at bounding box center [678, 269] width 28 height 12
type input "[DATE] 09:30"
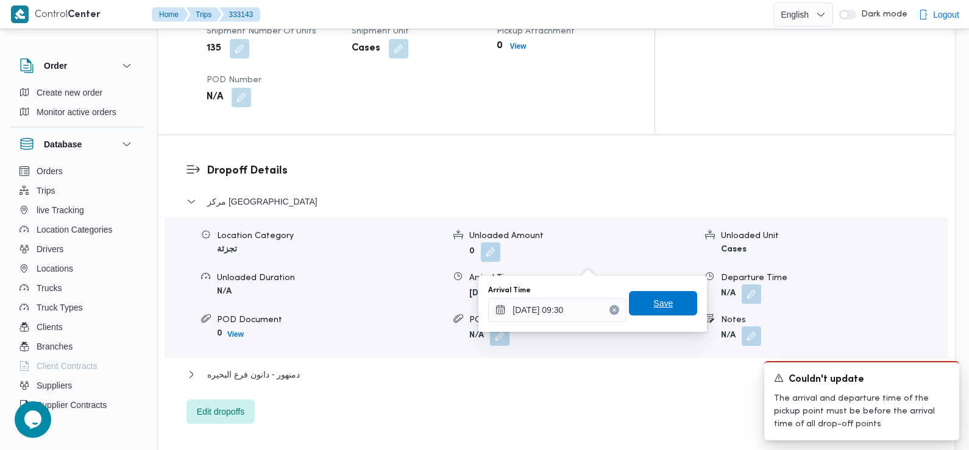
click at [663, 306] on span "Save" at bounding box center [663, 303] width 68 height 24
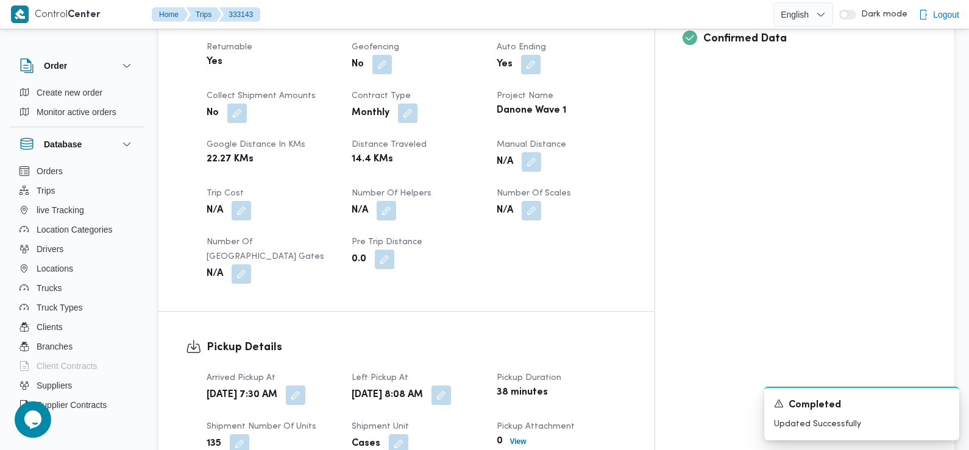
scroll to position [585, 0]
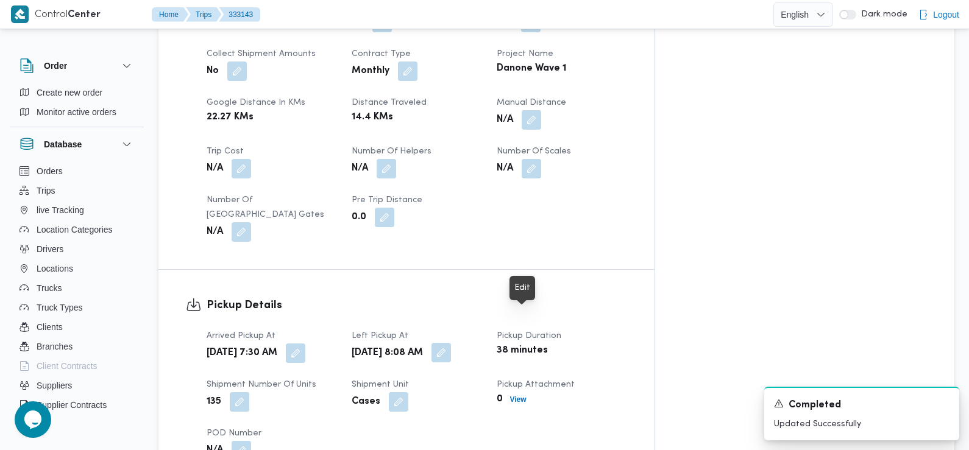
click at [451, 343] on button "button" at bounding box center [440, 352] width 19 height 19
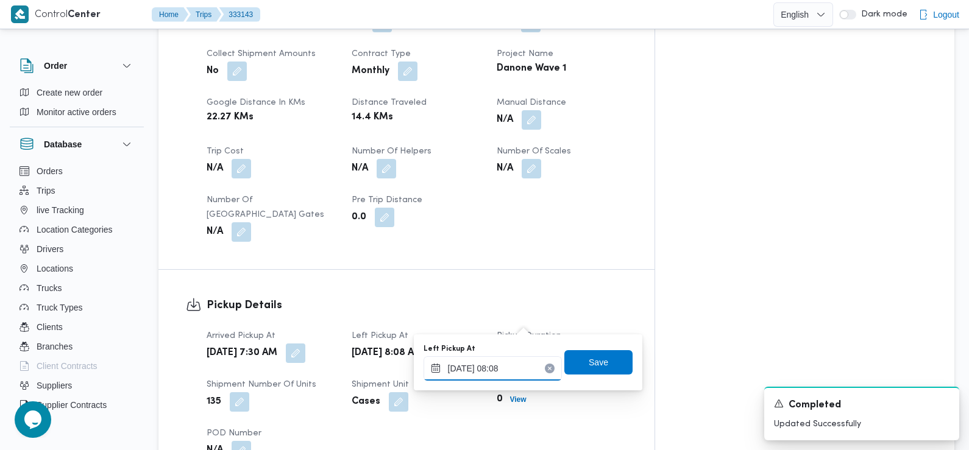
click at [503, 358] on input "25/08/2025 08:08" at bounding box center [492, 368] width 138 height 24
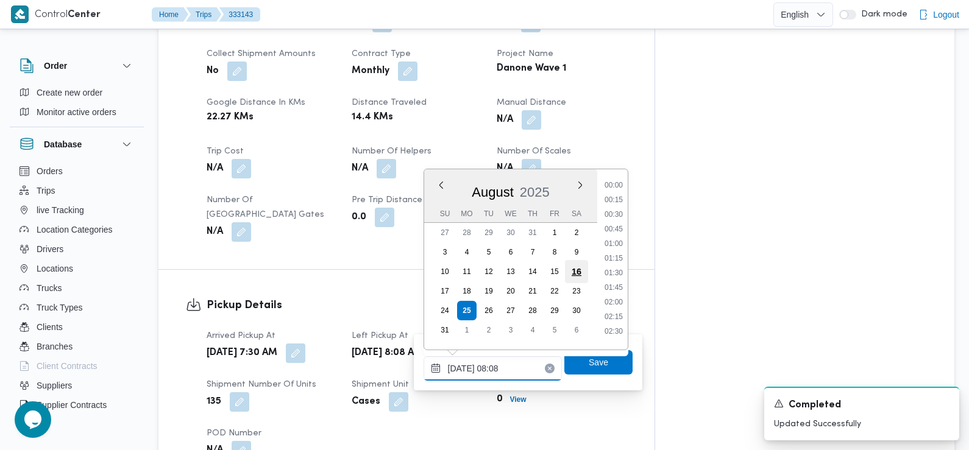
scroll to position [384, 0]
click at [617, 323] on li "09:00" at bounding box center [613, 328] width 28 height 12
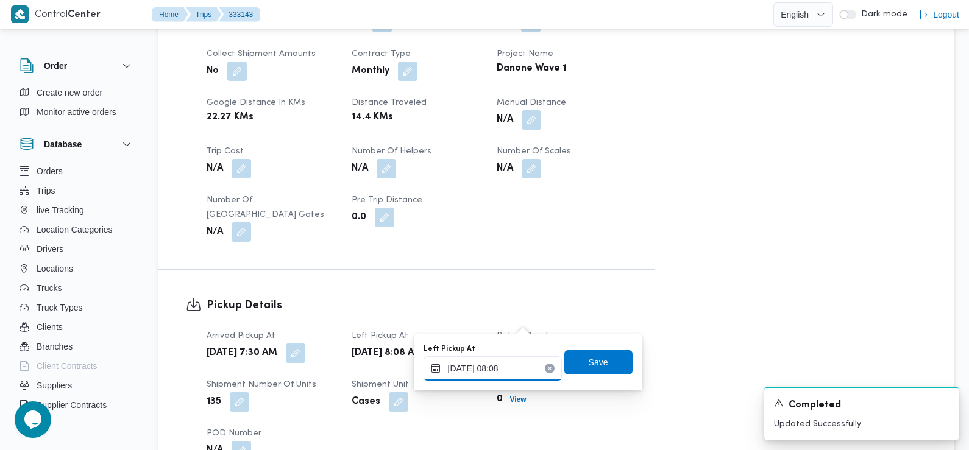
click at [523, 370] on input "25/08/2025 08:08" at bounding box center [492, 368] width 138 height 24
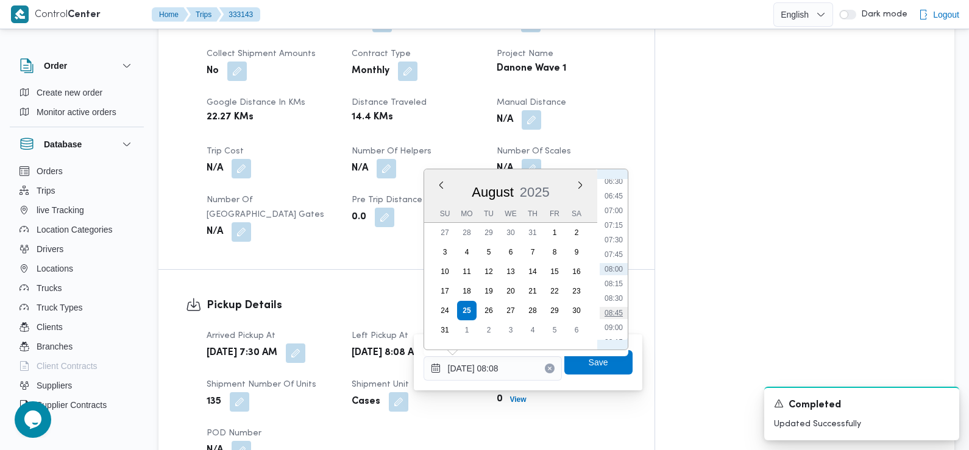
click at [613, 314] on li "08:45" at bounding box center [613, 313] width 28 height 12
type input "[DATE] 08:45"
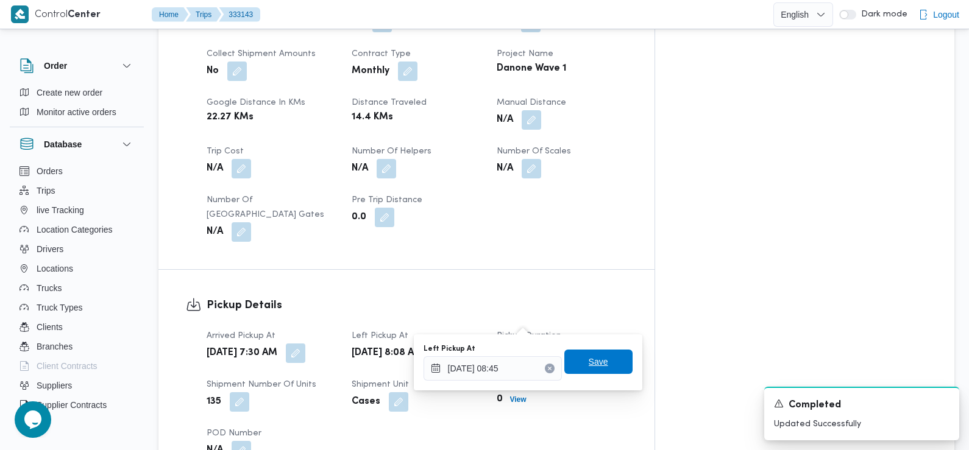
click at [589, 361] on span "Save" at bounding box center [597, 362] width 19 height 15
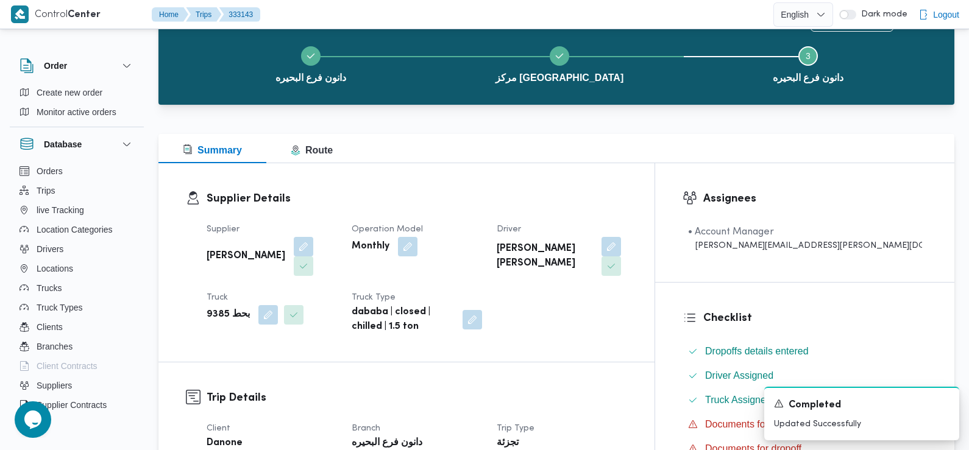
scroll to position [0, 0]
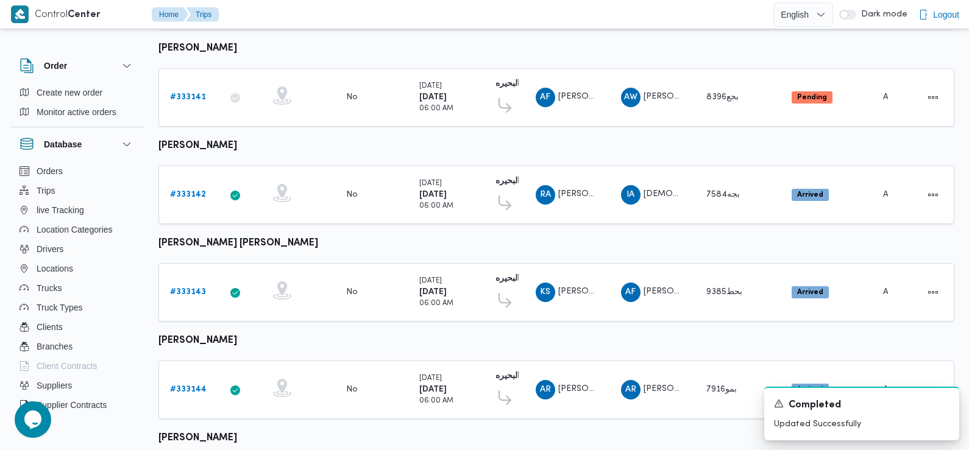
scroll to position [428, 0]
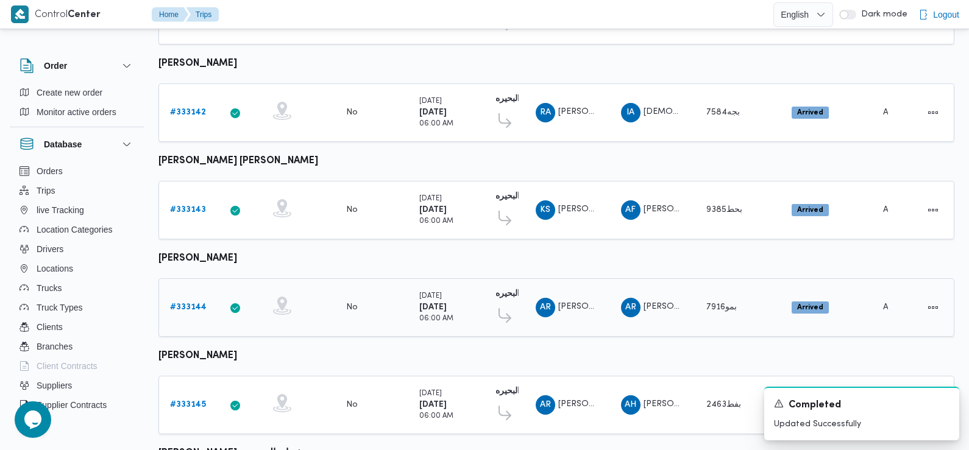
click at [191, 303] on b "# 333144" at bounding box center [188, 307] width 37 height 8
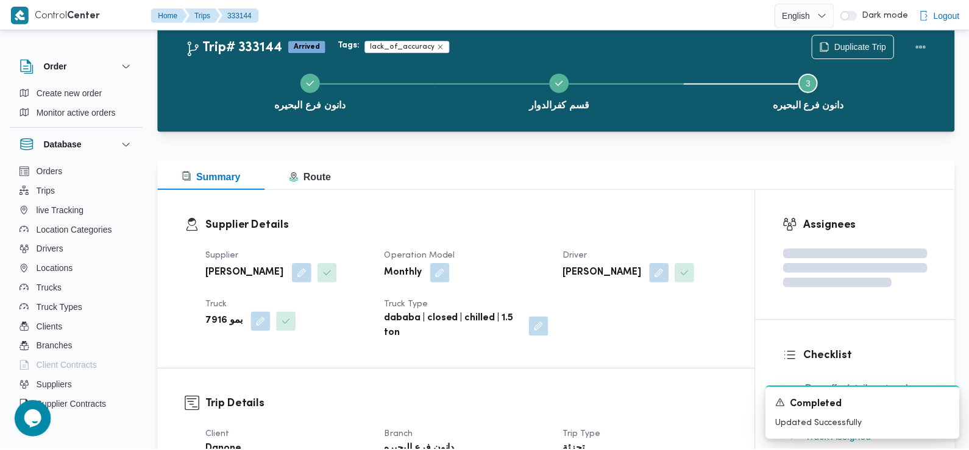
scroll to position [428, 0]
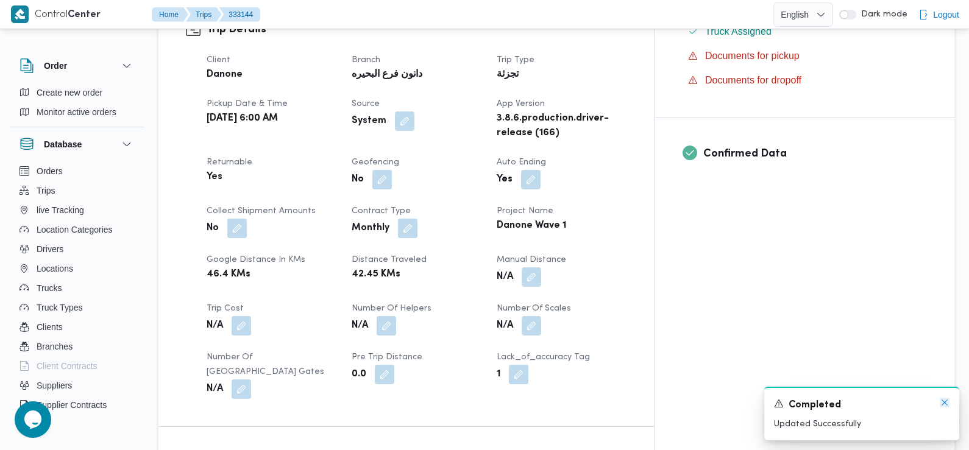
click at [945, 403] on icon "Dismiss toast" at bounding box center [944, 403] width 10 height 10
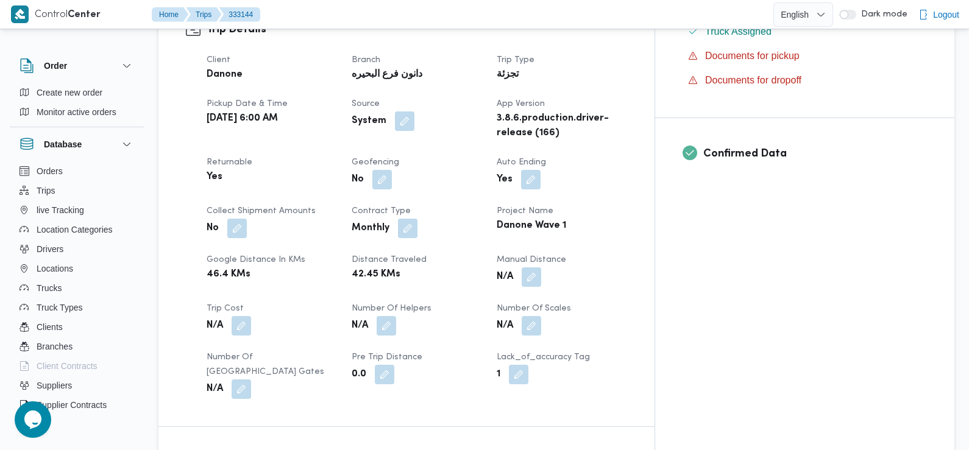
click at [945, 403] on div "Assignees • Account Manager abdallah.mohamed@illa.com.eg Checklist Dropoffs det…" at bounding box center [804, 220] width 299 height 850
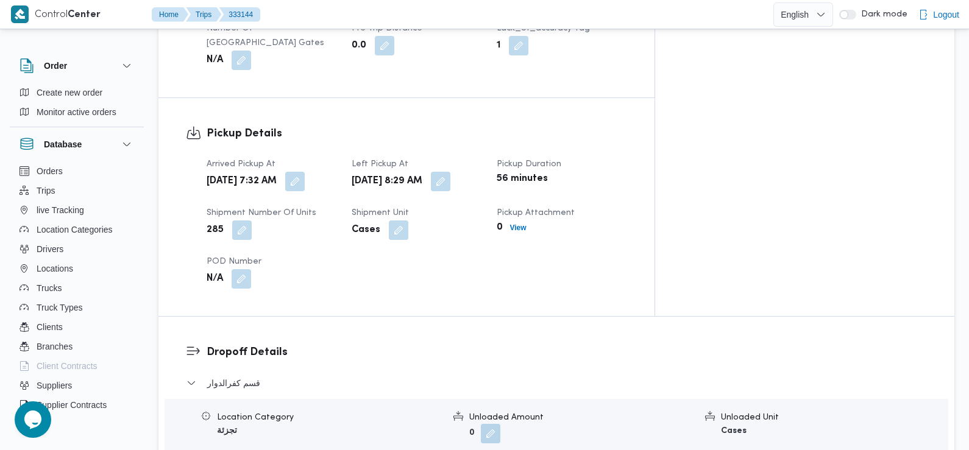
scroll to position [777, 0]
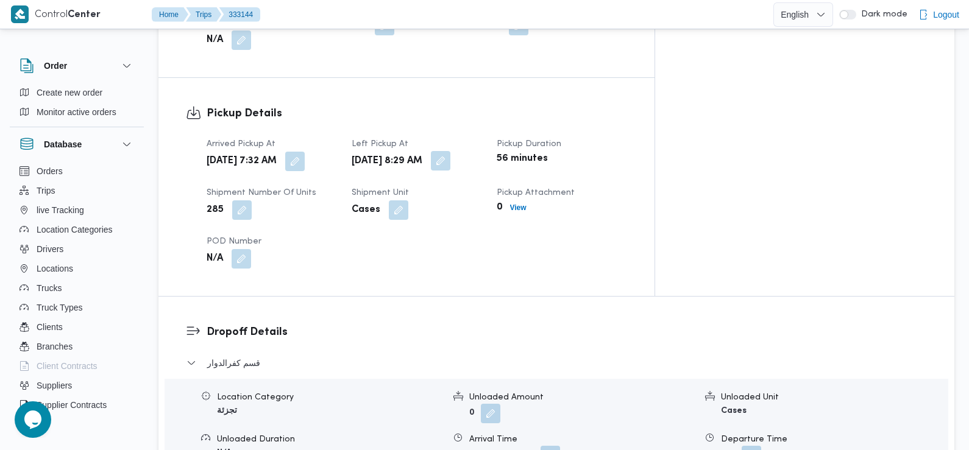
click at [450, 151] on button "button" at bounding box center [440, 160] width 19 height 19
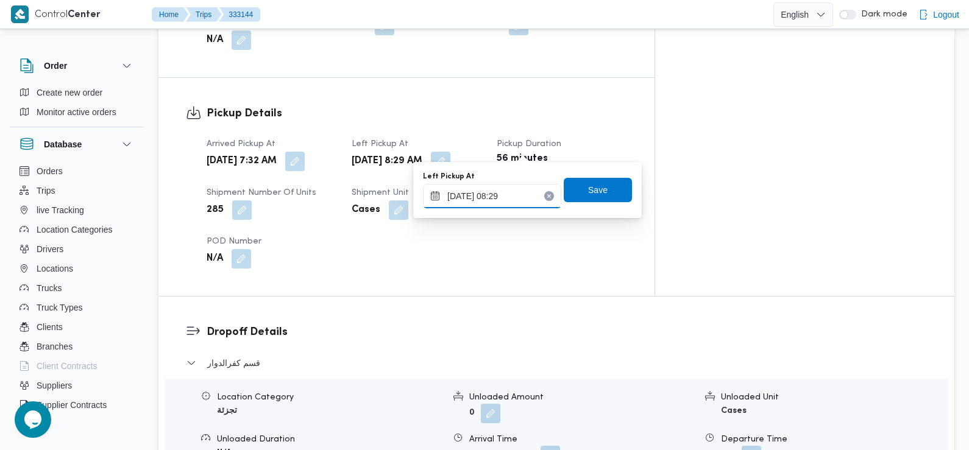
click at [512, 198] on input "25/08/2025 08:29" at bounding box center [492, 196] width 138 height 24
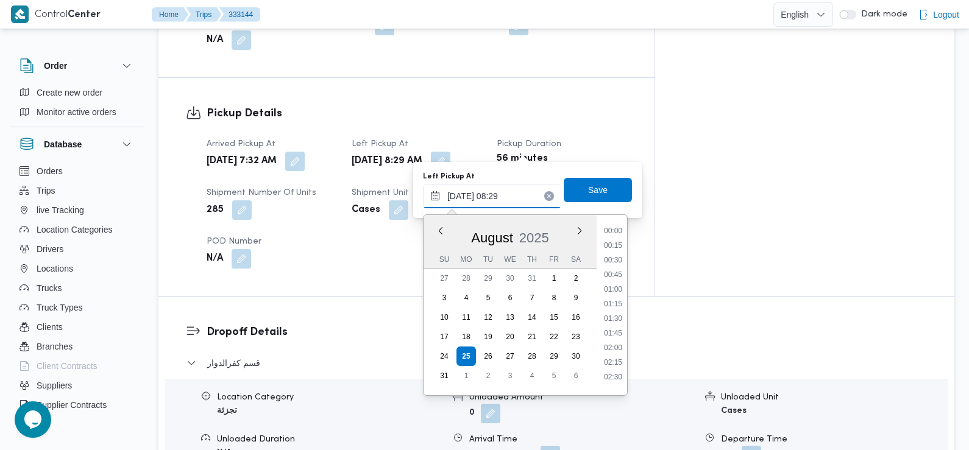
scroll to position [398, 0]
click at [617, 347] on li "08:45" at bounding box center [613, 344] width 28 height 12
type input "[DATE] 08:45"
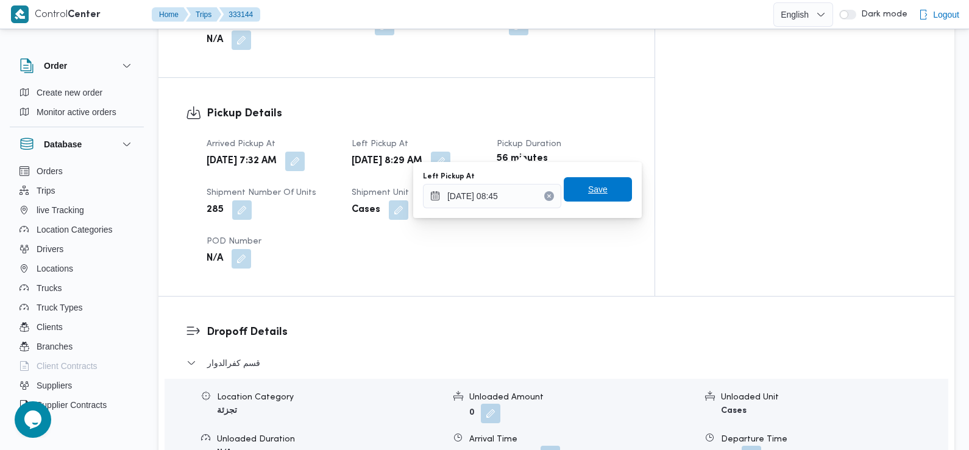
click at [598, 193] on span "Save" at bounding box center [598, 189] width 68 height 24
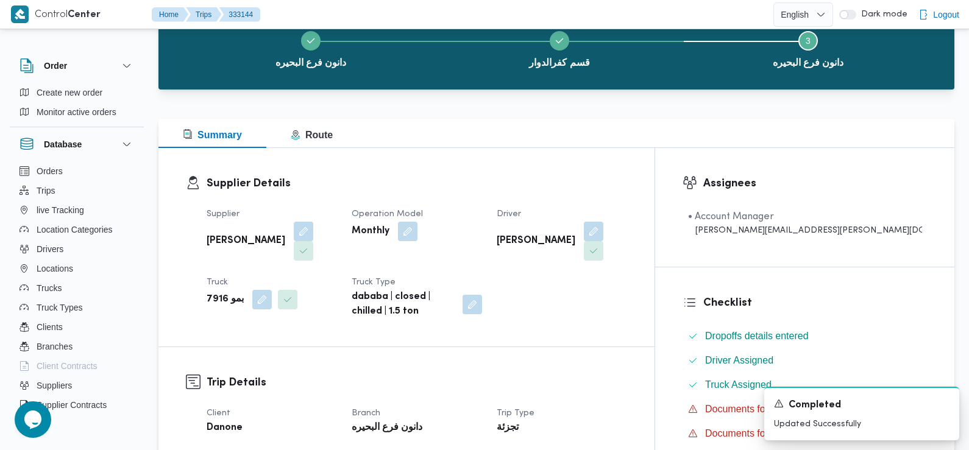
scroll to position [0, 0]
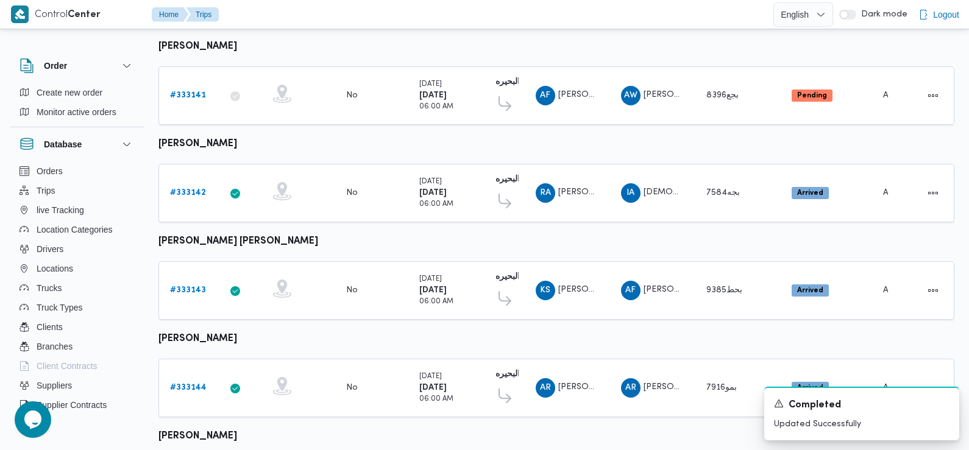
scroll to position [348, 0]
click at [194, 286] on b "# 333143" at bounding box center [188, 290] width 36 height 8
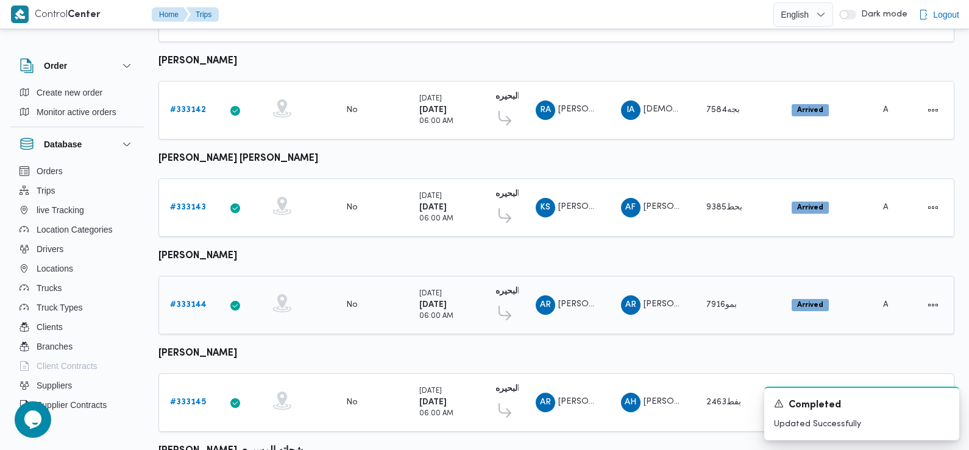
click at [189, 301] on b "# 333144" at bounding box center [188, 305] width 37 height 8
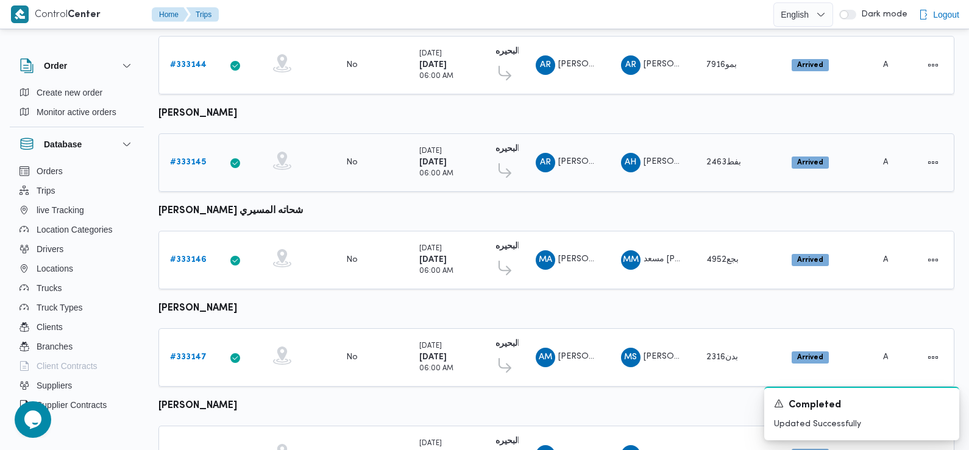
scroll to position [688, 0]
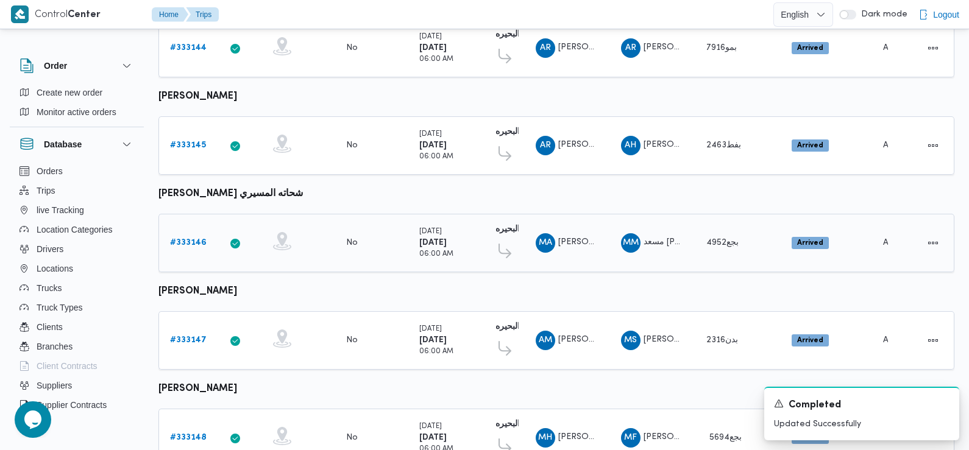
click at [200, 239] on b "# 333146" at bounding box center [188, 243] width 37 height 8
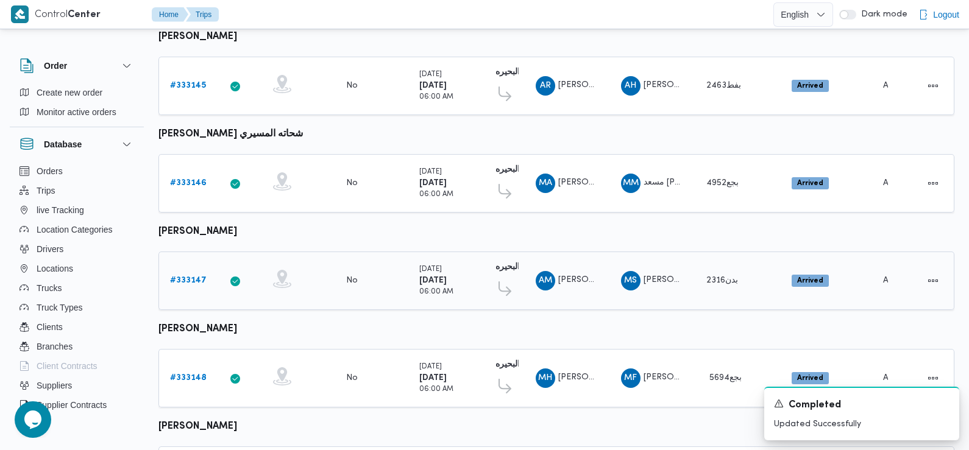
scroll to position [825, 0]
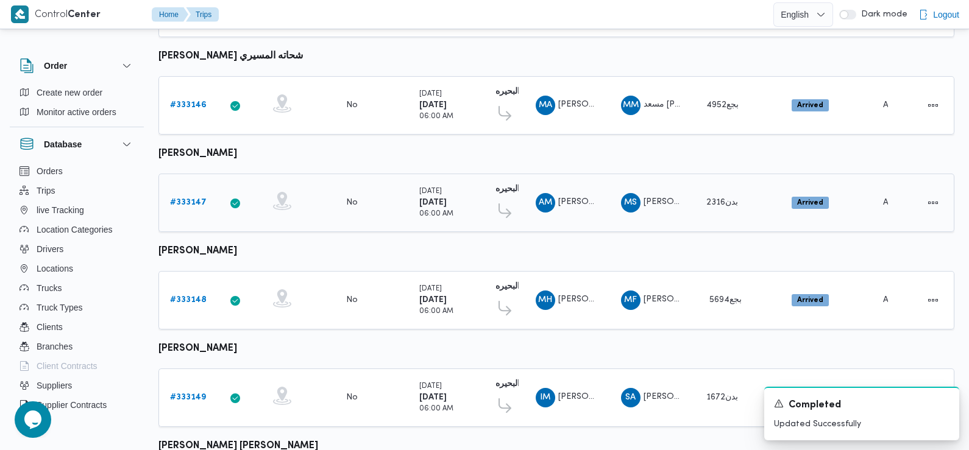
click at [190, 199] on b "# 333147" at bounding box center [188, 203] width 37 height 8
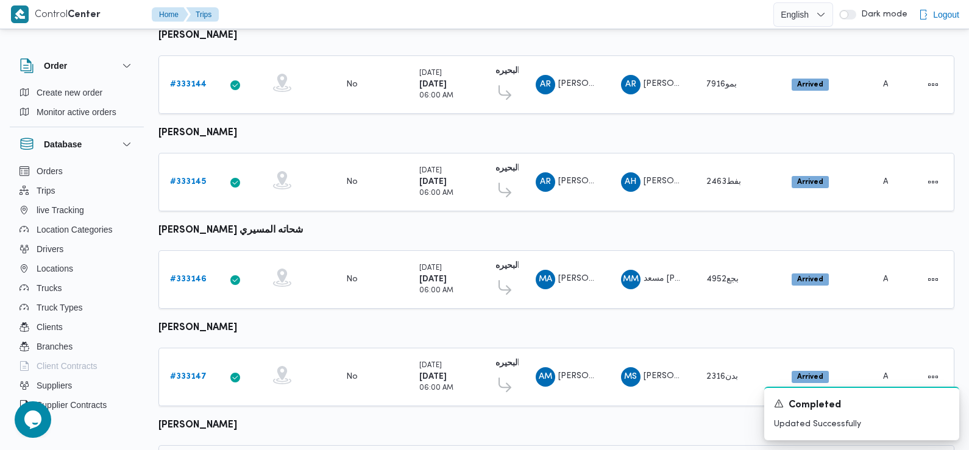
scroll to position [850, 0]
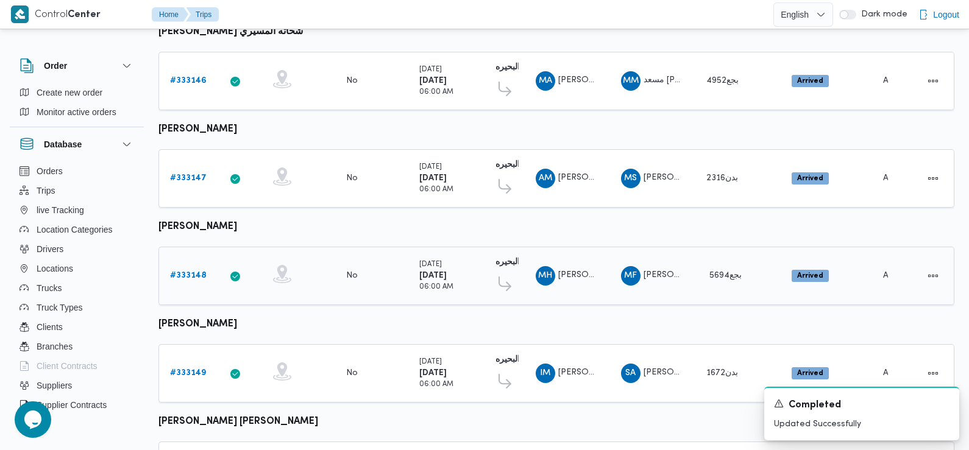
click at [190, 272] on b "# 333148" at bounding box center [188, 276] width 37 height 8
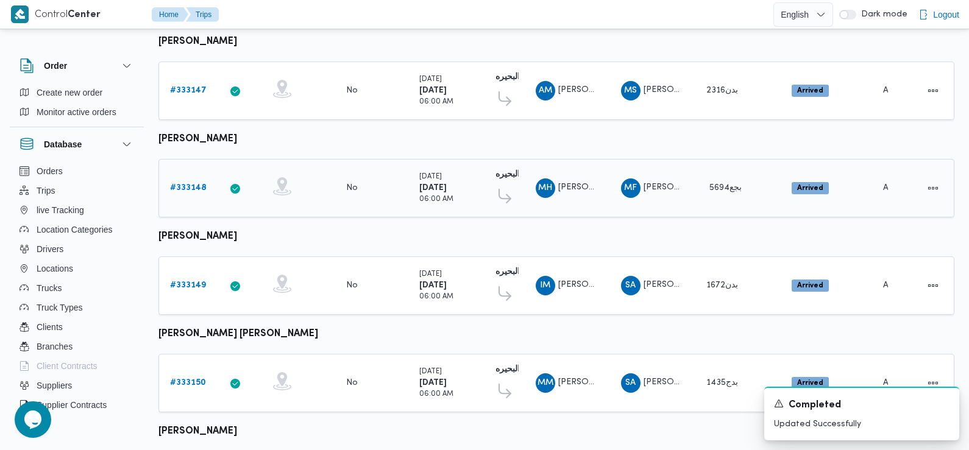
scroll to position [1023, 0]
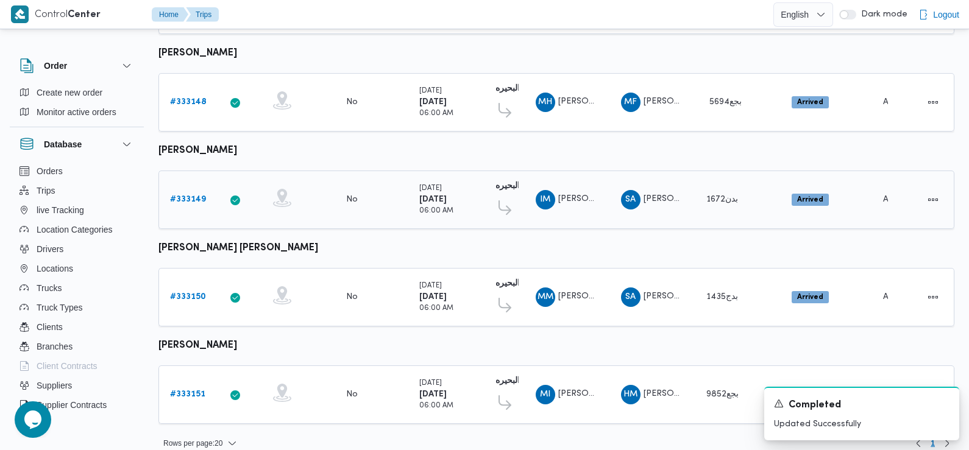
click at [199, 196] on b "# 333149" at bounding box center [188, 200] width 36 height 8
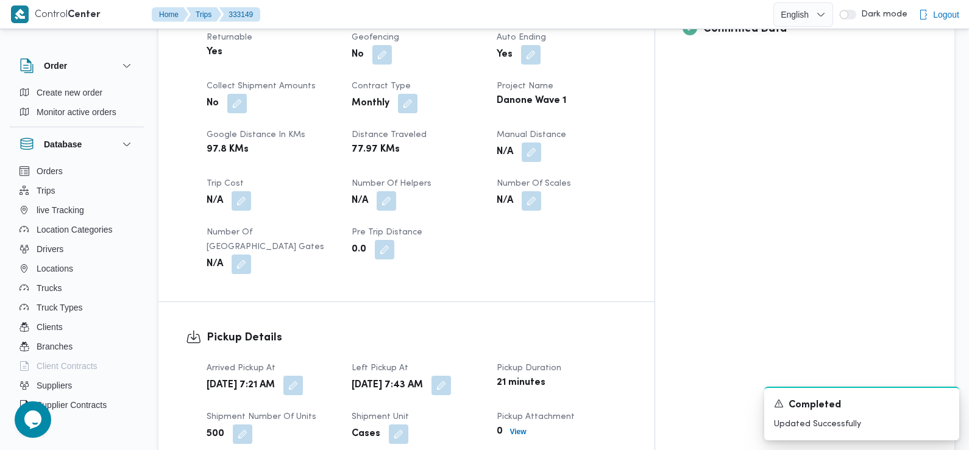
scroll to position [556, 0]
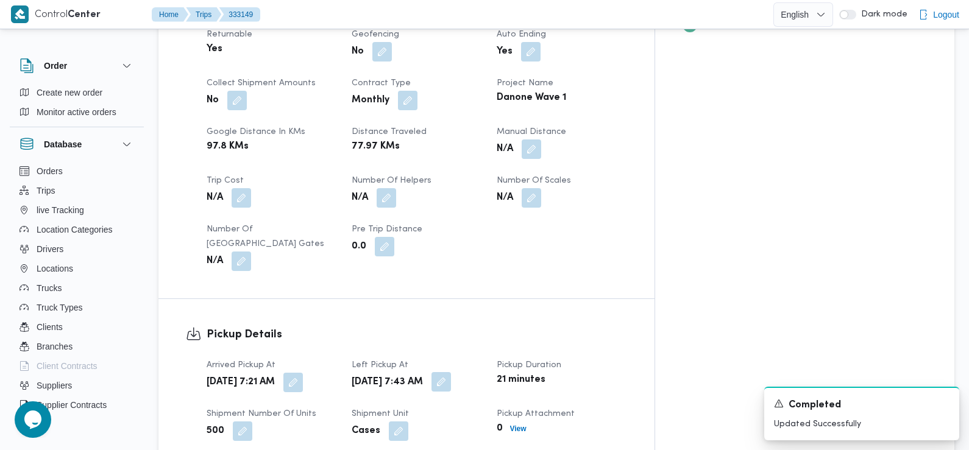
click at [451, 372] on button "button" at bounding box center [440, 381] width 19 height 19
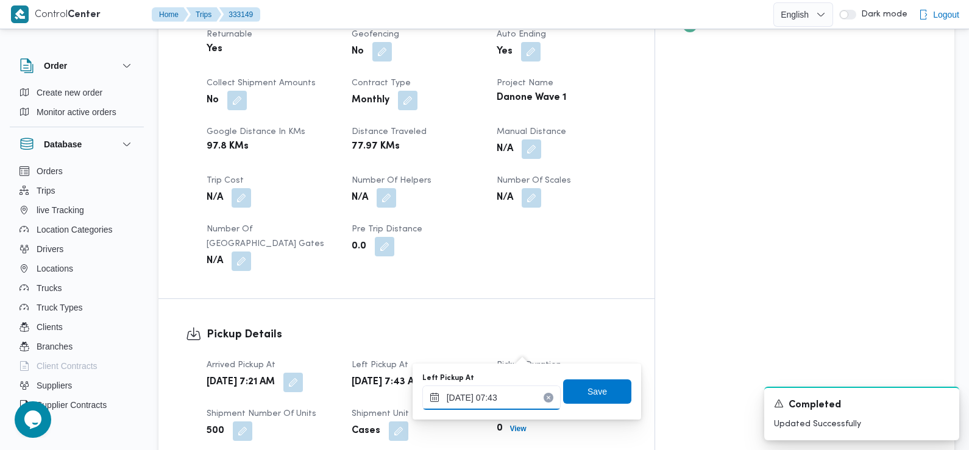
click at [520, 398] on input "25/08/2025 07:43" at bounding box center [491, 398] width 138 height 24
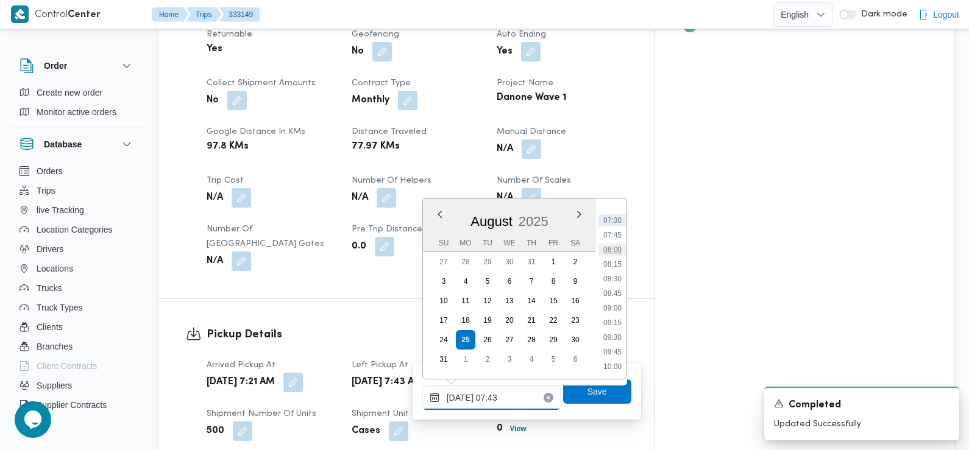
scroll to position [452, 0]
click at [618, 290] on li "09:00" at bounding box center [612, 289] width 28 height 12
type input "[DATE] 09:00"
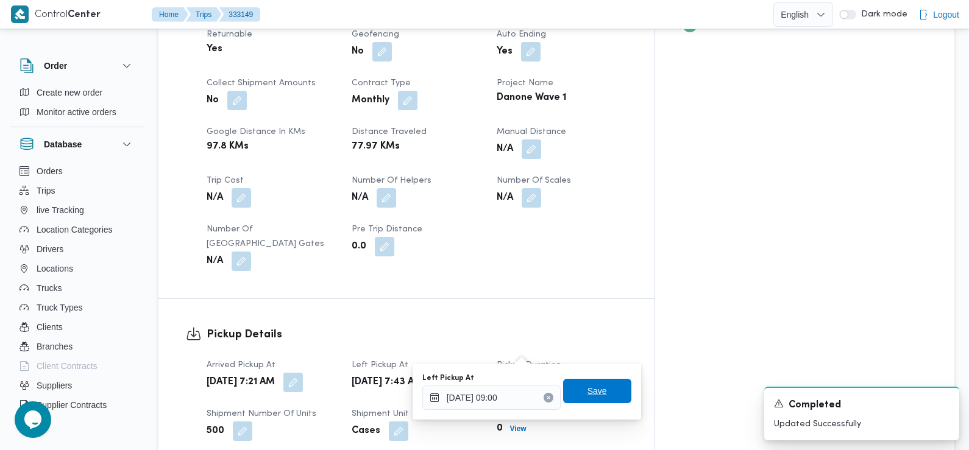
click at [591, 394] on span "Save" at bounding box center [596, 391] width 19 height 15
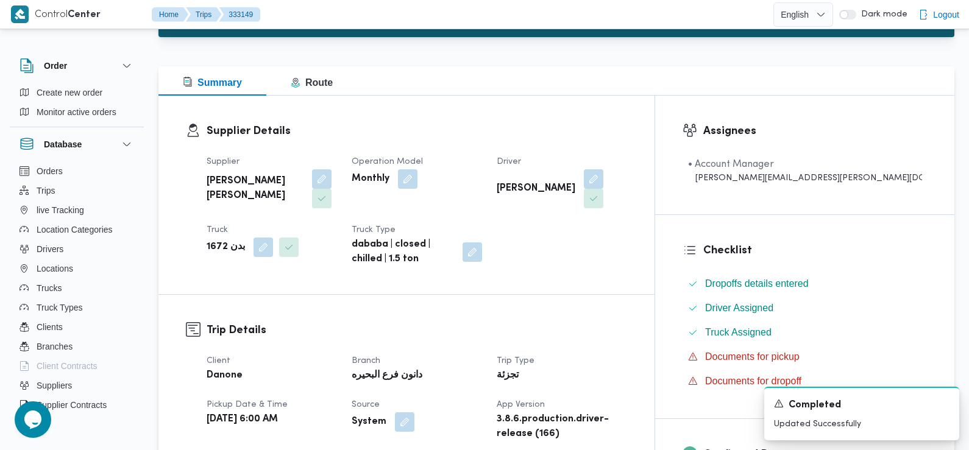
scroll to position [0, 0]
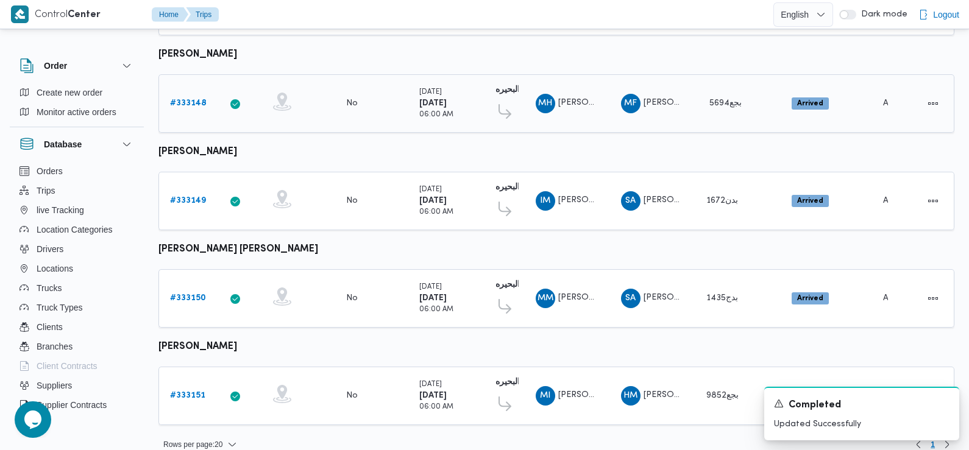
scroll to position [1023, 0]
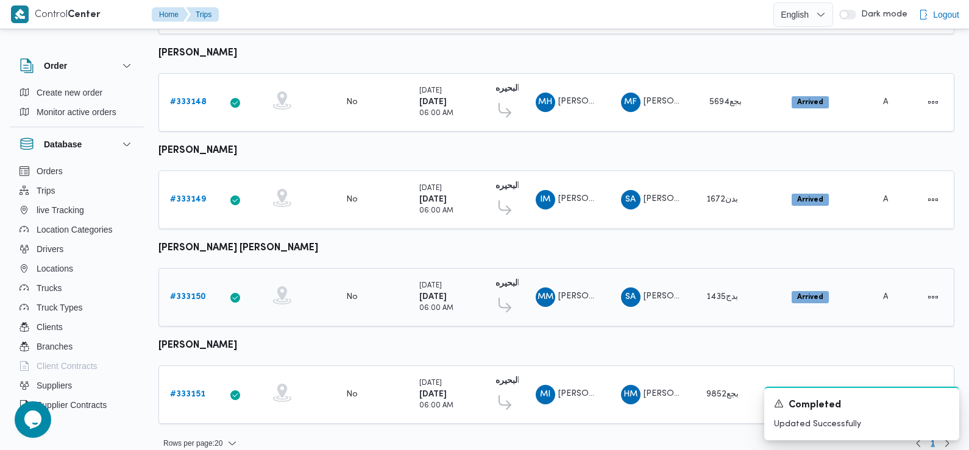
click at [195, 293] on b "# 333150" at bounding box center [188, 297] width 36 height 8
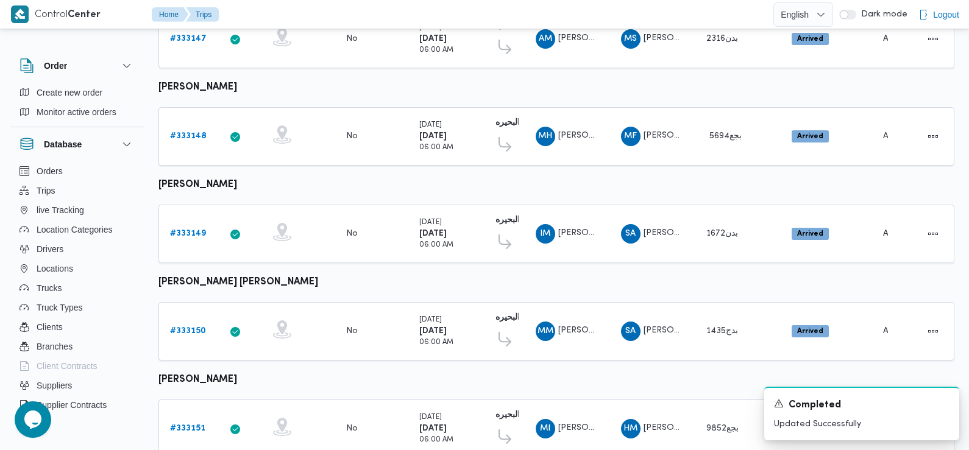
scroll to position [1023, 0]
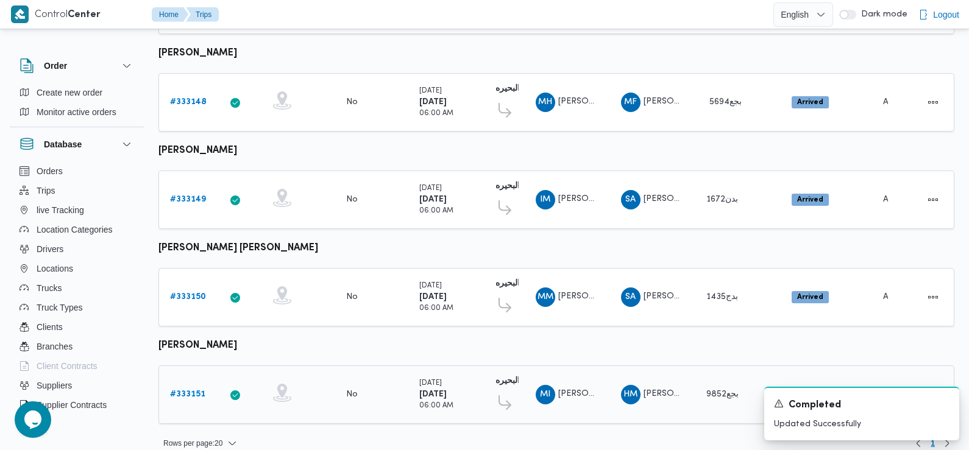
click at [190, 390] on b "# 333151" at bounding box center [187, 394] width 35 height 8
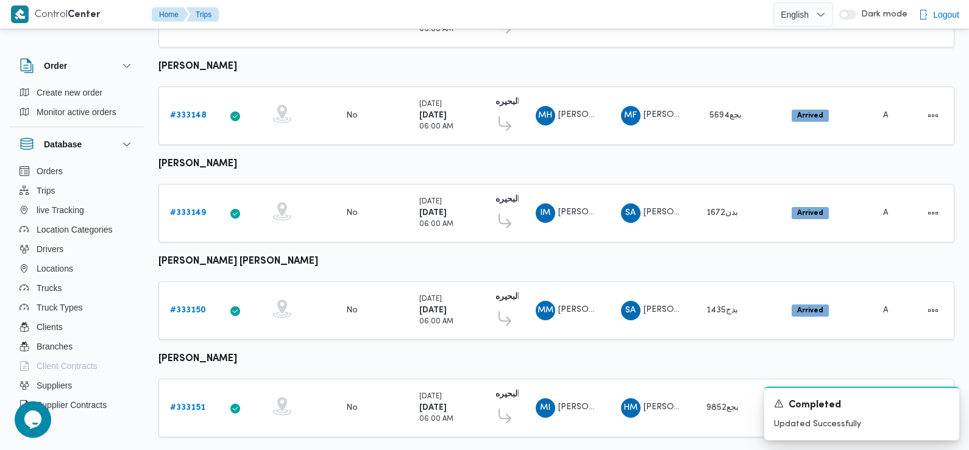
scroll to position [1023, 0]
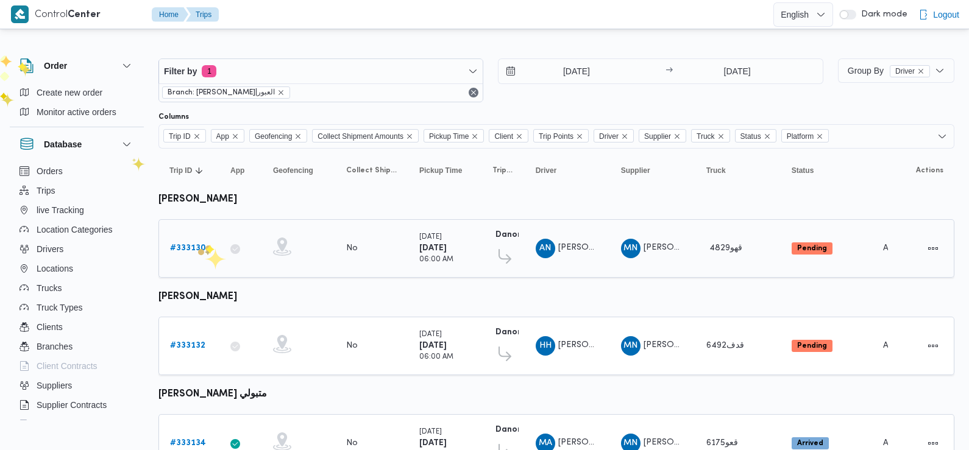
click at [196, 249] on b "# 333130" at bounding box center [188, 248] width 36 height 8
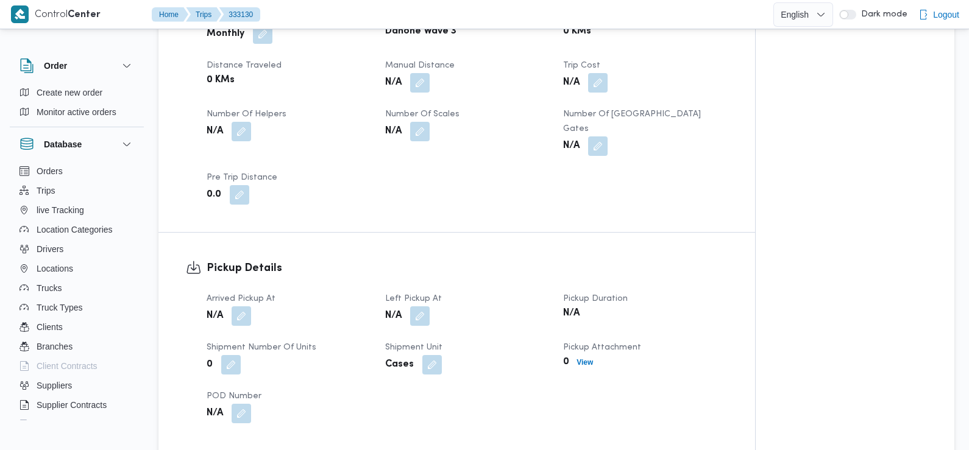
scroll to position [601, 0]
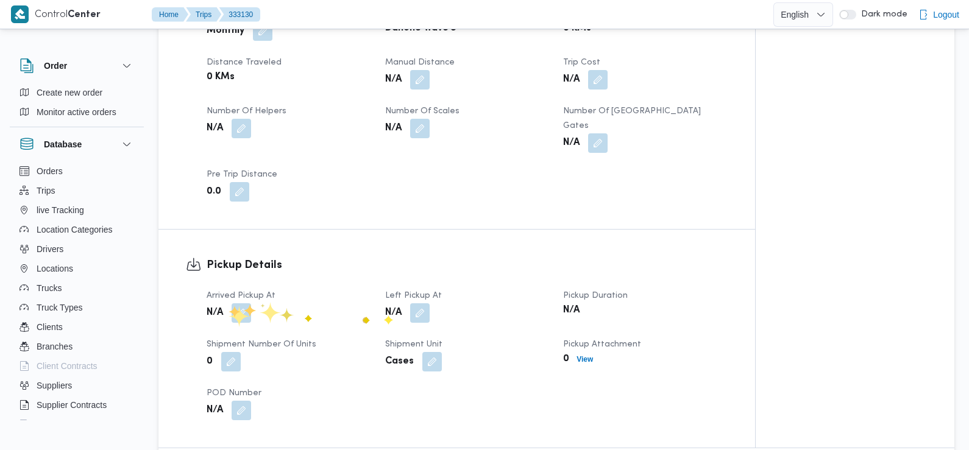
click at [227, 305] on span at bounding box center [238, 312] width 26 height 19
click at [241, 304] on button "button" at bounding box center [240, 312] width 19 height 19
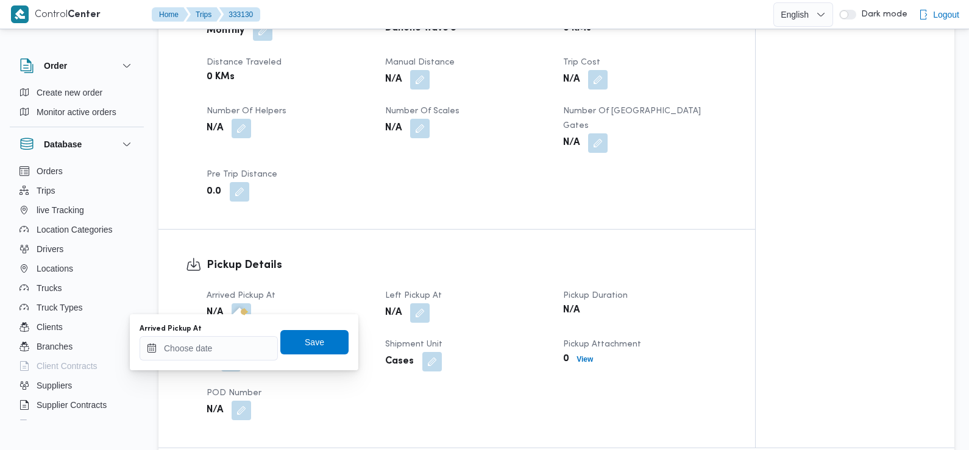
click at [230, 335] on div "Arrived Pickup At" at bounding box center [209, 342] width 138 height 37
click at [231, 345] on input "Arrived Pickup At" at bounding box center [209, 348] width 138 height 24
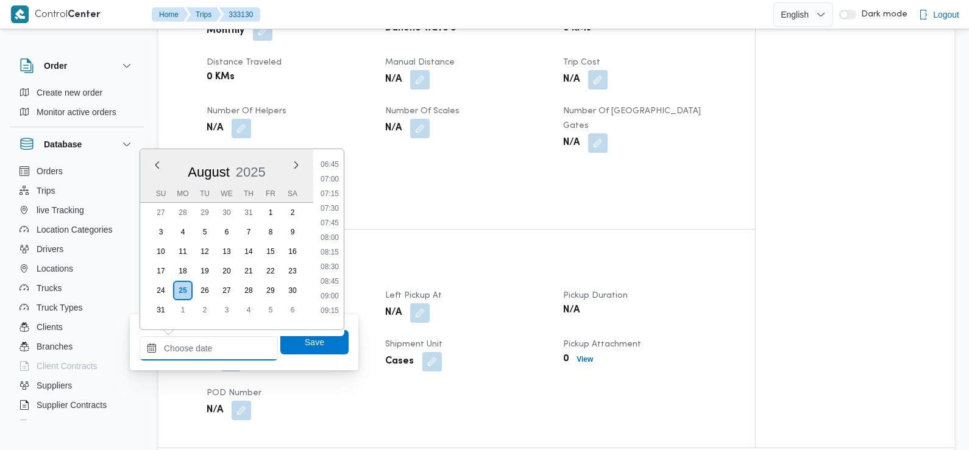
scroll to position [379, 0]
click at [334, 222] on li "07:30" at bounding box center [330, 225] width 28 height 12
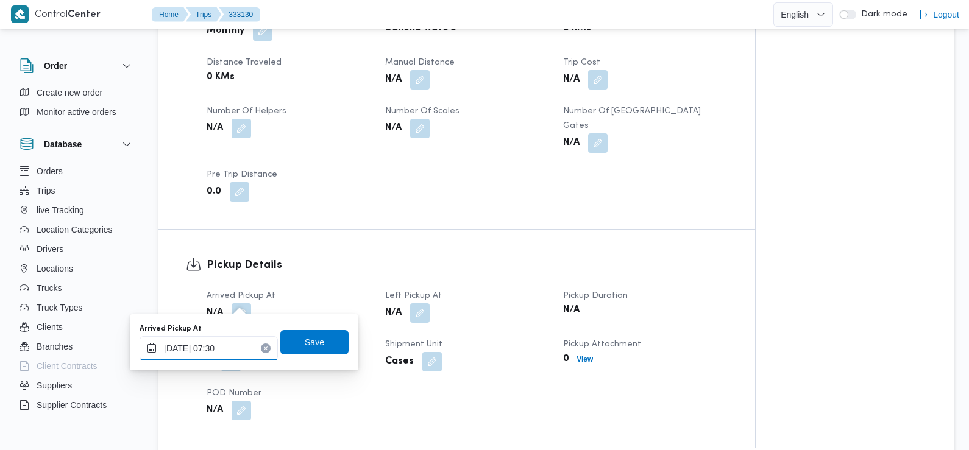
type input "[DATE] 07:30"
click at [316, 329] on div "Arrived Pickup At [DATE] 07:30 Save" at bounding box center [243, 342] width 211 height 39
click at [316, 338] on span "Save" at bounding box center [314, 342] width 68 height 24
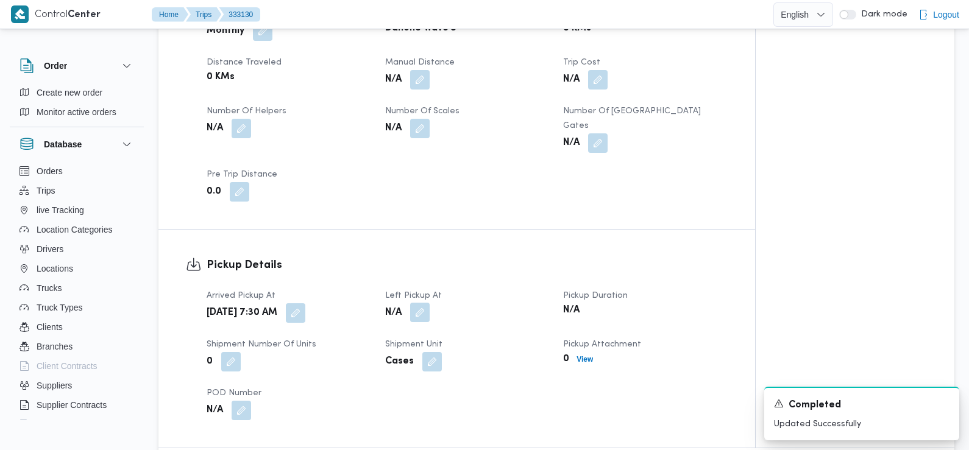
click at [423, 303] on button "button" at bounding box center [419, 312] width 19 height 19
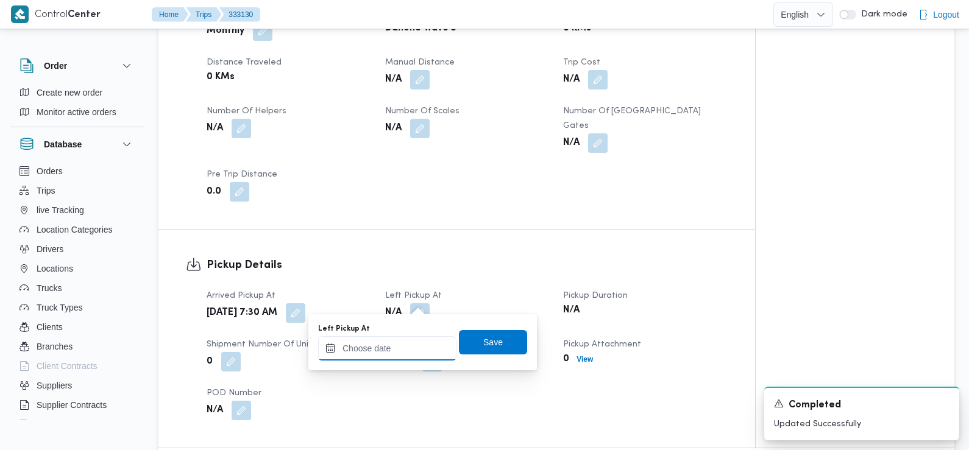
click at [414, 343] on input "Left Pickup At" at bounding box center [387, 348] width 138 height 24
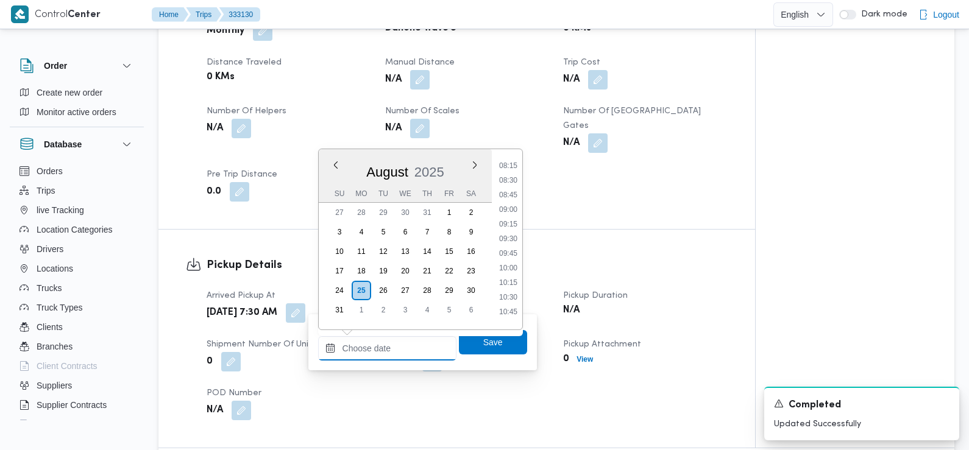
scroll to position [476, 0]
click at [512, 202] on li "08:45" at bounding box center [508, 200] width 28 height 12
type input "[DATE] 08:45"
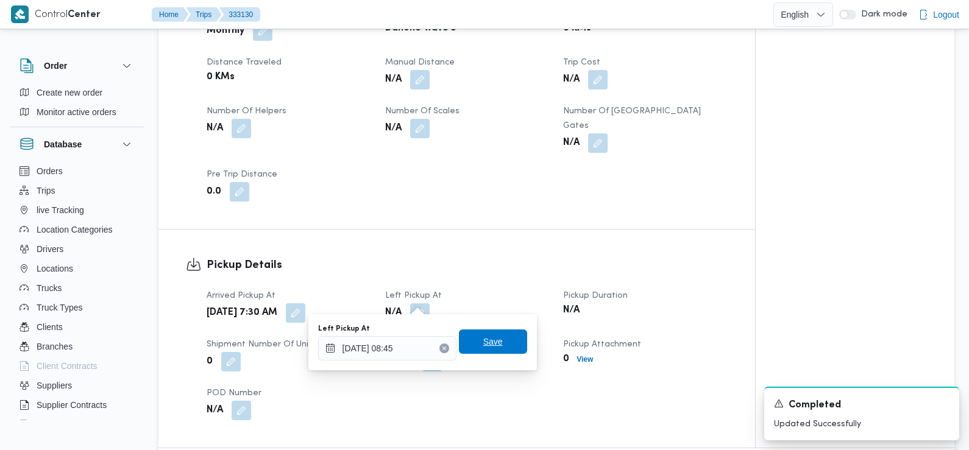
click at [495, 334] on span "Save" at bounding box center [493, 342] width 68 height 24
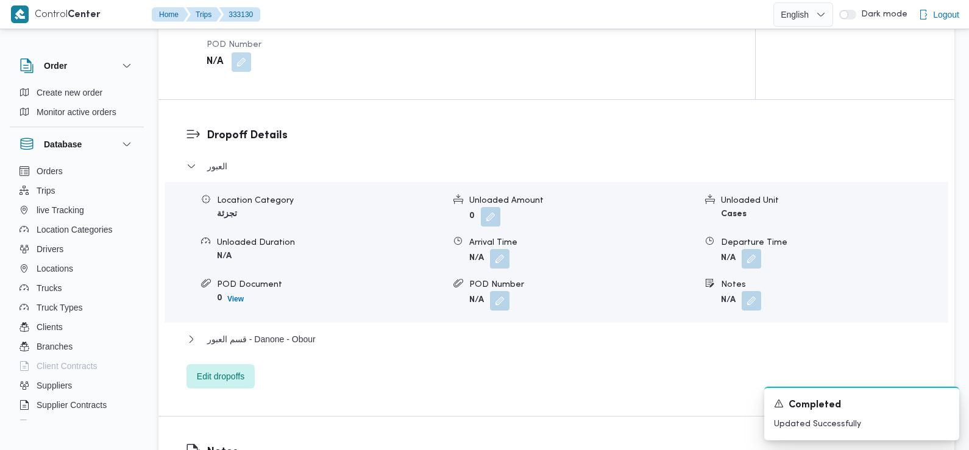
scroll to position [950, 0]
click at [501, 253] on button "button" at bounding box center [499, 257] width 19 height 19
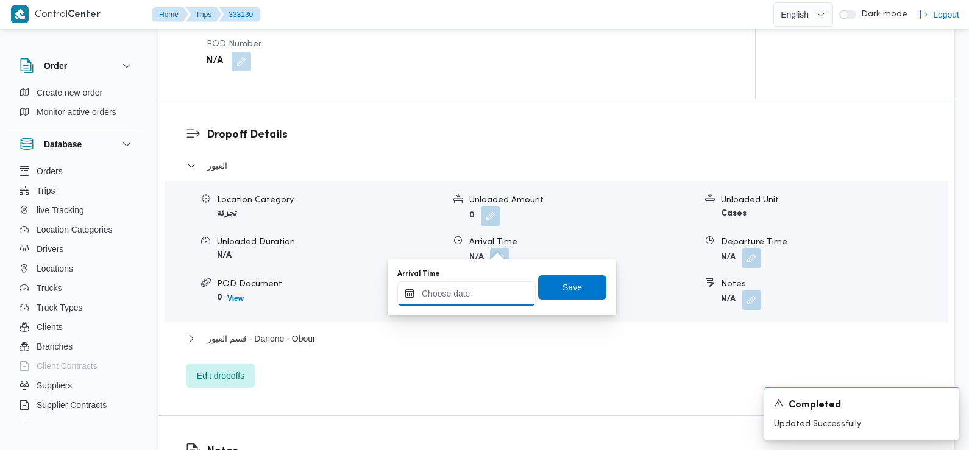
click at [492, 299] on input "Arrival Time" at bounding box center [466, 293] width 138 height 24
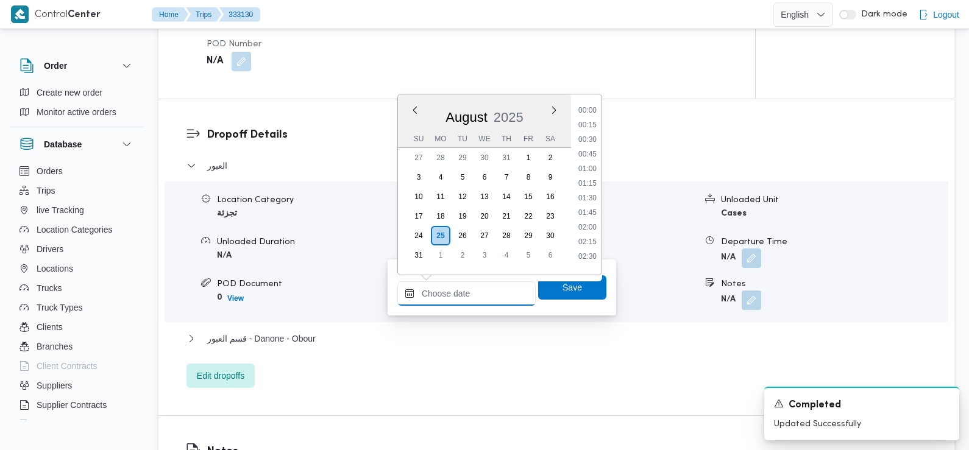
scroll to position [574, 0]
click at [593, 105] on li "09:45" at bounding box center [587, 107] width 28 height 12
type input "[DATE] 09:45"
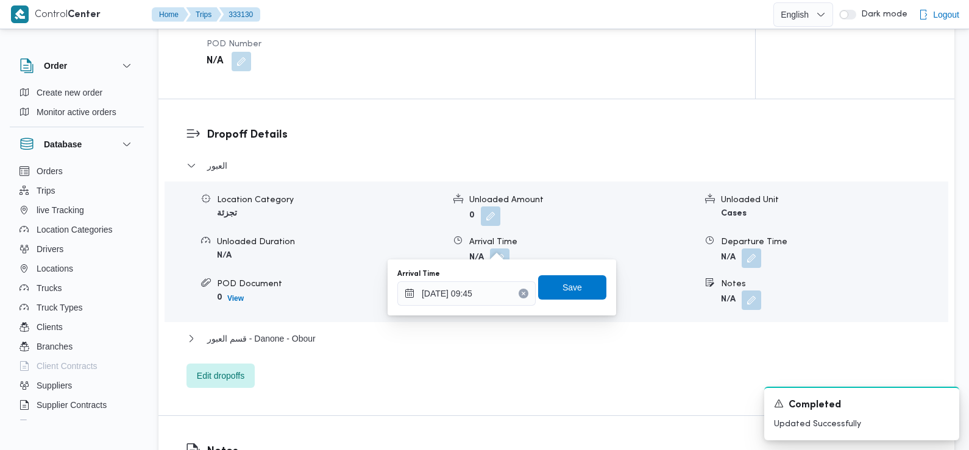
click at [563, 301] on div "Arrival Time [DATE] 09:45 Save" at bounding box center [501, 287] width 211 height 39
click at [559, 295] on span "Save" at bounding box center [572, 287] width 68 height 24
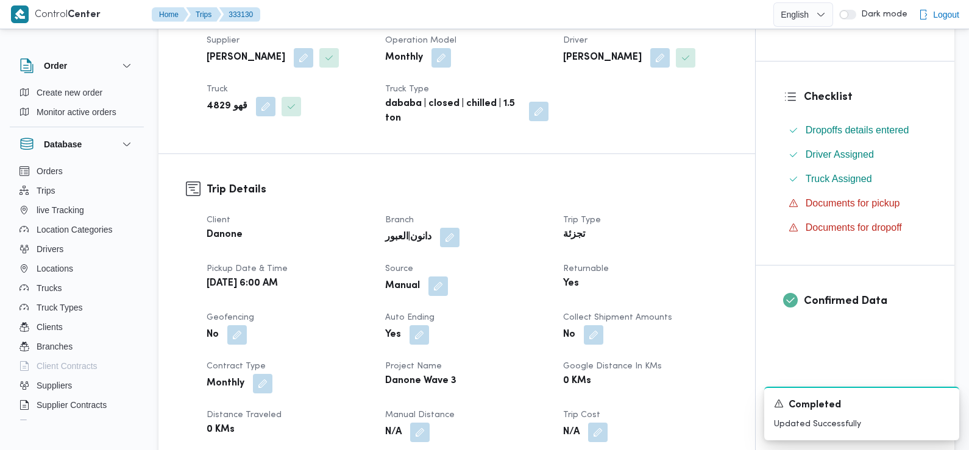
scroll to position [0, 0]
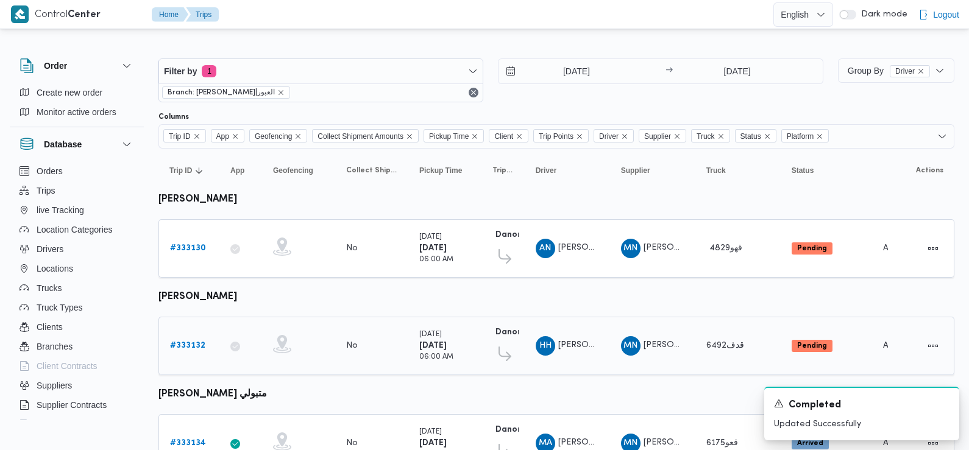
click at [191, 344] on b "# 333132" at bounding box center [187, 346] width 35 height 8
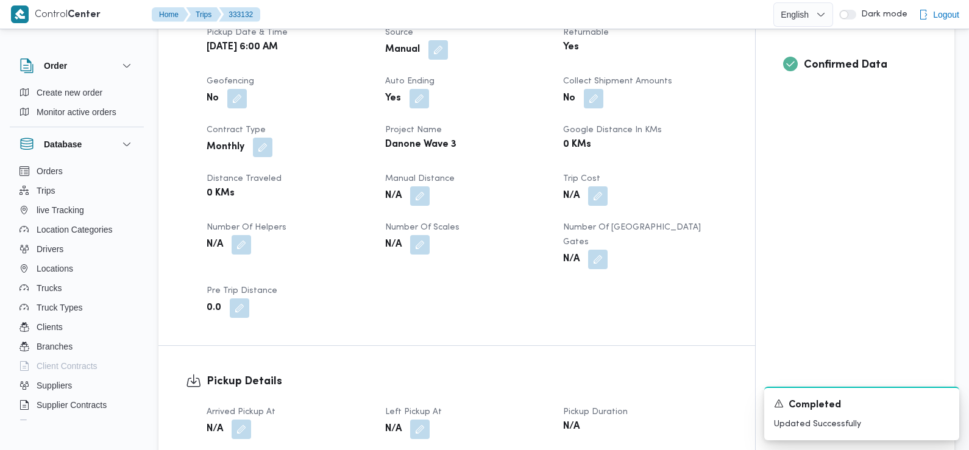
scroll to position [512, 0]
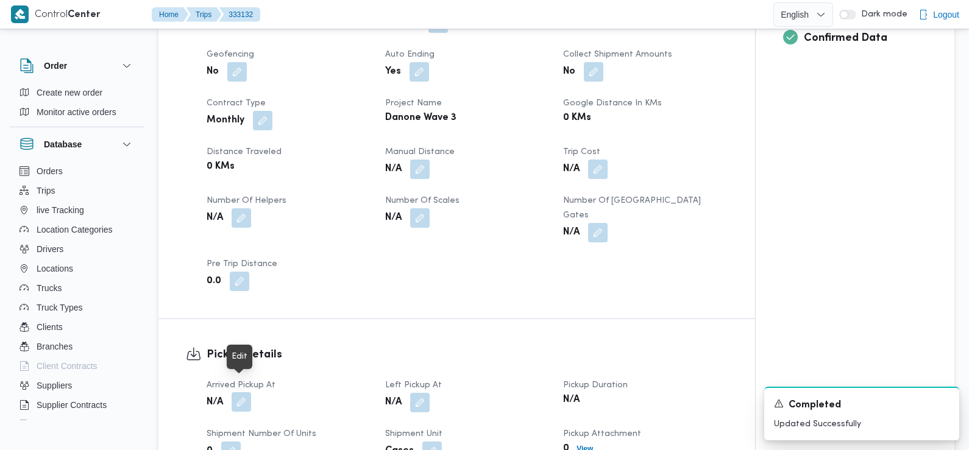
click at [244, 392] on button "button" at bounding box center [240, 401] width 19 height 19
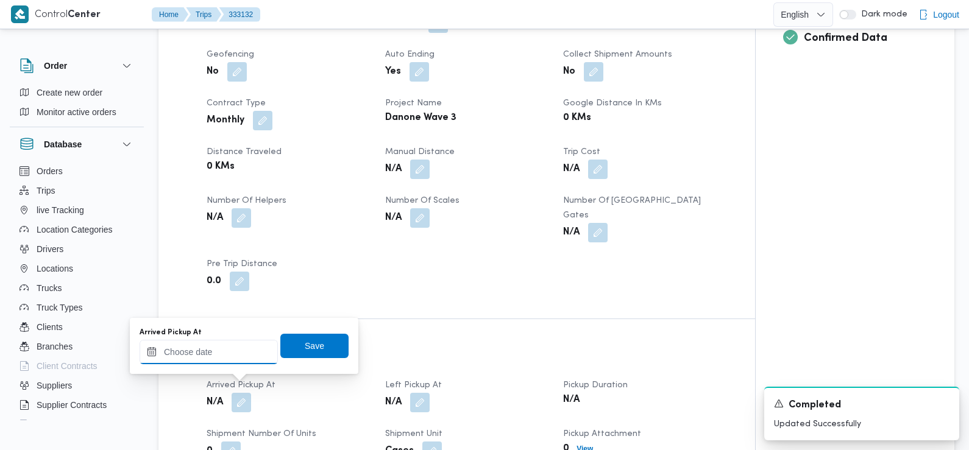
click at [224, 353] on input "Arrived Pickup At" at bounding box center [209, 352] width 138 height 24
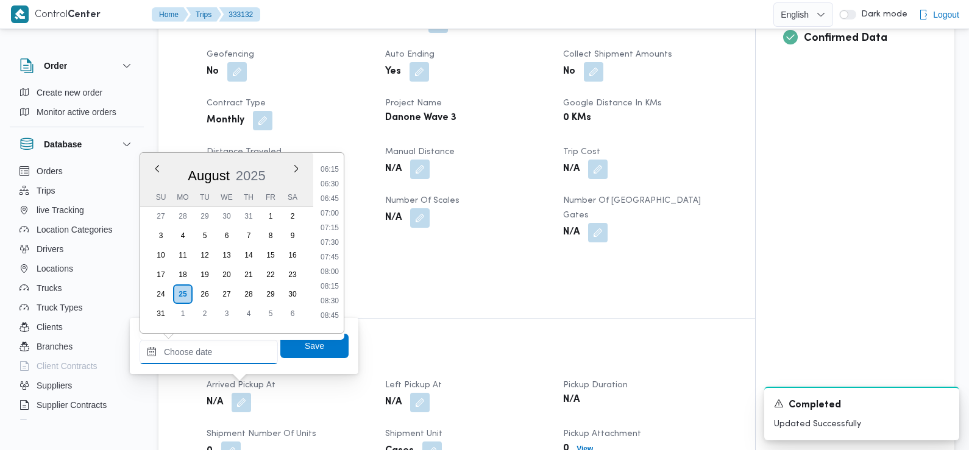
scroll to position [362, 0]
click at [333, 199] on li "06:45" at bounding box center [330, 201] width 28 height 12
type input "[DATE] 06:45"
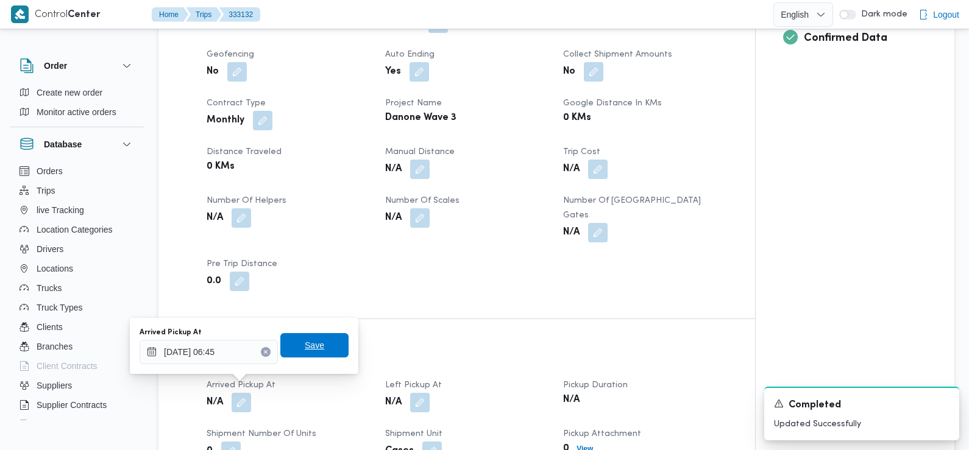
click at [308, 345] on span "Save" at bounding box center [314, 345] width 19 height 15
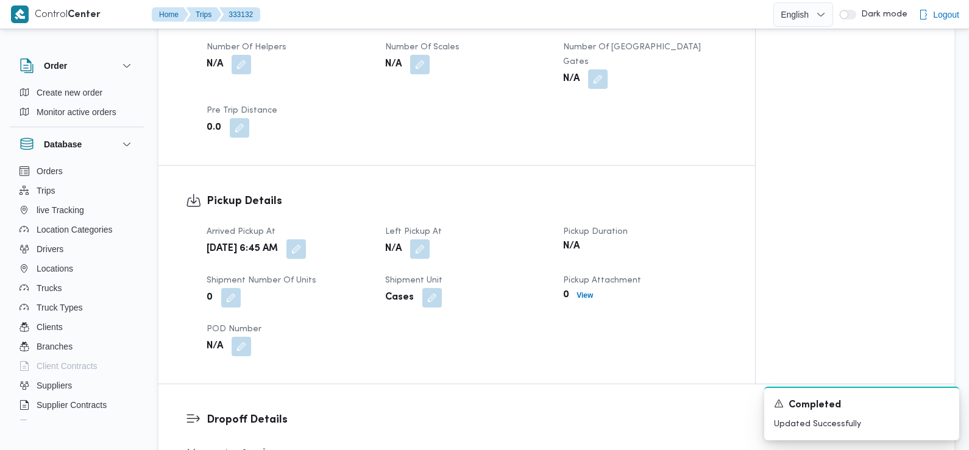
scroll to position [666, 0]
click at [419, 238] on button "button" at bounding box center [419, 247] width 19 height 19
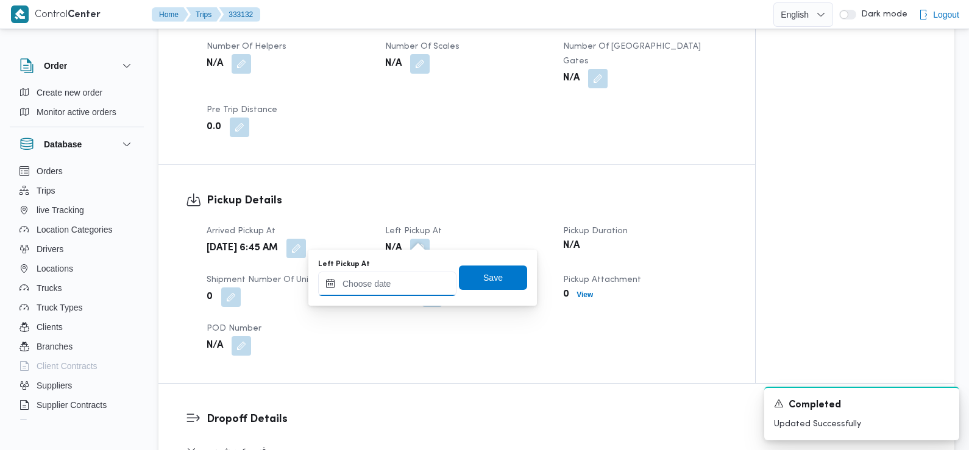
click at [409, 278] on input "Left Pickup At" at bounding box center [387, 284] width 138 height 24
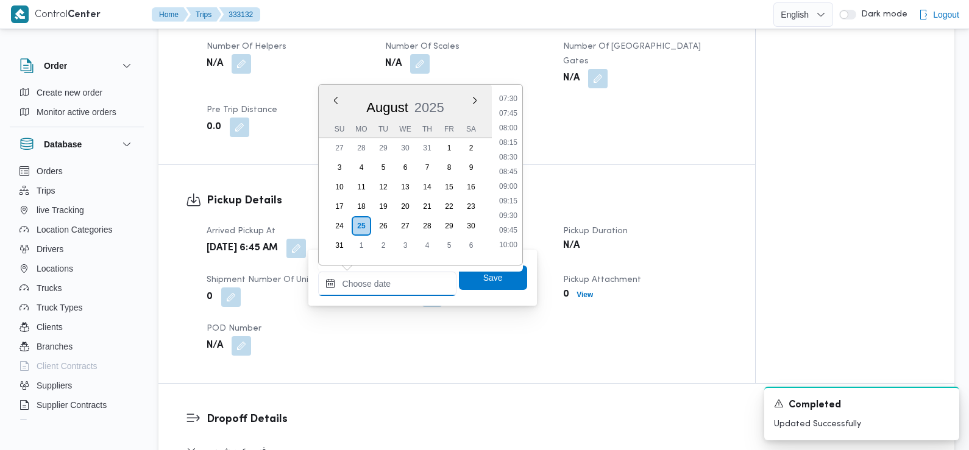
scroll to position [436, 0]
click at [510, 180] on li "08:45" at bounding box center [508, 177] width 28 height 12
type input "[DATE] 08:45"
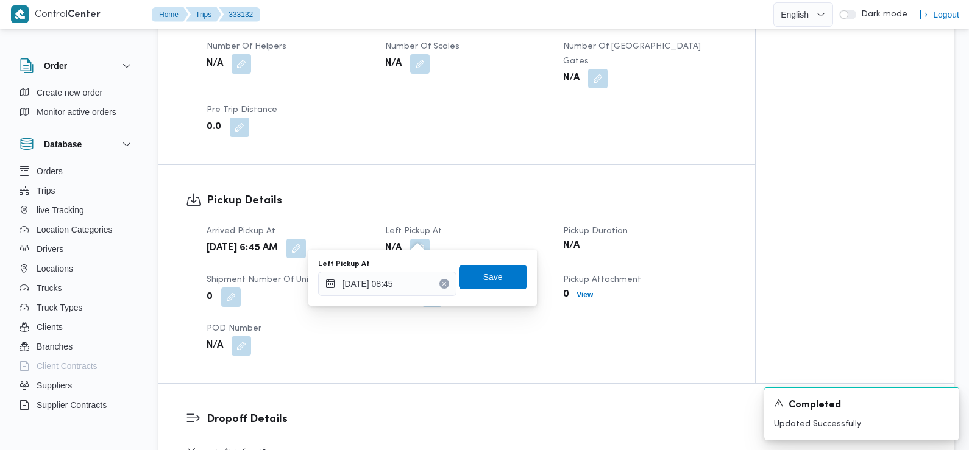
click at [483, 283] on span "Save" at bounding box center [492, 277] width 19 height 15
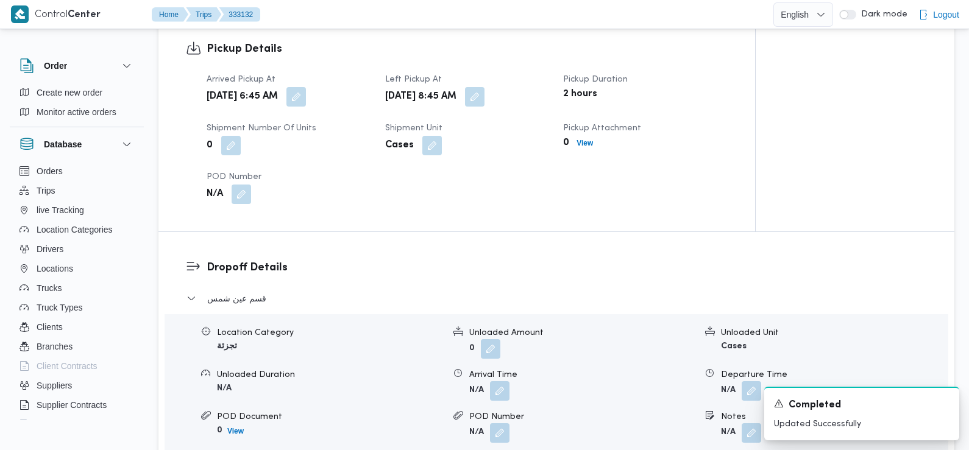
scroll to position [845, 0]
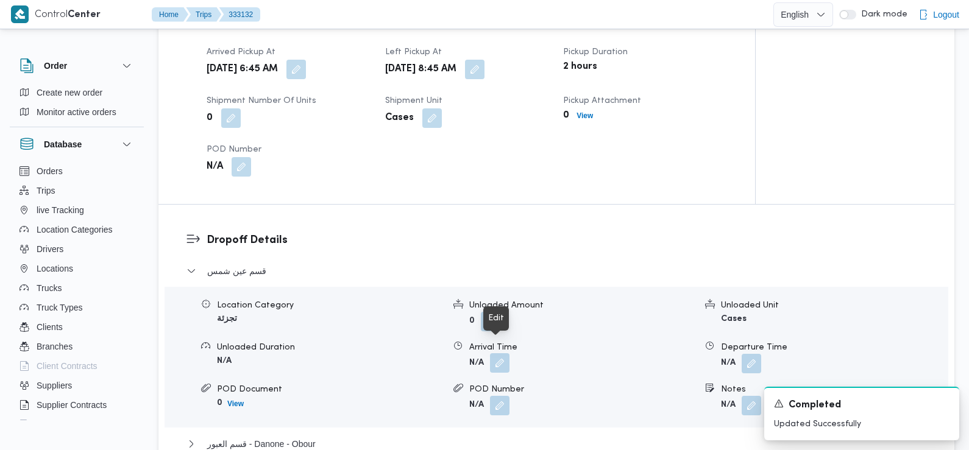
click at [501, 358] on button "button" at bounding box center [499, 362] width 19 height 19
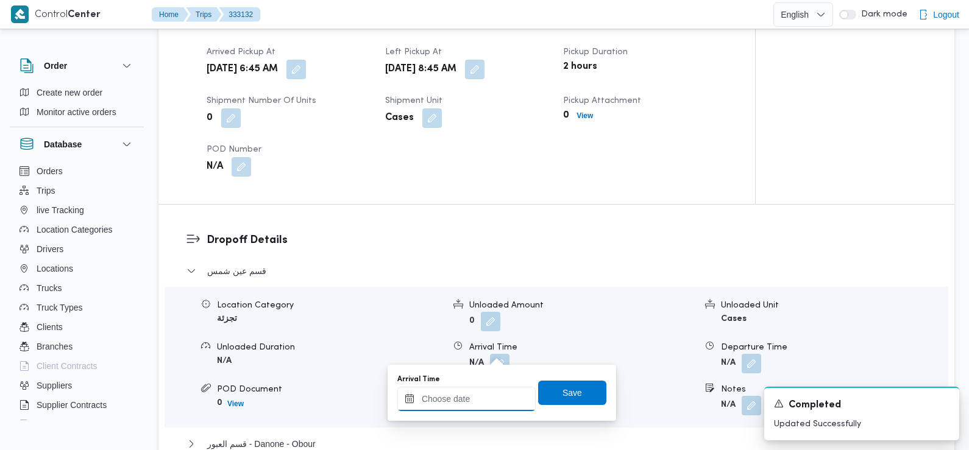
click at [487, 394] on input "Arrival Time" at bounding box center [466, 399] width 138 height 24
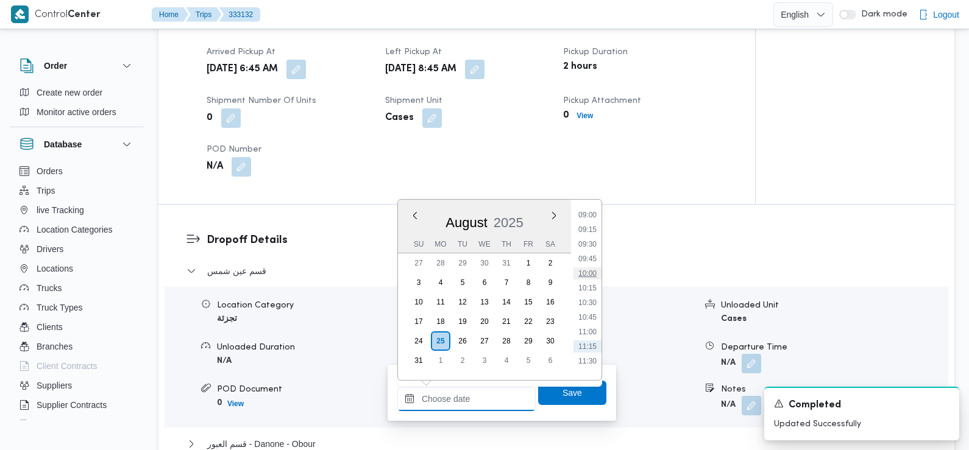
scroll to position [517, 0]
drag, startPoint x: 591, startPoint y: 225, endPoint x: 602, endPoint y: 239, distance: 17.3
click at [591, 225] on li "09:00" at bounding box center [587, 225] width 28 height 12
type input "[DATE] 09:00"
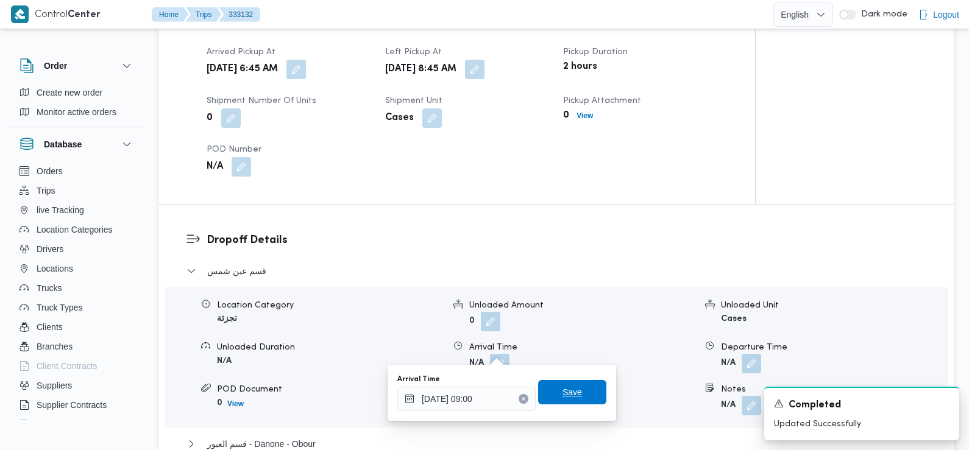
click at [568, 397] on span "Save" at bounding box center [571, 392] width 19 height 15
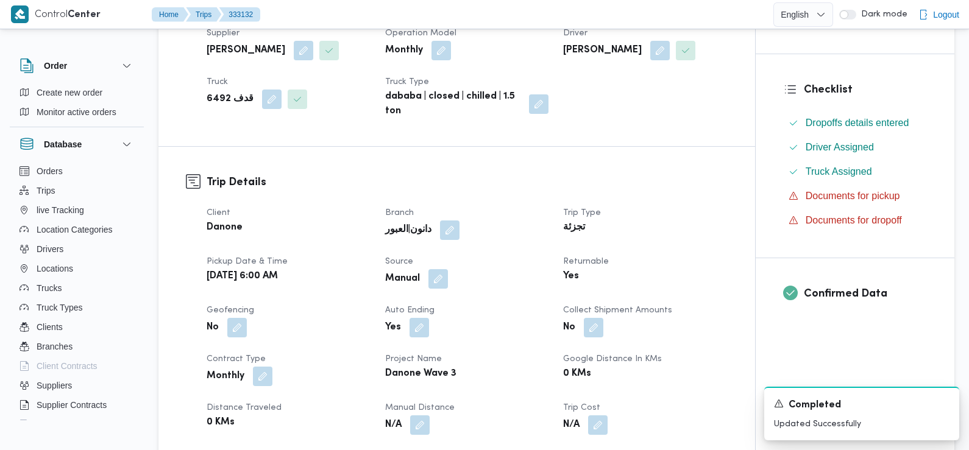
scroll to position [0, 0]
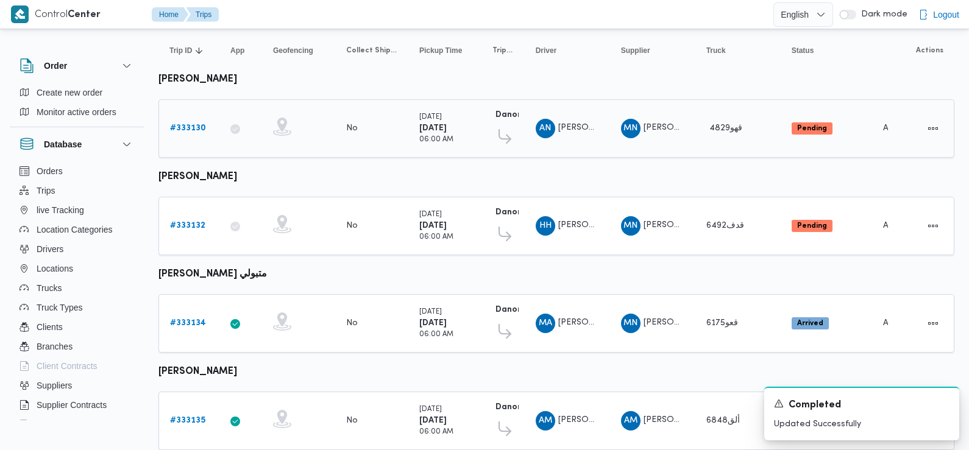
scroll to position [146, 0]
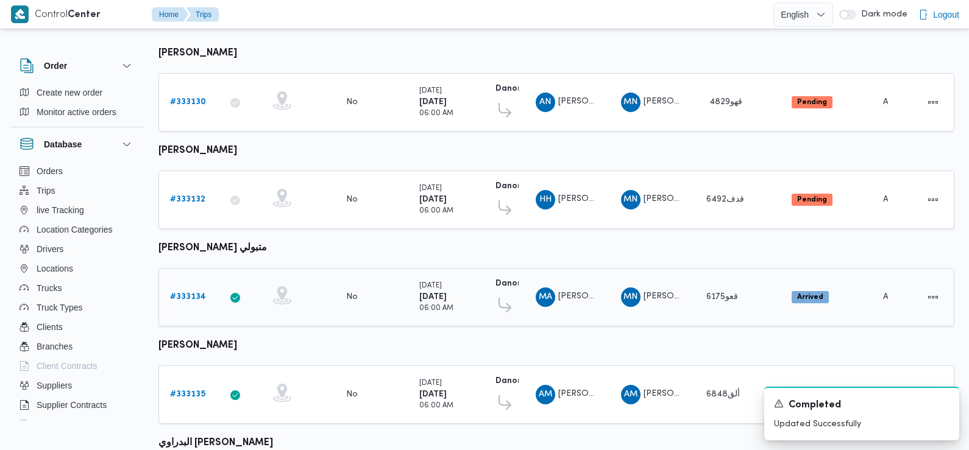
click at [183, 294] on b "# 333134" at bounding box center [188, 297] width 36 height 8
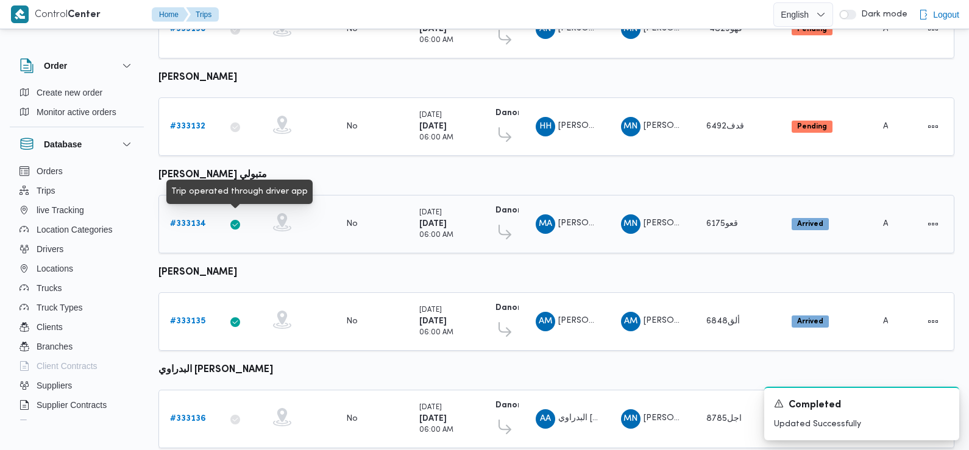
scroll to position [224, 0]
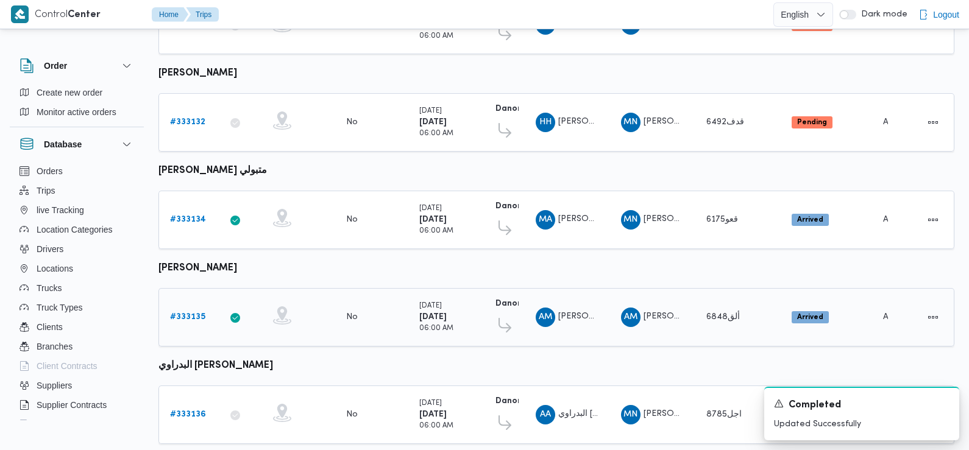
click at [193, 313] on b "# 333135" at bounding box center [187, 317] width 35 height 8
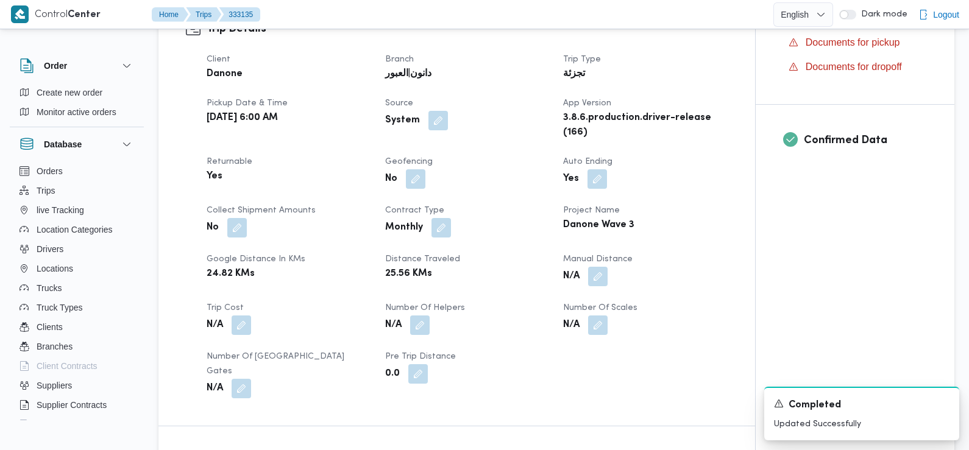
scroll to position [512, 0]
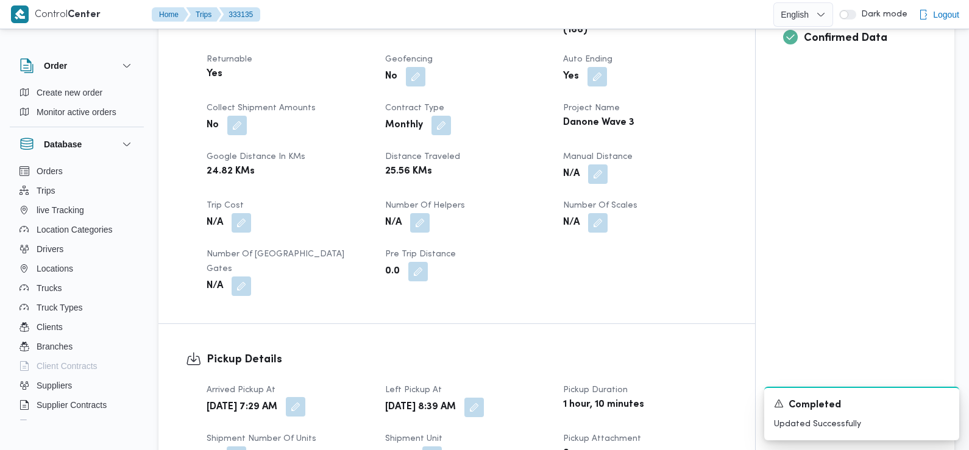
click at [305, 397] on button "button" at bounding box center [295, 406] width 19 height 19
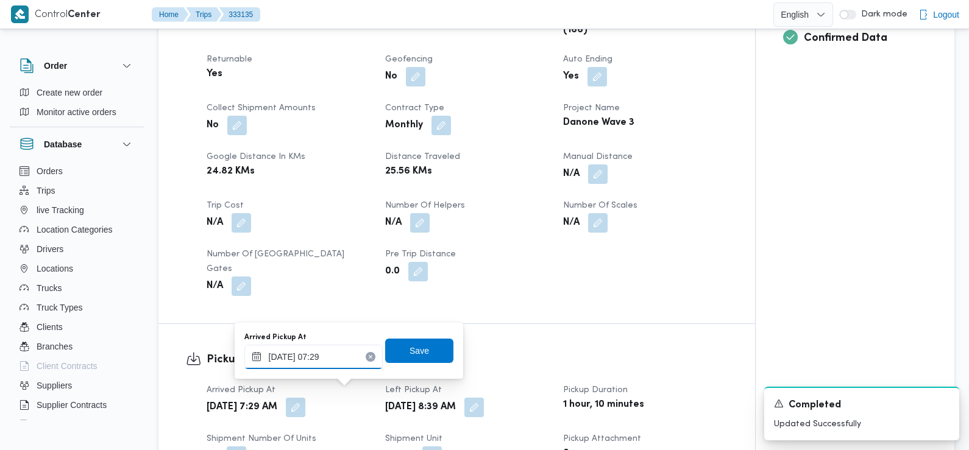
click at [342, 352] on input "[DATE] 07:29" at bounding box center [313, 357] width 138 height 24
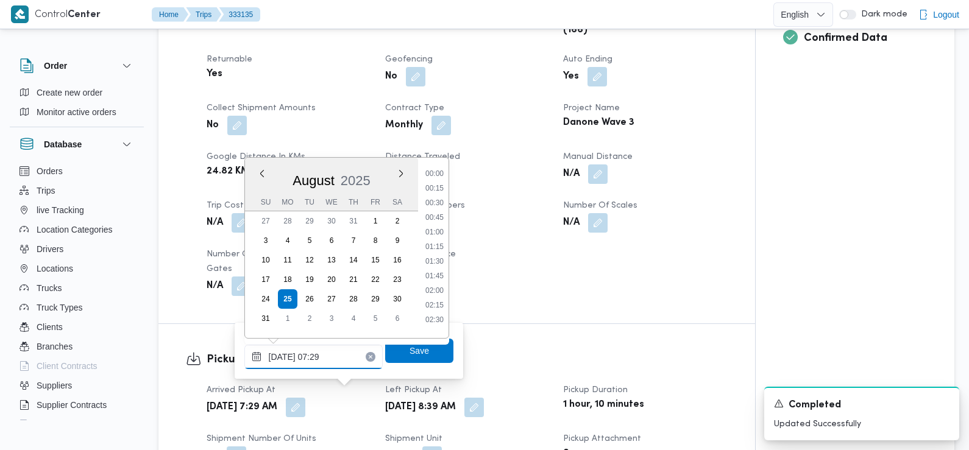
scroll to position [340, 0]
type input "[DATE] 07:11"
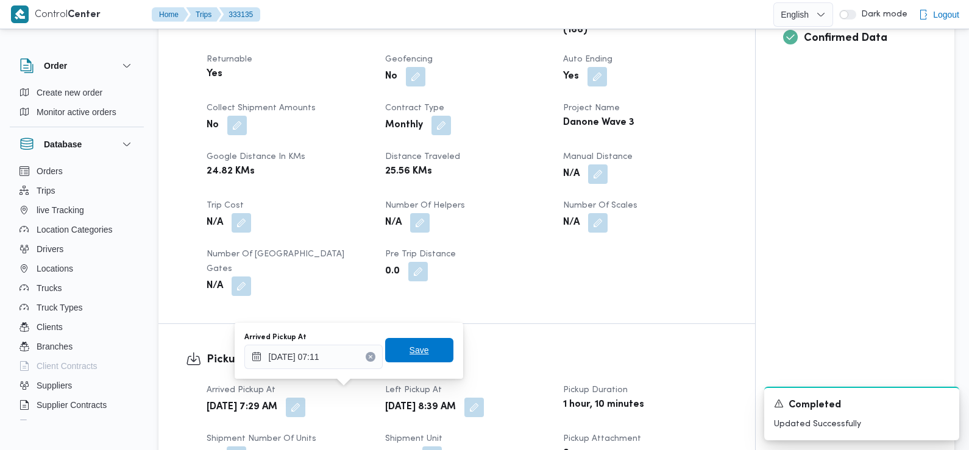
click at [411, 359] on span "Save" at bounding box center [419, 350] width 68 height 24
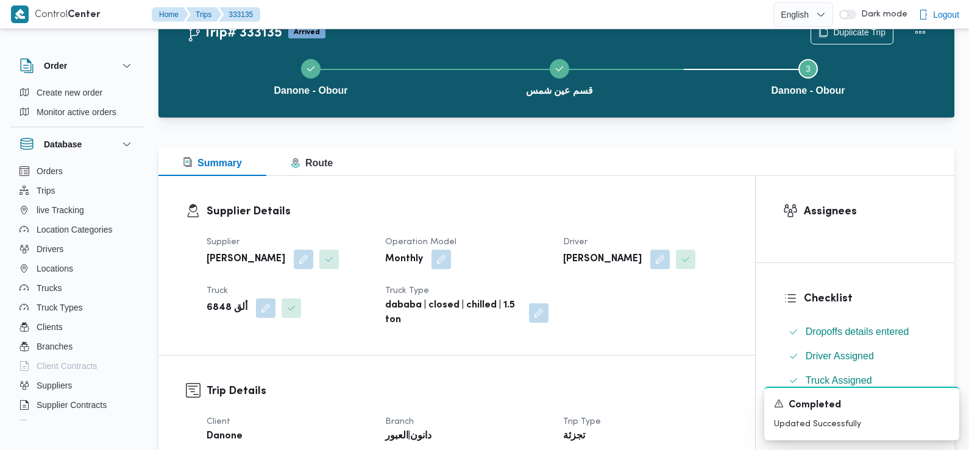
scroll to position [0, 0]
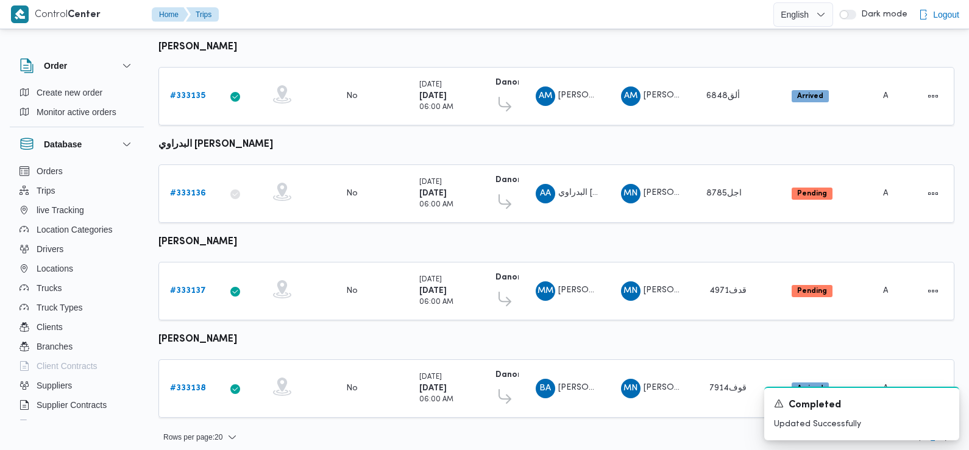
scroll to position [446, 0]
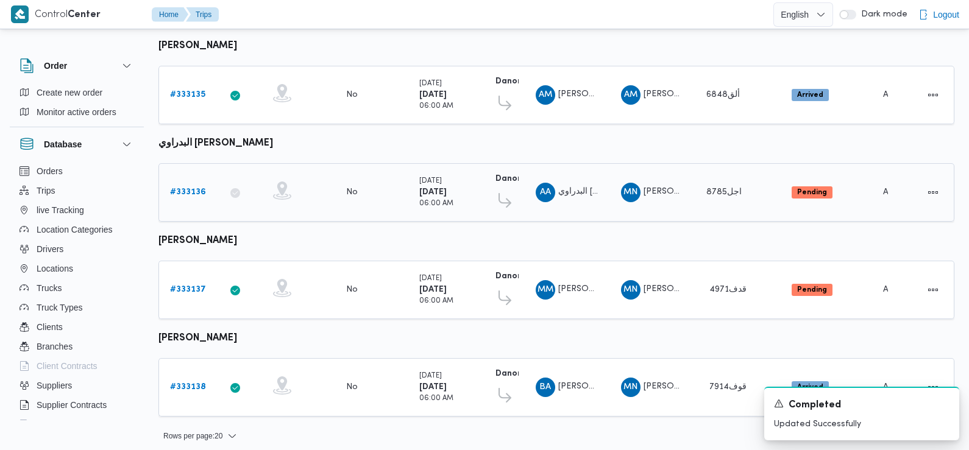
click at [195, 192] on link "# 333136" at bounding box center [188, 192] width 36 height 15
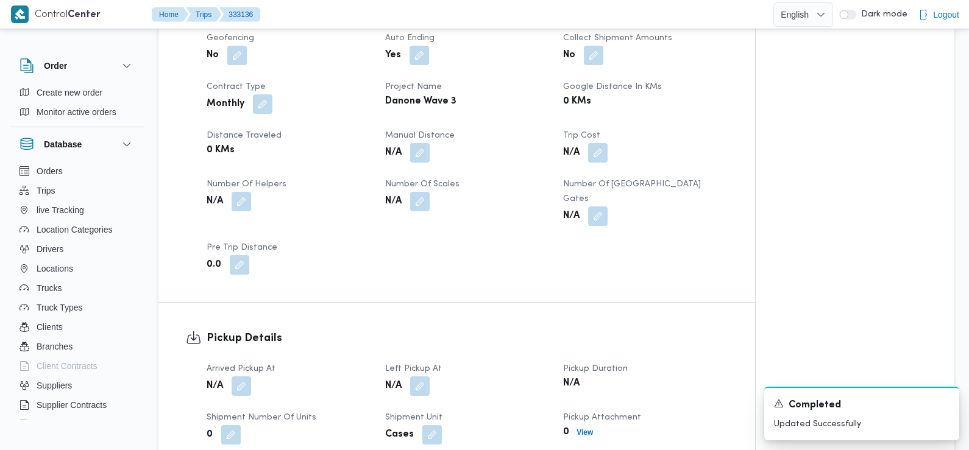
scroll to position [553, 0]
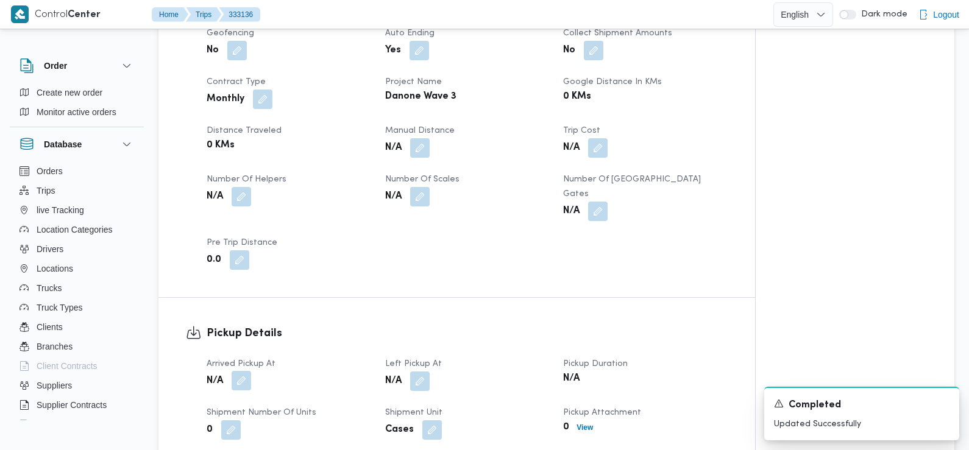
click at [243, 371] on button "button" at bounding box center [240, 380] width 19 height 19
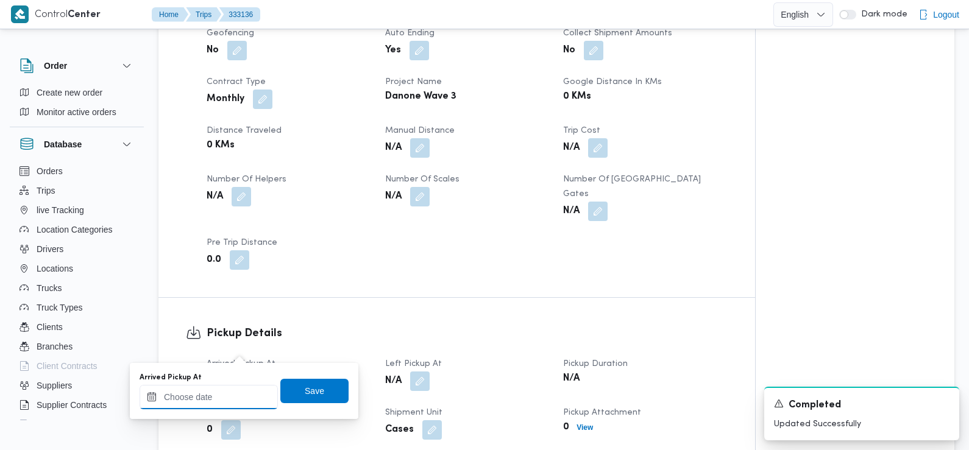
click at [240, 402] on input "Arrived Pickup At" at bounding box center [209, 397] width 138 height 24
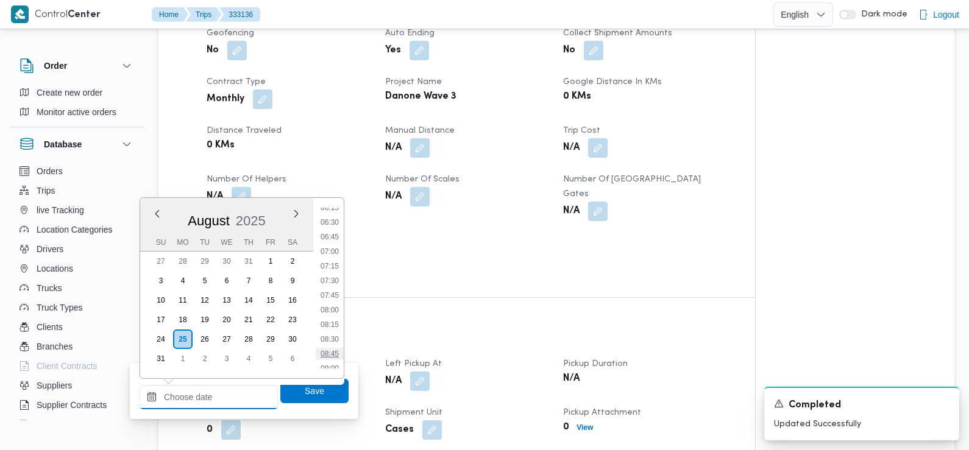
scroll to position [367, 0]
click at [331, 242] on li "06:45" at bounding box center [330, 242] width 28 height 12
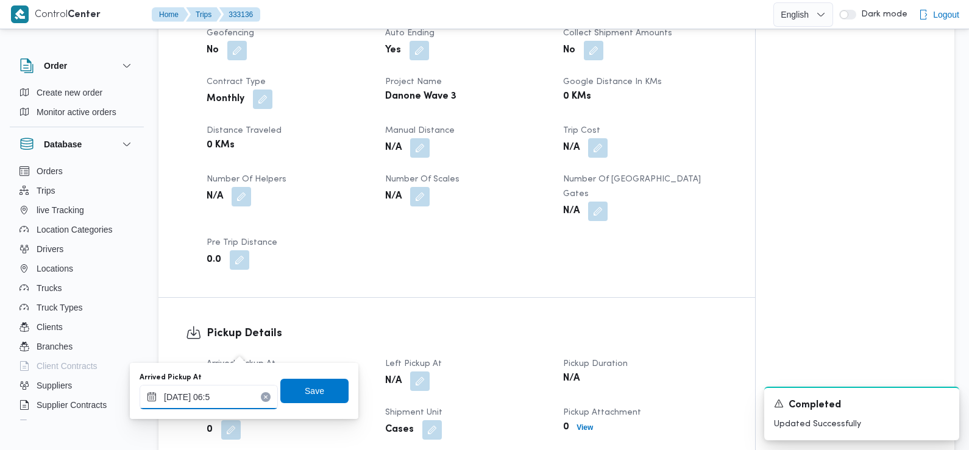
type input "[DATE] 06:56"
click at [305, 394] on span "Save" at bounding box center [314, 390] width 19 height 15
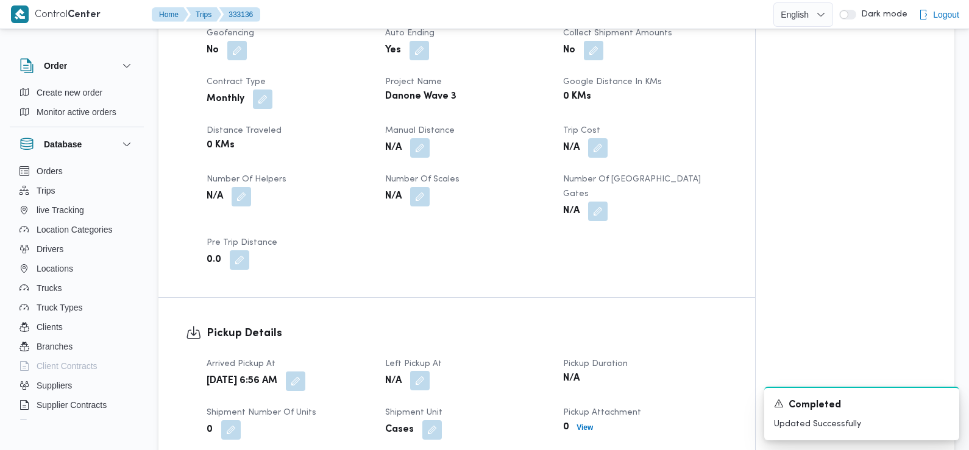
click at [419, 371] on button "button" at bounding box center [419, 380] width 19 height 19
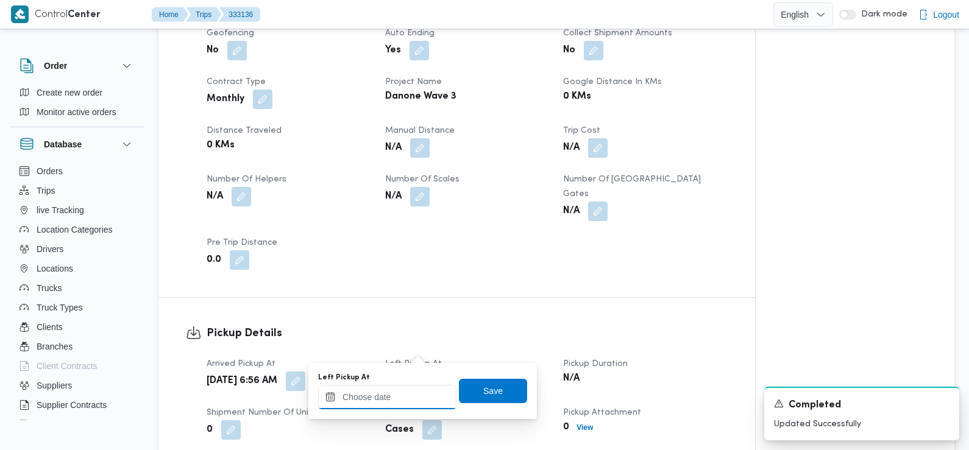
click at [398, 389] on div at bounding box center [387, 397] width 138 height 24
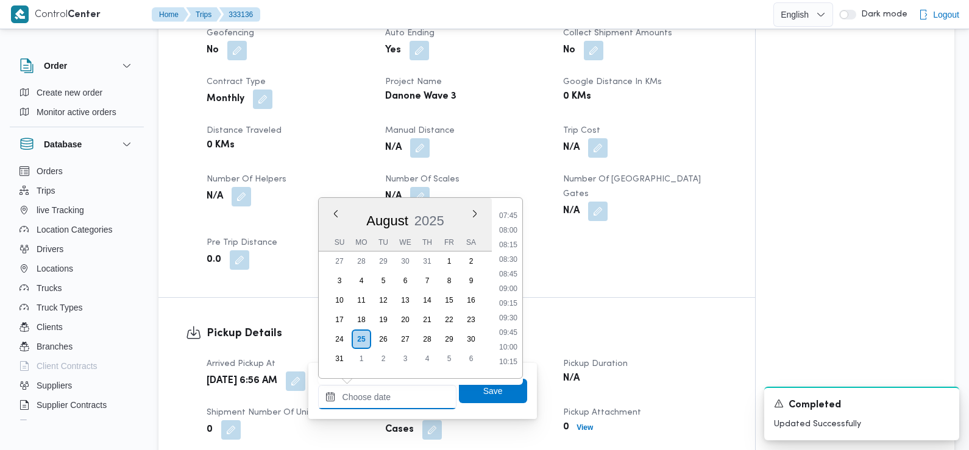
scroll to position [420, 0]
click at [506, 308] on li "08:45" at bounding box center [508, 306] width 28 height 12
type input "[DATE] 08:45"
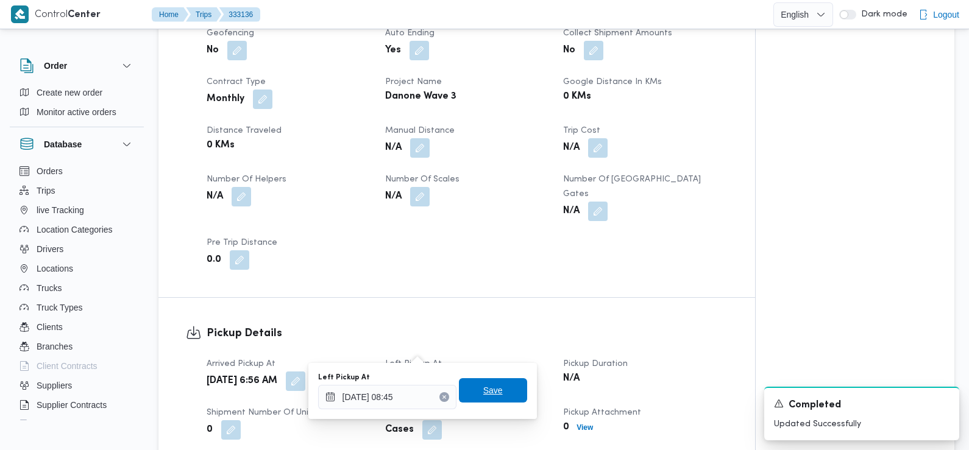
click at [487, 388] on span "Save" at bounding box center [492, 390] width 19 height 15
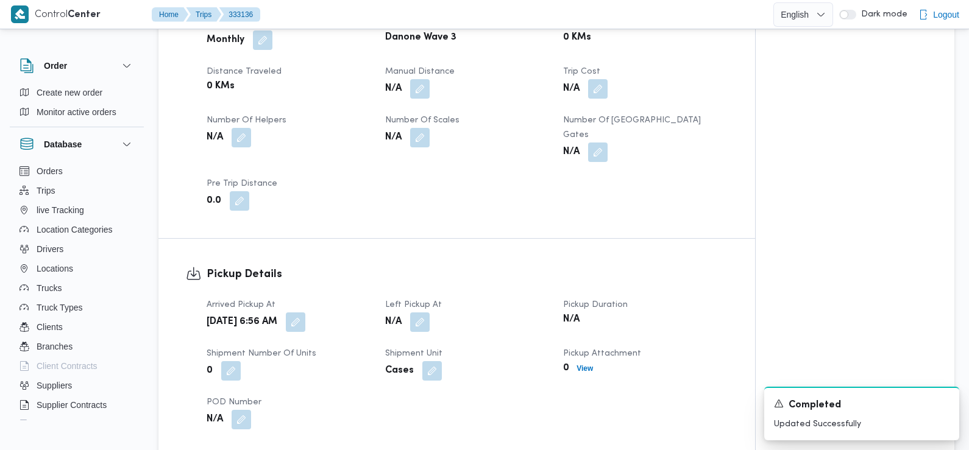
scroll to position [869, 0]
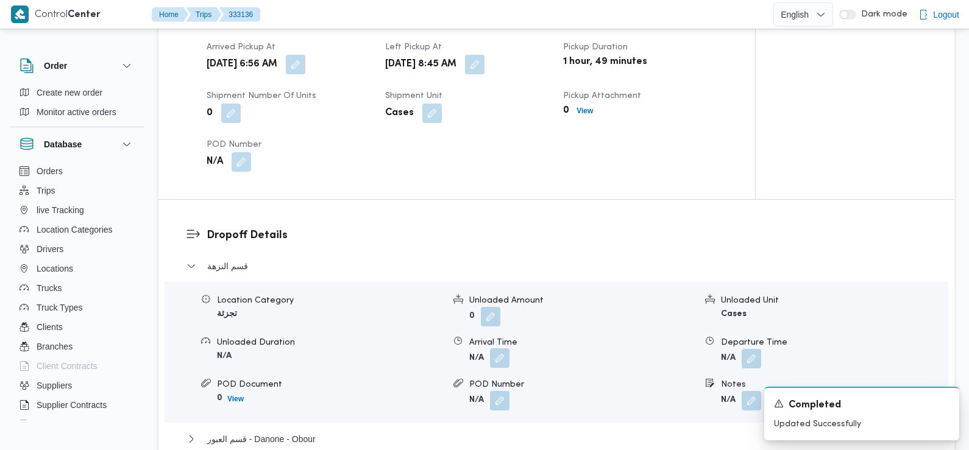
click at [499, 348] on button "button" at bounding box center [499, 357] width 19 height 19
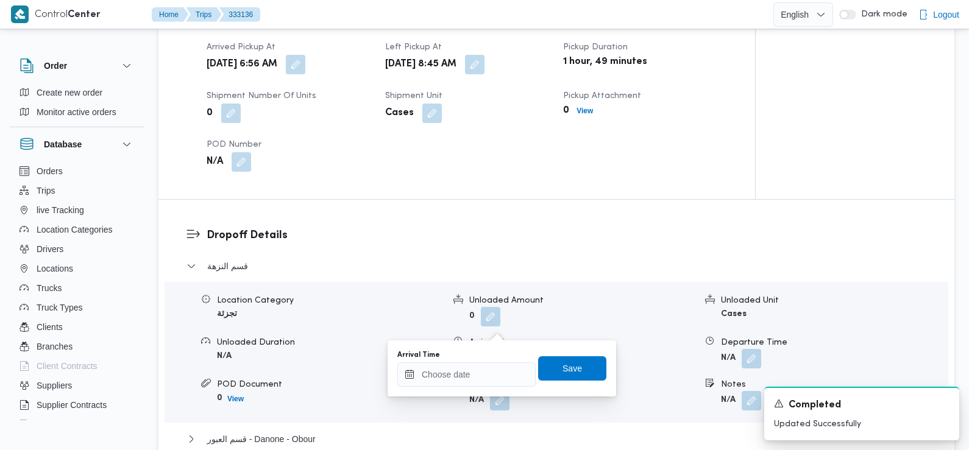
click at [487, 387] on div "Arrival Time Save" at bounding box center [501, 368] width 211 height 39
click at [487, 375] on input "Arrival Time" at bounding box center [466, 374] width 138 height 24
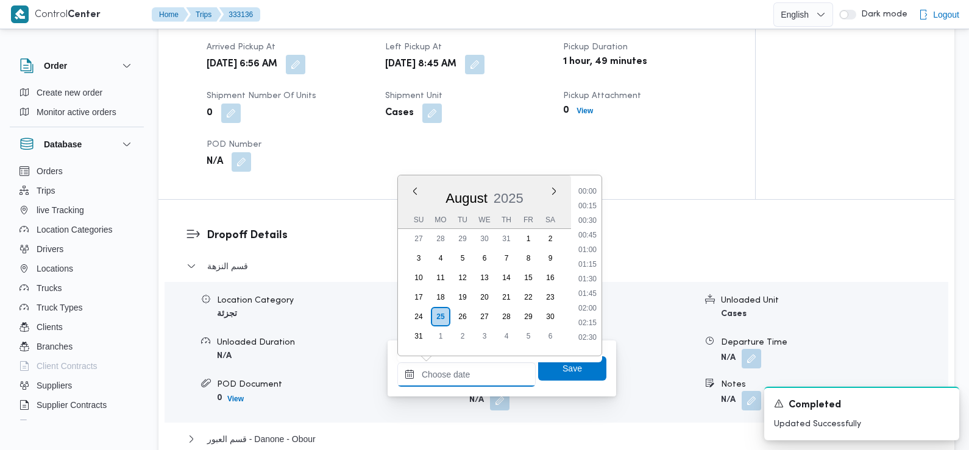
scroll to position [574, 0]
click at [594, 190] on li "09:45" at bounding box center [587, 188] width 28 height 12
type input "[DATE] 09:45"
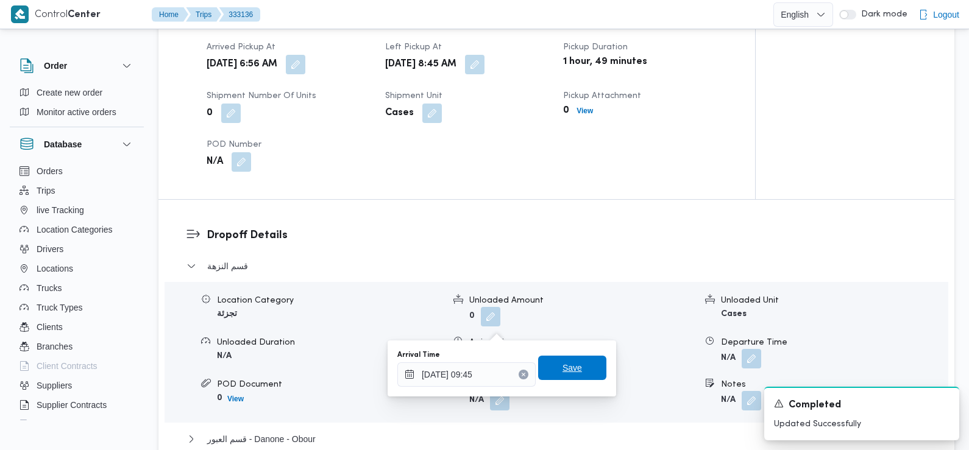
click at [544, 370] on span "Save" at bounding box center [572, 368] width 68 height 24
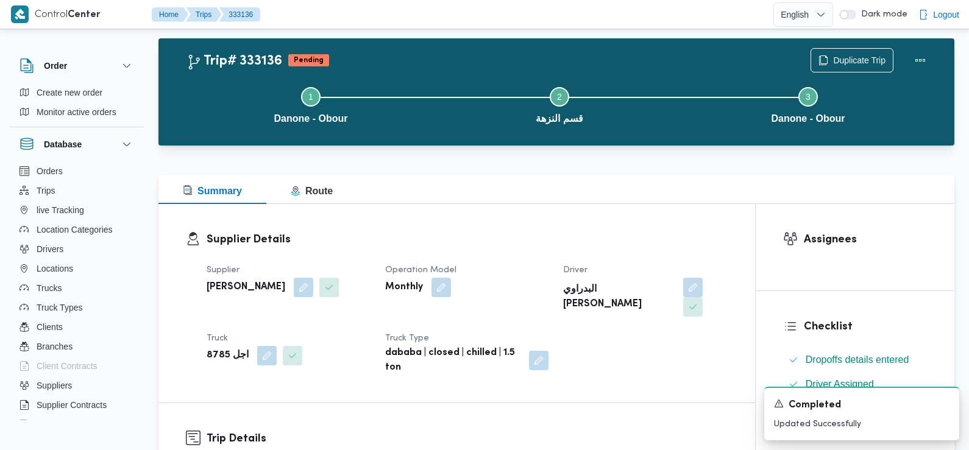
scroll to position [0, 0]
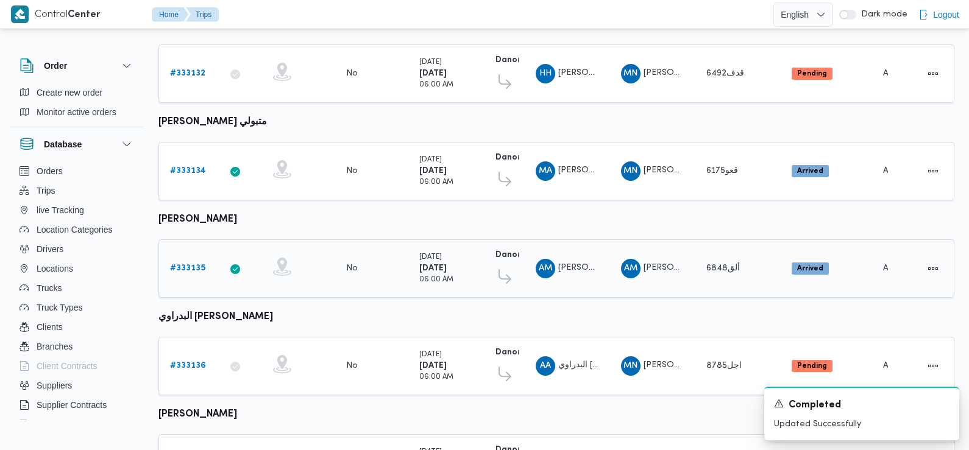
scroll to position [446, 0]
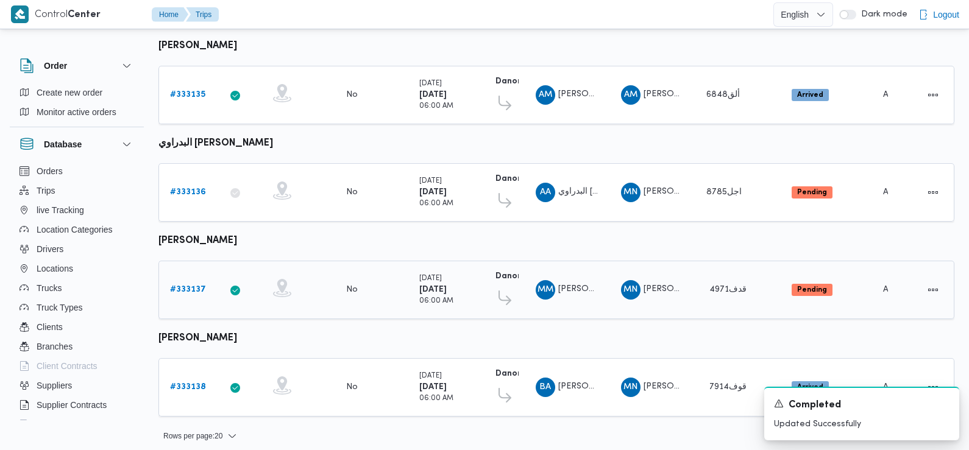
click at [193, 286] on b "# 333137" at bounding box center [188, 290] width 36 height 8
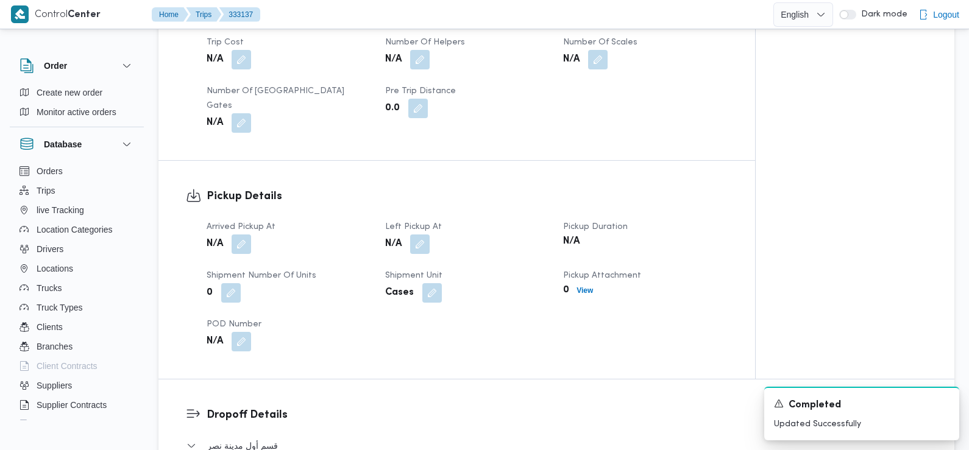
scroll to position [687, 0]
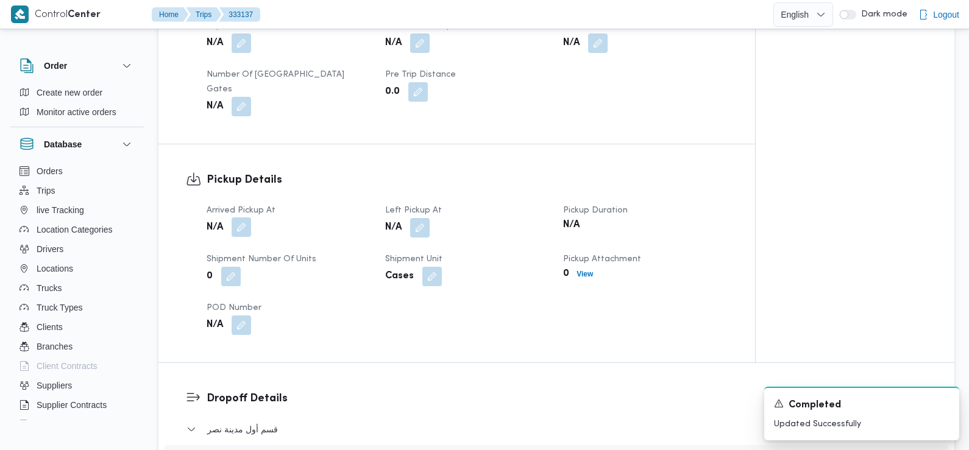
click at [241, 219] on button "button" at bounding box center [240, 226] width 19 height 19
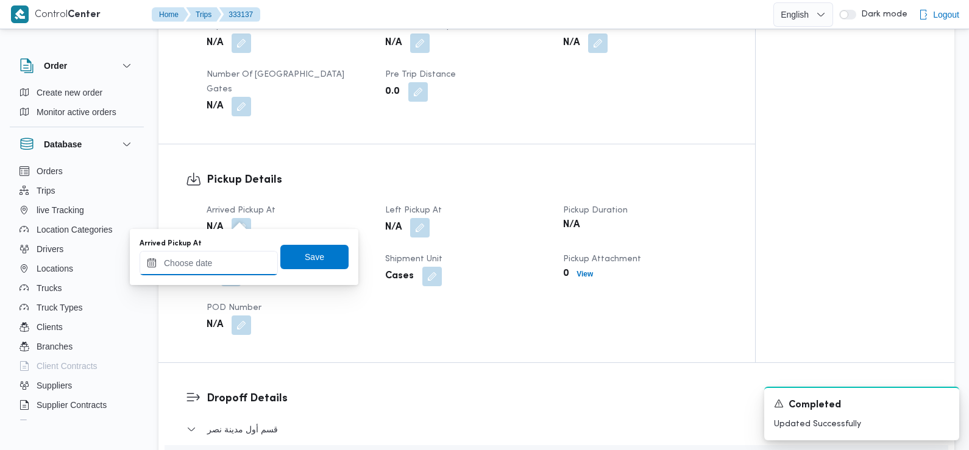
click at [244, 258] on input "Arrived Pickup At" at bounding box center [209, 263] width 138 height 24
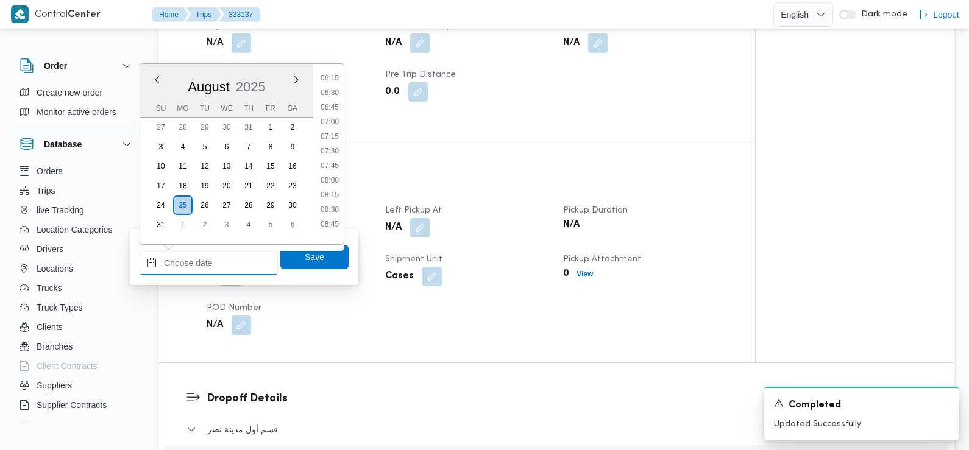
scroll to position [359, 0]
drag, startPoint x: 333, startPoint y: 131, endPoint x: 333, endPoint y: 161, distance: 29.9
click at [333, 161] on ul "00:00 00:15 00:30 00:45 01:00 01:15 01:30 01:45 02:00 02:15 02:30 02:45 03:00 0…" at bounding box center [330, 154] width 28 height 161
click at [333, 161] on li "07:30" at bounding box center [330, 160] width 28 height 12
type input "[DATE] 07:30"
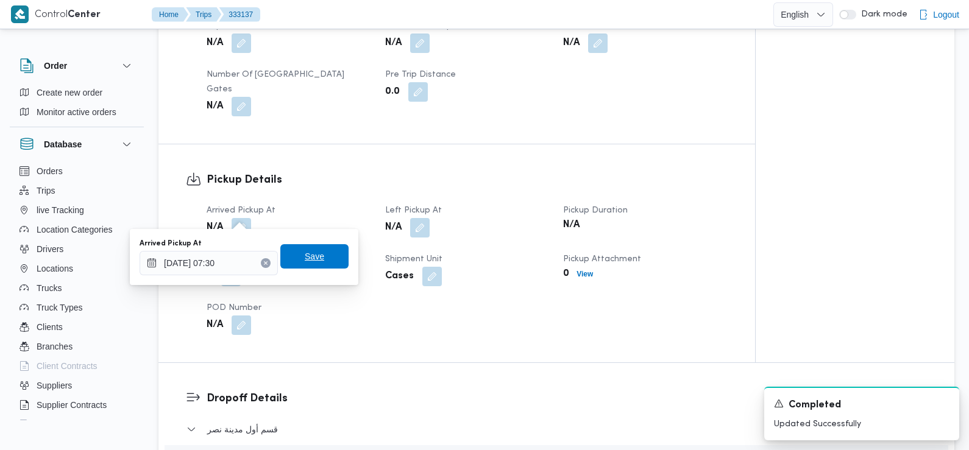
click at [306, 257] on span "Save" at bounding box center [314, 256] width 19 height 15
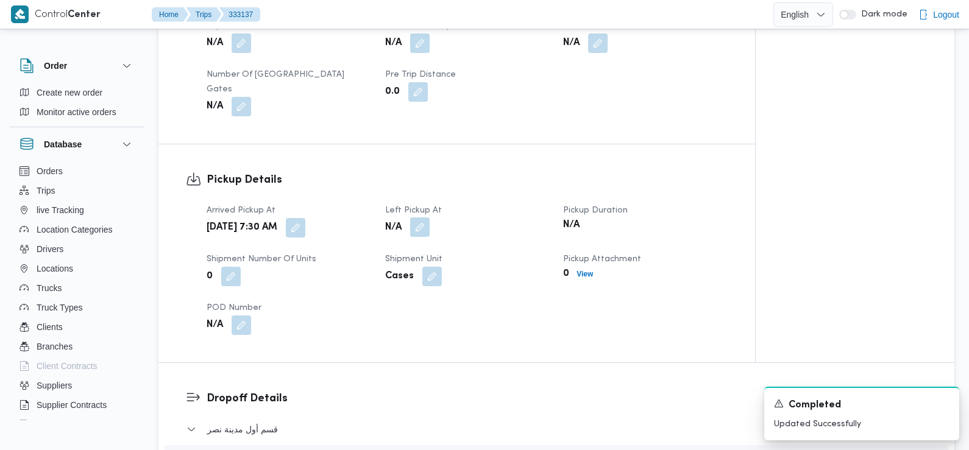
click at [422, 217] on button "button" at bounding box center [419, 226] width 19 height 19
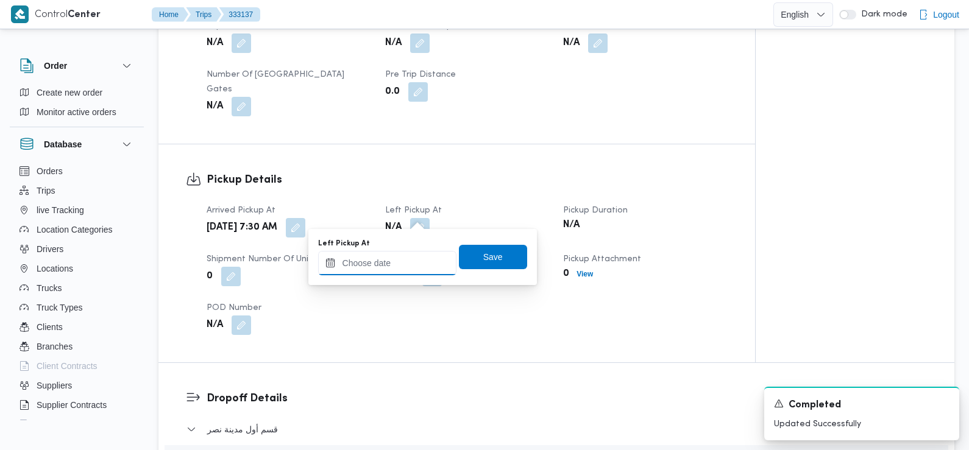
click at [398, 267] on input "Left Pickup At" at bounding box center [387, 263] width 138 height 24
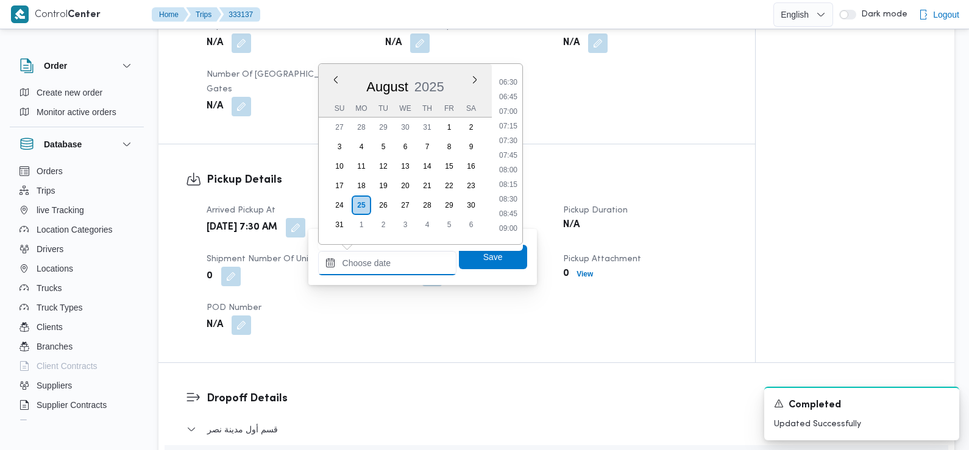
scroll to position [408, 0]
click at [510, 200] on li "09:00" at bounding box center [508, 199] width 28 height 12
type input "[DATE] 09:00"
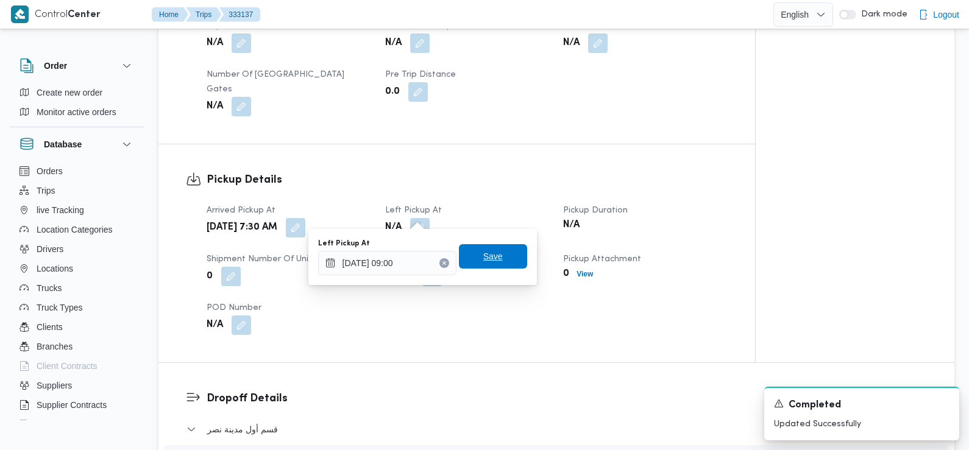
click at [493, 257] on span "Save" at bounding box center [493, 256] width 68 height 24
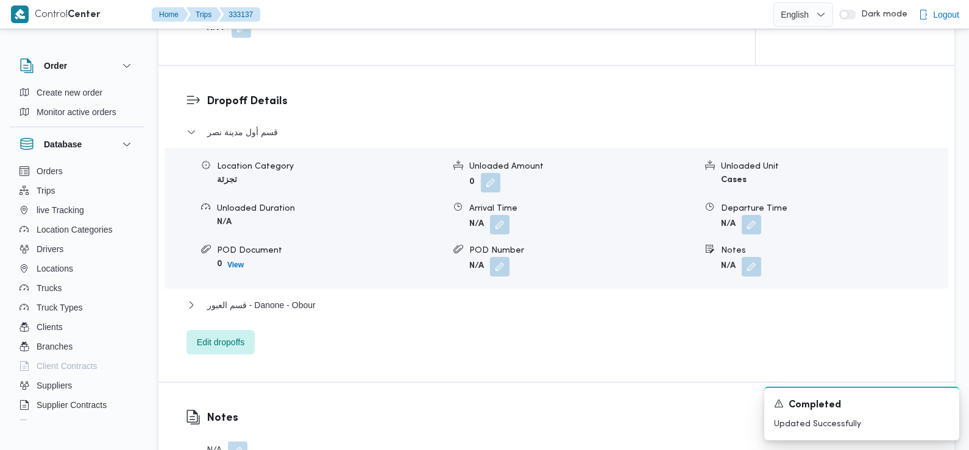
scroll to position [987, 0]
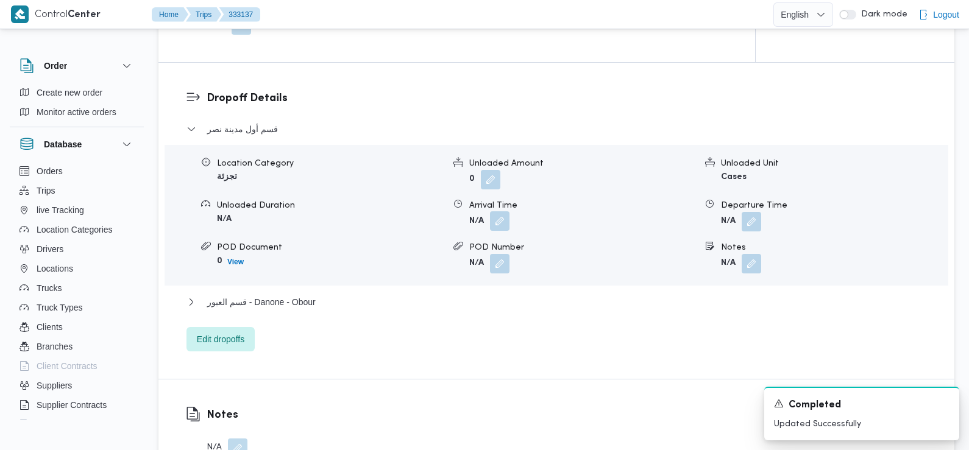
click at [505, 211] on button "button" at bounding box center [499, 220] width 19 height 19
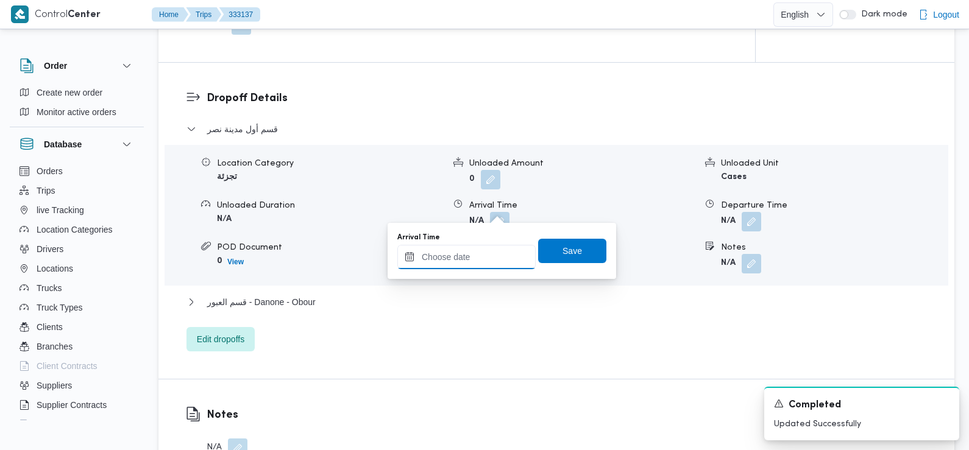
click at [492, 260] on input "Arrival Time" at bounding box center [466, 257] width 138 height 24
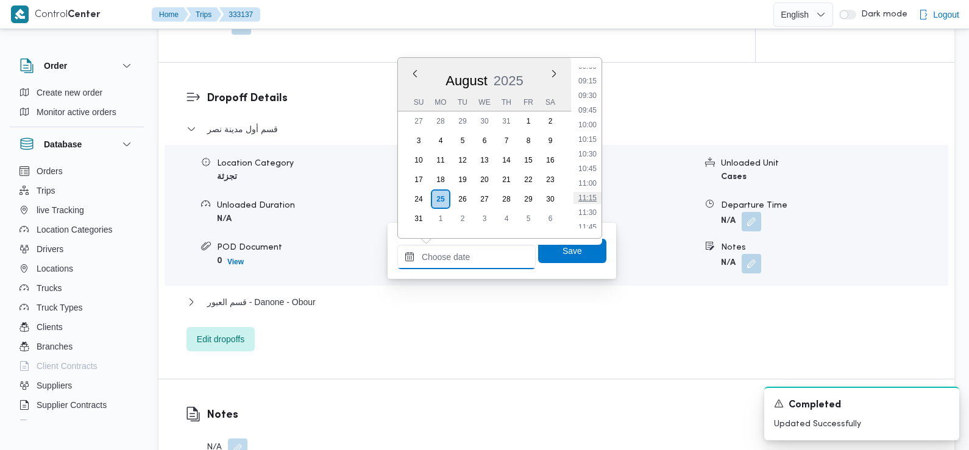
scroll to position [529, 0]
click at [589, 102] on li "09:30" at bounding box center [587, 100] width 28 height 12
type input "[DATE] 09:30"
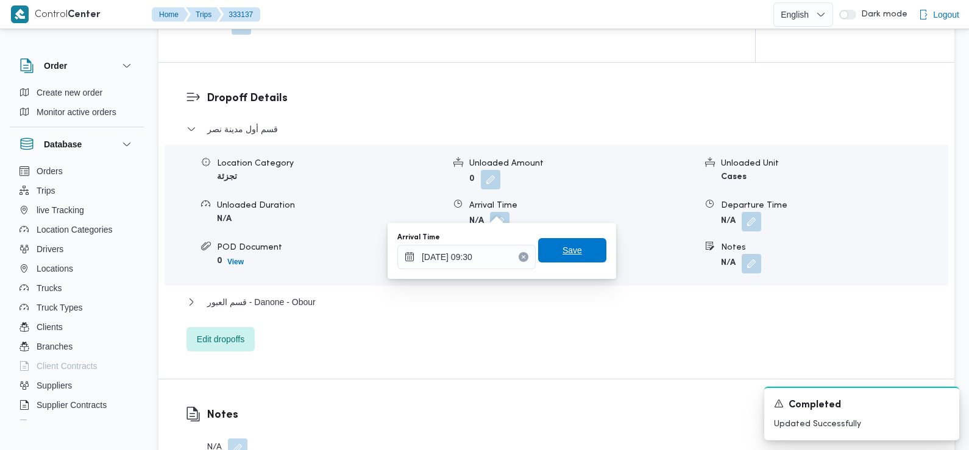
click at [562, 247] on span "Save" at bounding box center [571, 250] width 19 height 15
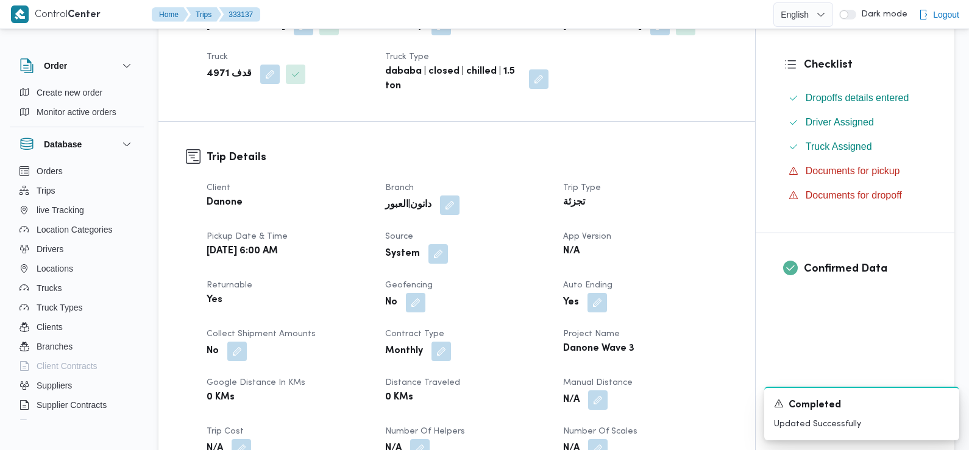
scroll to position [284, 0]
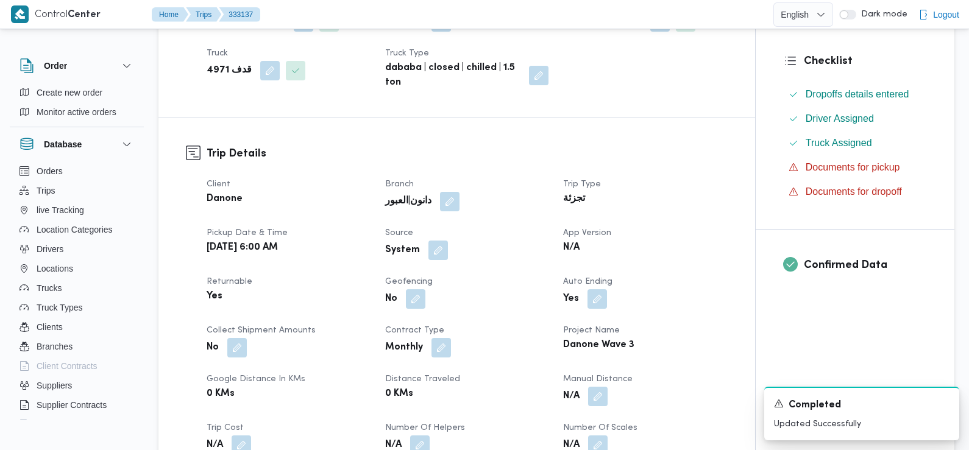
click at [433, 263] on div "Client Danone Branch دانون|العبور Trip Type تجزئة Pickup date & time [DATE] 6:0…" at bounding box center [466, 348] width 535 height 356
click at [437, 239] on div "System" at bounding box center [467, 250] width 166 height 22
click at [437, 248] on button "button" at bounding box center [437, 249] width 19 height 19
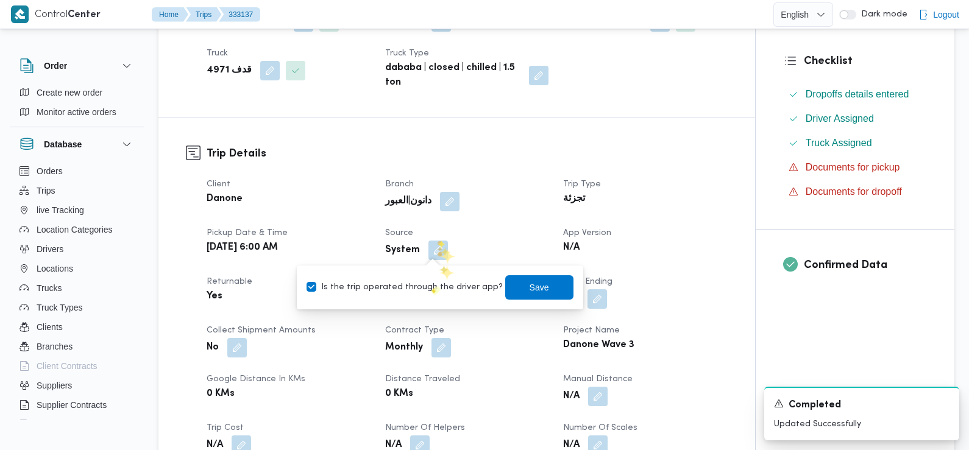
click at [423, 284] on label "Is the trip operated through the driver app?" at bounding box center [404, 287] width 196 height 15
checkbox input "false"
click at [529, 283] on span "Save" at bounding box center [538, 287] width 19 height 15
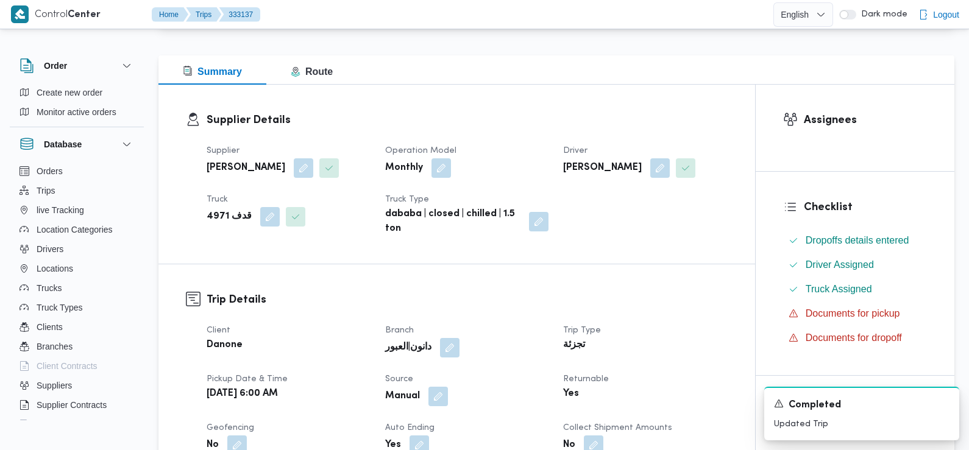
scroll to position [0, 0]
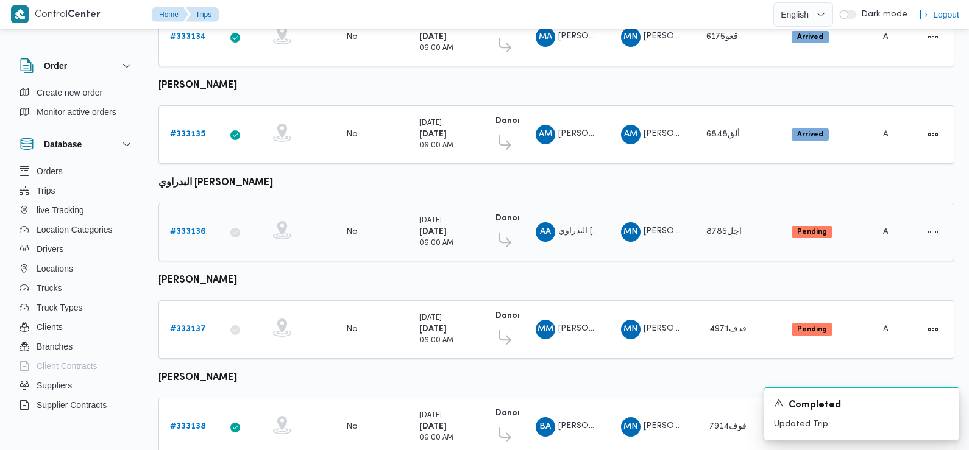
scroll to position [446, 0]
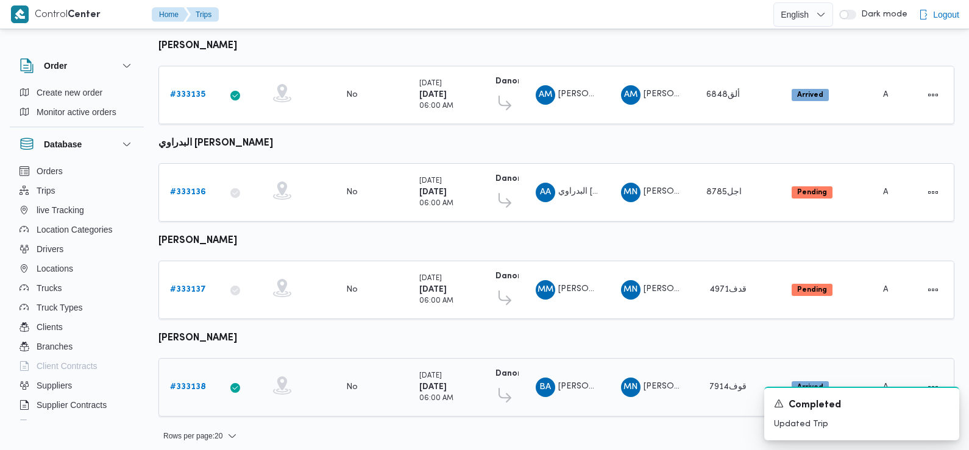
click at [190, 375] on div "# 333138" at bounding box center [189, 387] width 48 height 24
click at [189, 383] on b "# 333138" at bounding box center [188, 387] width 36 height 8
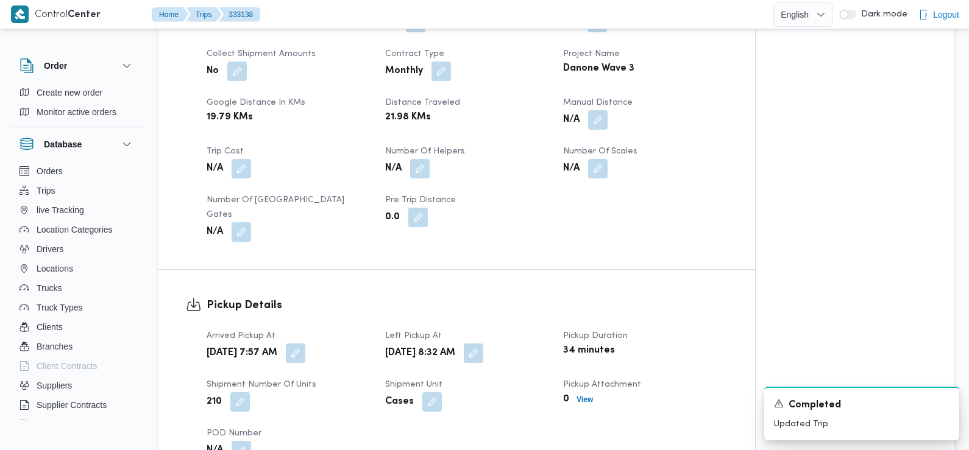
scroll to position [568, 0]
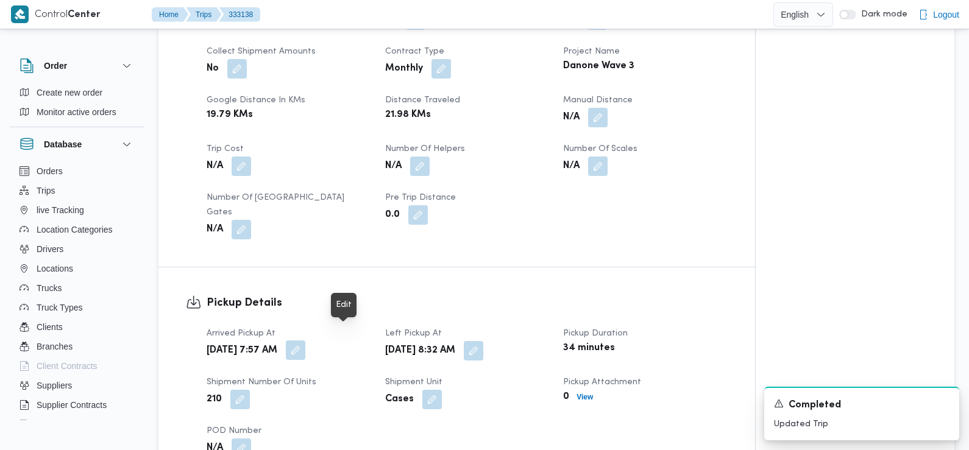
click at [305, 341] on button "button" at bounding box center [295, 350] width 19 height 19
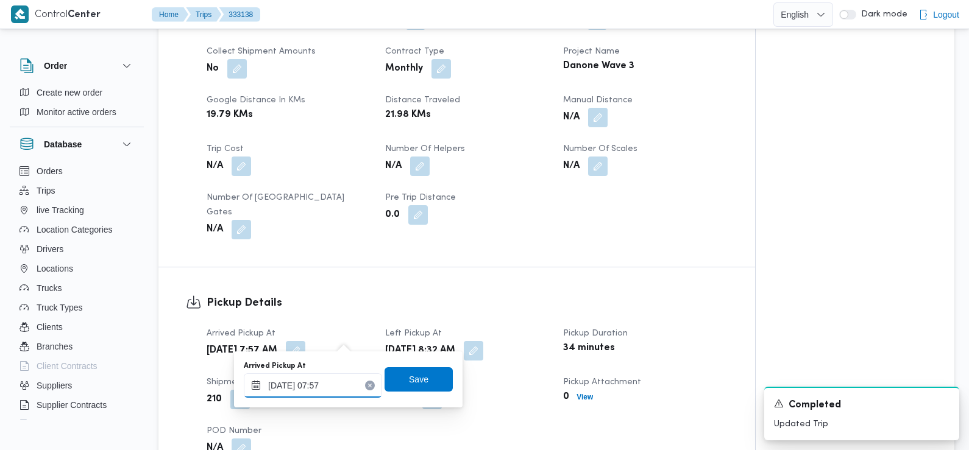
click at [338, 380] on input "[DATE] 07:57" at bounding box center [313, 385] width 138 height 24
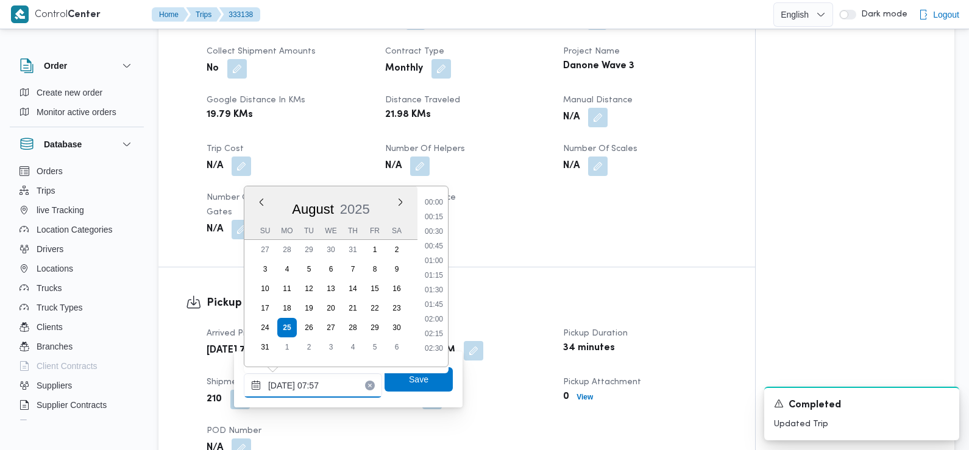
scroll to position [369, 0]
type input "[DATE] 07:24"
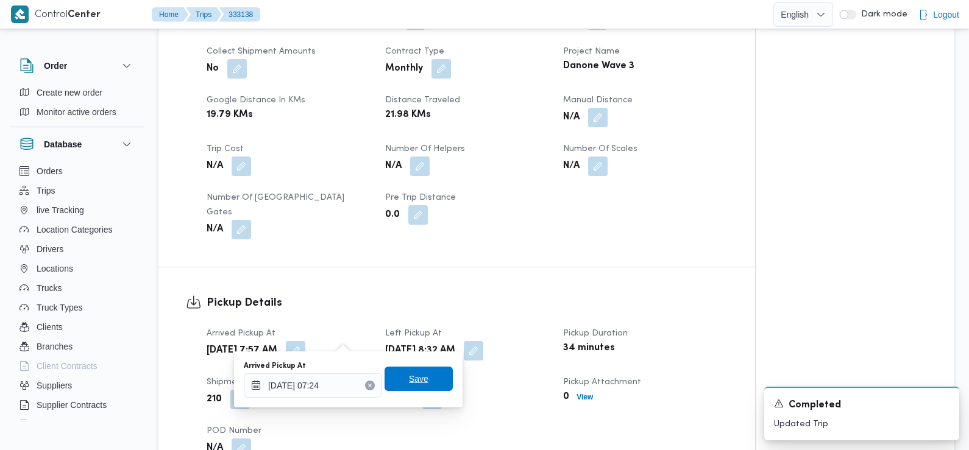
click at [398, 382] on span "Save" at bounding box center [418, 379] width 68 height 24
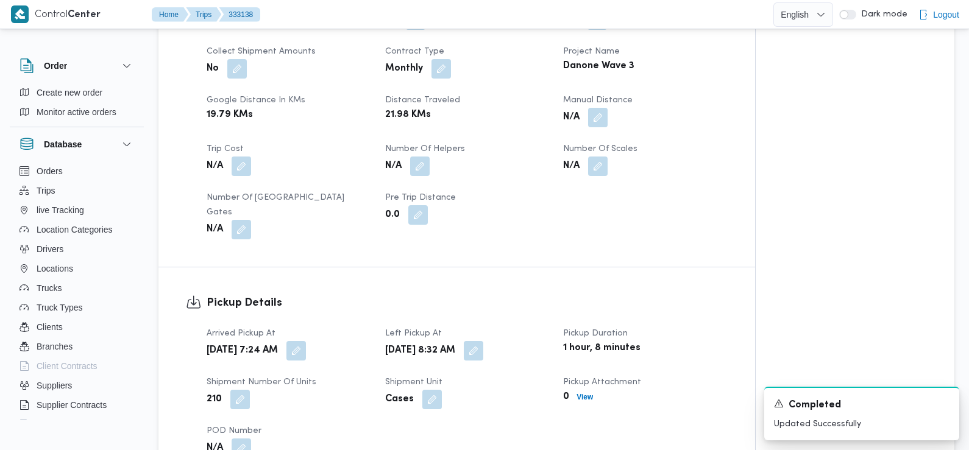
scroll to position [0, 0]
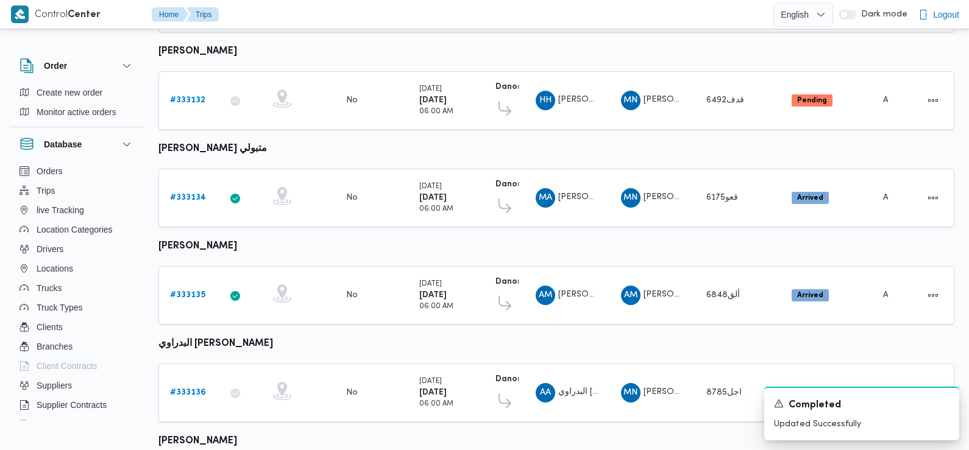
scroll to position [272, 0]
